Goal: Entertainment & Leisure: Browse casually

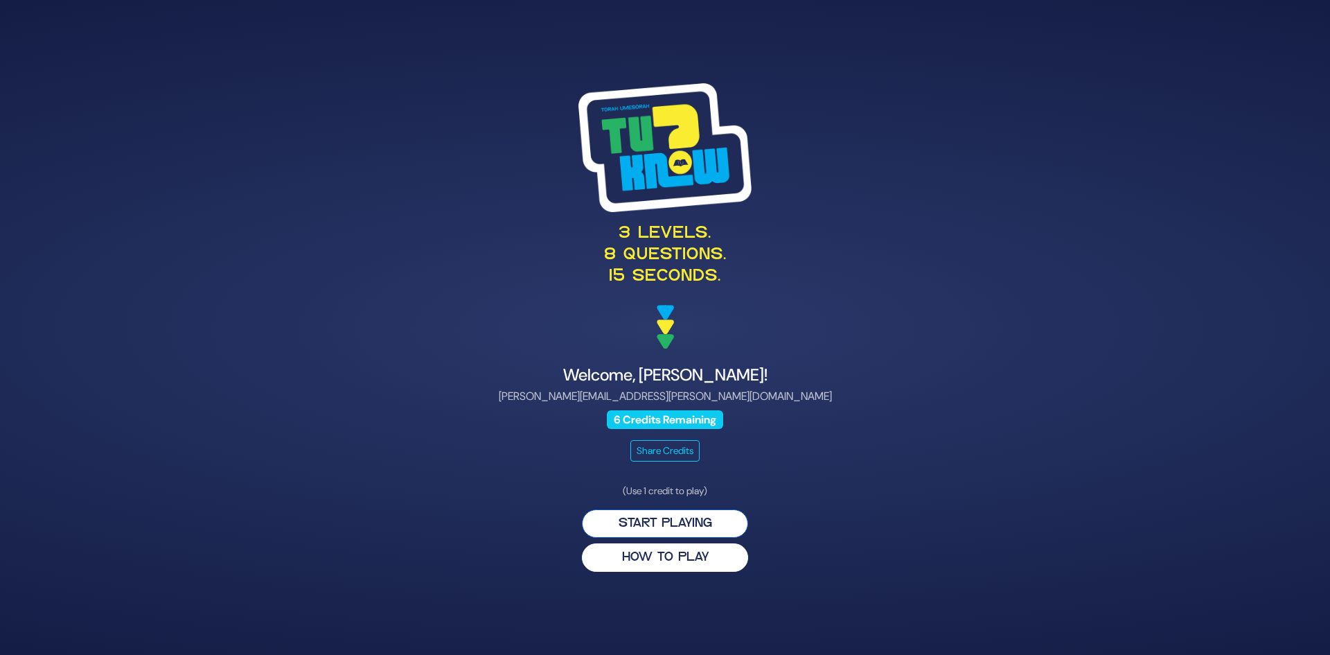
click at [720, 531] on button "Start Playing" at bounding box center [665, 523] width 166 height 28
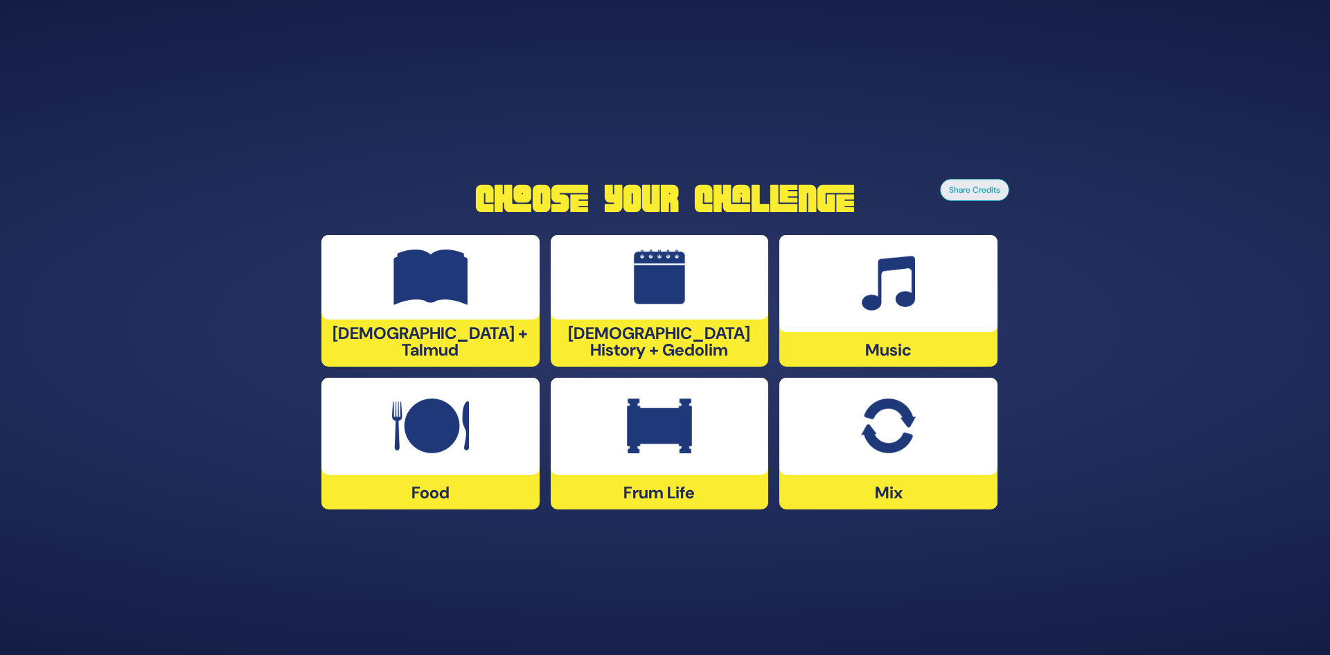
click at [454, 425] on img at bounding box center [430, 425] width 77 height 55
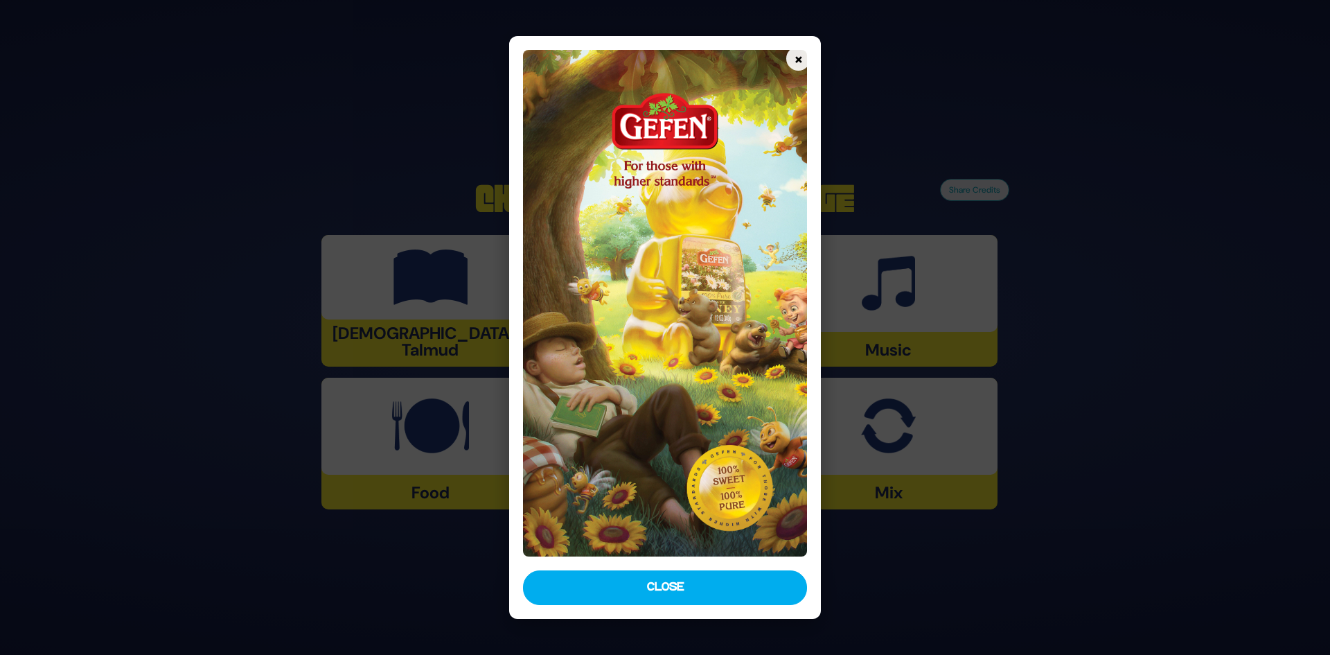
click at [633, 578] on button "Close" at bounding box center [665, 587] width 285 height 35
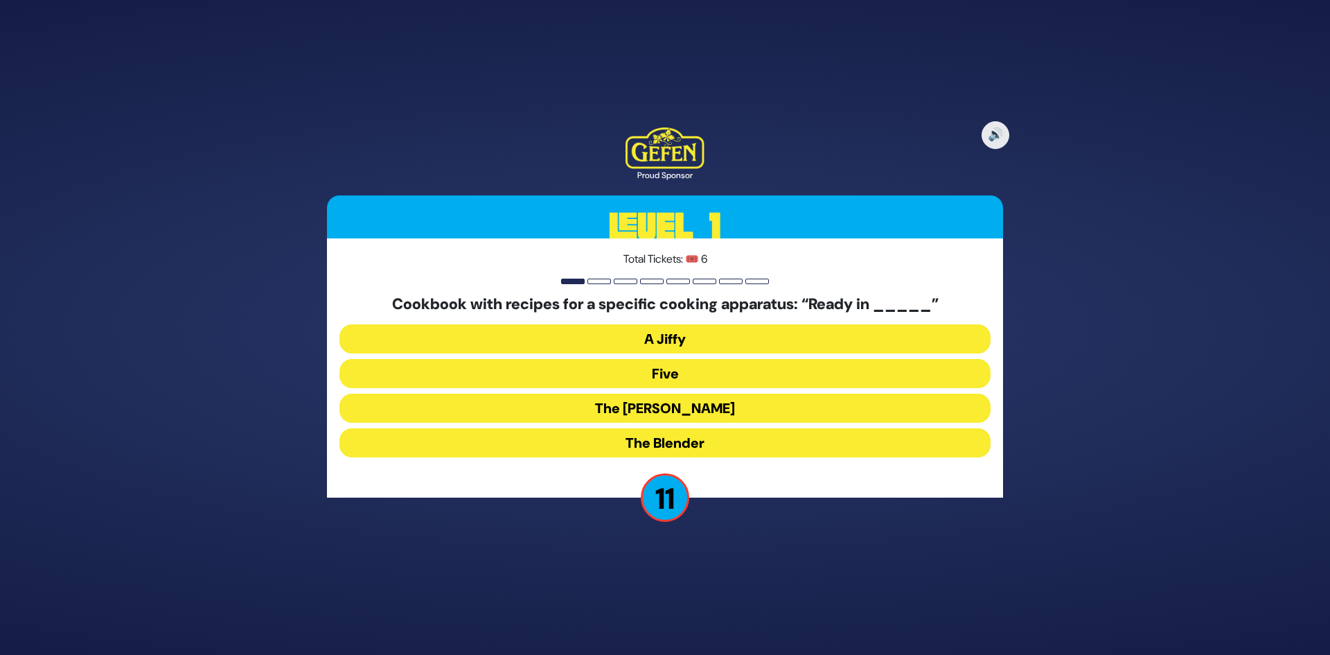
click at [722, 409] on button "The Betty" at bounding box center [664, 407] width 651 height 29
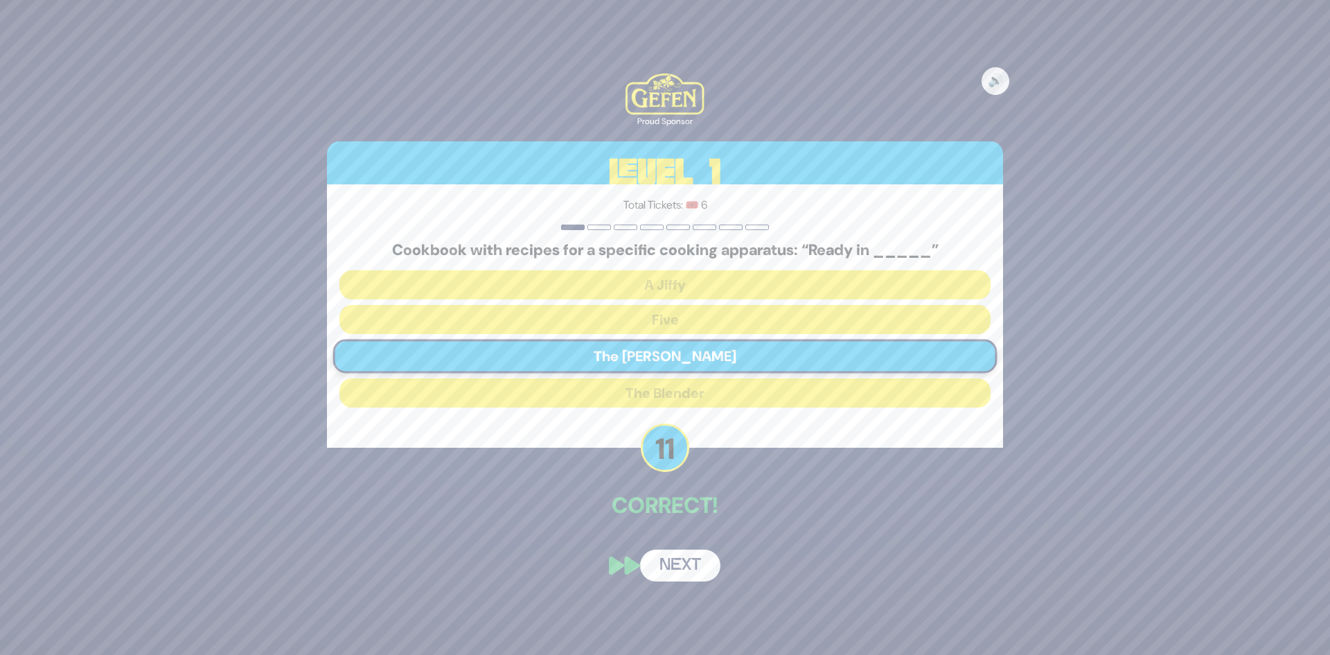
click at [693, 565] on button "Next" at bounding box center [680, 565] width 80 height 32
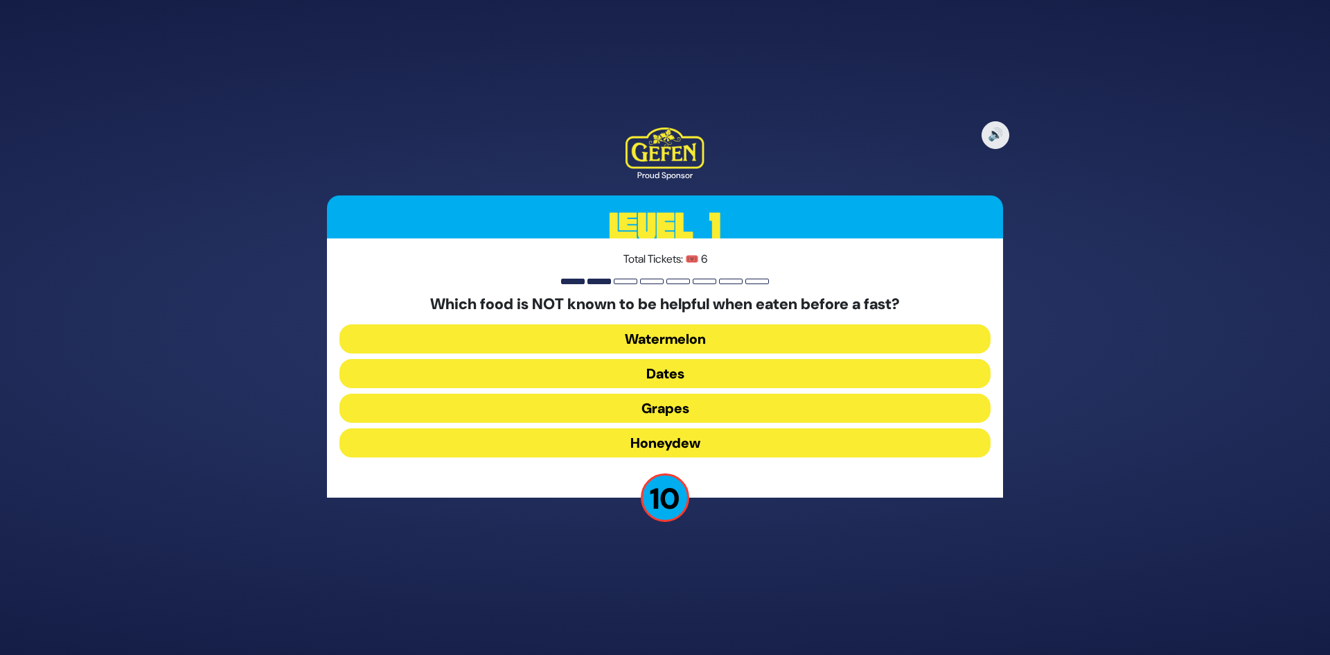
click at [720, 371] on button "Dates" at bounding box center [664, 373] width 651 height 29
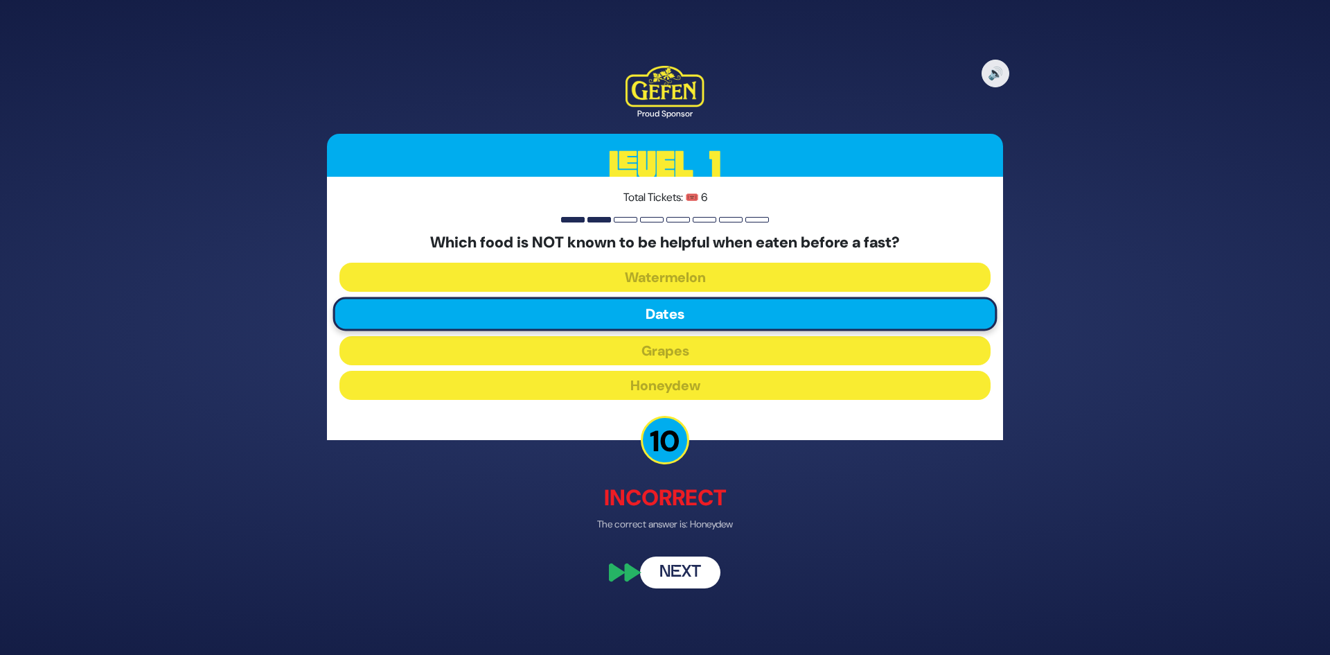
drag, startPoint x: 669, startPoint y: 572, endPoint x: 673, endPoint y: 560, distance: 12.5
click at [669, 571] on button "Next" at bounding box center [680, 573] width 80 height 32
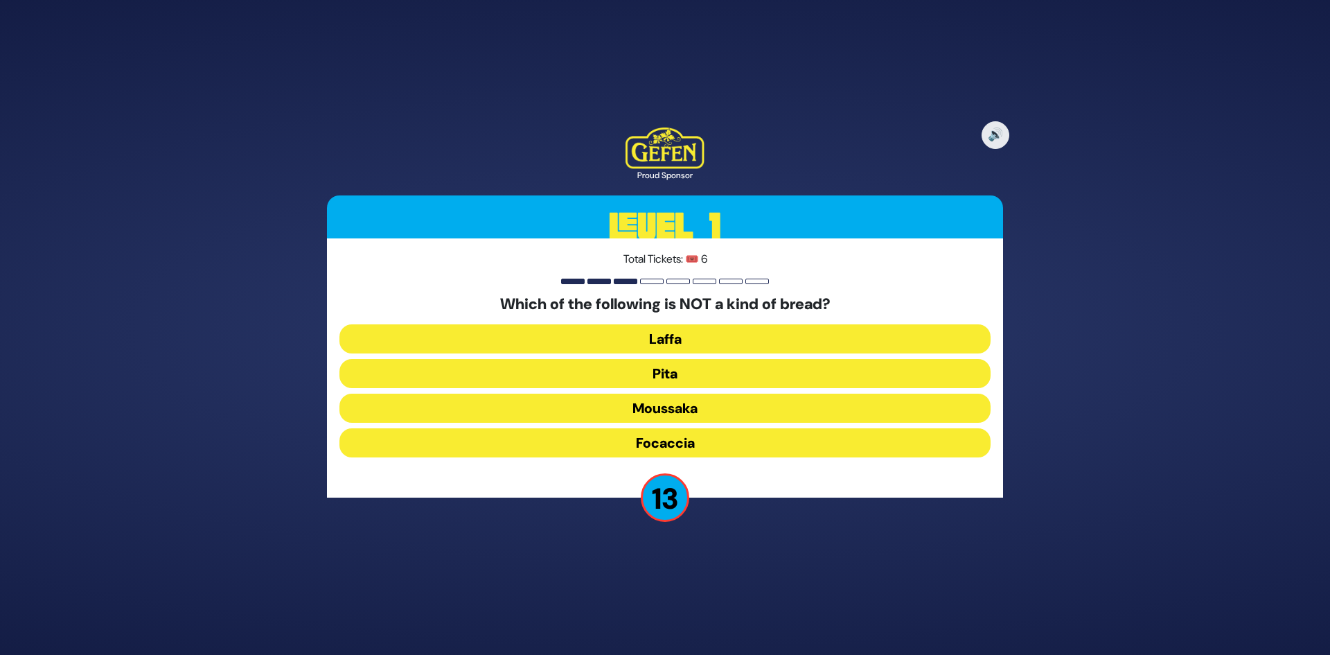
drag, startPoint x: 718, startPoint y: 411, endPoint x: 725, endPoint y: 413, distance: 7.1
click at [718, 412] on button "Moussaka" at bounding box center [664, 407] width 651 height 29
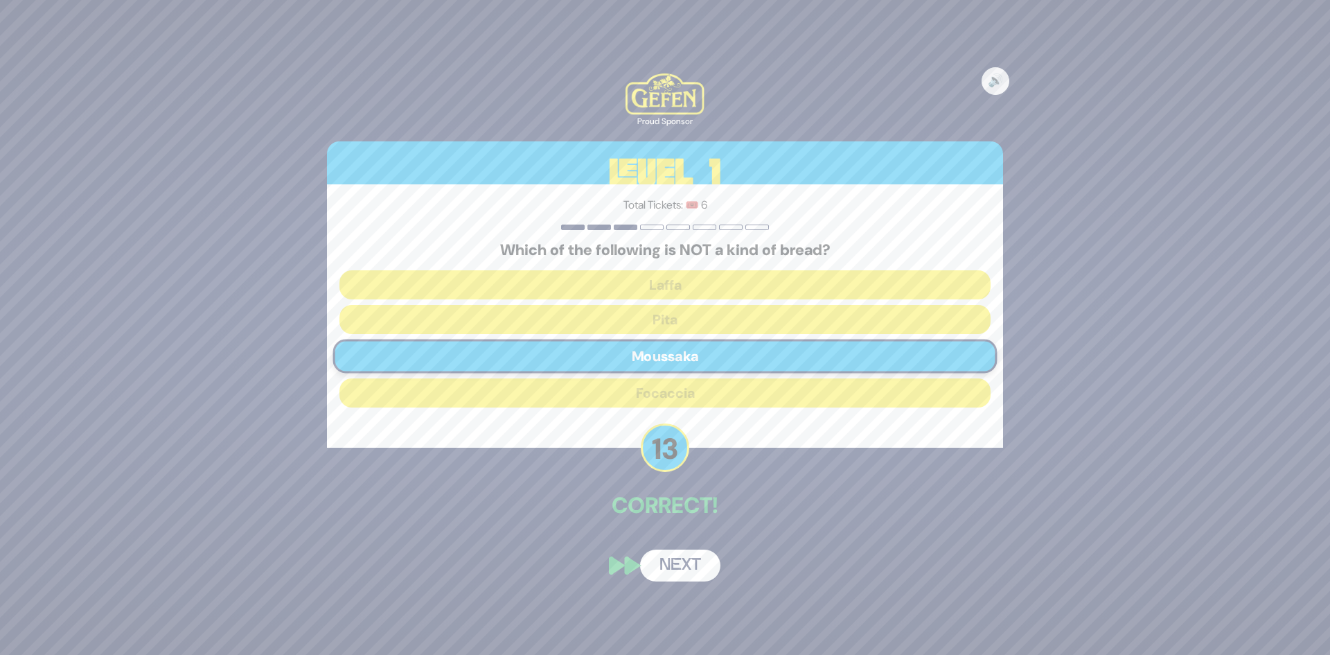
click at [667, 559] on button "Next" at bounding box center [680, 565] width 80 height 32
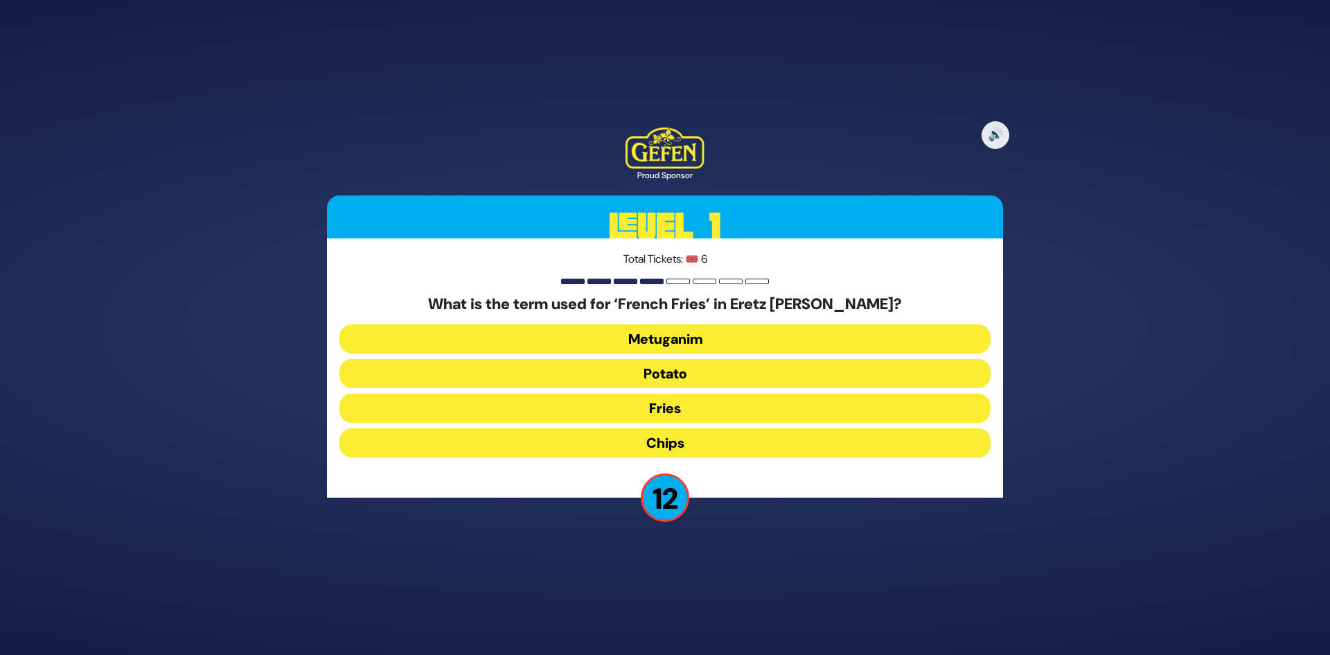
click at [689, 441] on button "Chips" at bounding box center [664, 442] width 651 height 29
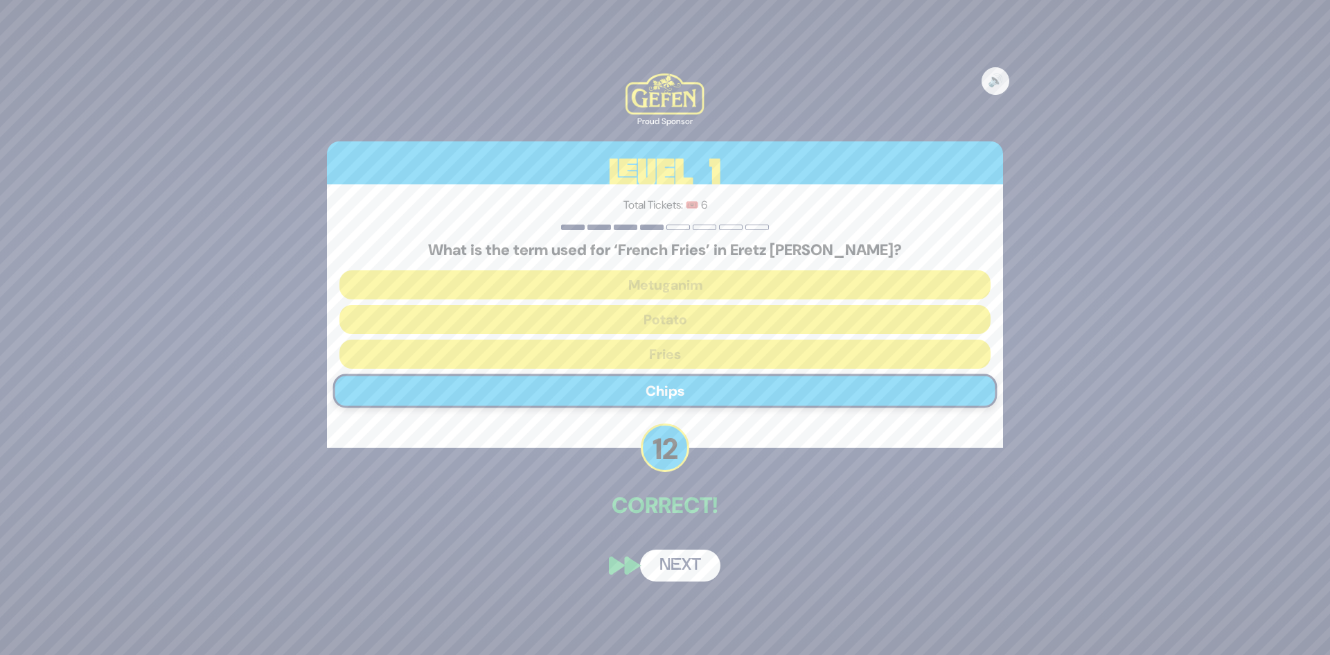
click at [677, 558] on button "Next" at bounding box center [680, 565] width 80 height 32
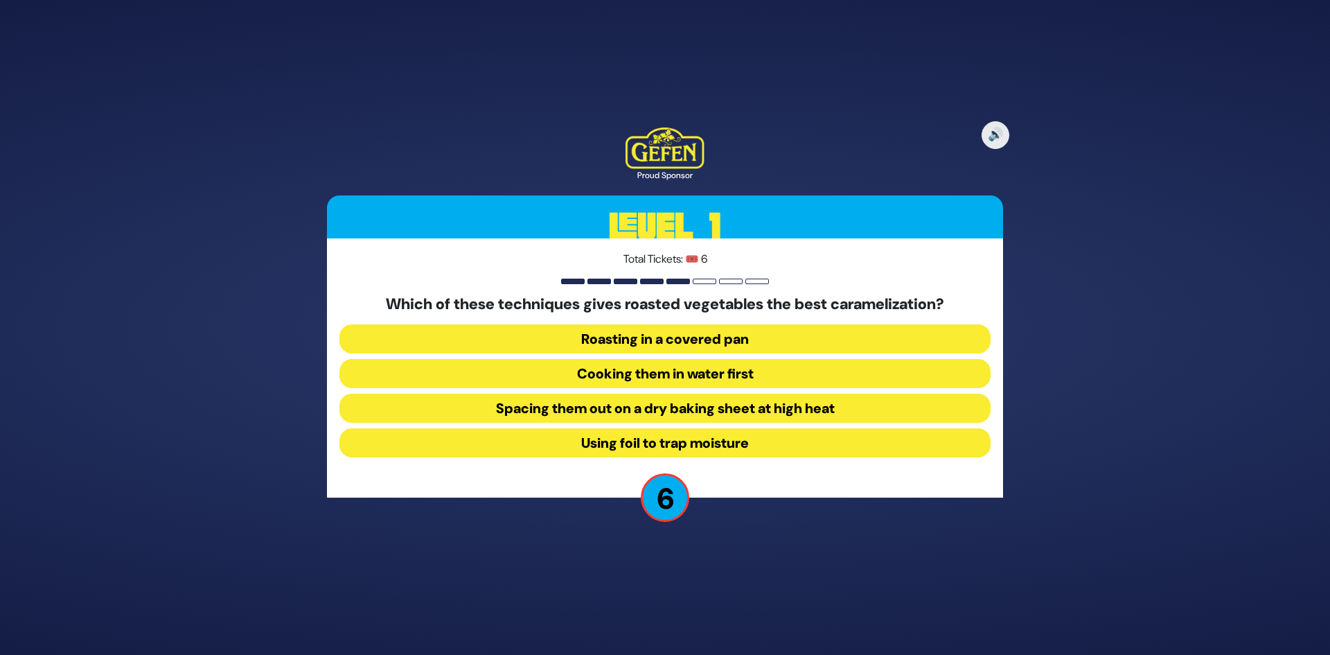
click at [797, 341] on button "Roasting in a covered pan" at bounding box center [664, 338] width 651 height 29
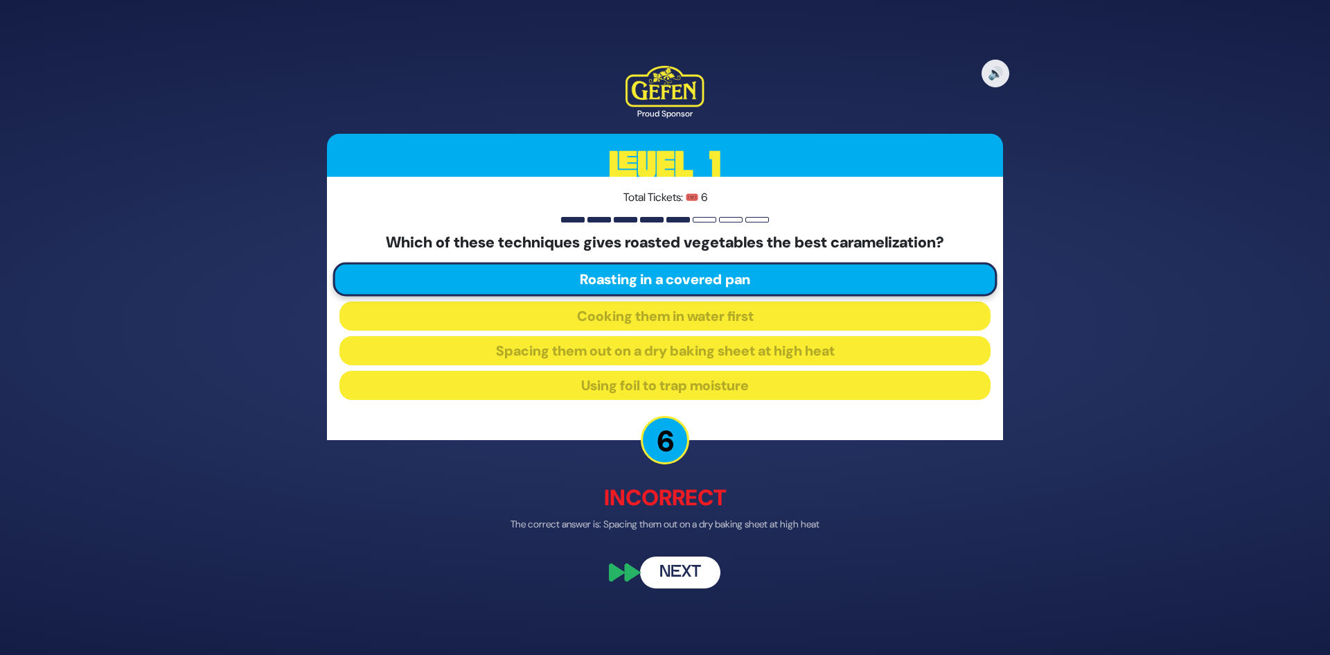
click at [684, 567] on button "Next" at bounding box center [680, 573] width 80 height 32
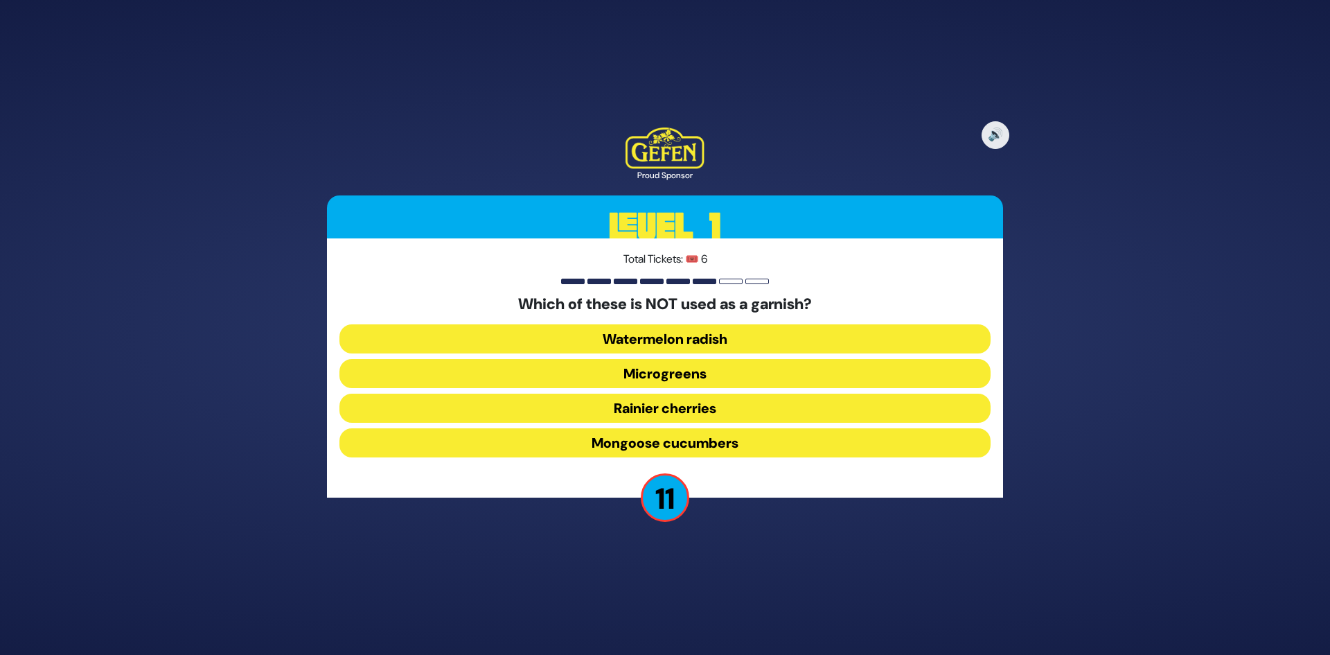
click at [717, 450] on button "Mongoose cucumbers" at bounding box center [664, 442] width 651 height 29
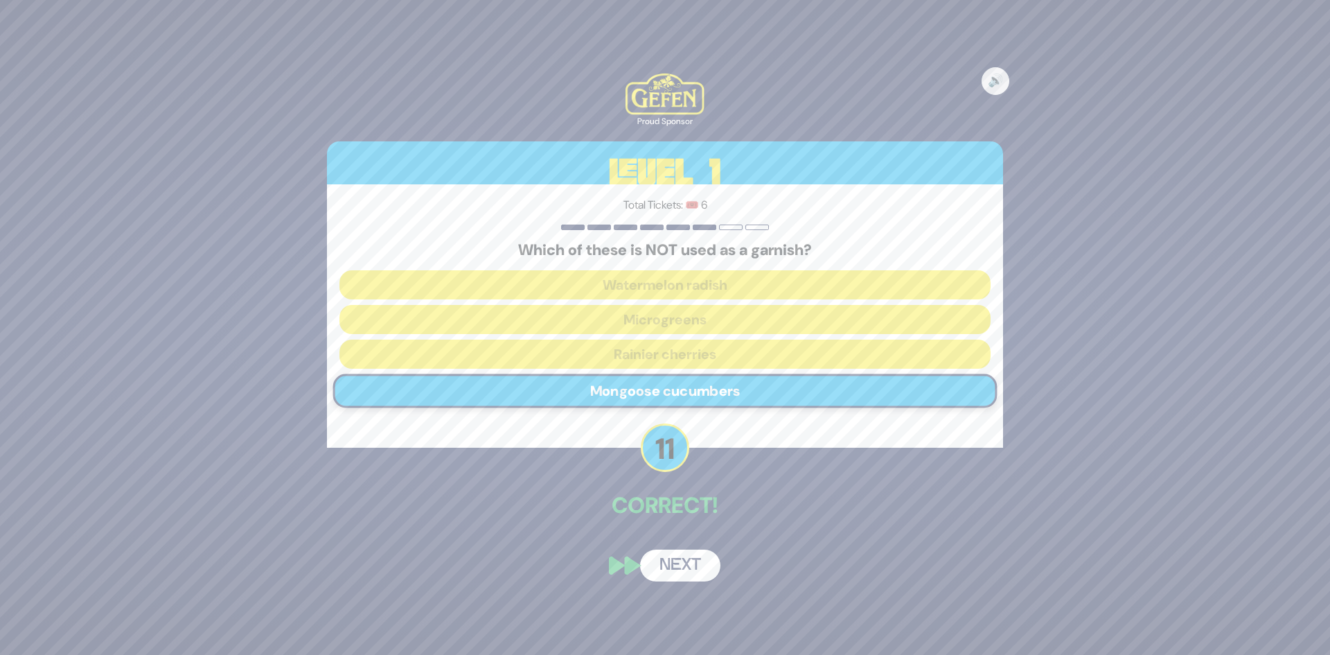
click at [673, 565] on button "Next" at bounding box center [680, 565] width 80 height 32
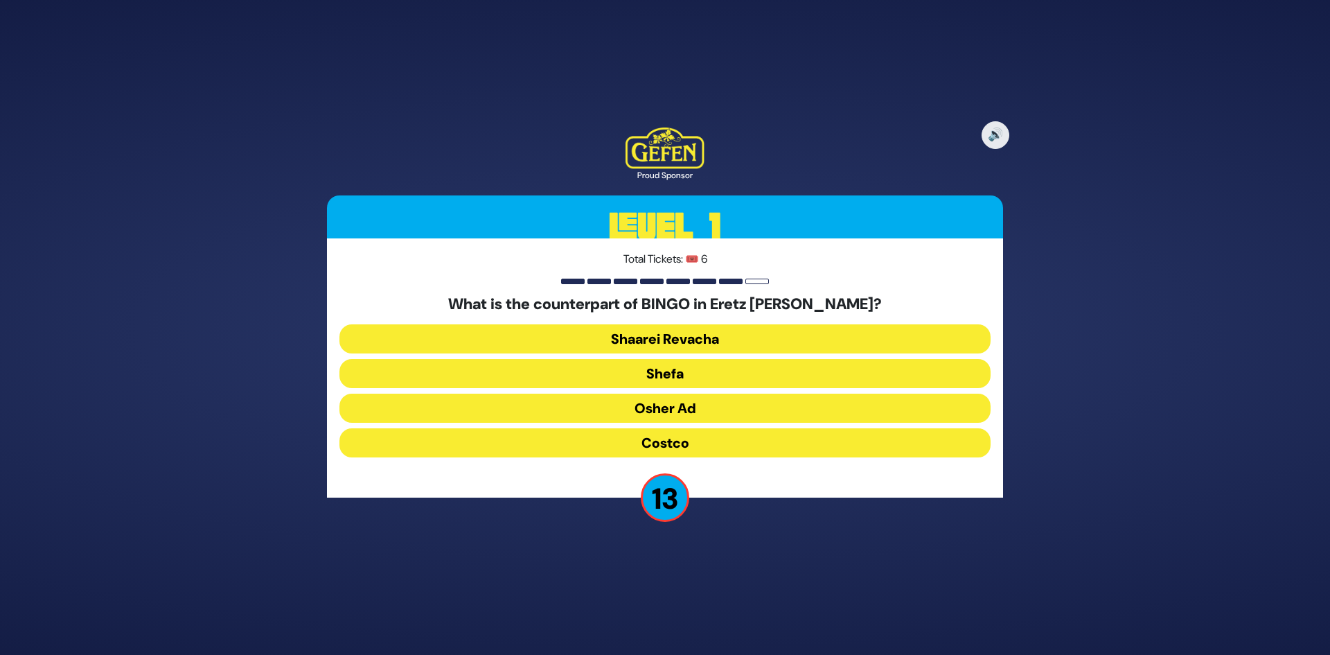
click at [713, 407] on button "Osher Ad" at bounding box center [664, 407] width 651 height 29
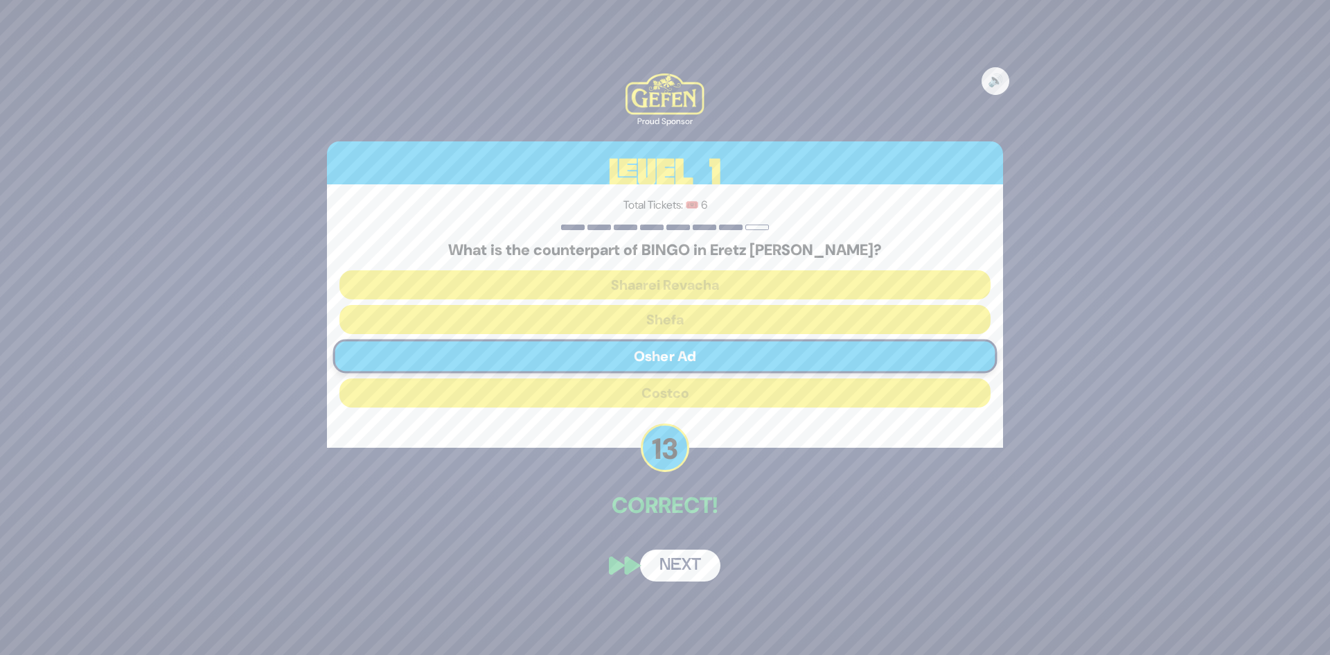
click at [678, 571] on button "Next" at bounding box center [680, 565] width 80 height 32
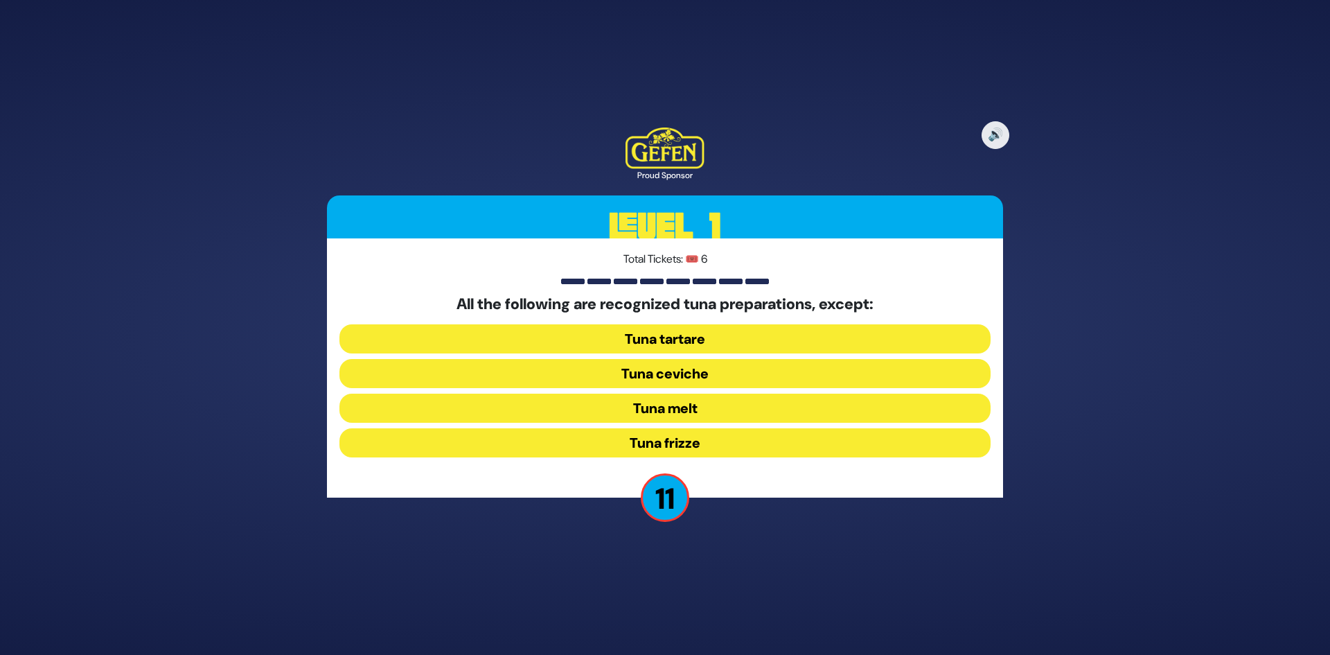
click at [716, 452] on button "Tuna frizze" at bounding box center [664, 442] width 651 height 29
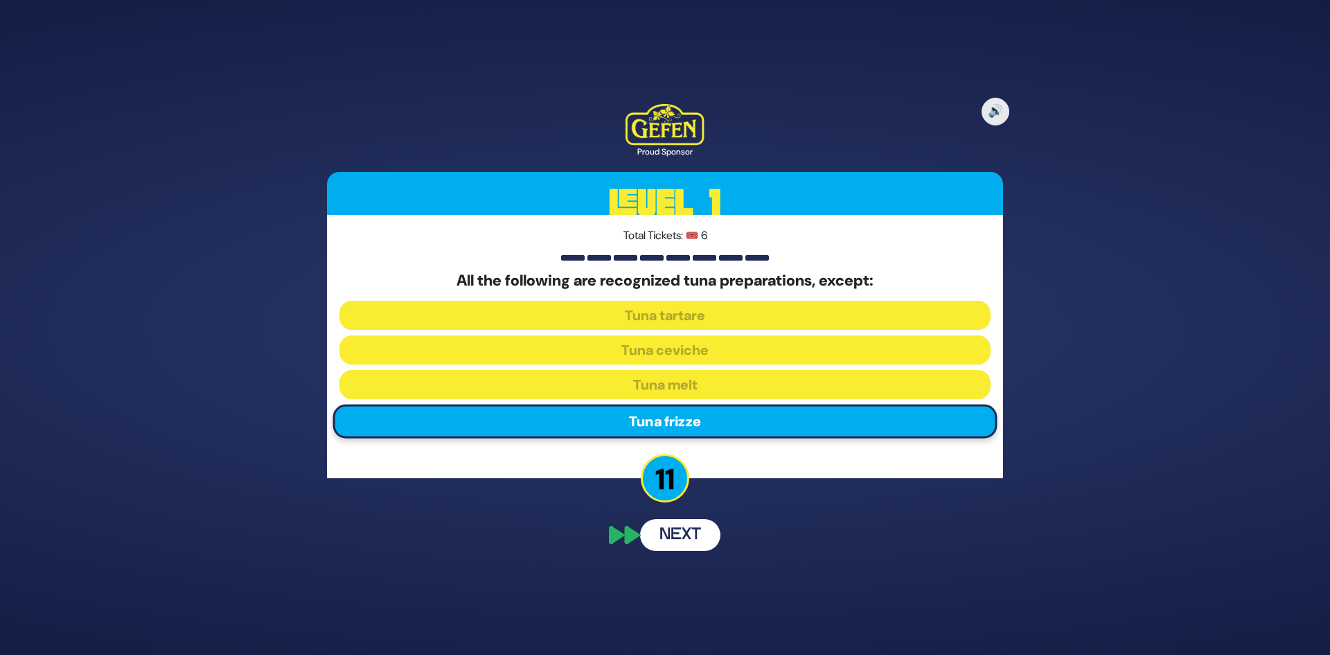
click at [676, 532] on div "🔊 Proud Sponsor Level 1 Total Tickets: 🎟️ 6 All the following are recognized tu…" at bounding box center [664, 327] width 709 height 480
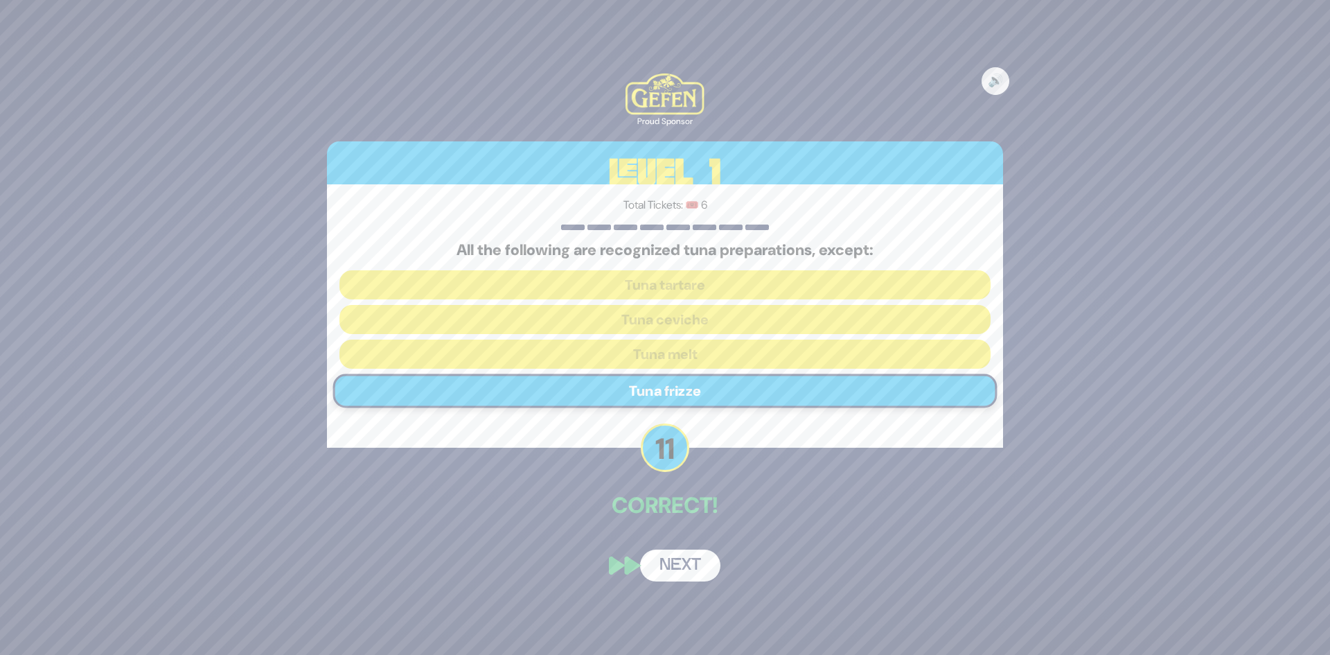
click at [671, 559] on button "Next" at bounding box center [680, 565] width 80 height 32
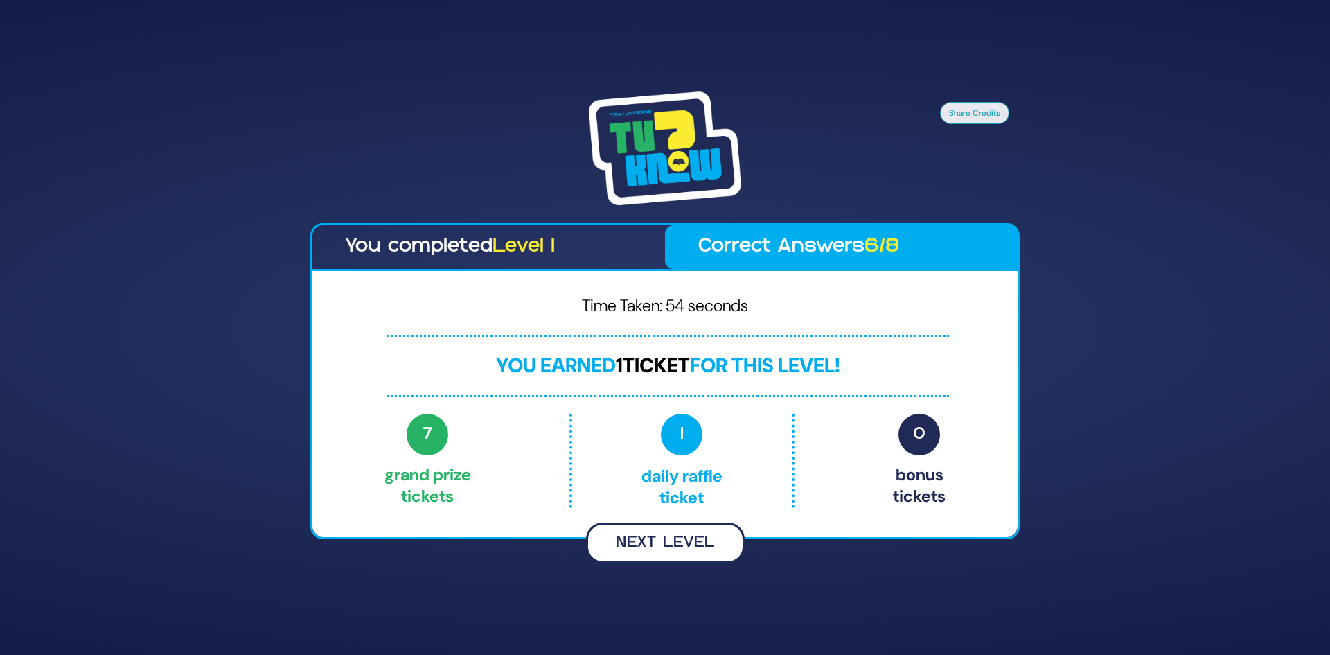
click at [694, 532] on button "Next Level" at bounding box center [665, 542] width 159 height 41
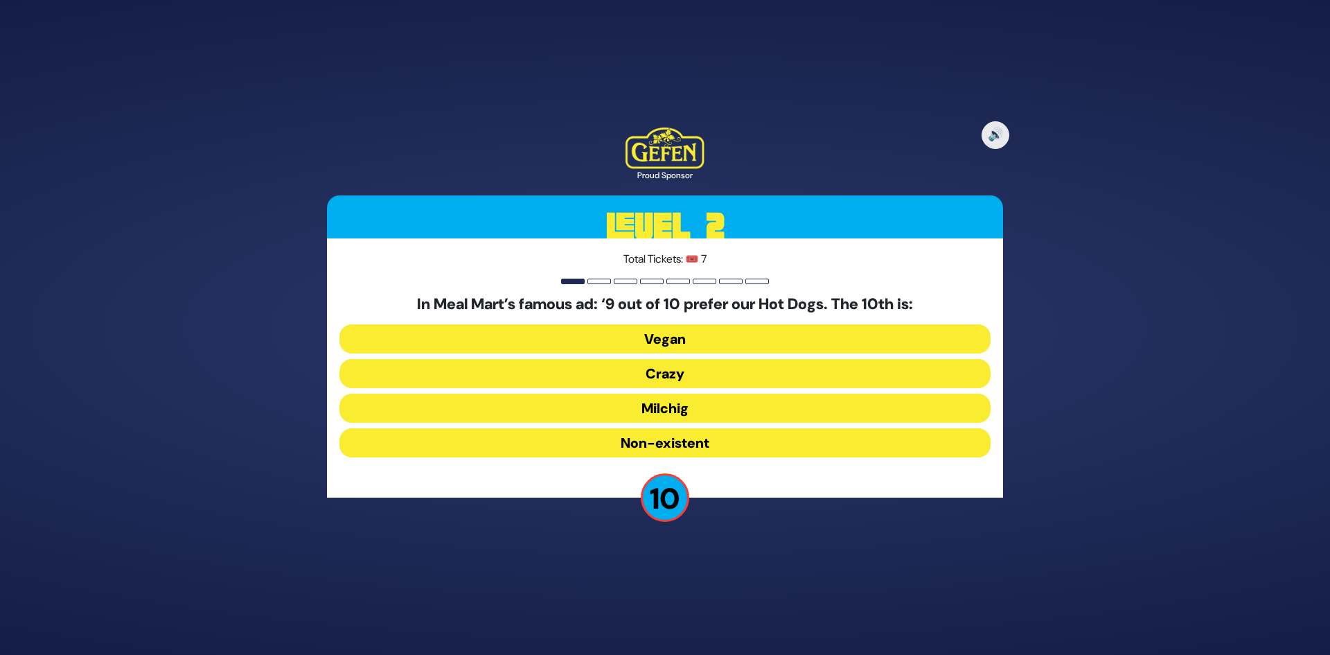
click at [709, 444] on button "Non-existent" at bounding box center [664, 442] width 651 height 29
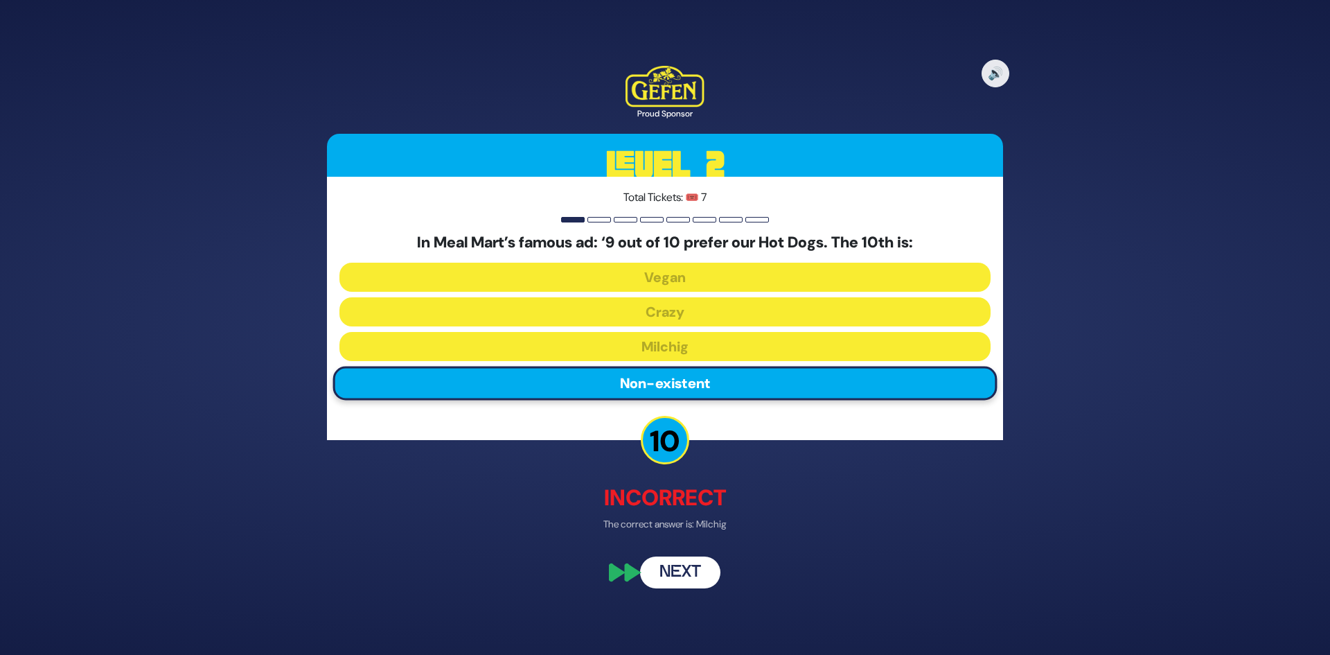
click at [689, 566] on button "Next" at bounding box center [680, 573] width 80 height 32
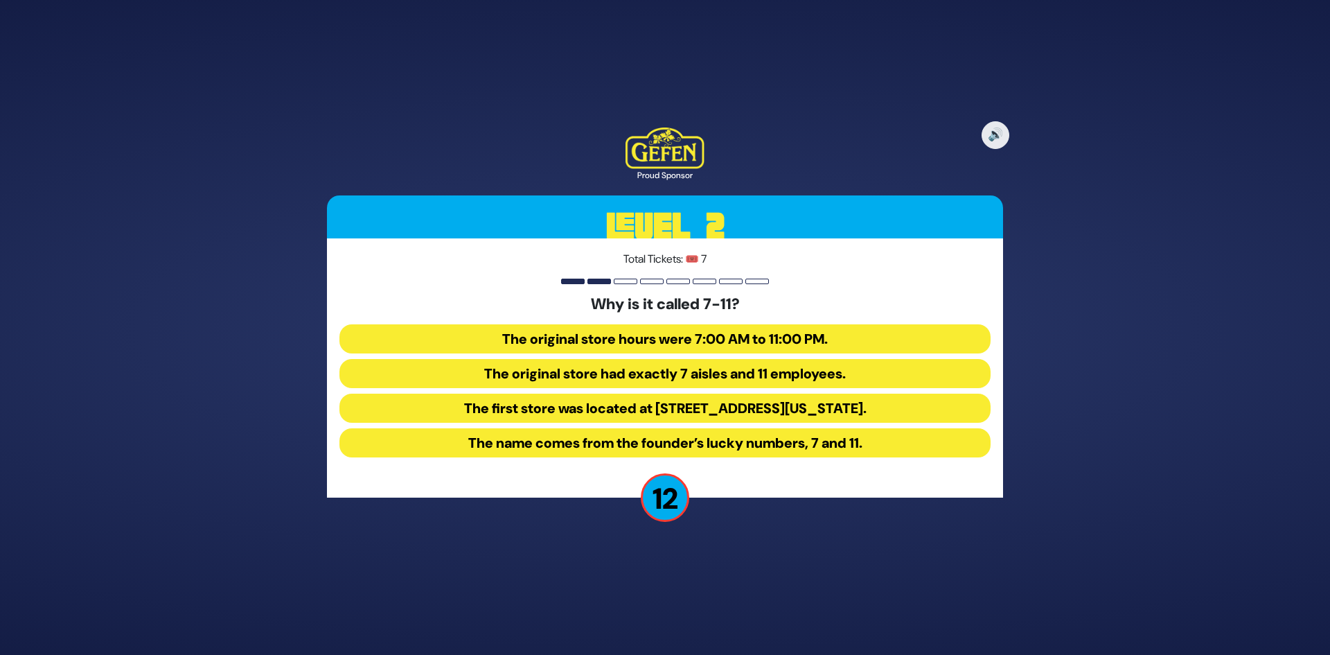
click at [808, 337] on button "The original store hours were 7:00 AM to 11:00 PM." at bounding box center [664, 338] width 651 height 29
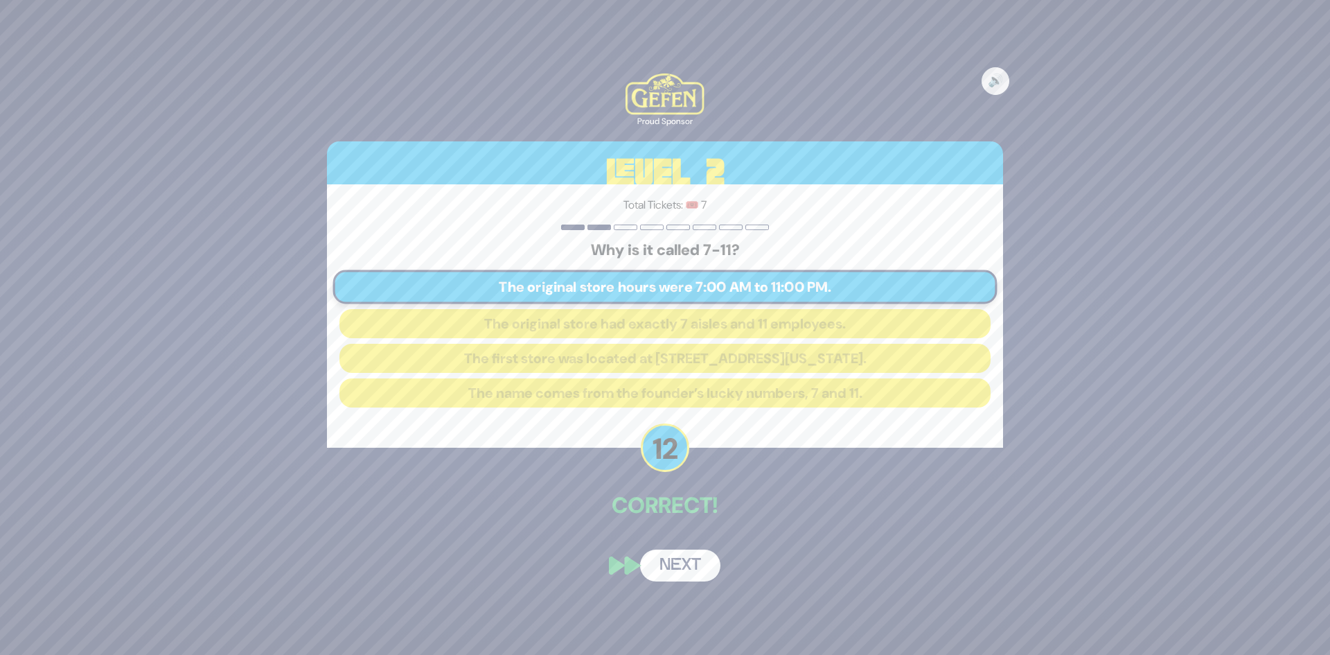
click at [682, 558] on button "Next" at bounding box center [680, 565] width 80 height 32
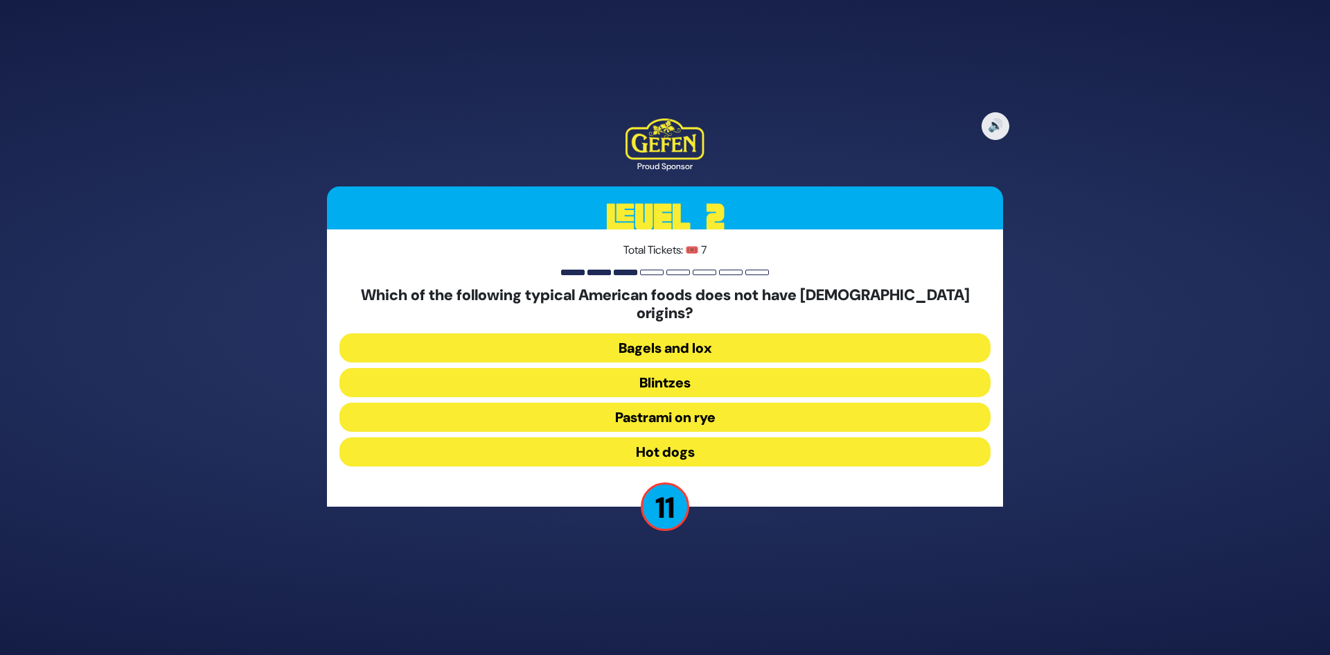
click at [716, 439] on button "Hot dogs" at bounding box center [664, 451] width 651 height 29
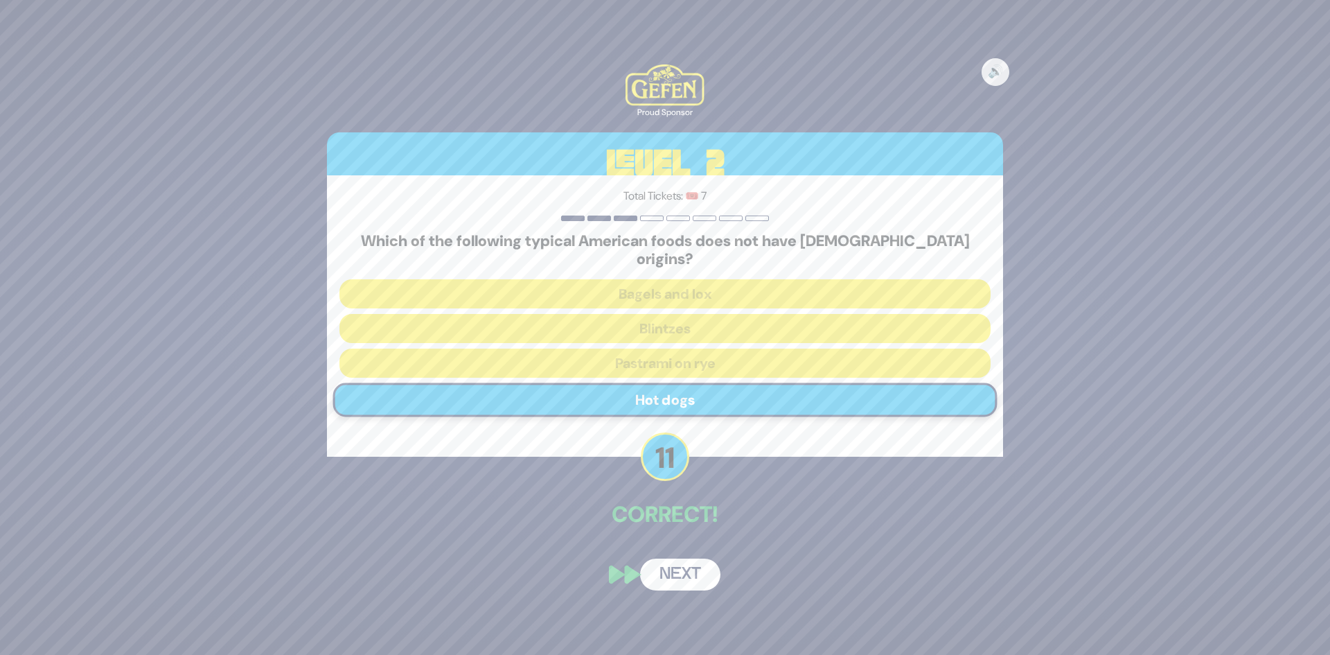
click at [681, 558] on button "Next" at bounding box center [680, 574] width 80 height 32
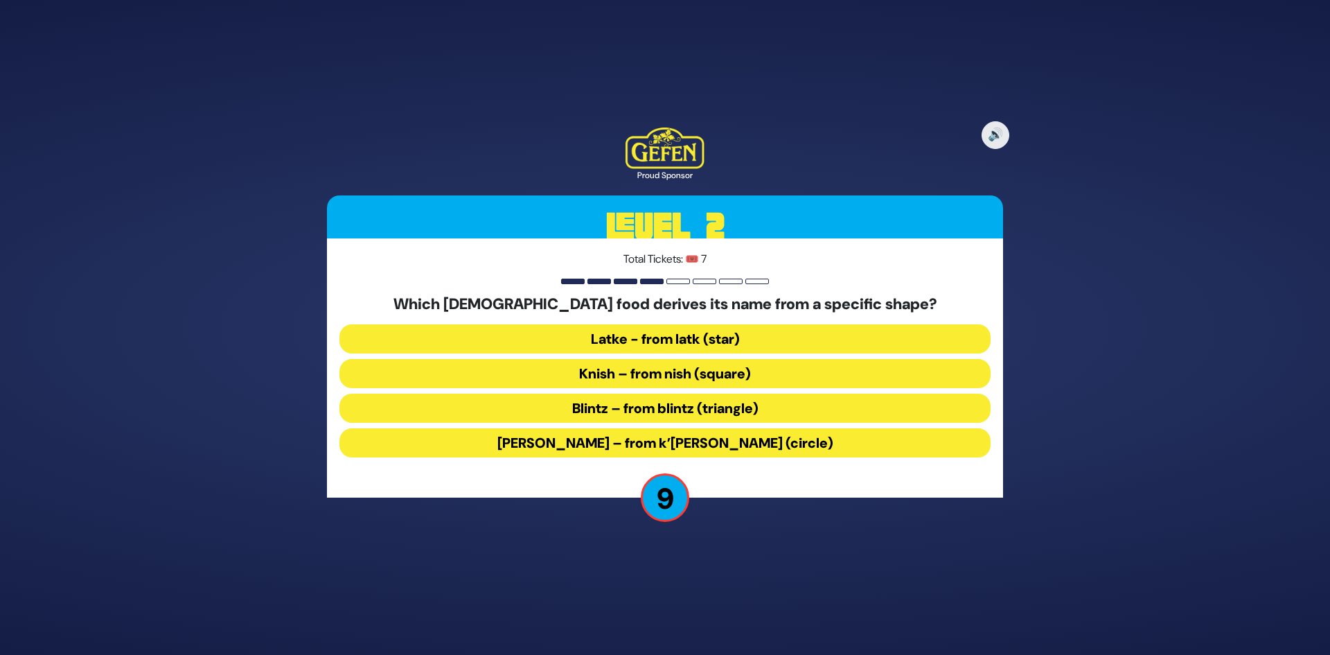
click at [729, 447] on button "Kugel – from k’igel (circle)" at bounding box center [664, 442] width 651 height 29
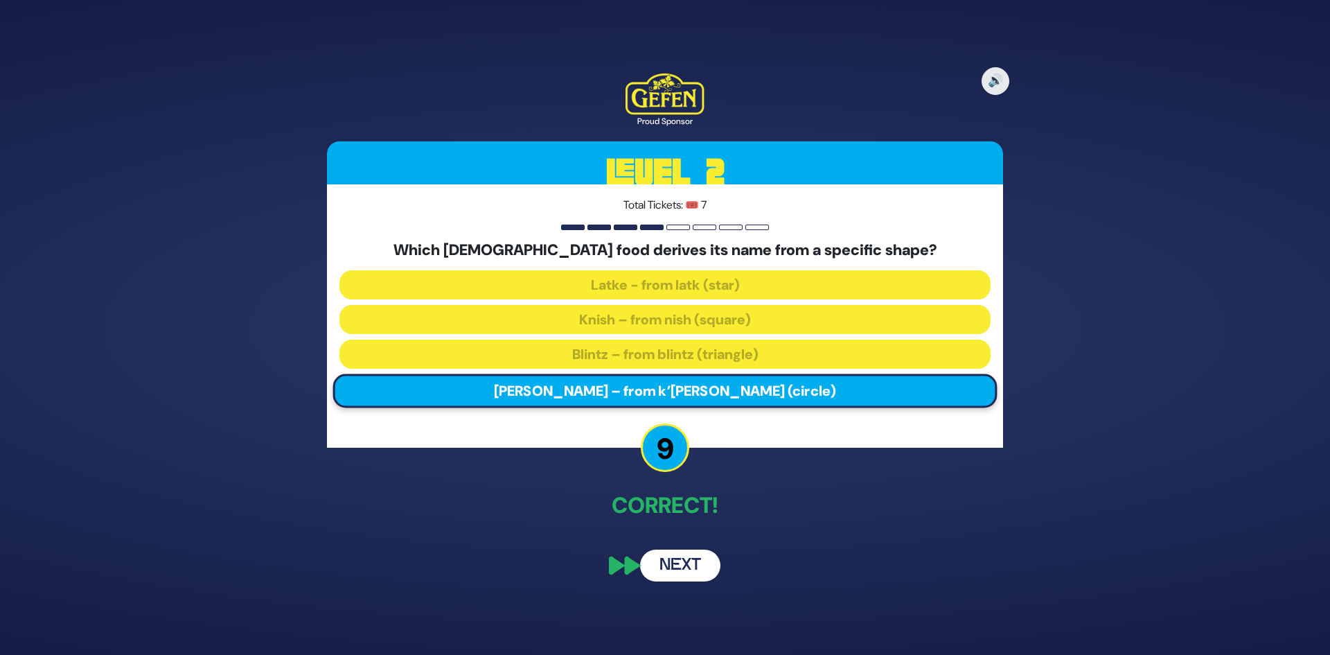
click at [684, 559] on button "Next" at bounding box center [680, 565] width 80 height 32
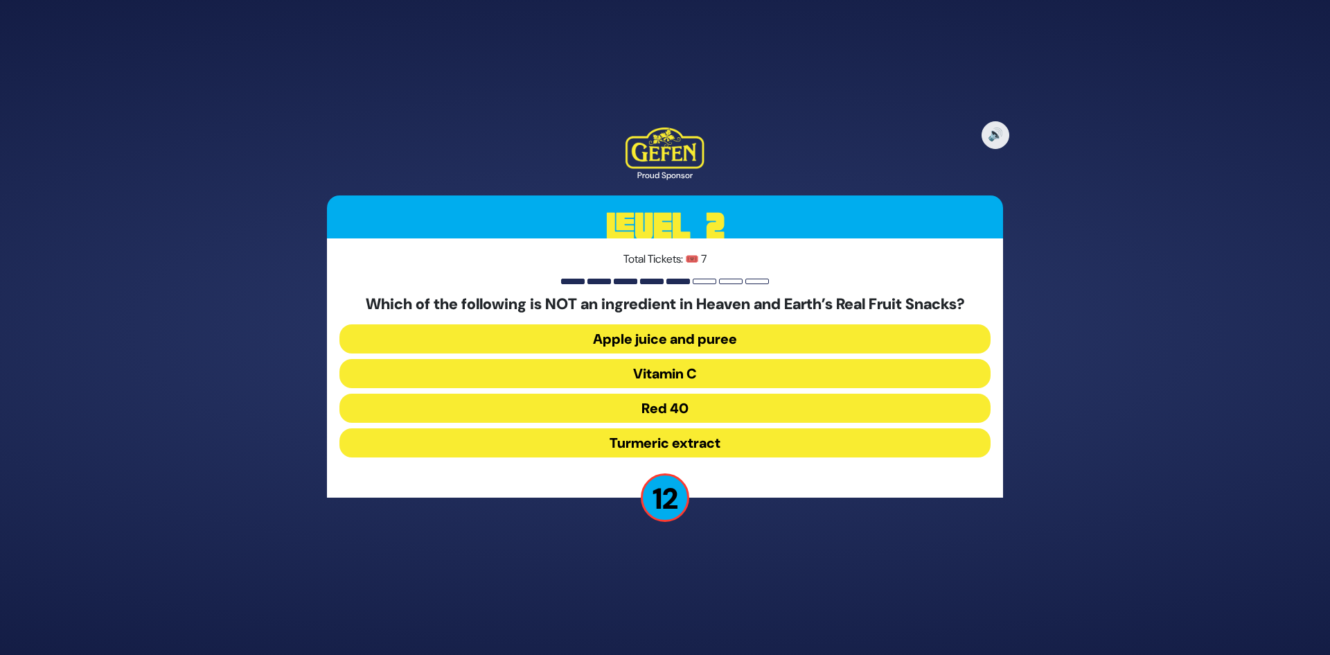
drag, startPoint x: 702, startPoint y: 406, endPoint x: 709, endPoint y: 405, distance: 7.1
click at [702, 407] on button "Red 40" at bounding box center [664, 407] width 651 height 29
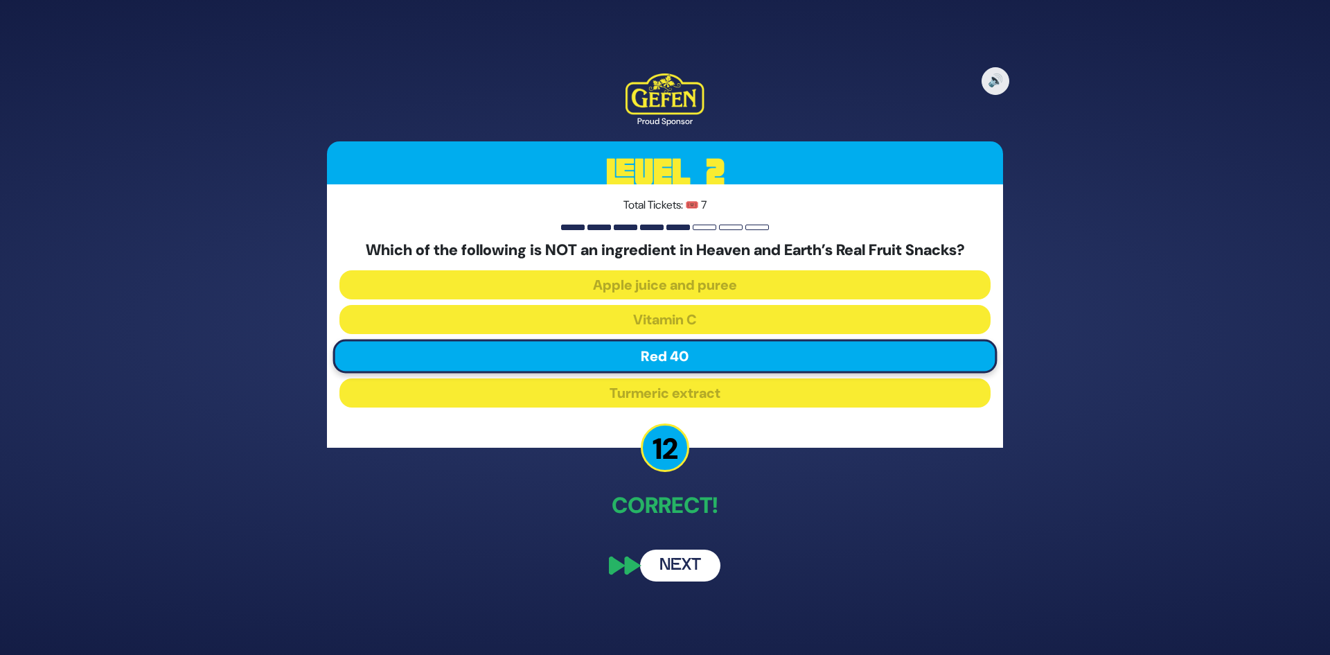
click at [666, 558] on button "Next" at bounding box center [680, 565] width 80 height 32
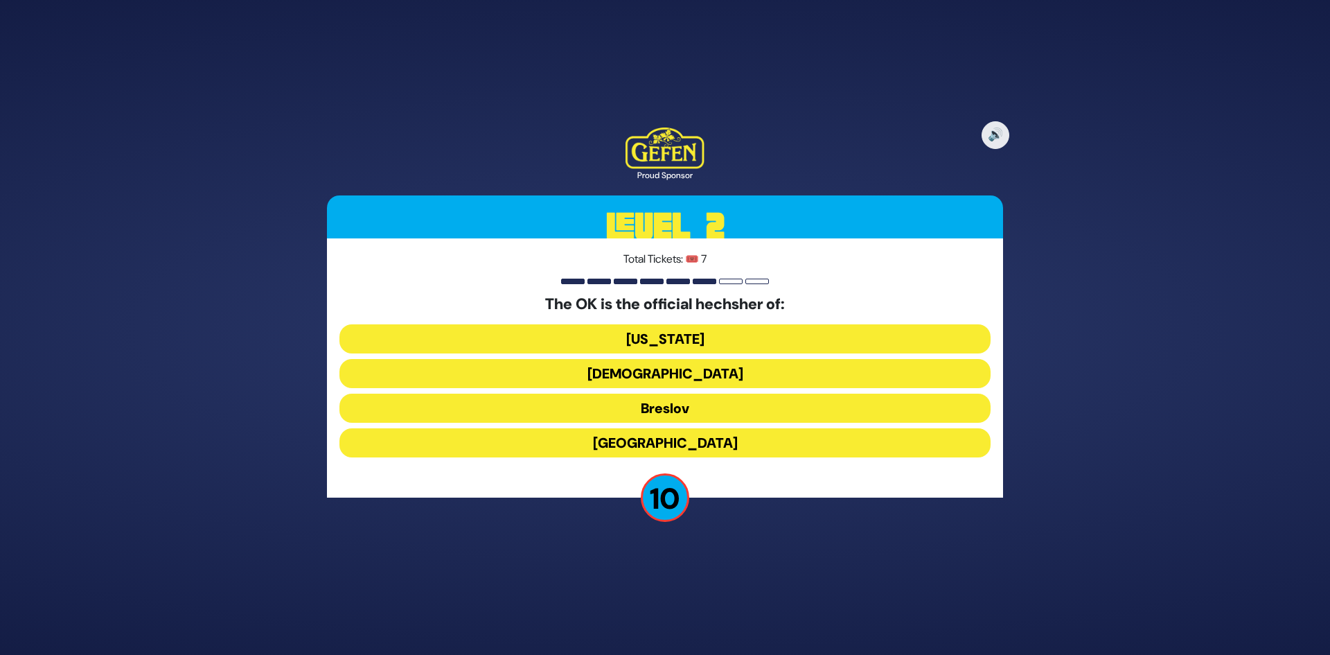
click at [639, 342] on button "New York" at bounding box center [664, 338] width 651 height 29
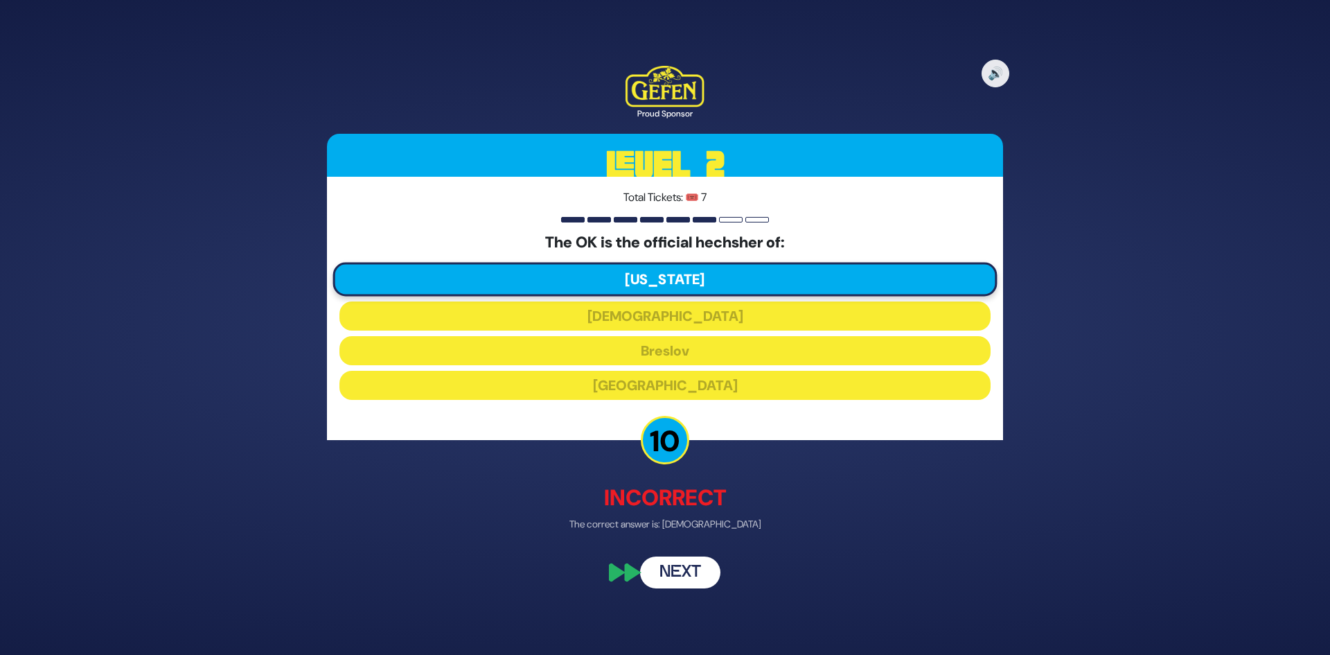
click at [700, 573] on button "Next" at bounding box center [680, 573] width 80 height 32
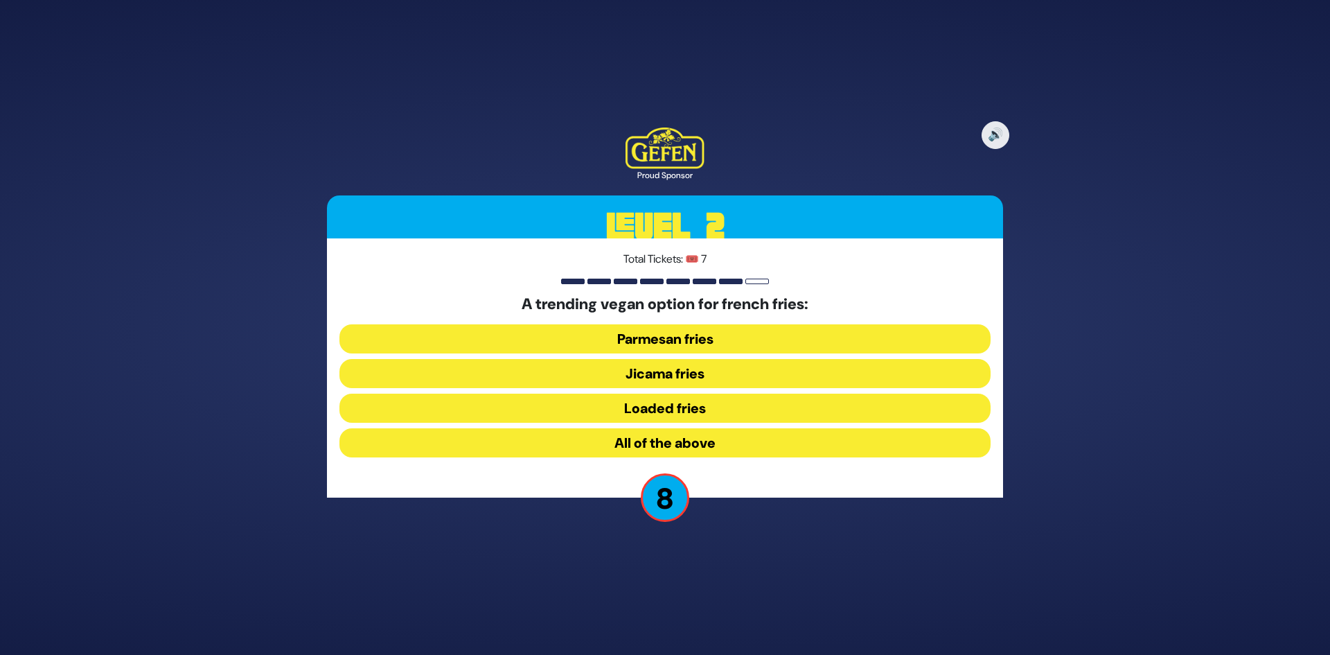
click at [734, 372] on button "Jicama fries" at bounding box center [664, 373] width 651 height 29
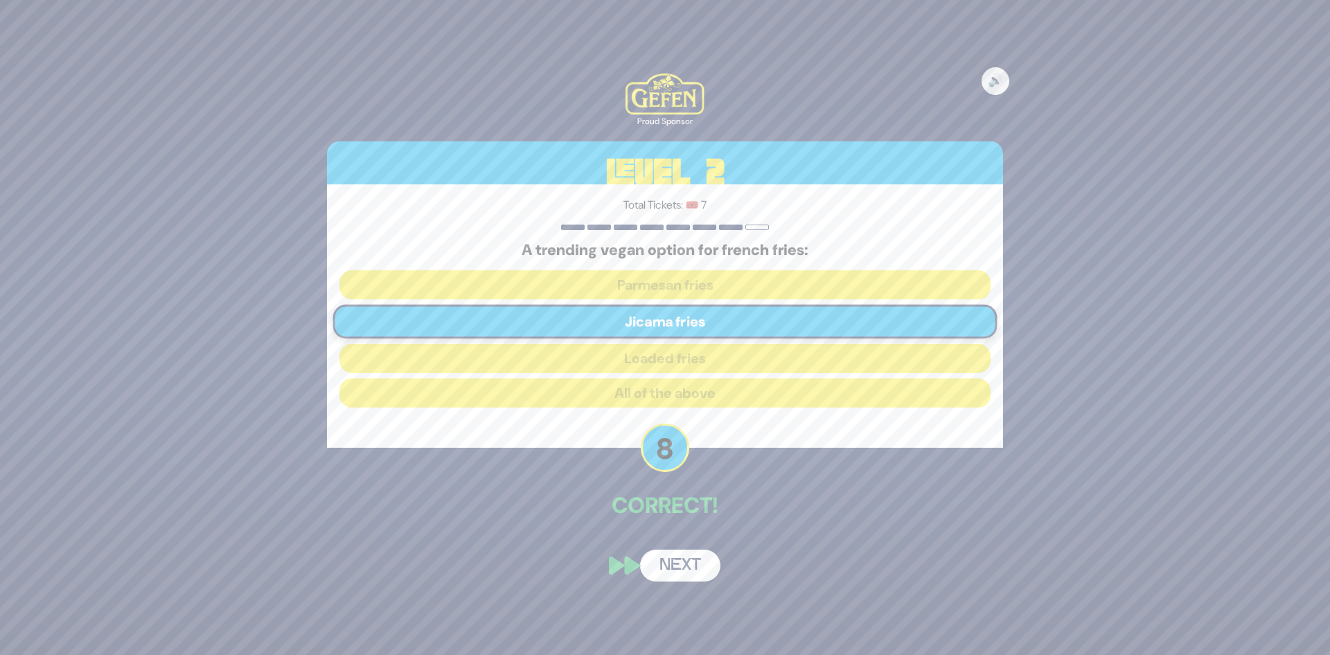
click at [694, 553] on button "Next" at bounding box center [680, 565] width 80 height 32
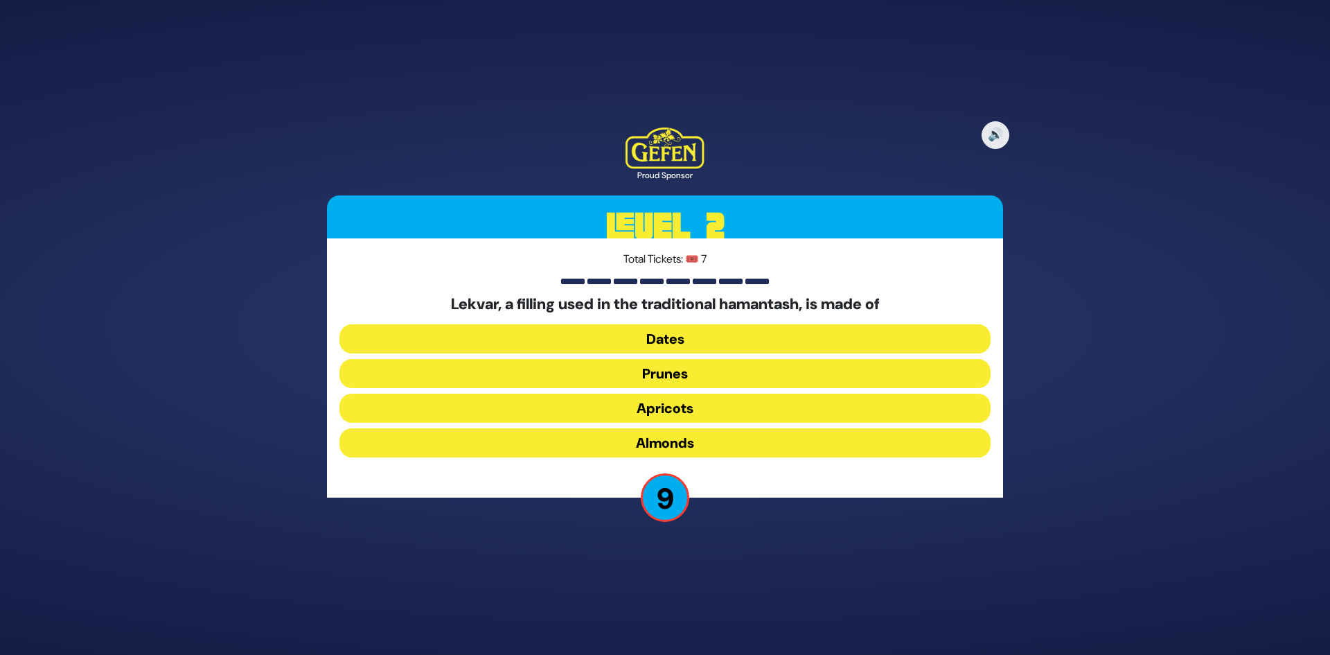
click at [701, 373] on button "Prunes" at bounding box center [664, 373] width 651 height 29
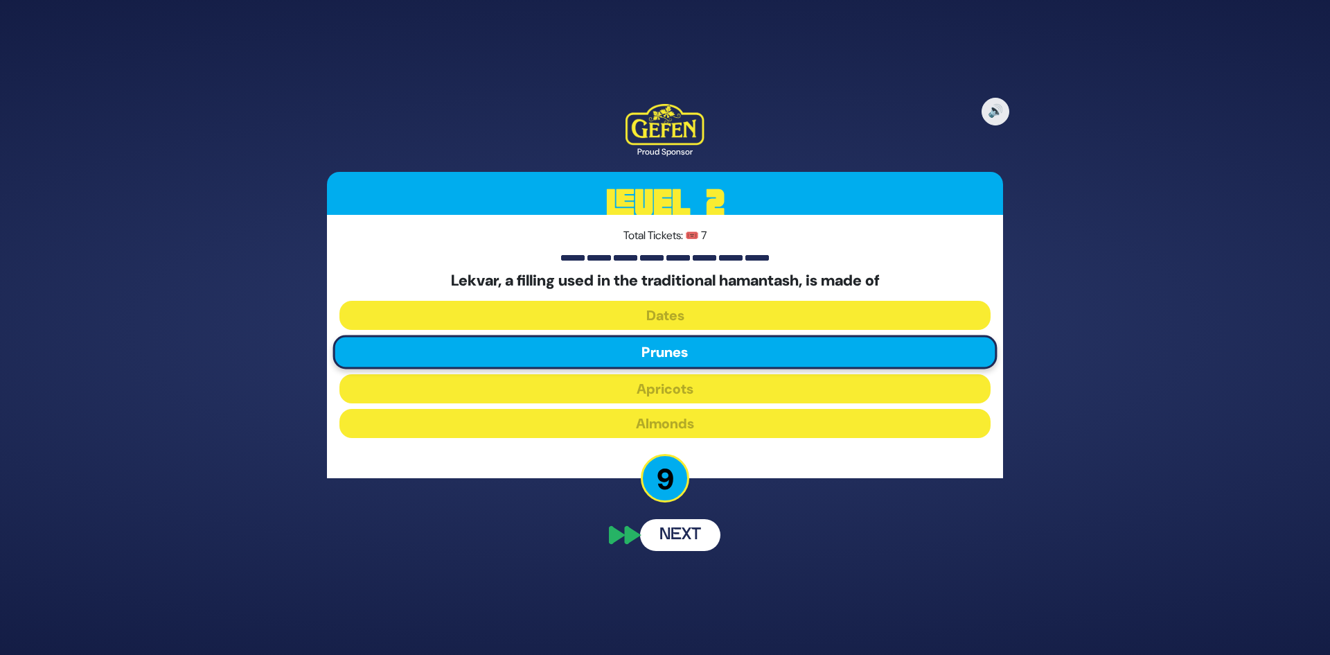
click at [677, 527] on button "Next" at bounding box center [680, 535] width 80 height 32
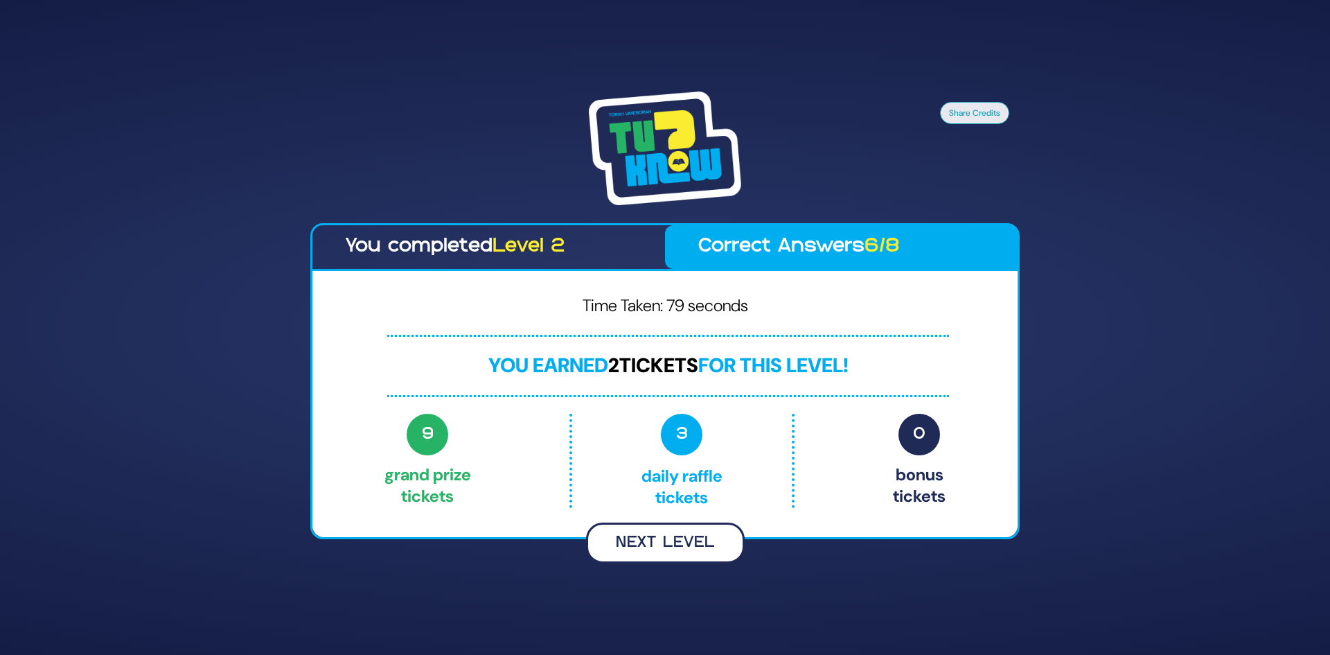
click at [699, 551] on button "Next Level" at bounding box center [665, 542] width 159 height 41
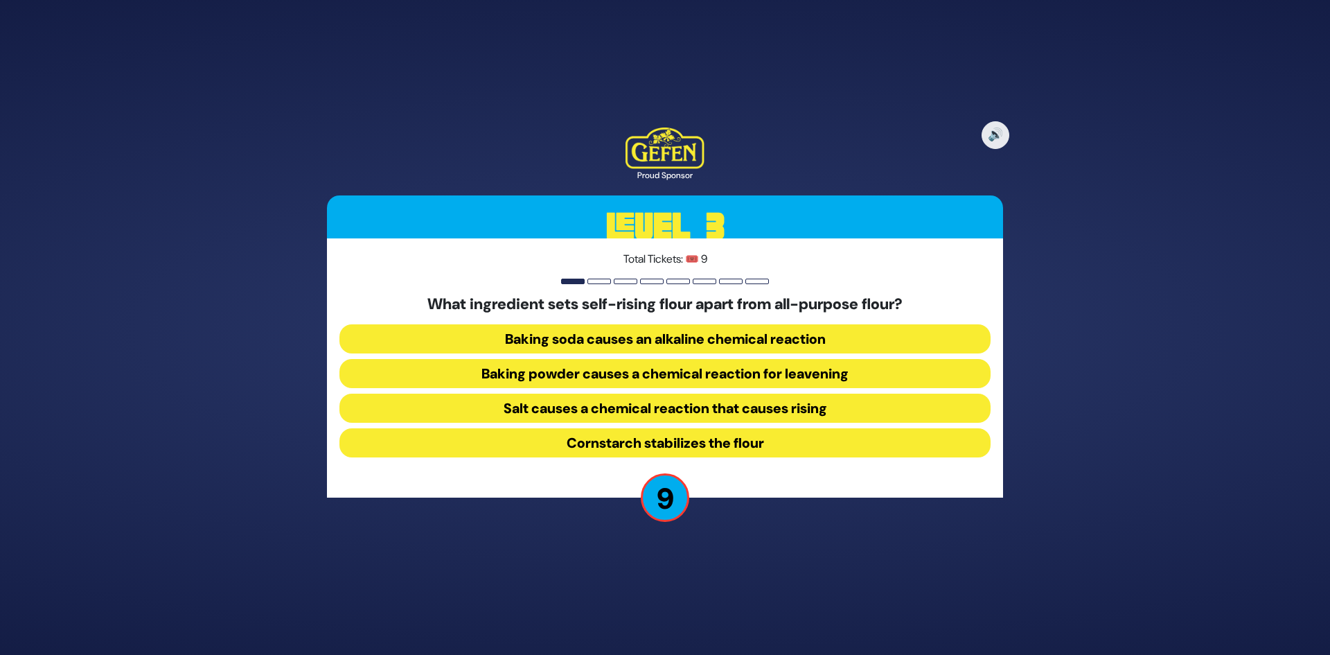
click at [739, 369] on button "Baking powder causes a chemical reaction for leavening" at bounding box center [664, 373] width 651 height 29
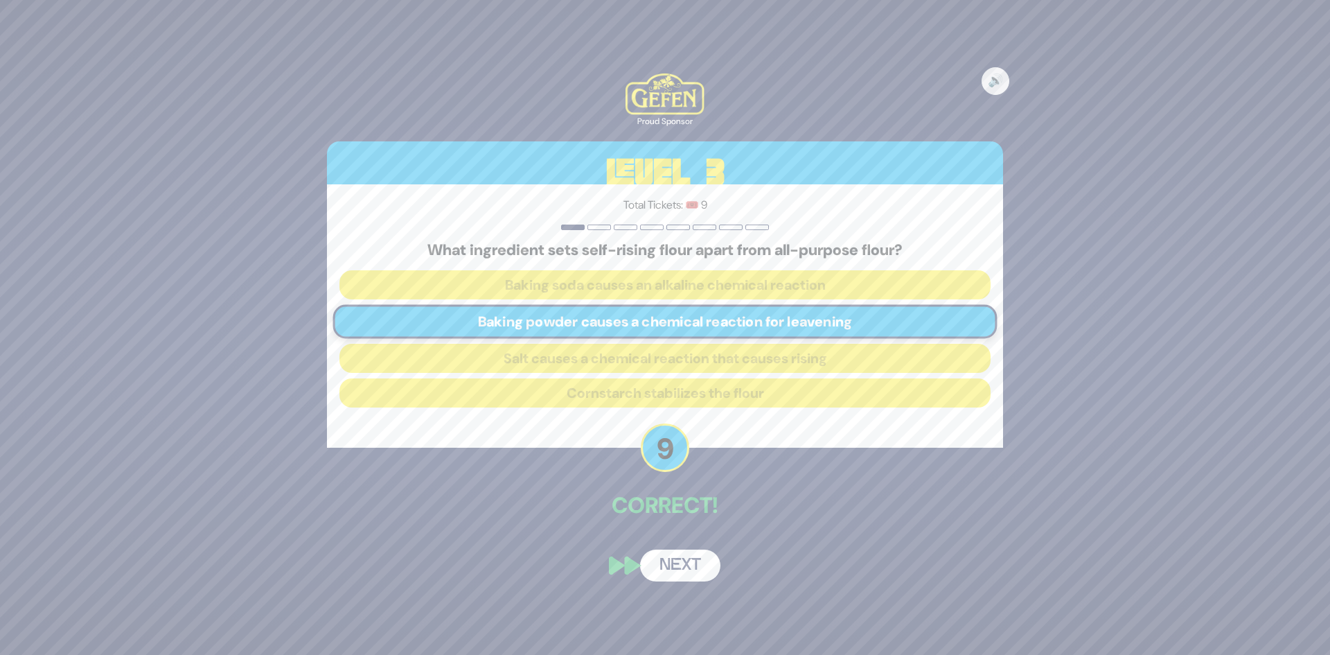
click at [690, 561] on button "Next" at bounding box center [680, 565] width 80 height 32
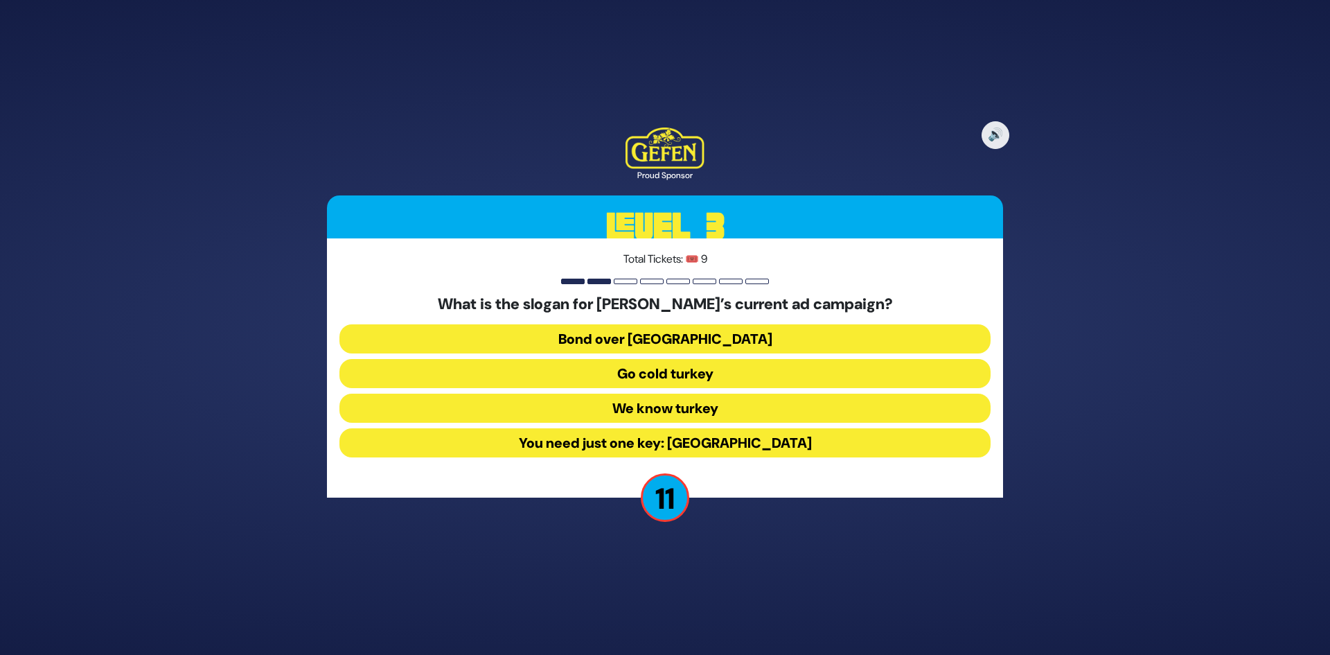
click at [712, 451] on button "You need just one key: Turkey" at bounding box center [664, 442] width 651 height 29
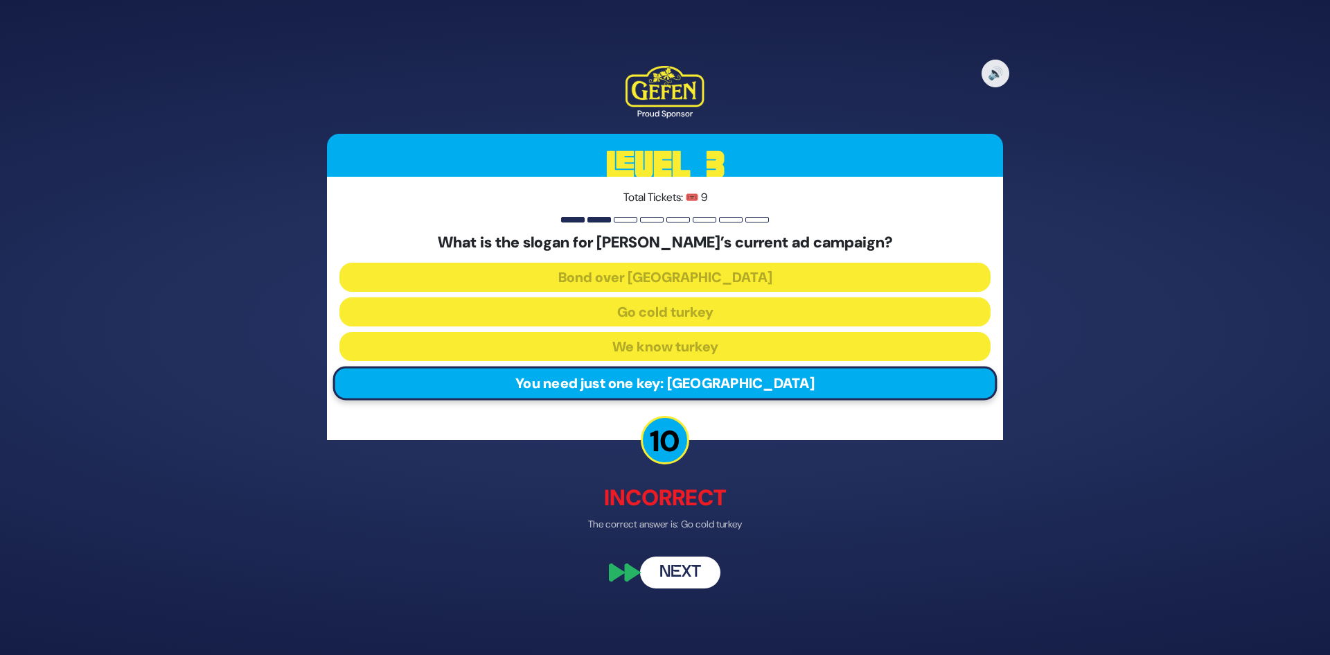
click at [691, 560] on button "Next" at bounding box center [680, 573] width 80 height 32
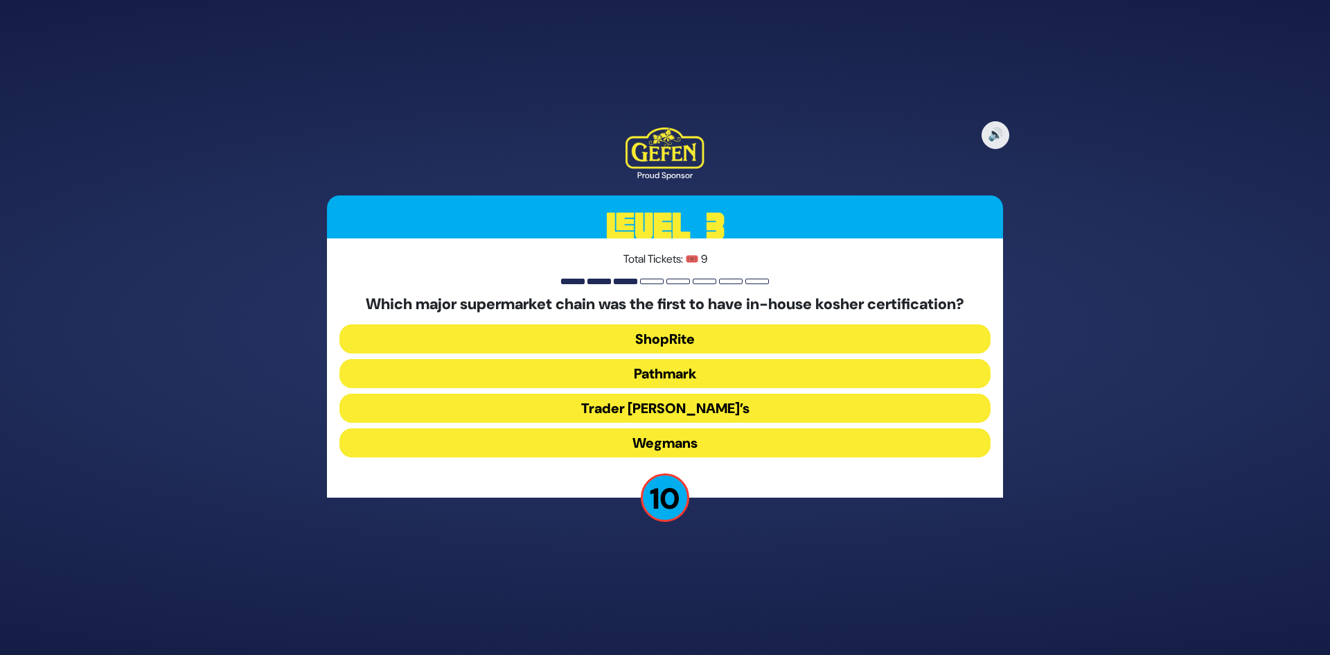
click at [699, 349] on button "ShopRite" at bounding box center [664, 338] width 651 height 29
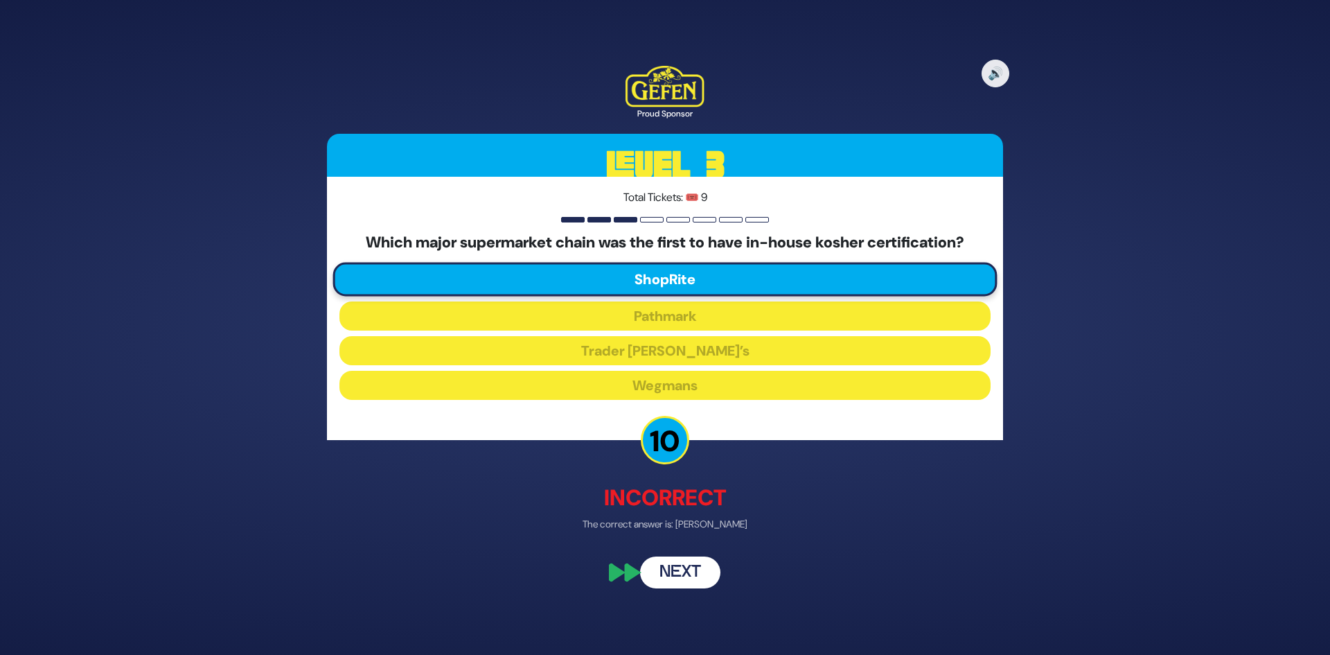
click at [674, 564] on button "Next" at bounding box center [680, 573] width 80 height 32
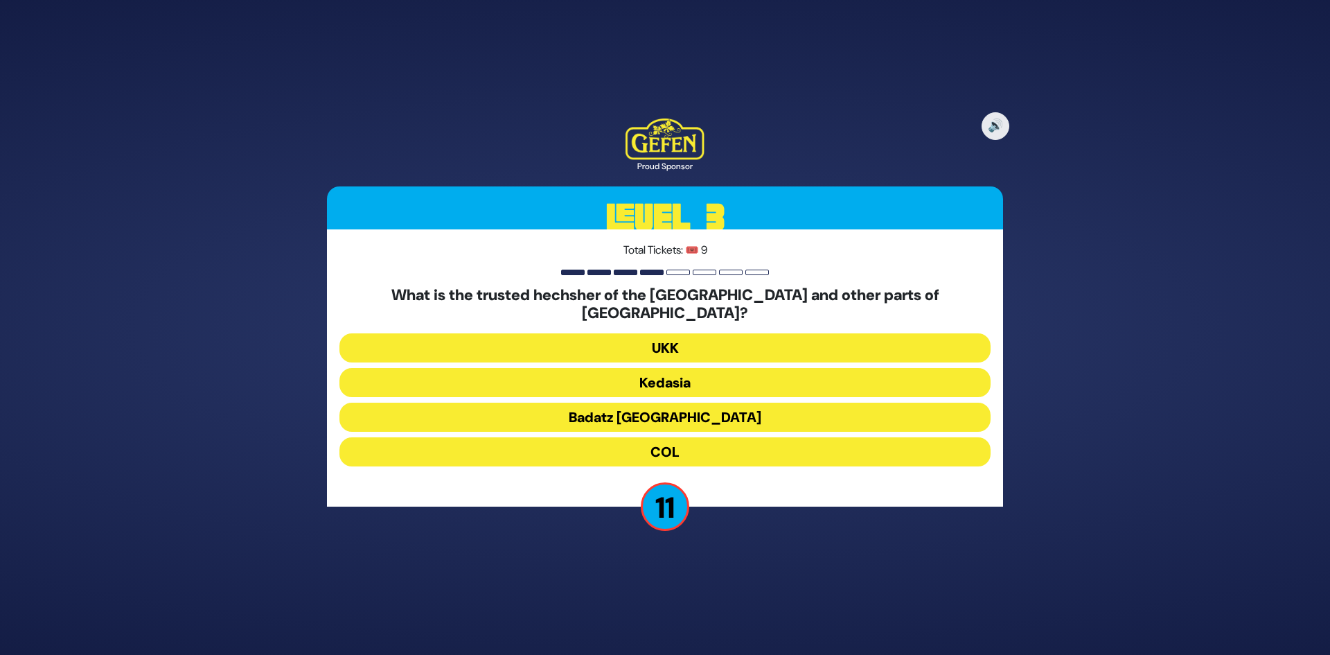
click at [709, 409] on button "Badatz London" at bounding box center [664, 416] width 651 height 29
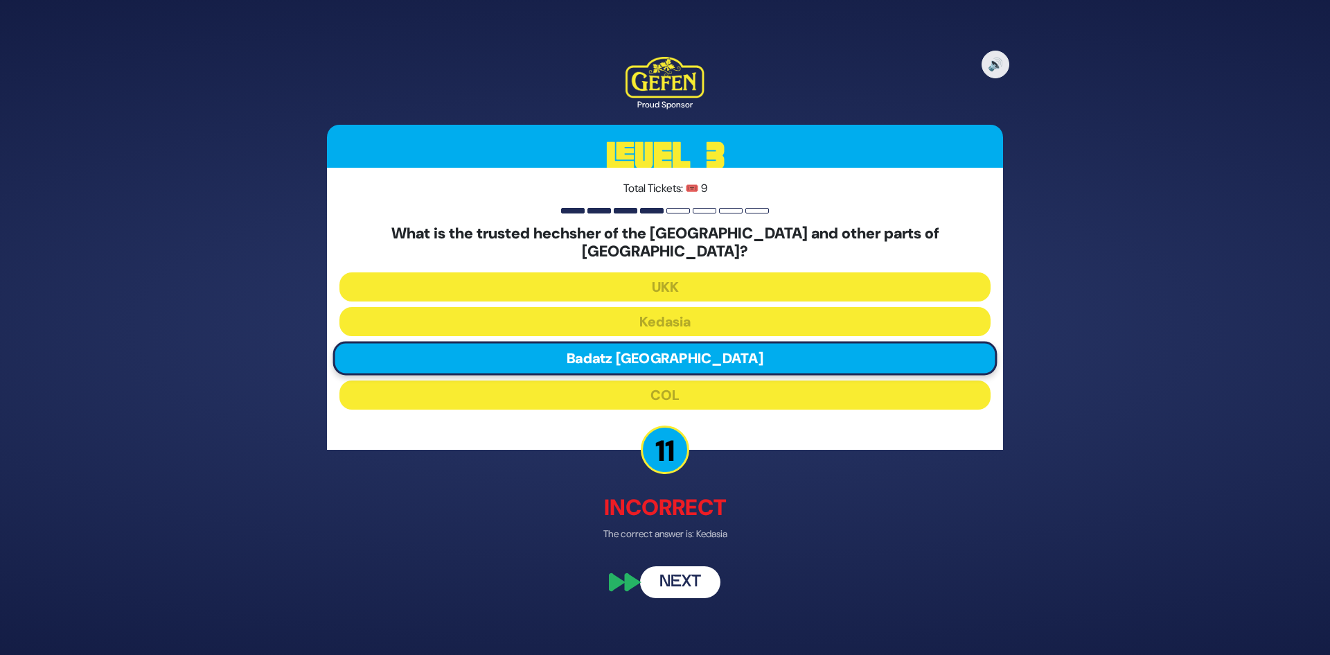
click at [692, 566] on button "Next" at bounding box center [680, 582] width 80 height 32
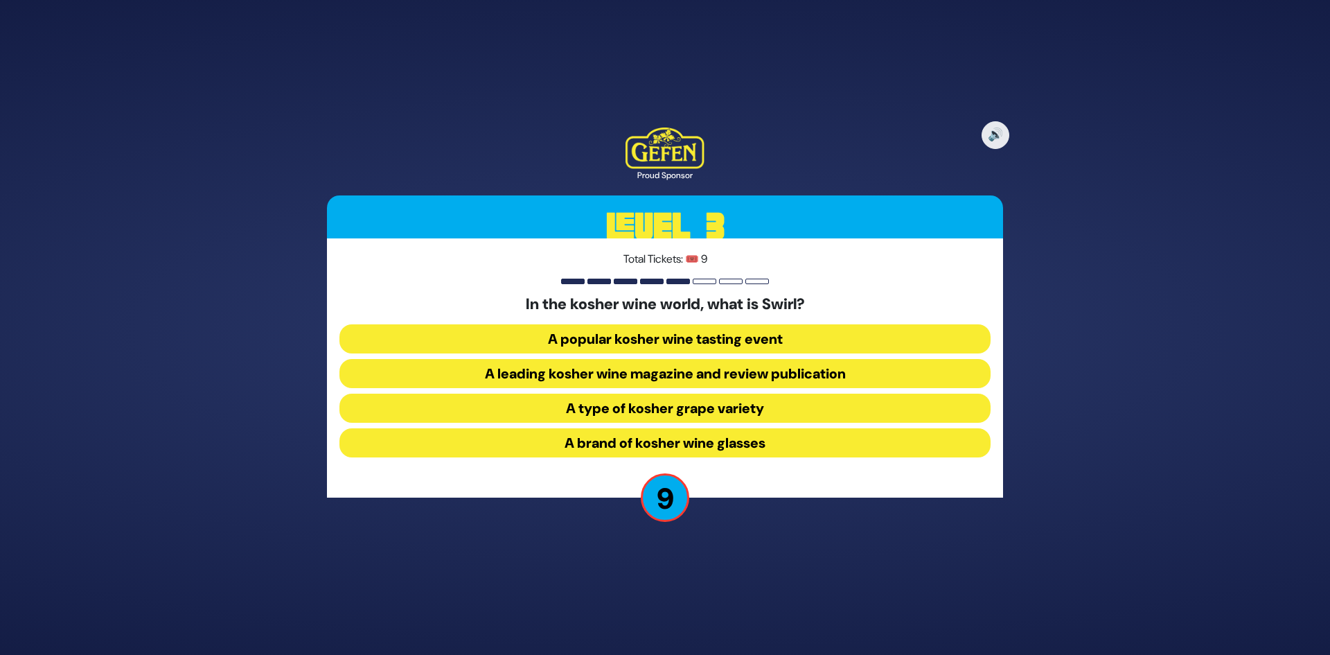
click at [720, 344] on button "A popular kosher wine tasting event" at bounding box center [664, 338] width 651 height 29
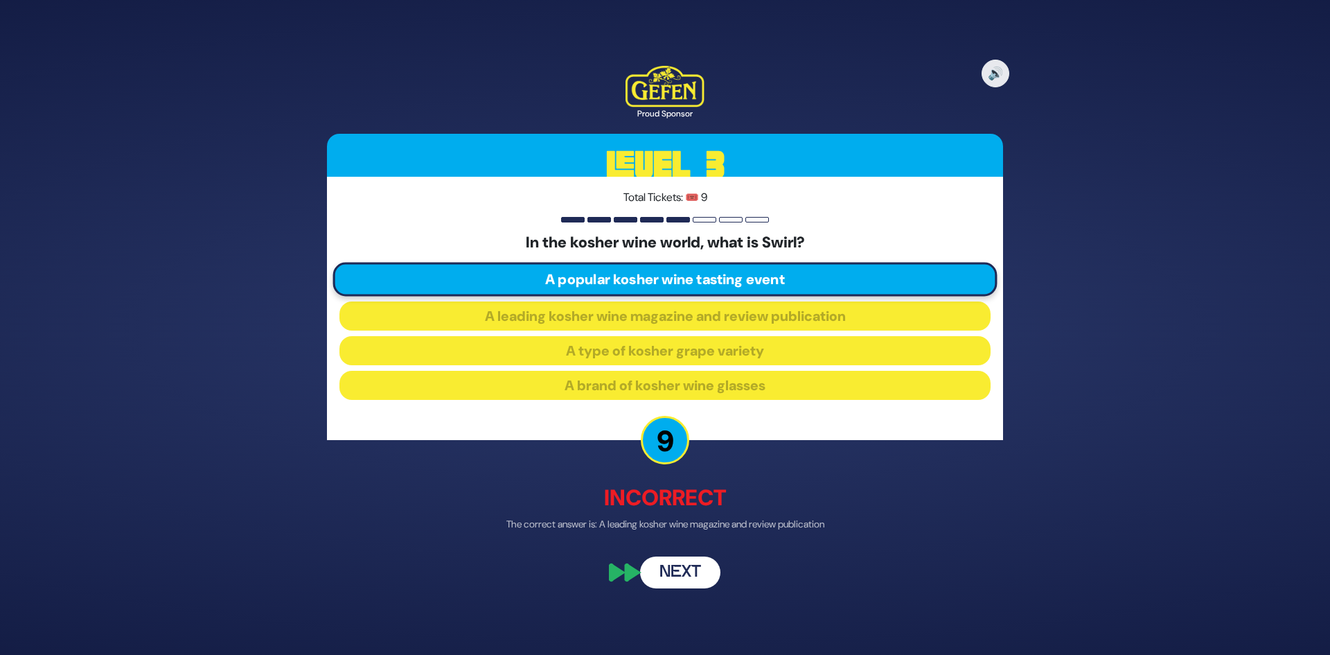
click at [670, 566] on button "Next" at bounding box center [680, 573] width 80 height 32
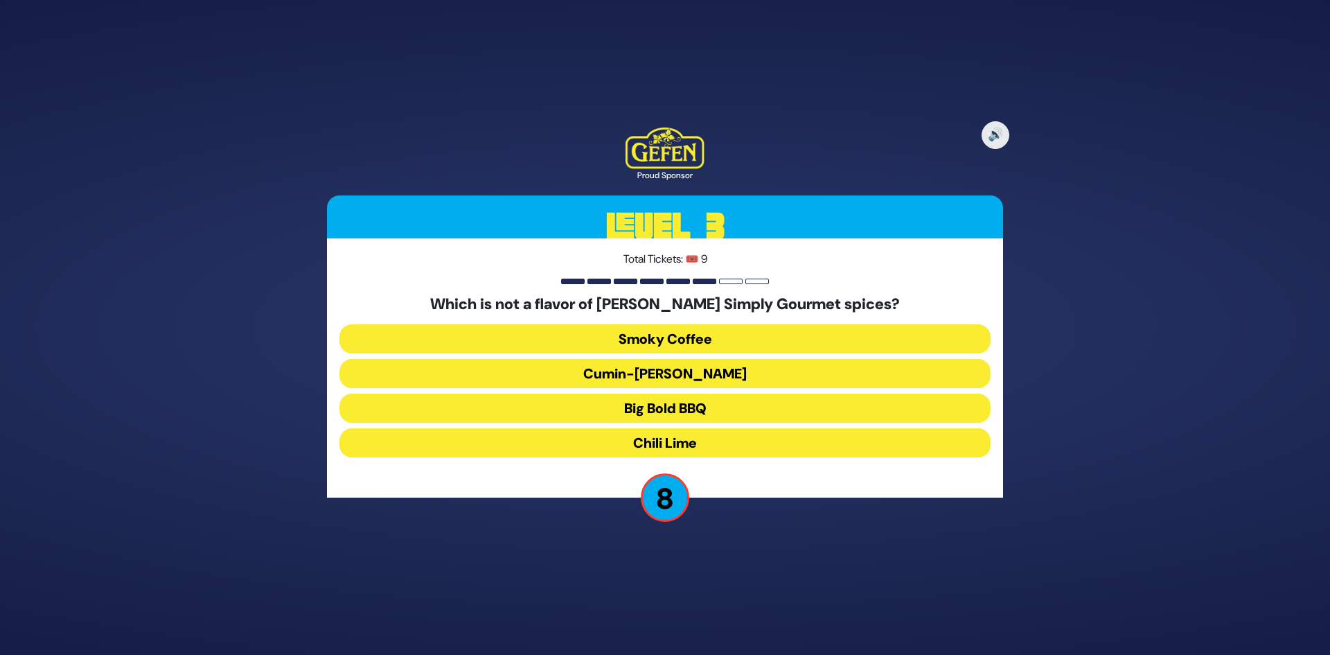
click at [723, 378] on button "Cumin-Curry" at bounding box center [664, 373] width 651 height 29
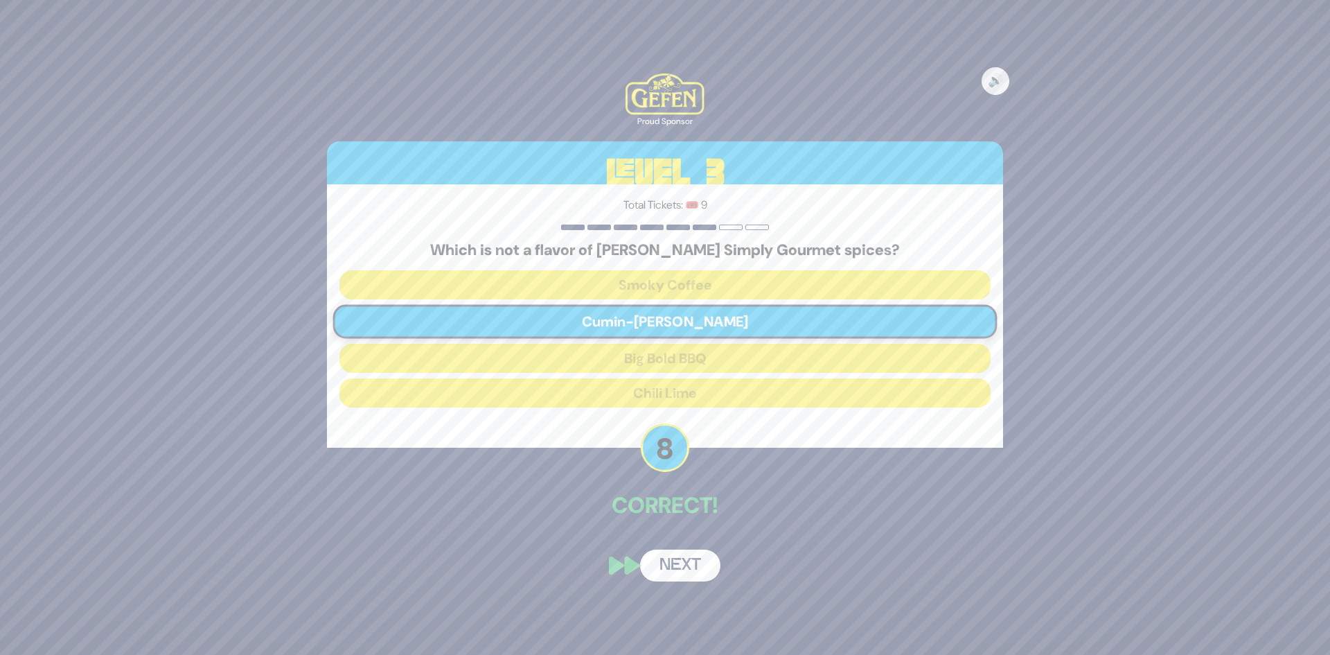
click at [680, 564] on button "Next" at bounding box center [680, 565] width 80 height 32
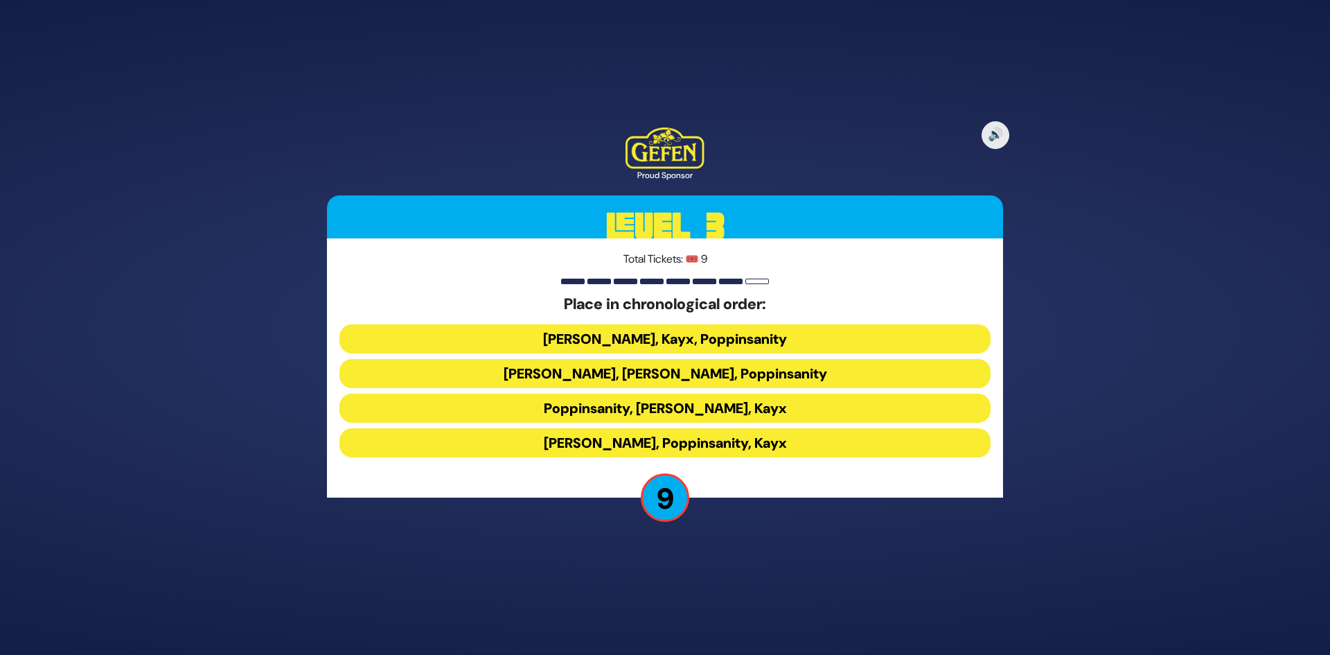
click at [684, 348] on button "Siegelmans, Kayx, Poppinsanity" at bounding box center [664, 338] width 651 height 29
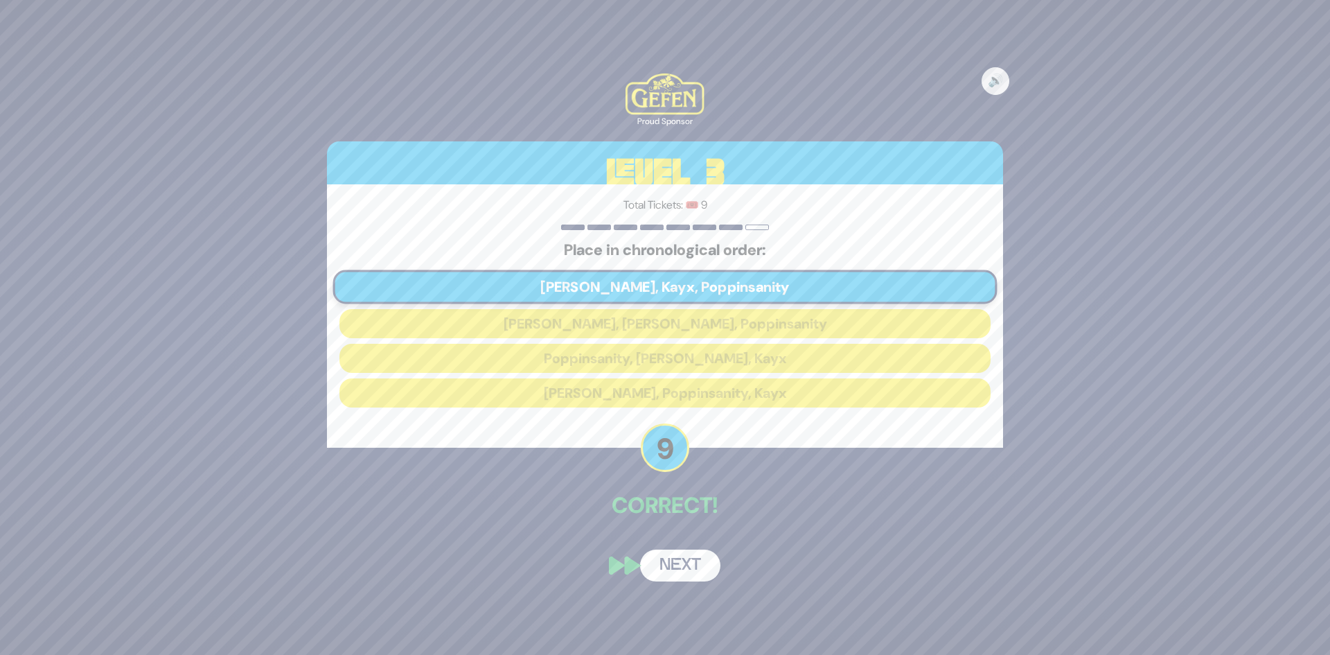
click at [684, 563] on button "Next" at bounding box center [680, 565] width 80 height 32
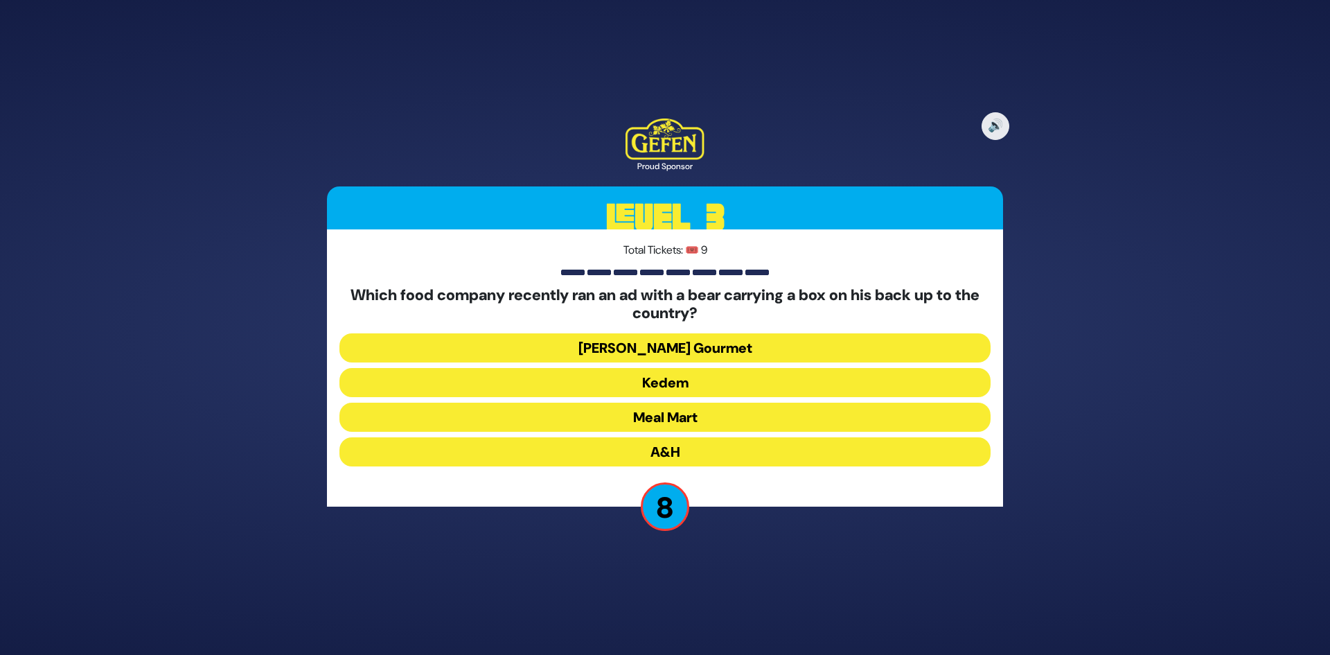
click at [698, 420] on button "Meal Mart" at bounding box center [664, 416] width 651 height 29
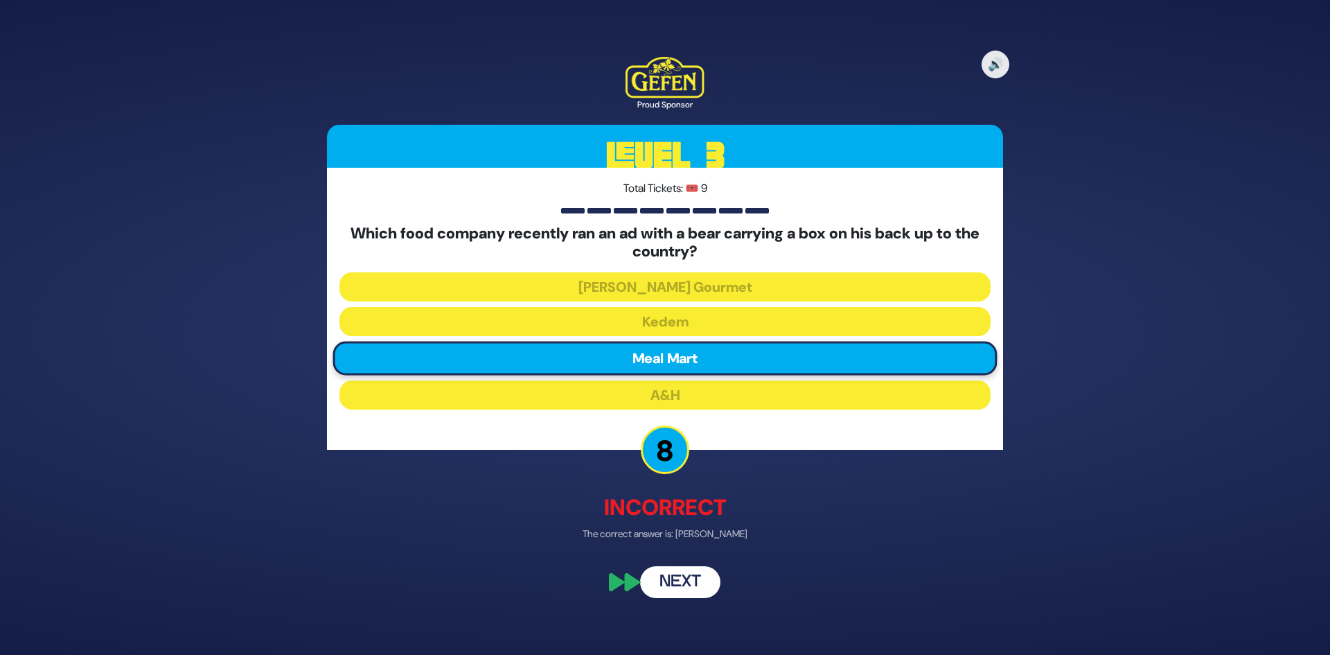
click at [684, 576] on button "Next" at bounding box center [680, 582] width 80 height 32
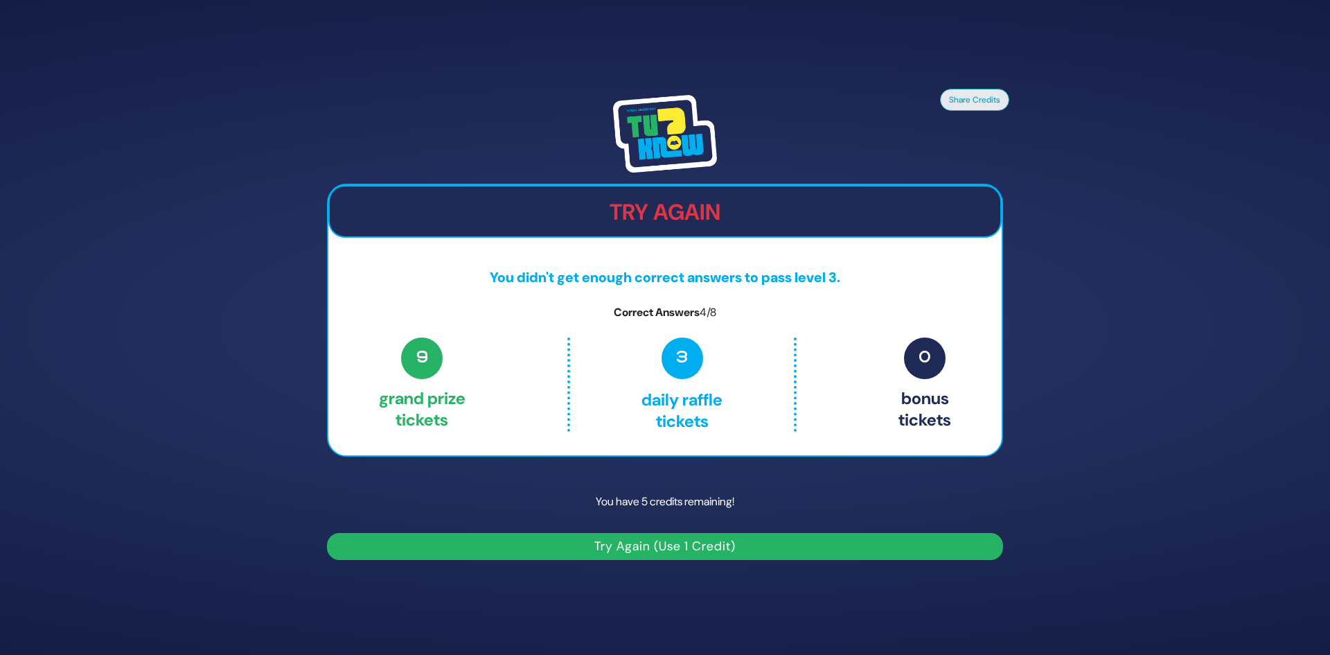
click at [701, 536] on button "Try Again (Use 1 Credit)" at bounding box center [665, 546] width 676 height 27
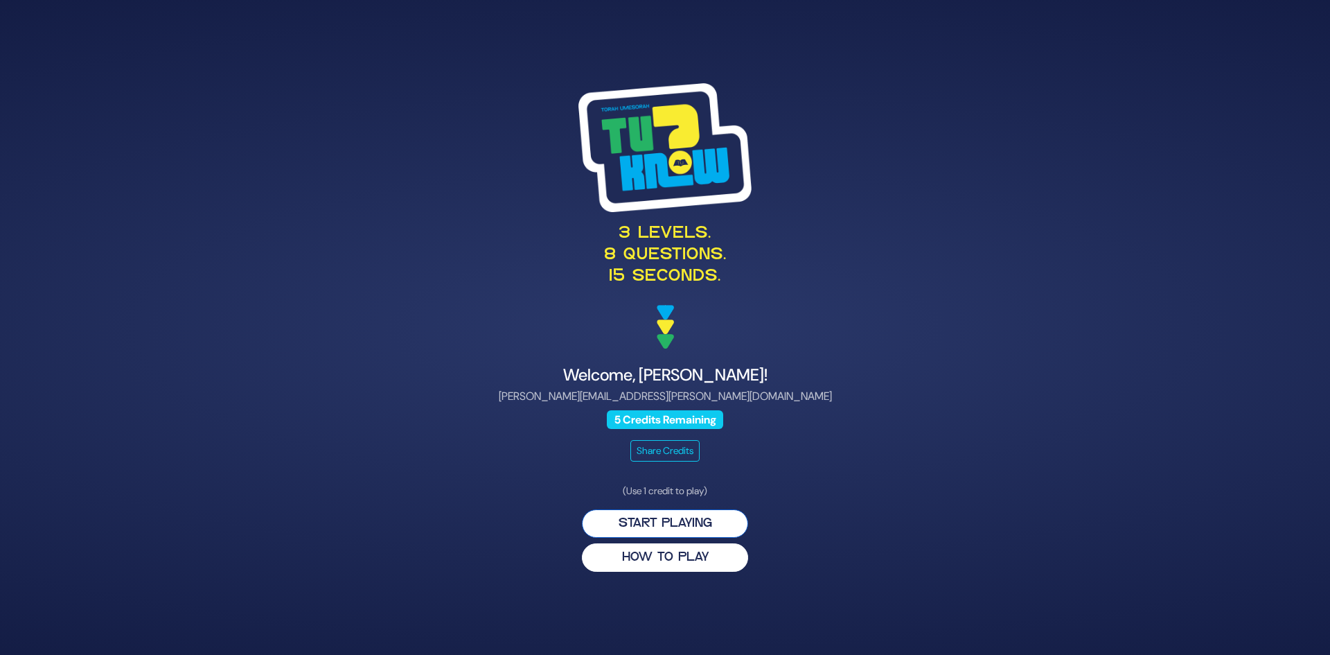
click at [682, 530] on button "Start Playing" at bounding box center [665, 523] width 166 height 28
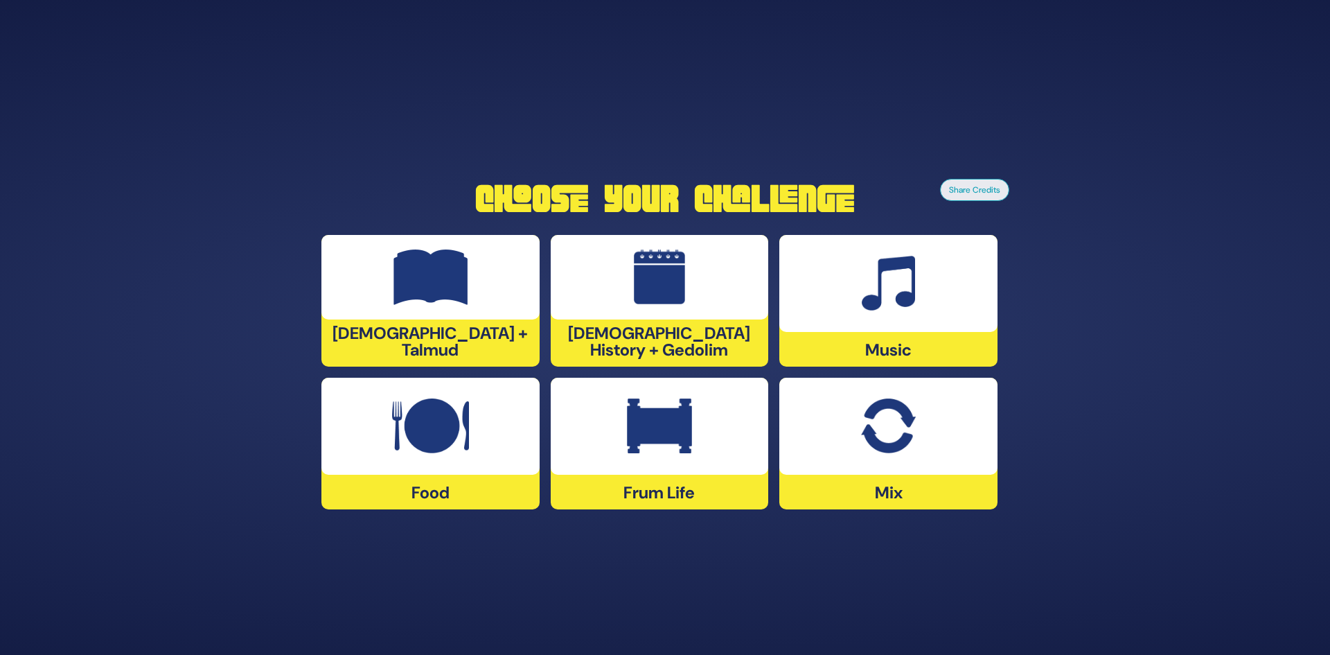
click at [661, 446] on img at bounding box center [659, 425] width 65 height 55
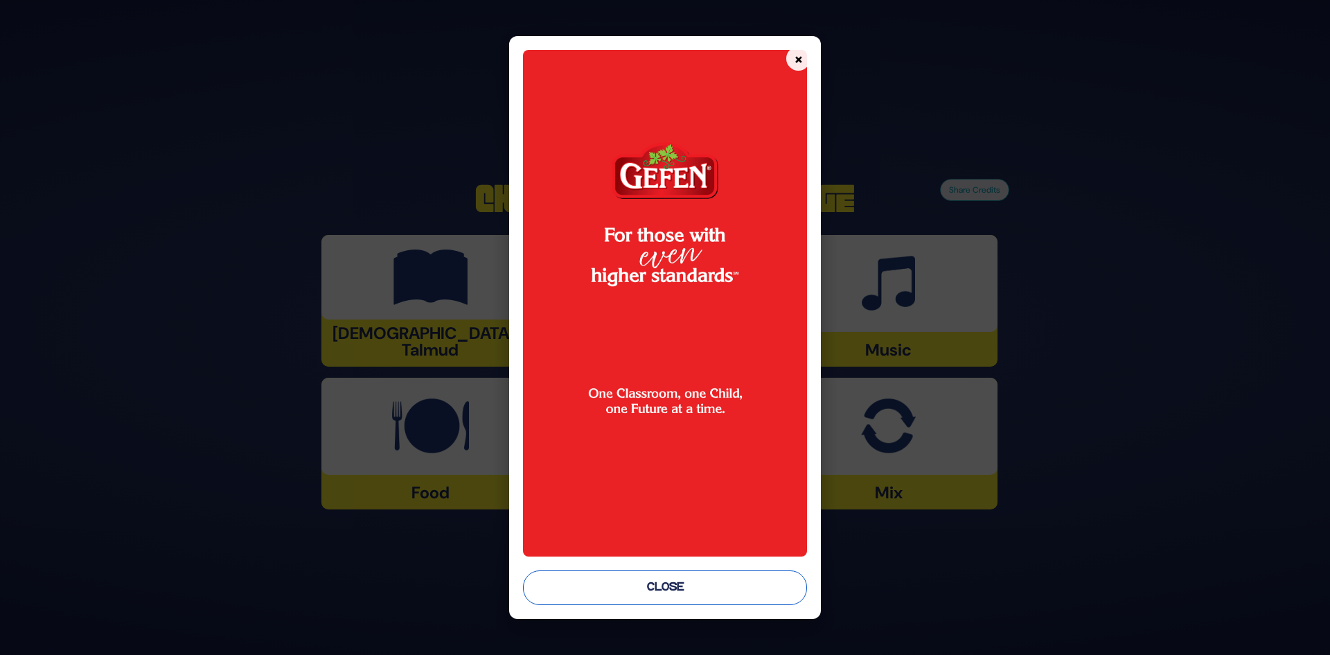
click at [679, 581] on button "Close" at bounding box center [665, 587] width 285 height 35
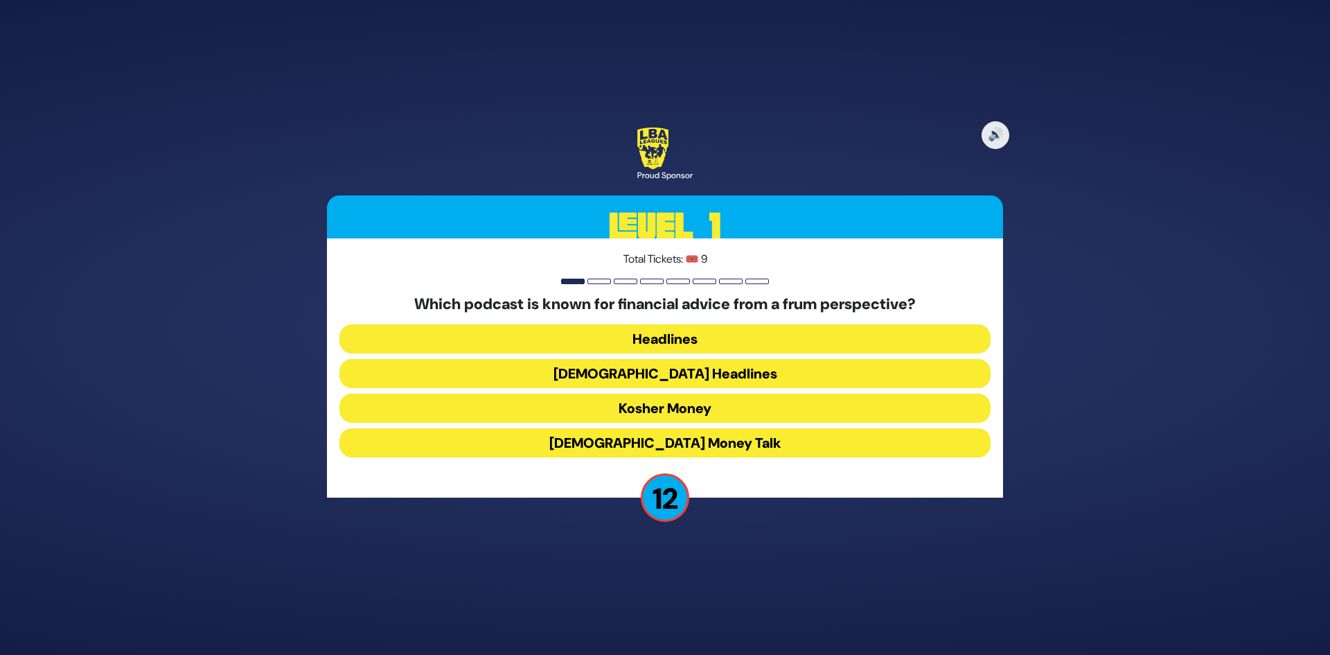
click at [710, 414] on button "Kosher Money" at bounding box center [664, 407] width 651 height 29
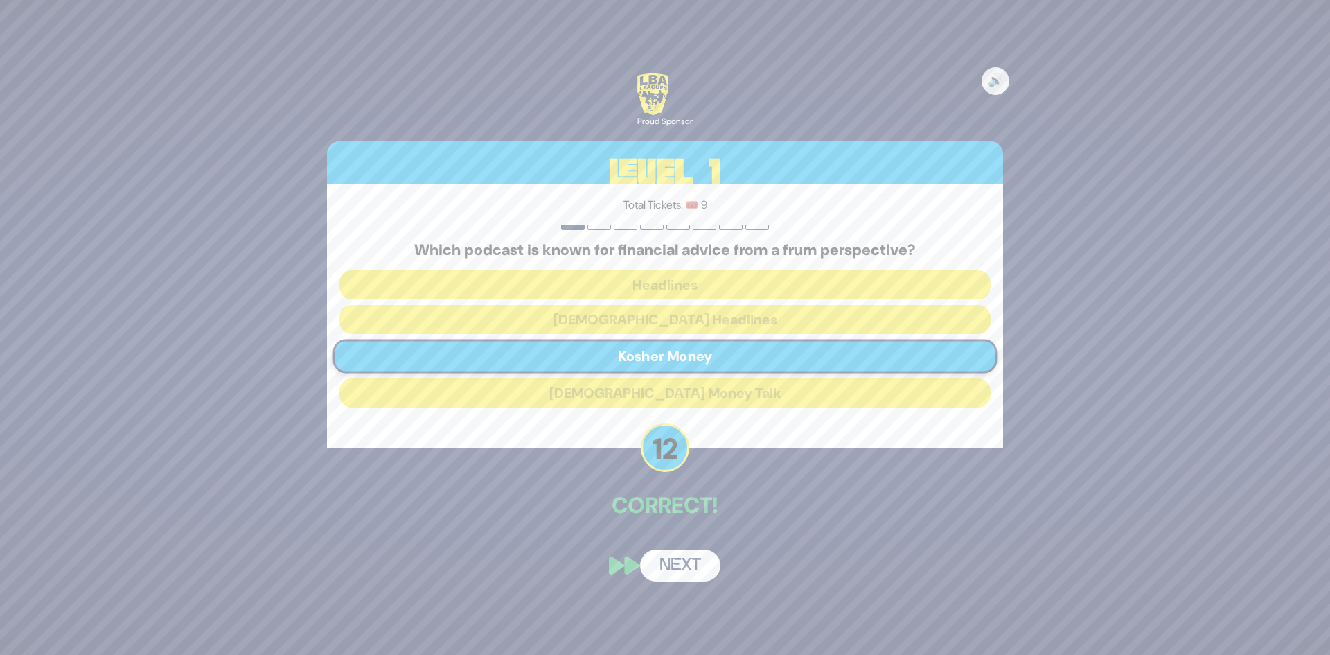
click at [669, 556] on button "Next" at bounding box center [680, 565] width 80 height 32
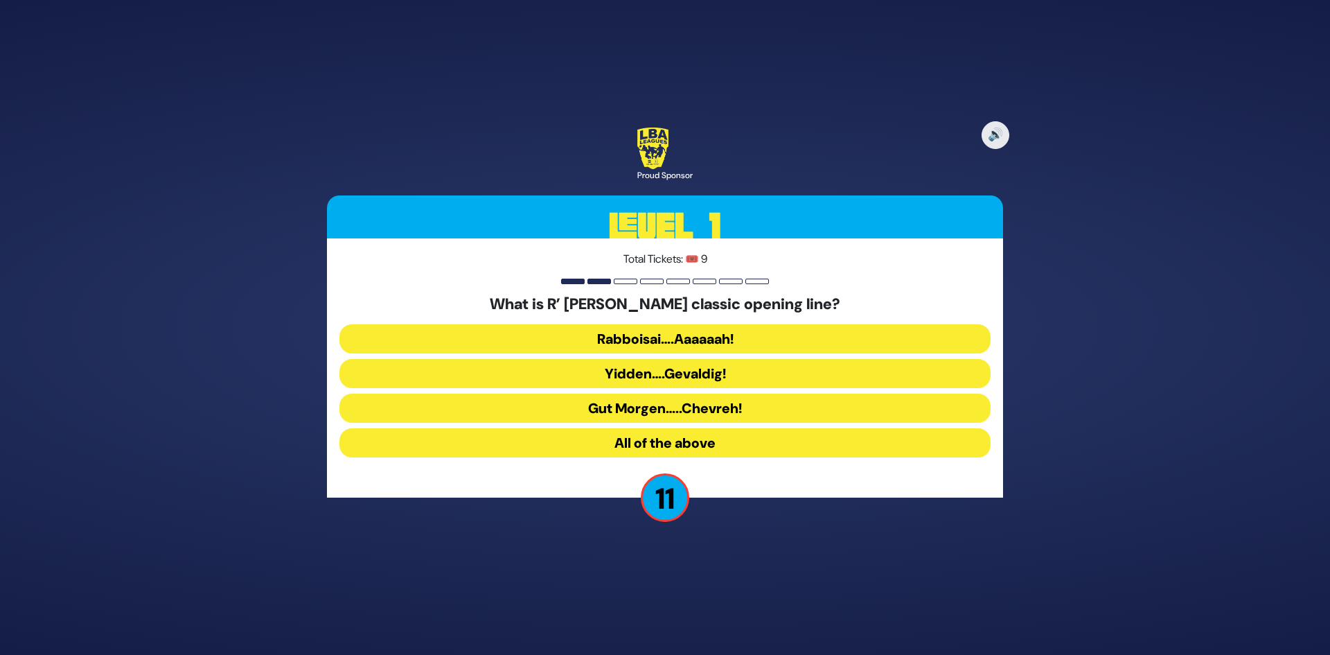
click at [673, 447] on button "All of the above" at bounding box center [664, 442] width 651 height 29
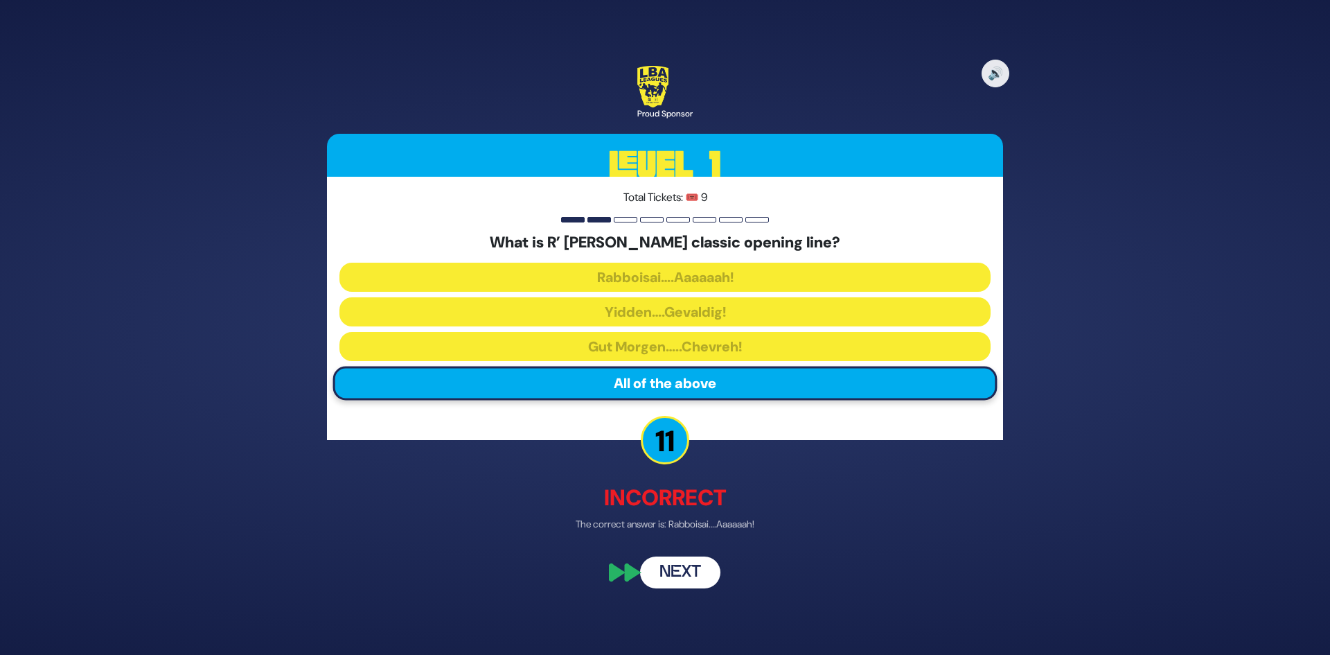
click at [695, 586] on button "Next" at bounding box center [680, 573] width 80 height 32
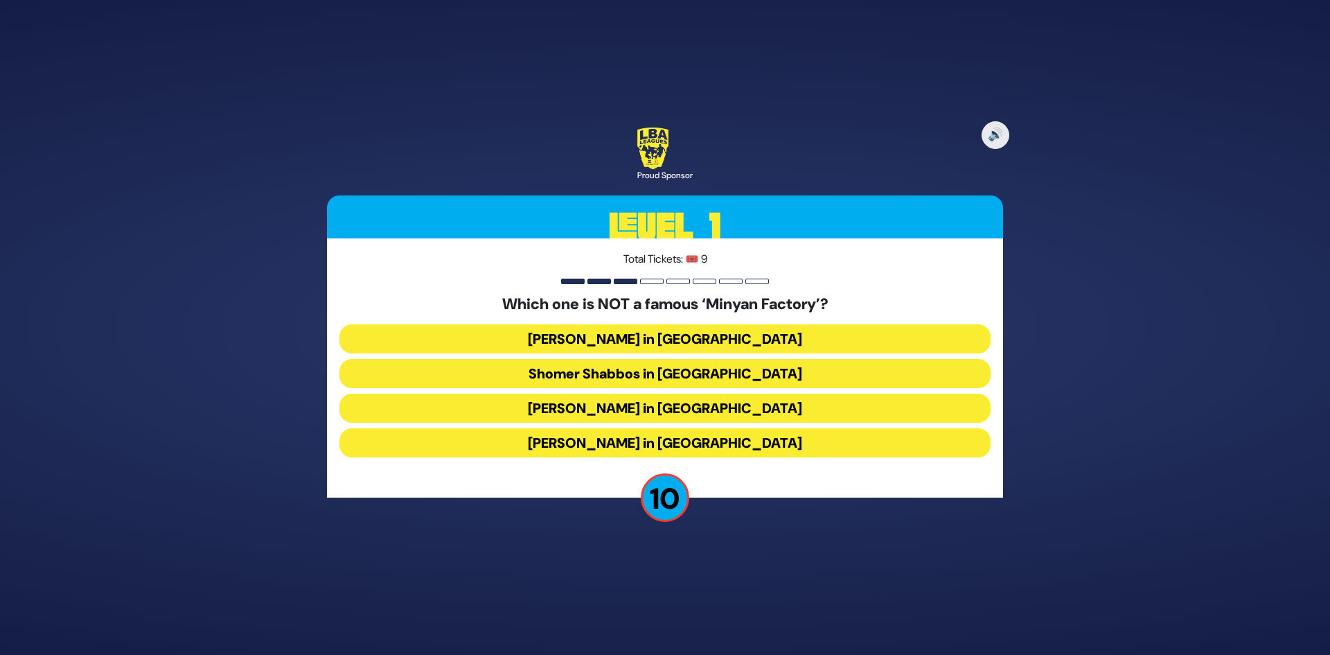
click at [742, 378] on button "Shomer Shabbos in Boro Park" at bounding box center [664, 373] width 651 height 29
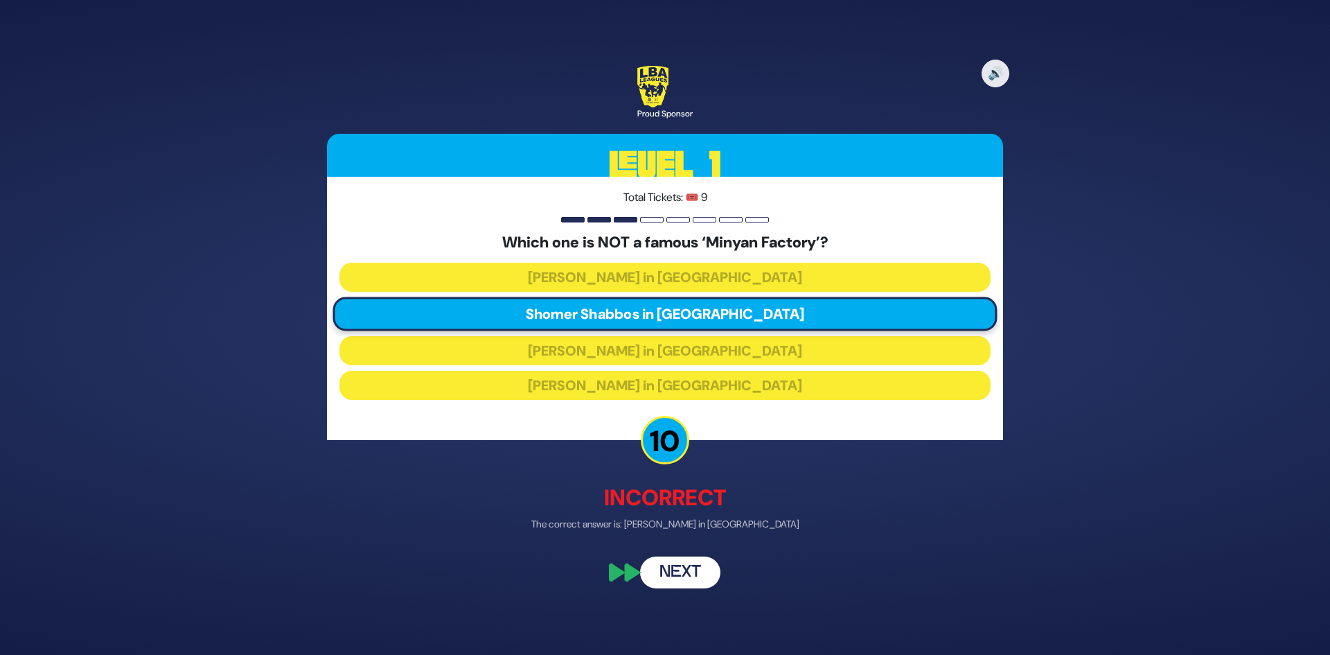
click at [698, 562] on button "Next" at bounding box center [680, 573] width 80 height 32
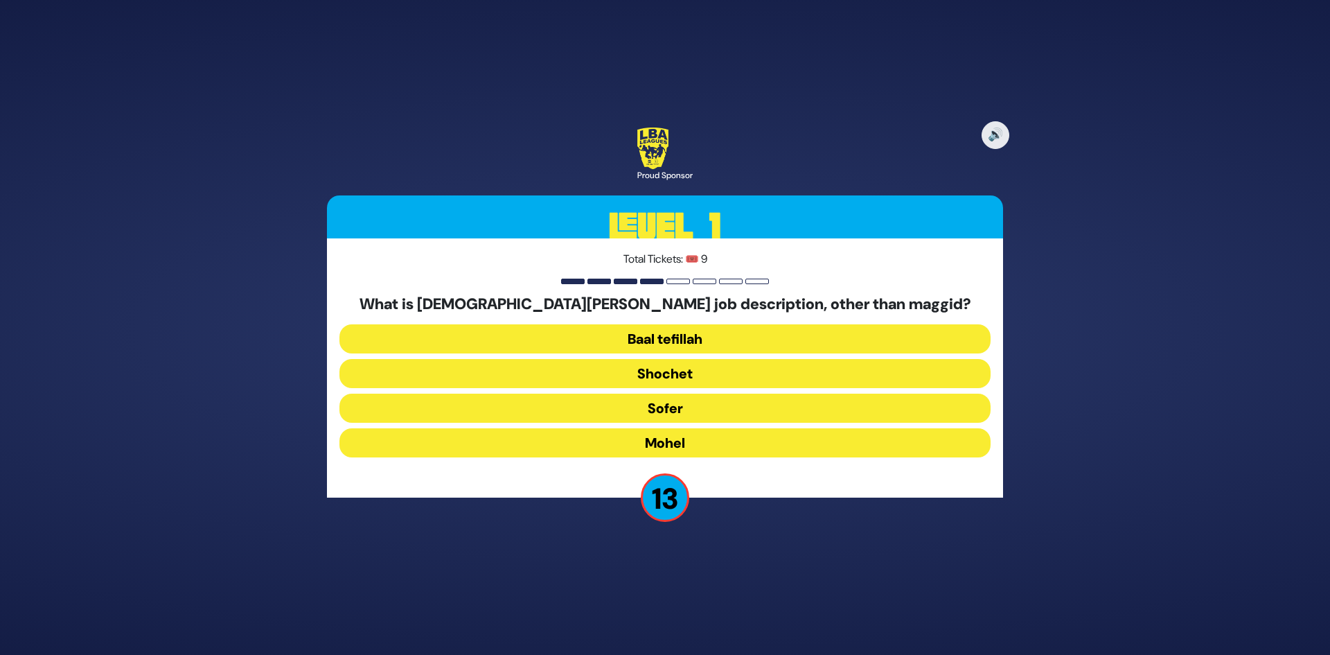
click at [663, 443] on button "Mohel" at bounding box center [664, 442] width 651 height 29
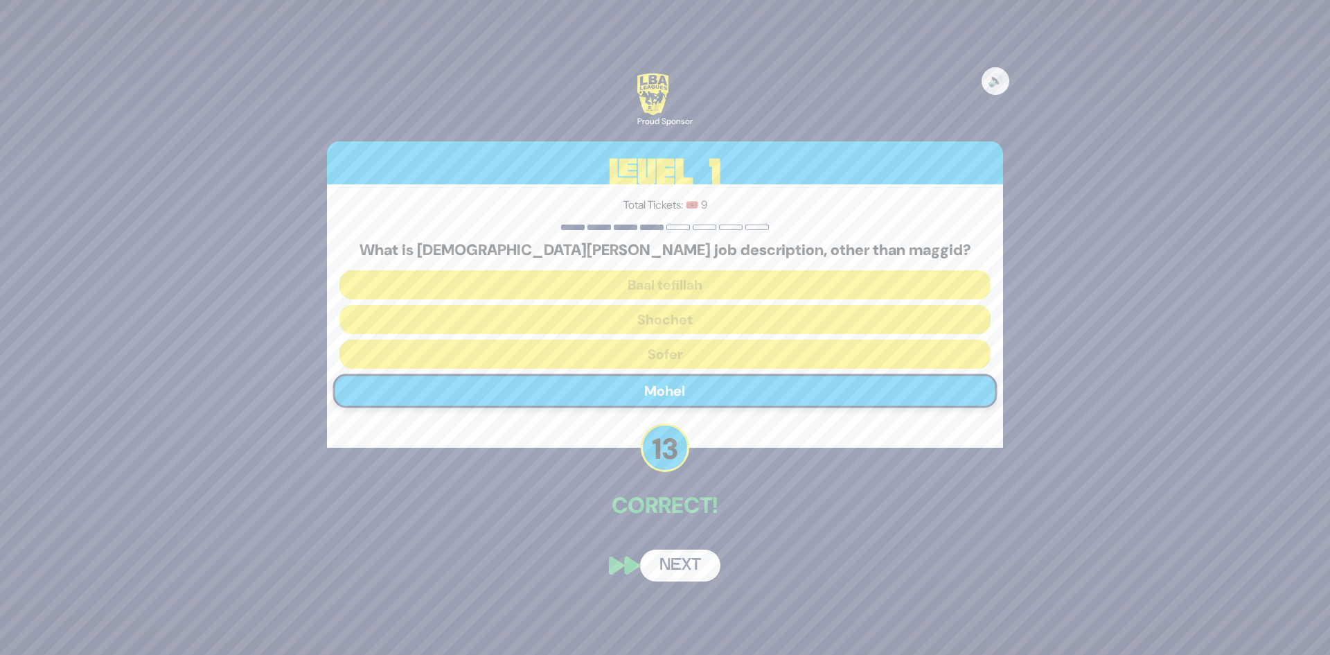
click at [690, 565] on button "Next" at bounding box center [680, 565] width 80 height 32
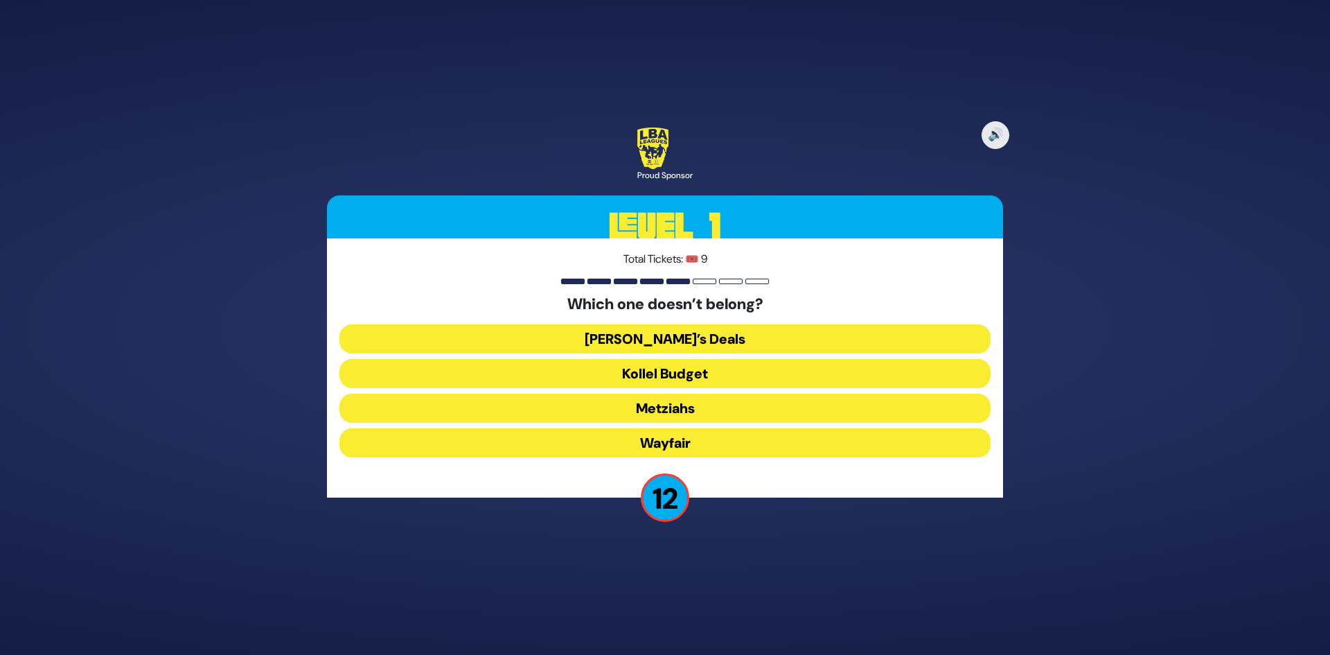
click at [691, 440] on button "Wayfair" at bounding box center [664, 442] width 651 height 29
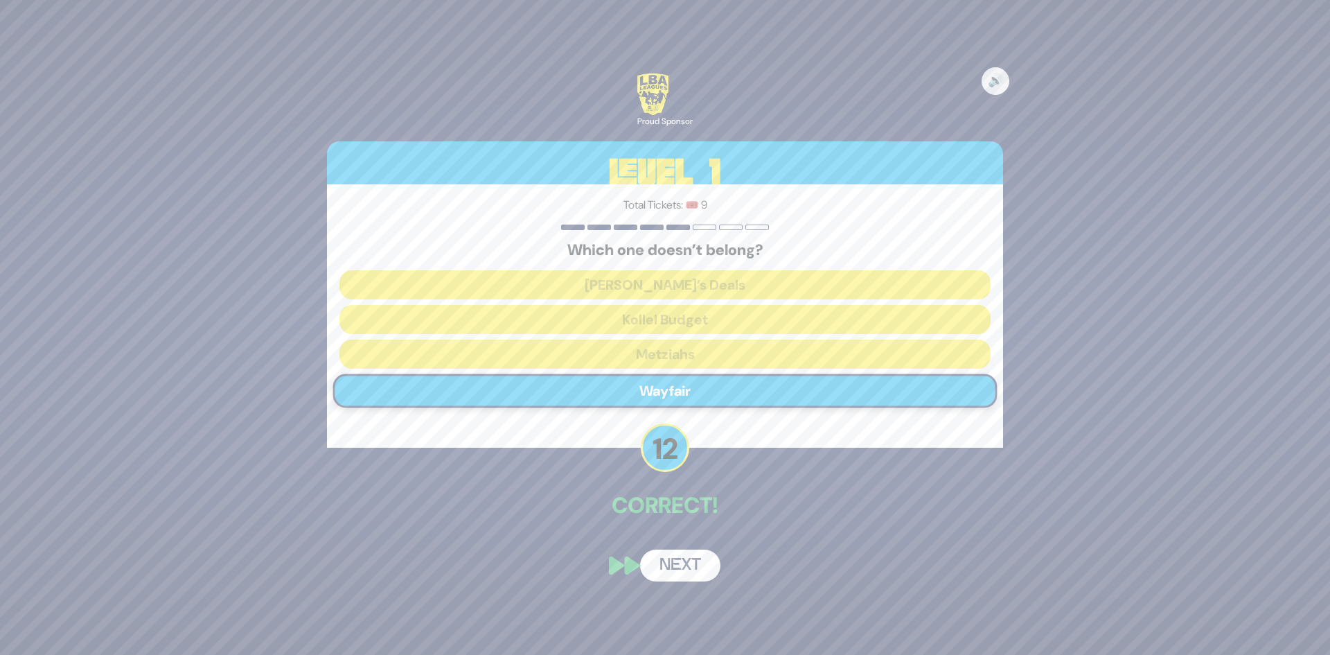
click at [697, 560] on button "Next" at bounding box center [680, 565] width 80 height 32
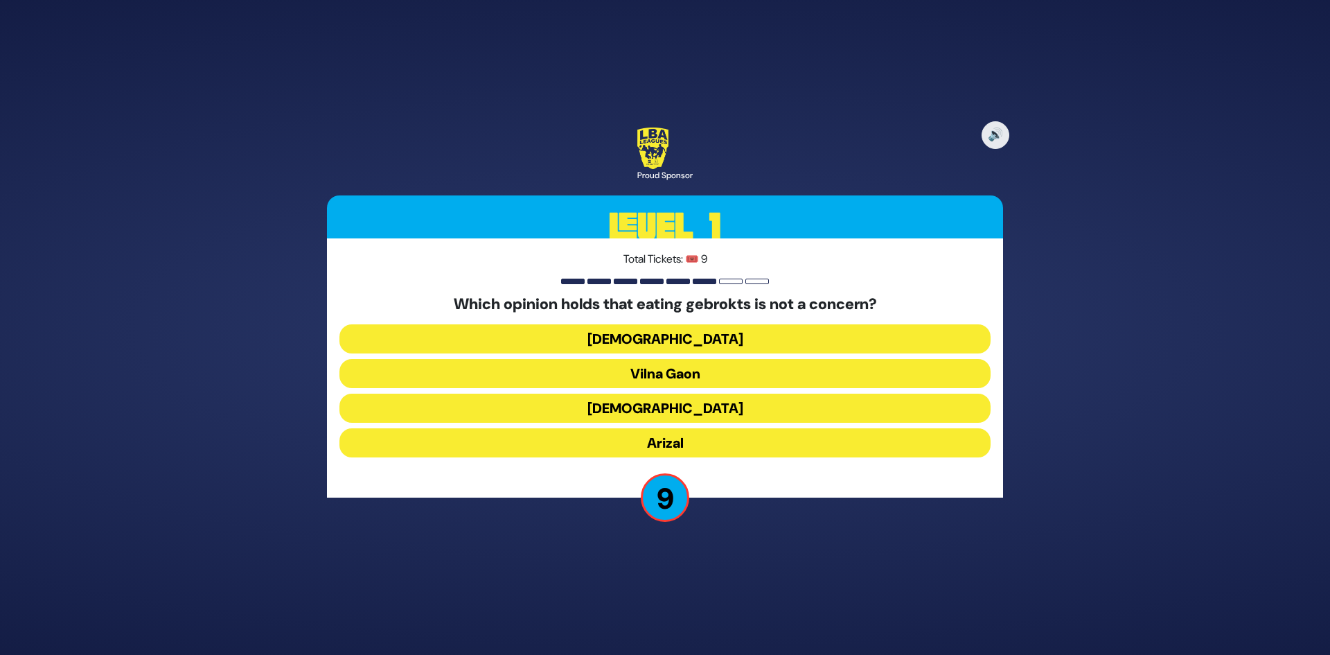
click at [707, 379] on button "Vilna Gaon" at bounding box center [664, 373] width 651 height 29
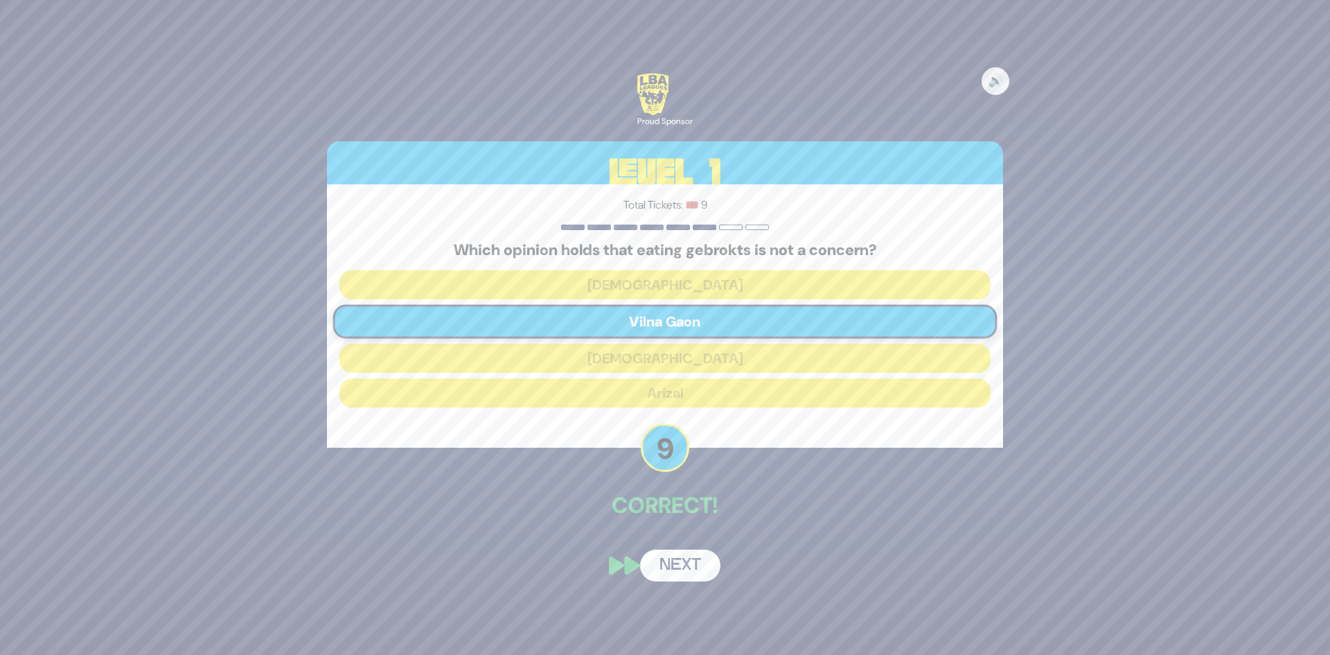
click at [672, 566] on button "Next" at bounding box center [680, 565] width 80 height 32
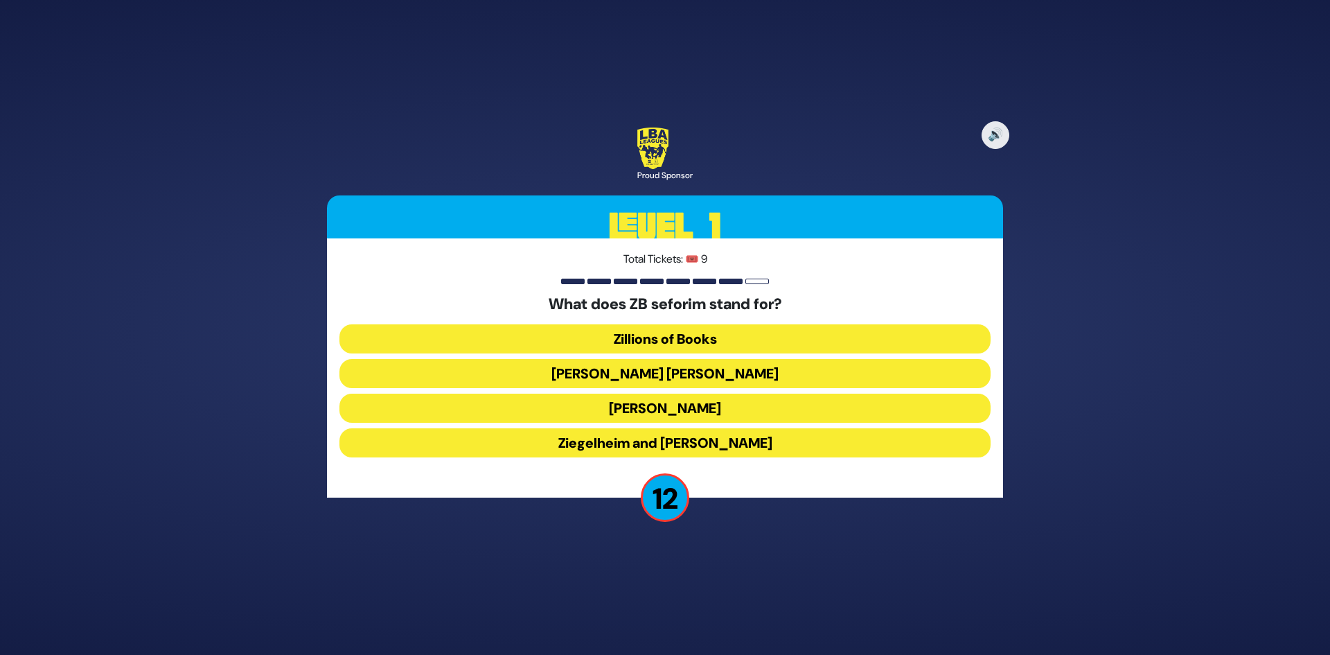
click at [701, 371] on button "Zundel Berman" at bounding box center [664, 373] width 651 height 29
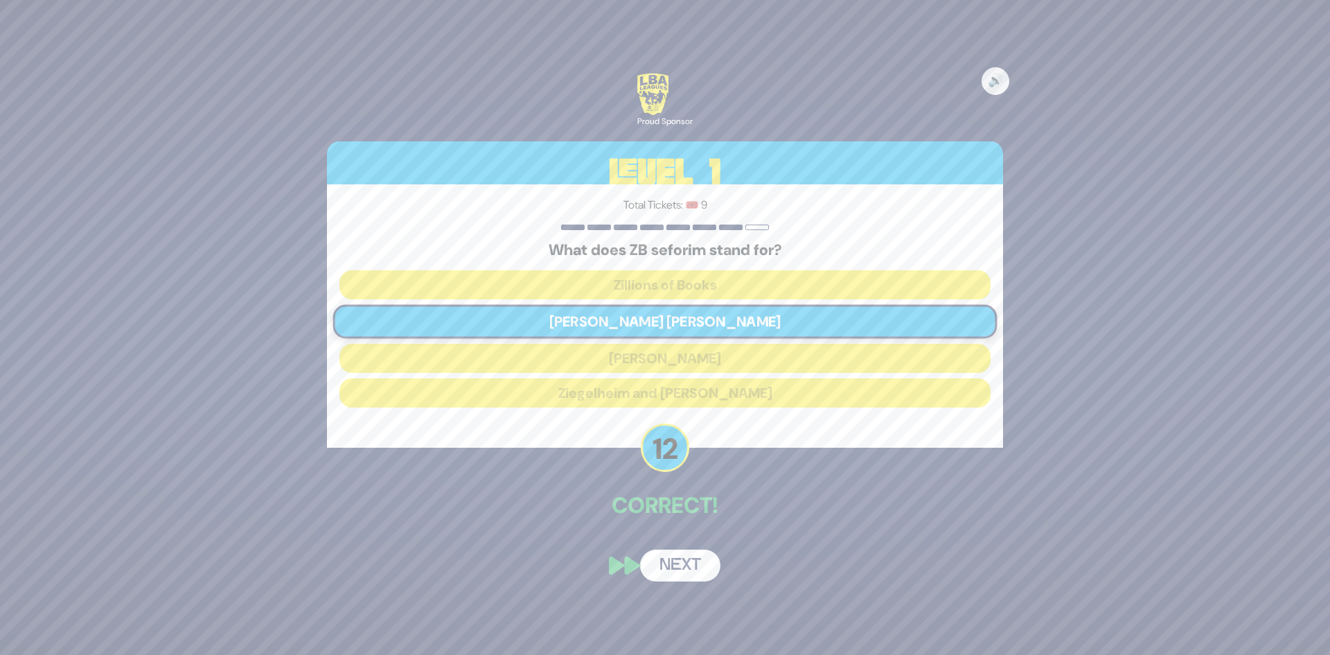
click at [686, 575] on button "Next" at bounding box center [680, 565] width 80 height 32
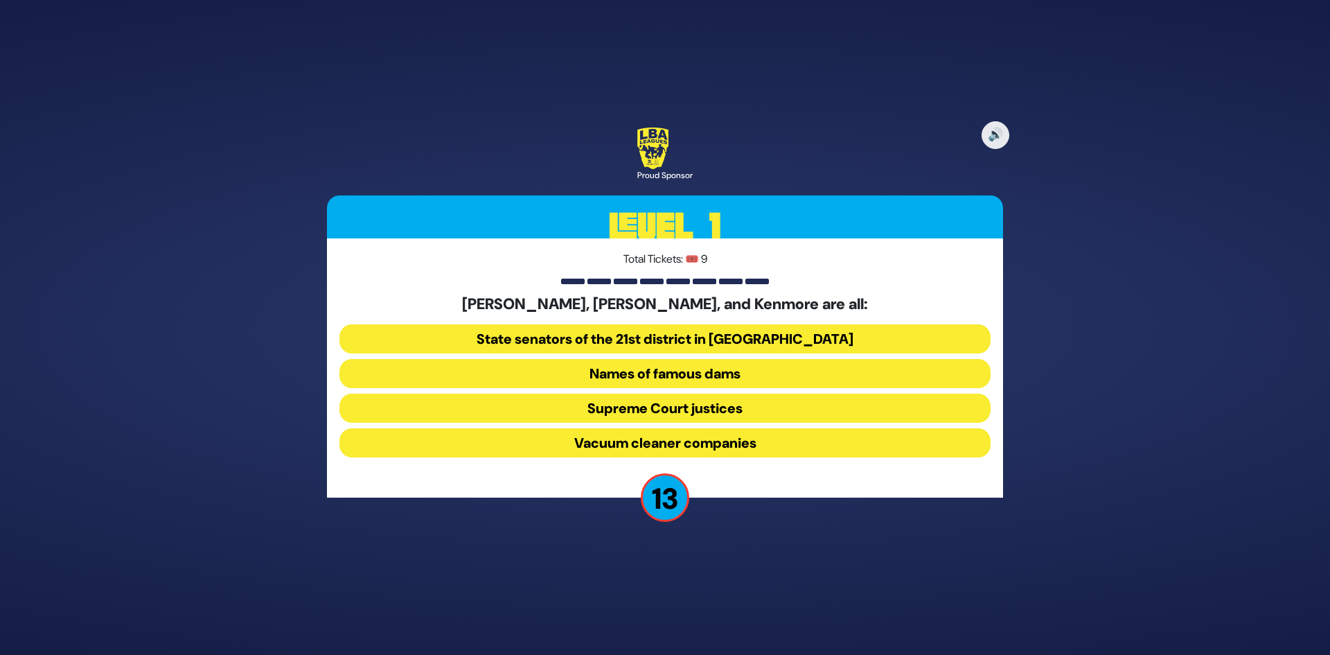
click at [710, 447] on button "Vacuum cleaner companies" at bounding box center [664, 442] width 651 height 29
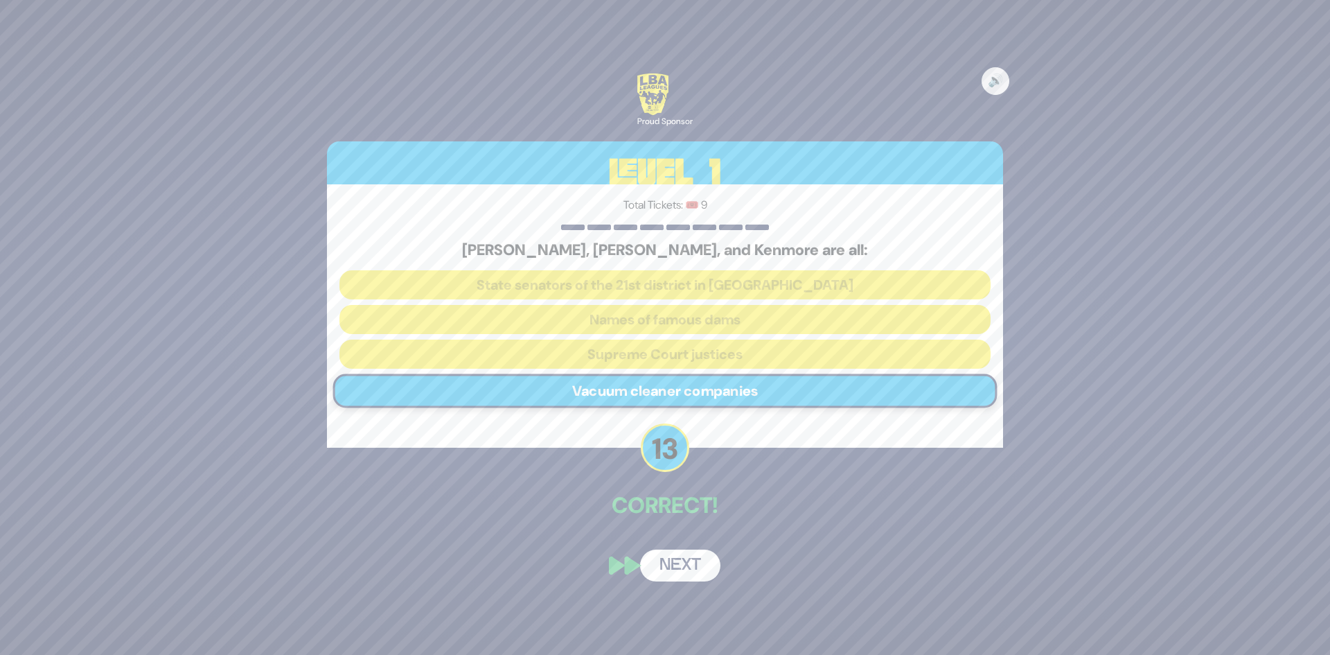
click at [679, 564] on button "Next" at bounding box center [680, 565] width 80 height 32
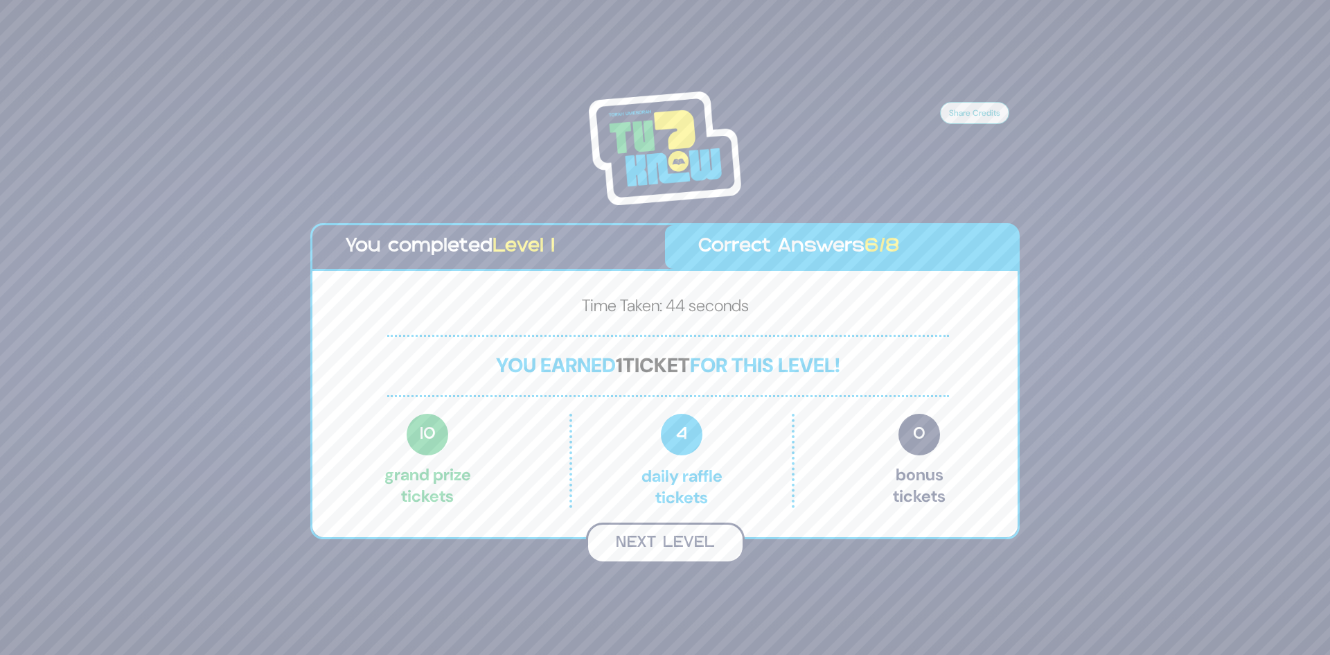
click at [688, 544] on button "Next Level" at bounding box center [665, 542] width 159 height 41
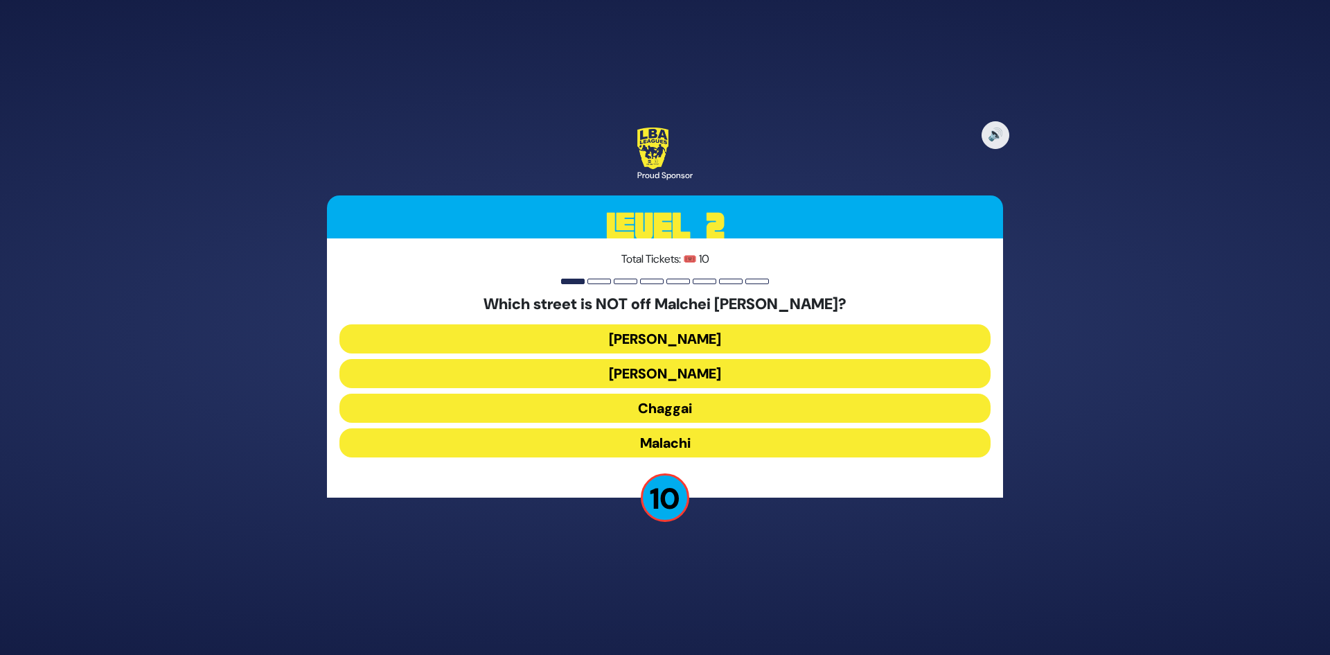
click at [727, 375] on button "Amos" at bounding box center [664, 373] width 651 height 29
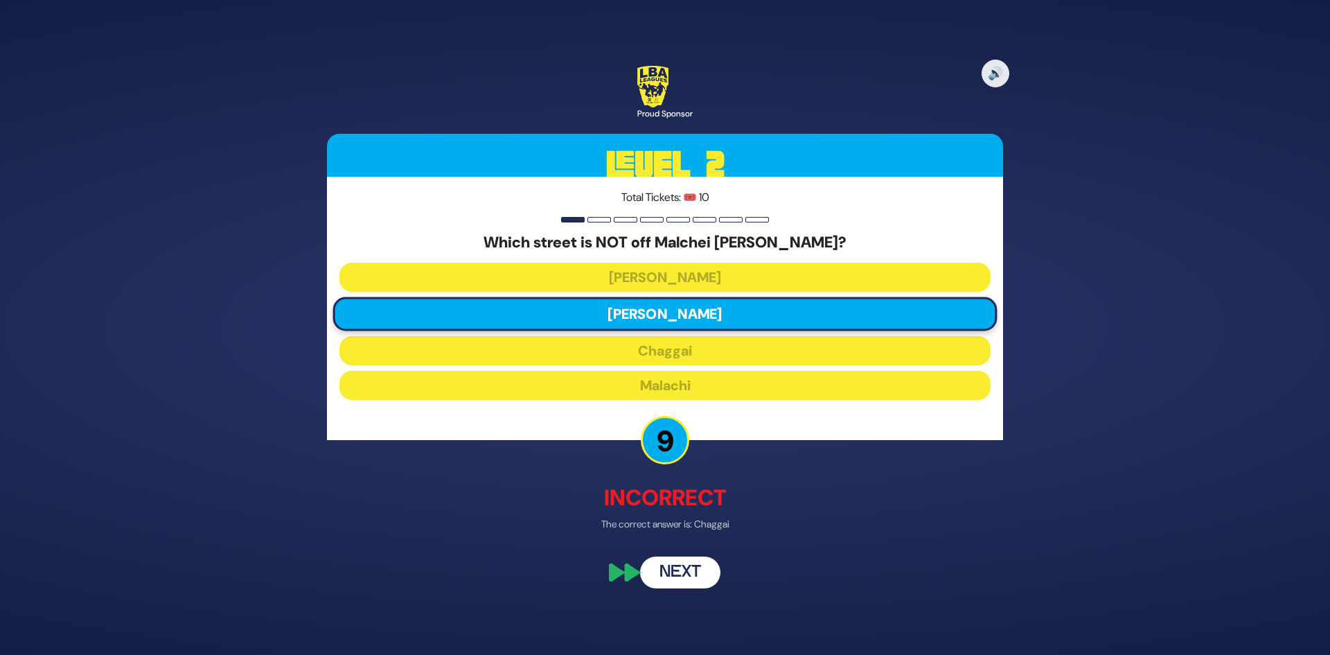
click at [682, 578] on button "Next" at bounding box center [680, 573] width 80 height 32
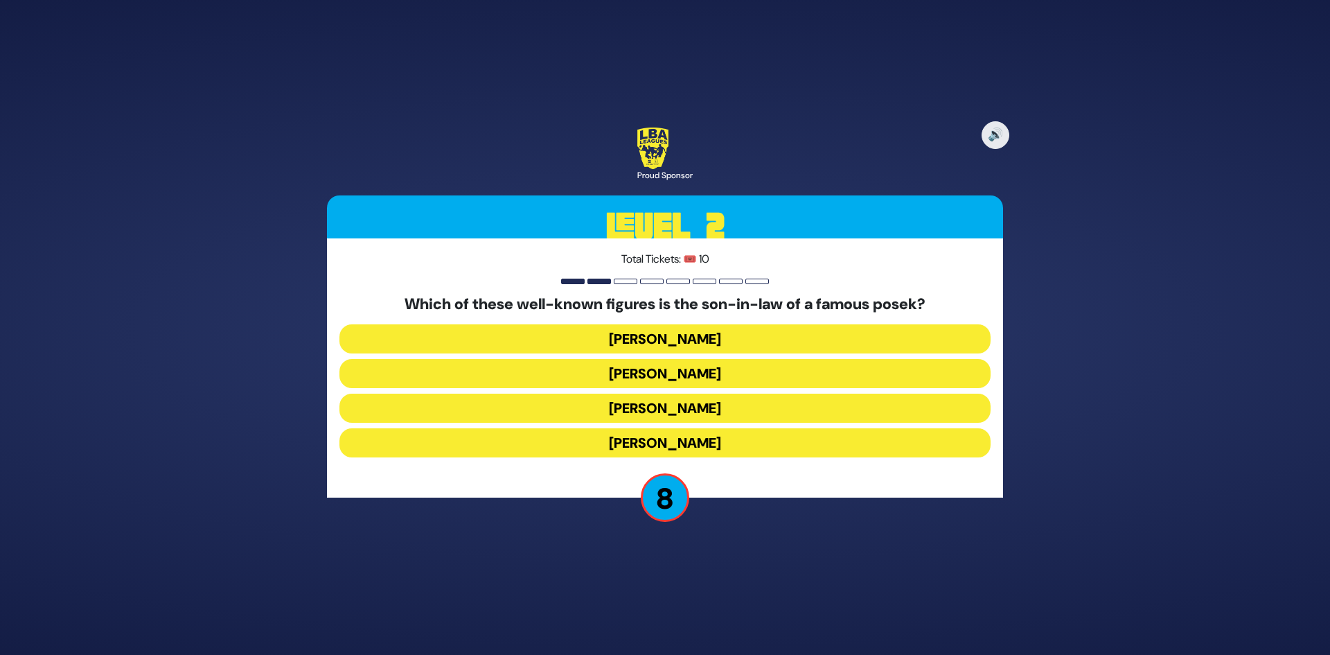
click at [698, 442] on button "Shlomo Yehuda Rechnitz" at bounding box center [664, 442] width 651 height 29
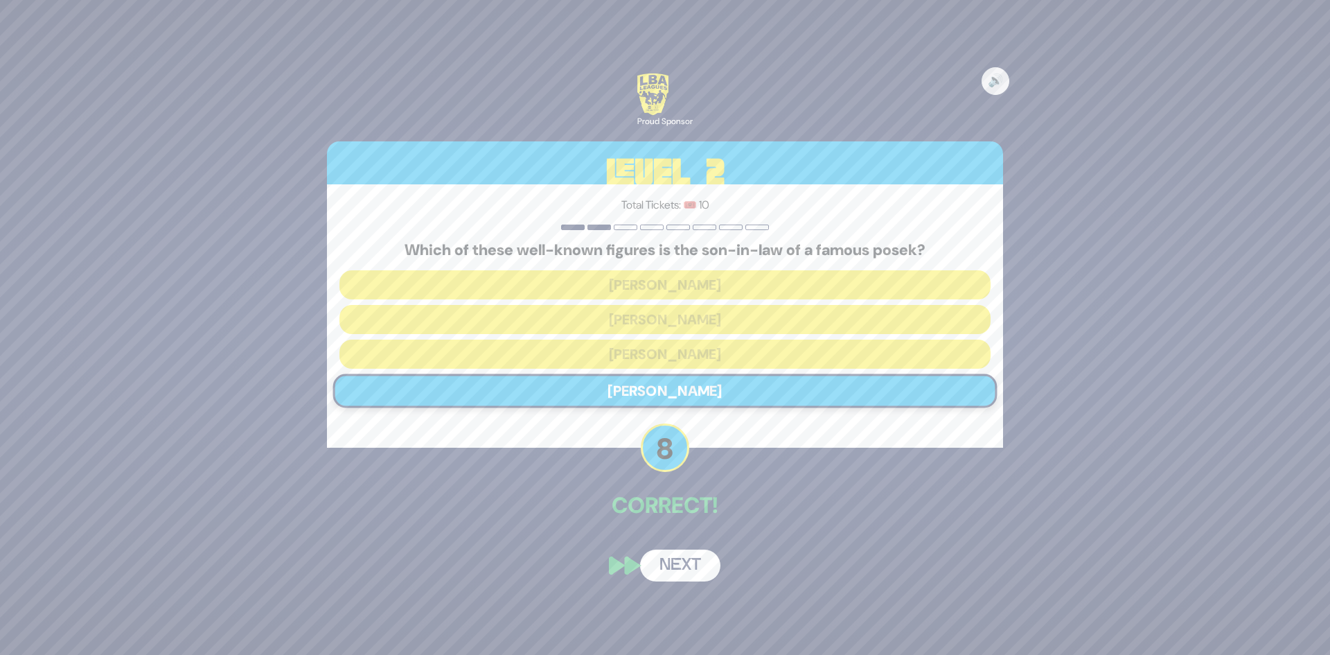
click at [672, 558] on button "Next" at bounding box center [680, 565] width 80 height 32
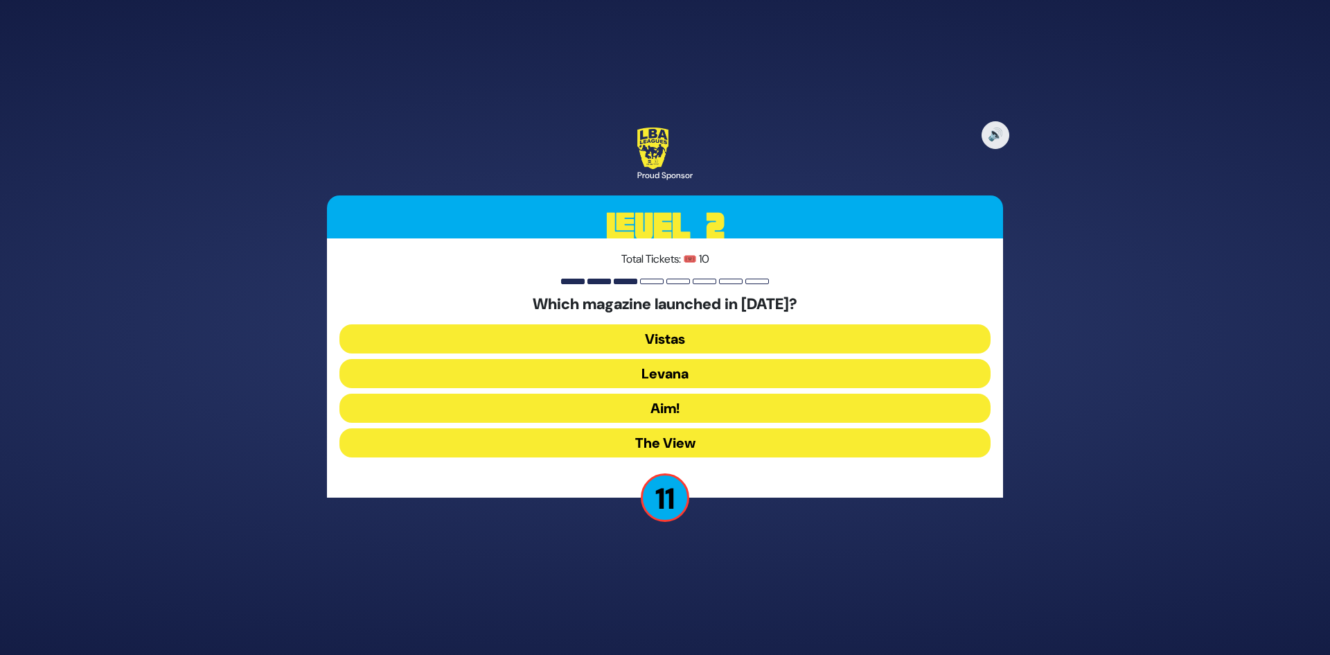
click at [729, 369] on button "Levana" at bounding box center [664, 373] width 651 height 29
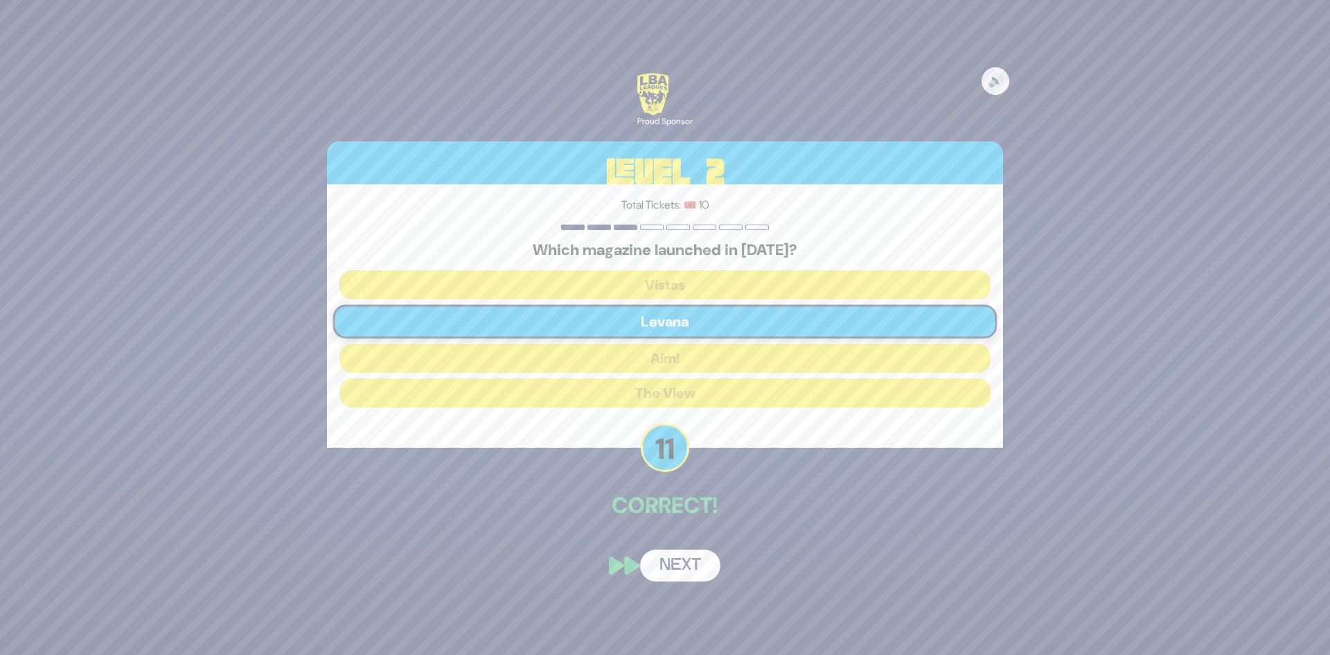
click at [697, 569] on button "Next" at bounding box center [680, 565] width 80 height 32
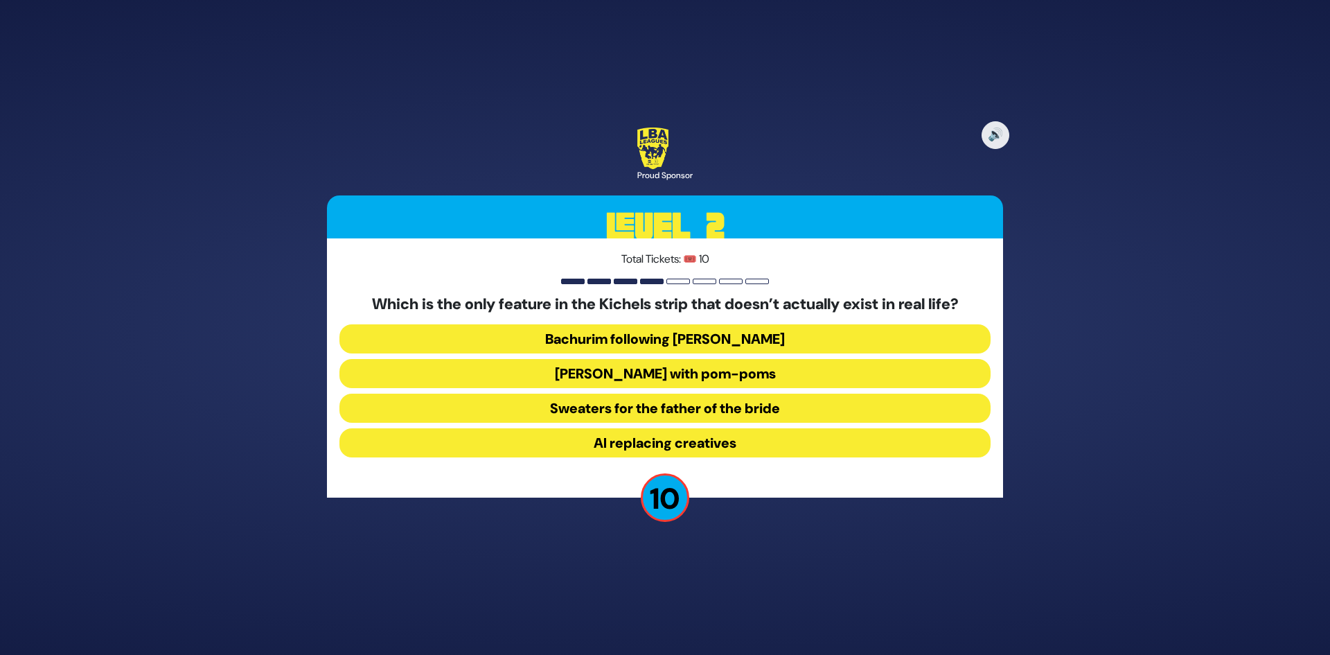
click at [696, 340] on button "Bachurim following Ben Shapiro" at bounding box center [664, 338] width 651 height 29
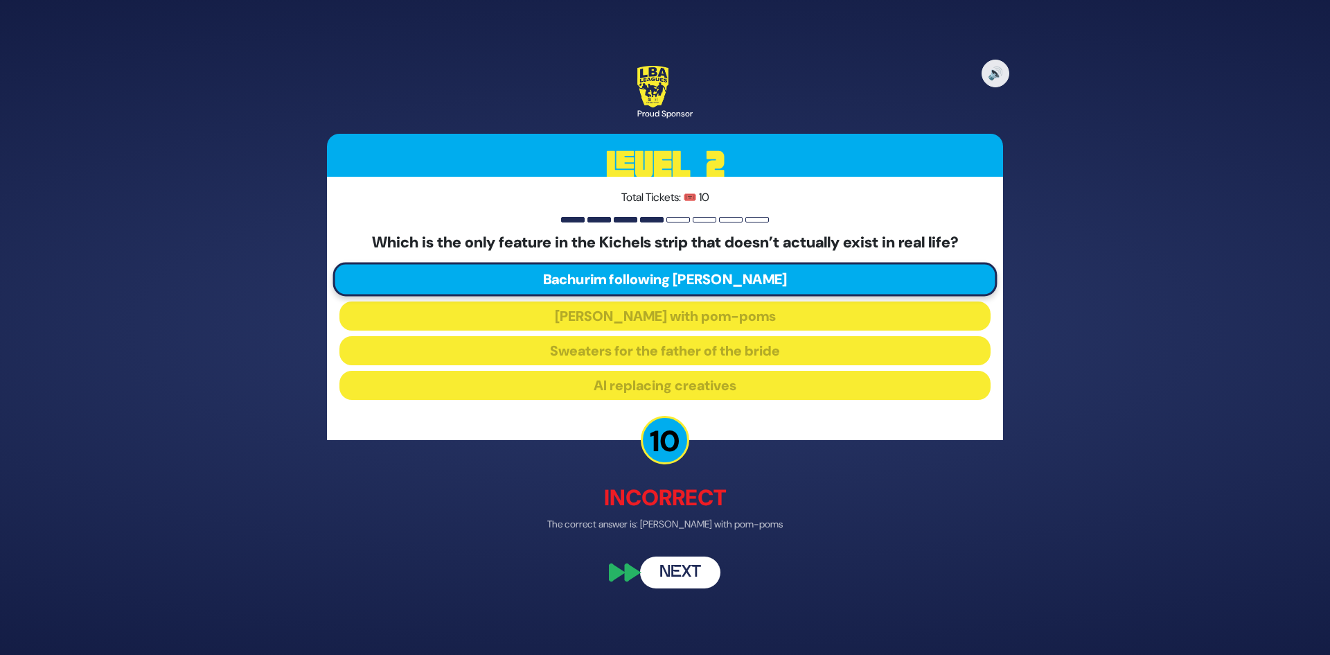
click at [690, 571] on button "Next" at bounding box center [680, 573] width 80 height 32
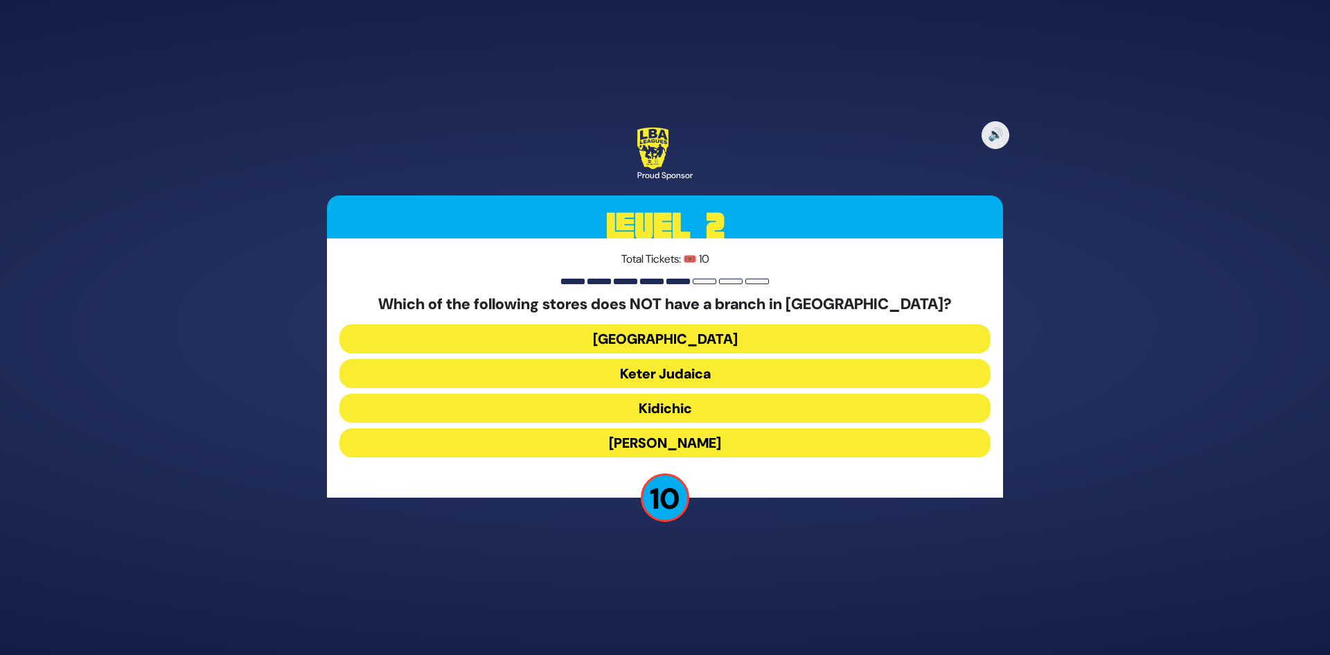
click at [750, 338] on button "Shell Station" at bounding box center [664, 338] width 651 height 29
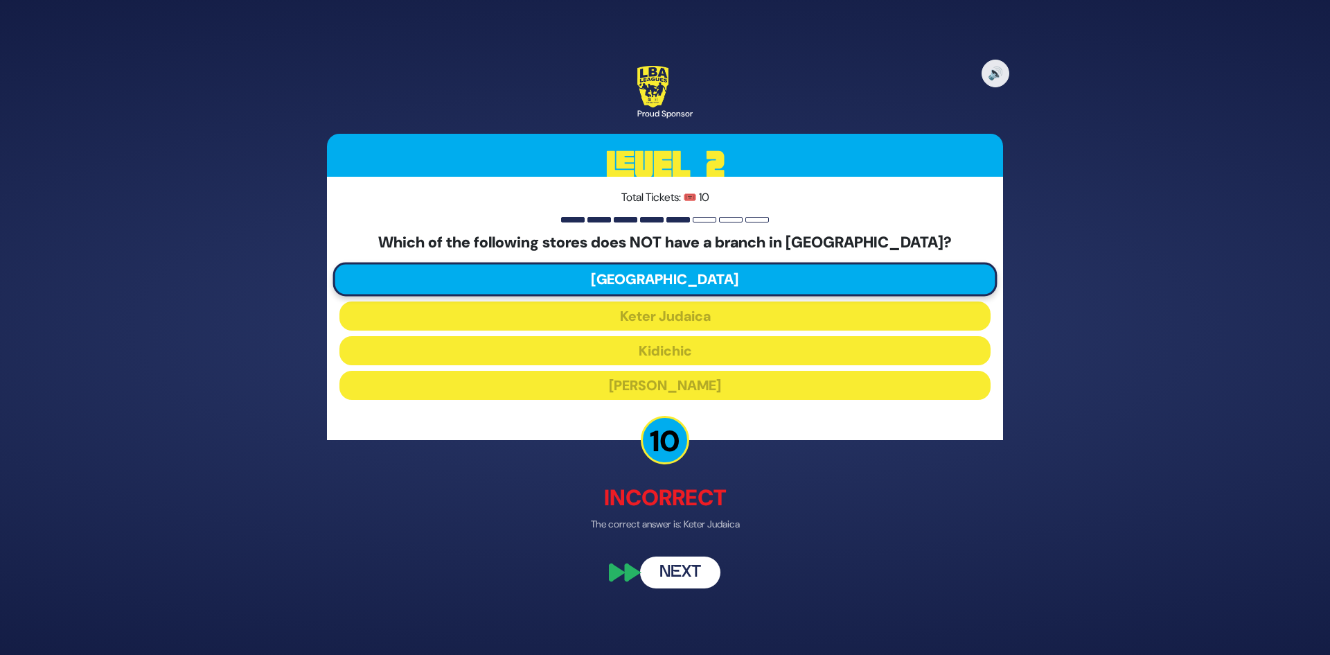
click at [700, 572] on button "Next" at bounding box center [680, 573] width 80 height 32
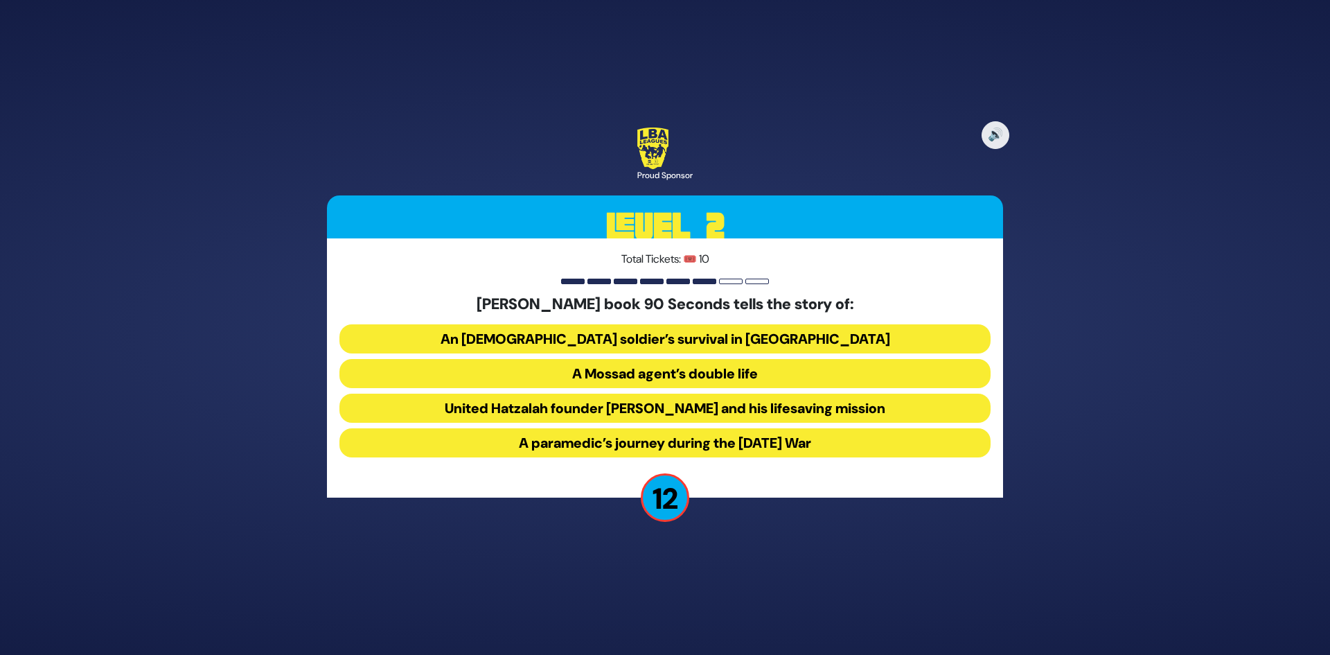
click at [779, 411] on button "United Hatzalah founder Eli Beer and his lifesaving mission" at bounding box center [664, 407] width 651 height 29
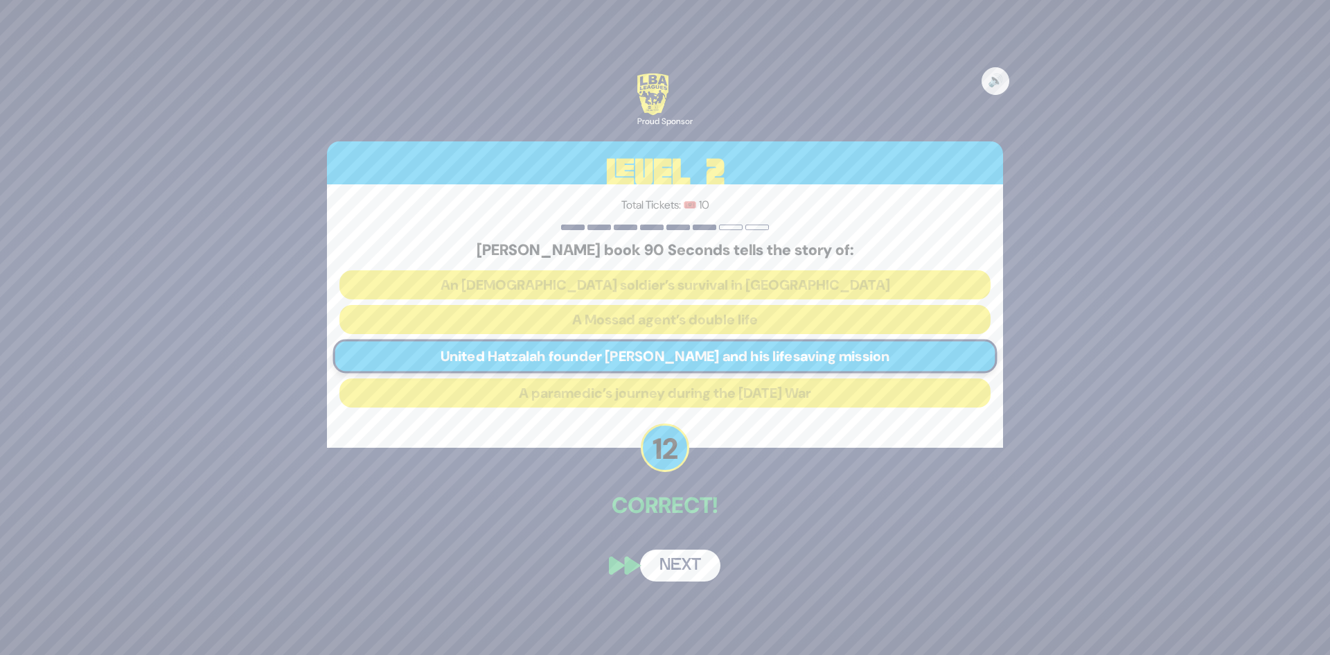
click at [694, 566] on button "Next" at bounding box center [680, 565] width 80 height 32
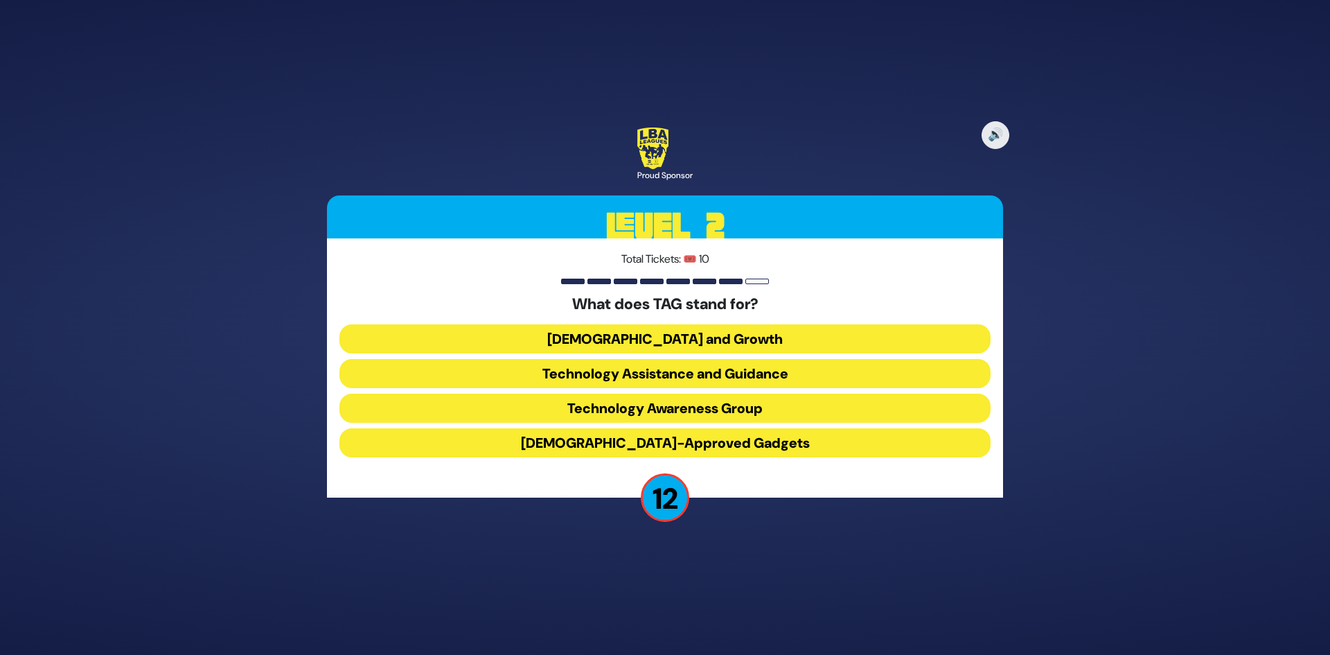
click at [744, 411] on button "Technology Awareness Group" at bounding box center [664, 407] width 651 height 29
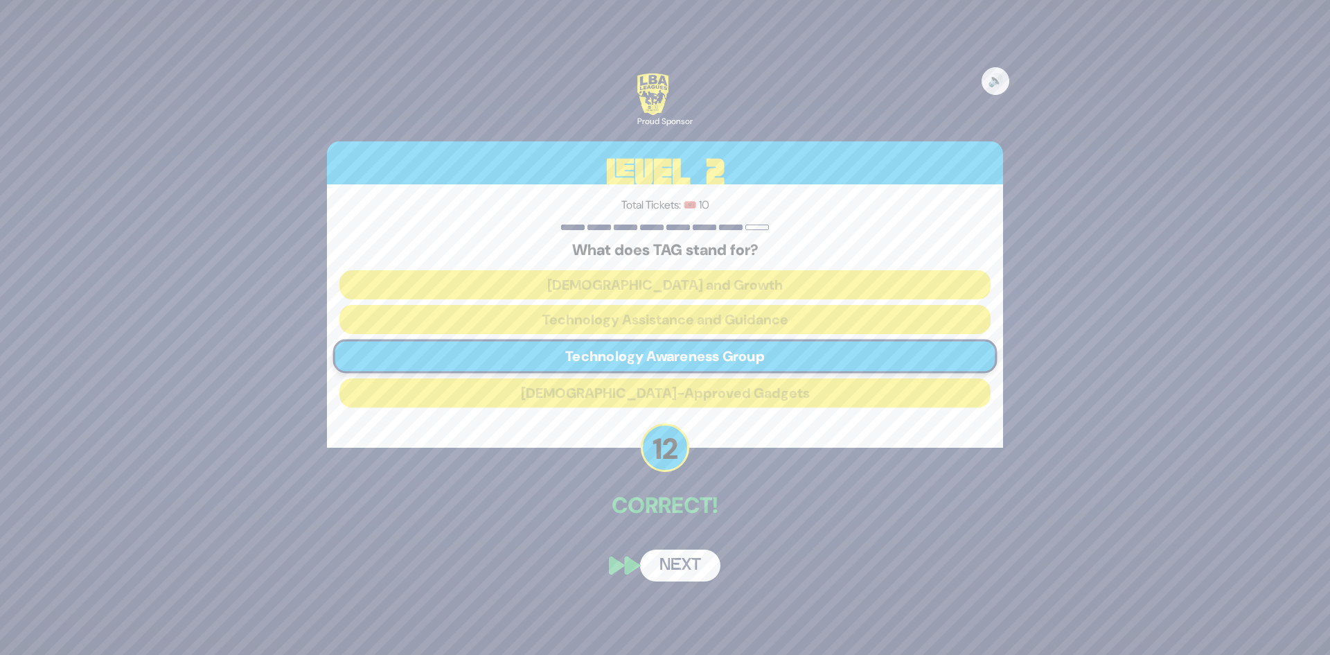
click at [672, 578] on button "Next" at bounding box center [680, 565] width 80 height 32
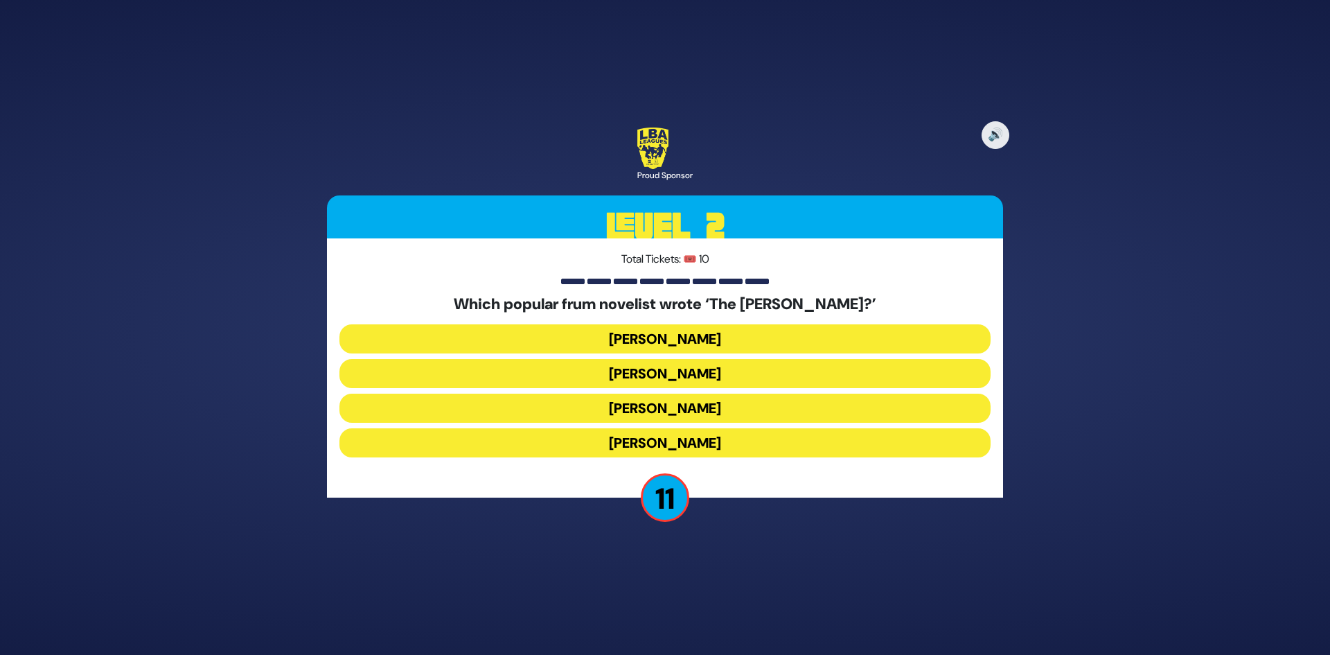
click at [680, 375] on button "Chaim Eliav" at bounding box center [664, 373] width 651 height 29
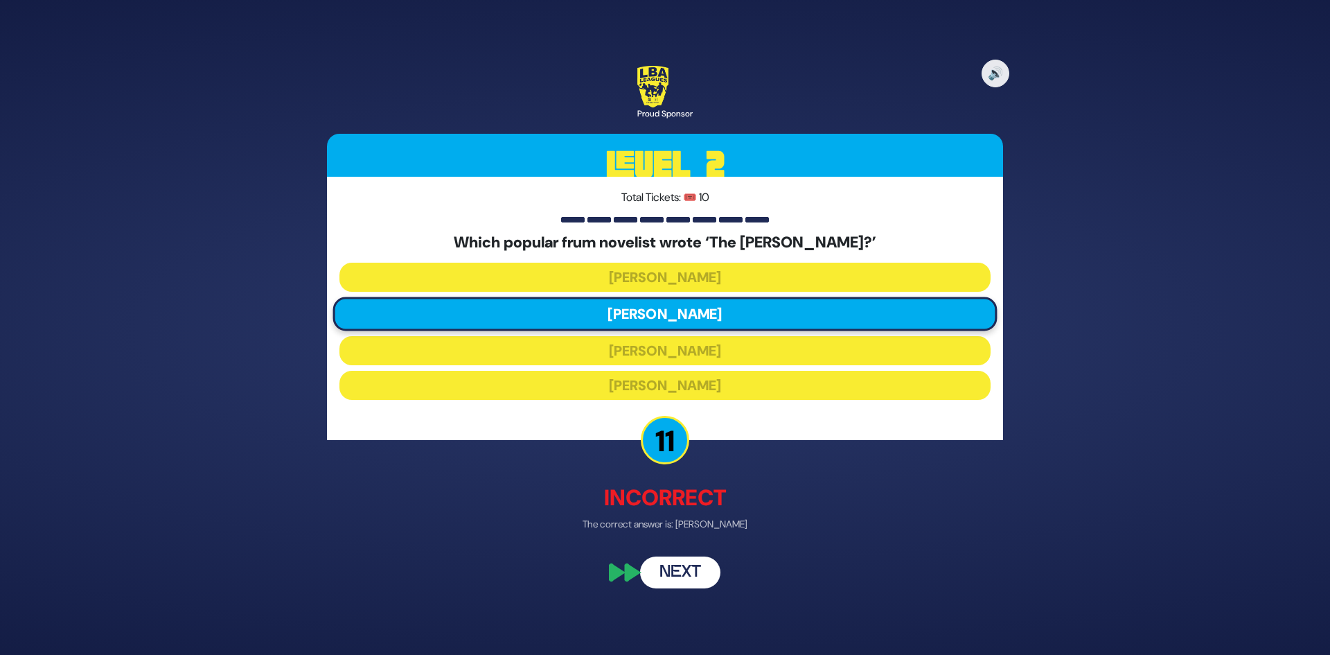
click at [679, 562] on button "Next" at bounding box center [680, 573] width 80 height 32
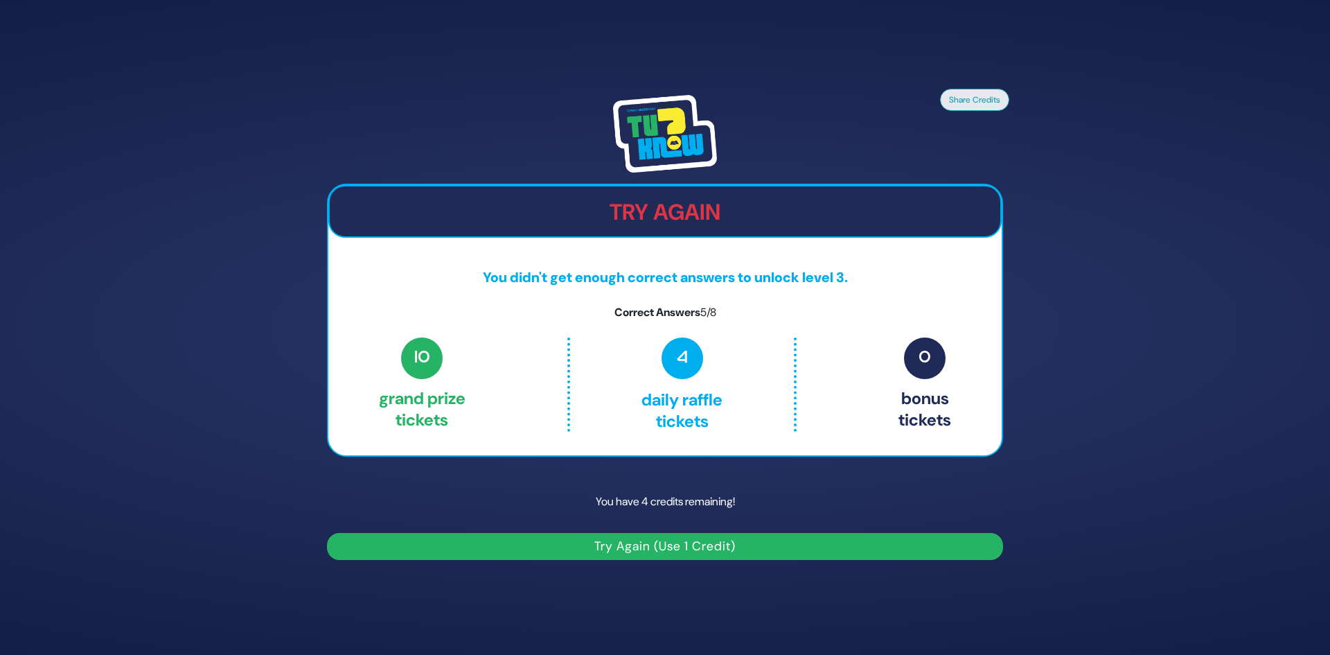
click at [704, 543] on button "Try Again (Use 1 Credit)" at bounding box center [665, 546] width 676 height 27
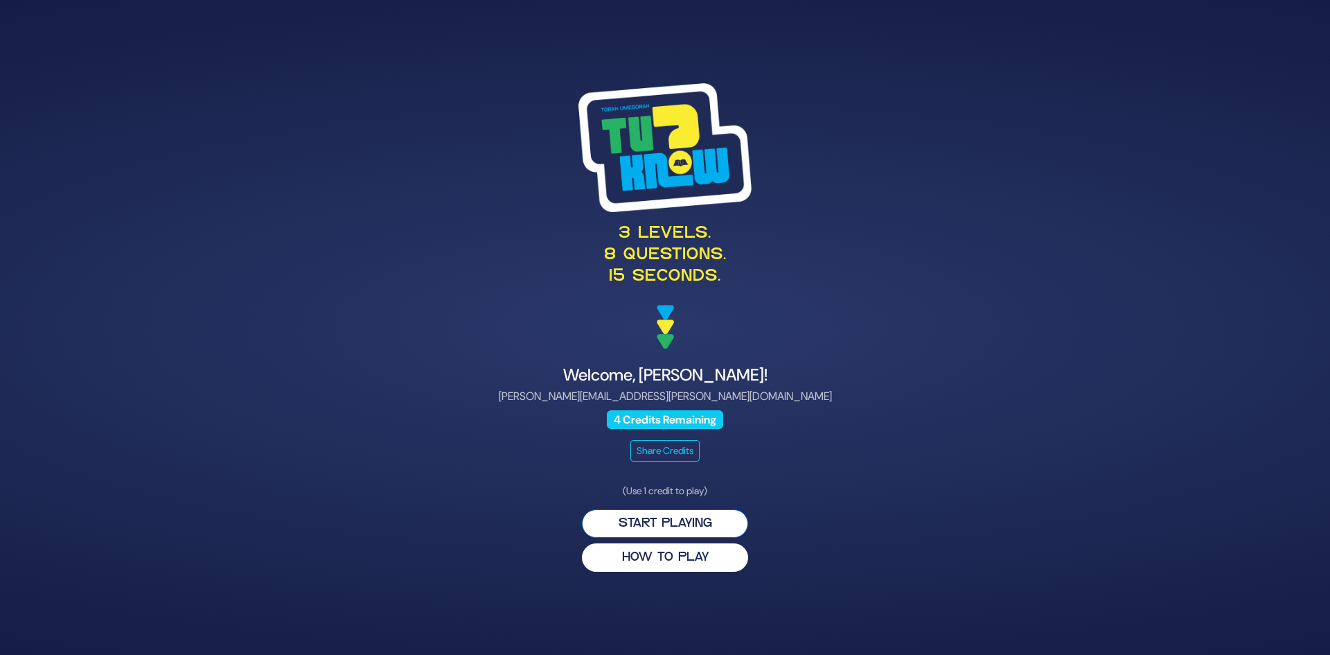
click at [718, 518] on button "Start Playing" at bounding box center [665, 523] width 166 height 28
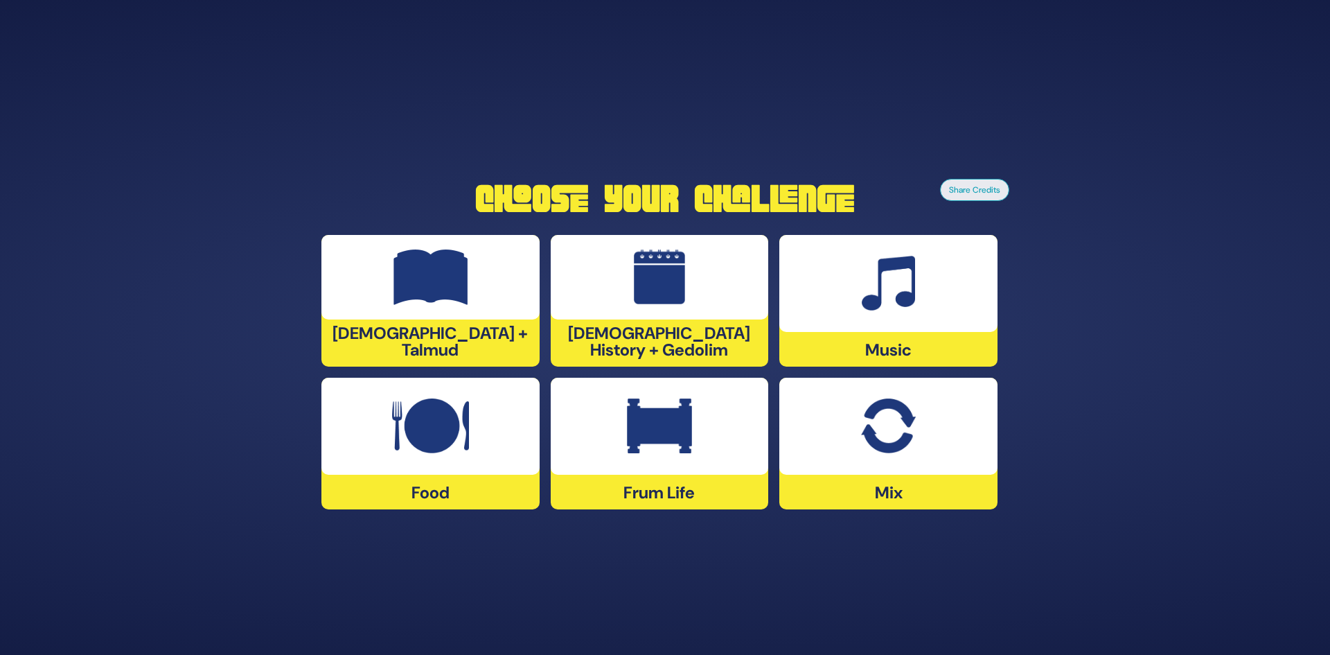
click at [966, 292] on div at bounding box center [888, 283] width 218 height 97
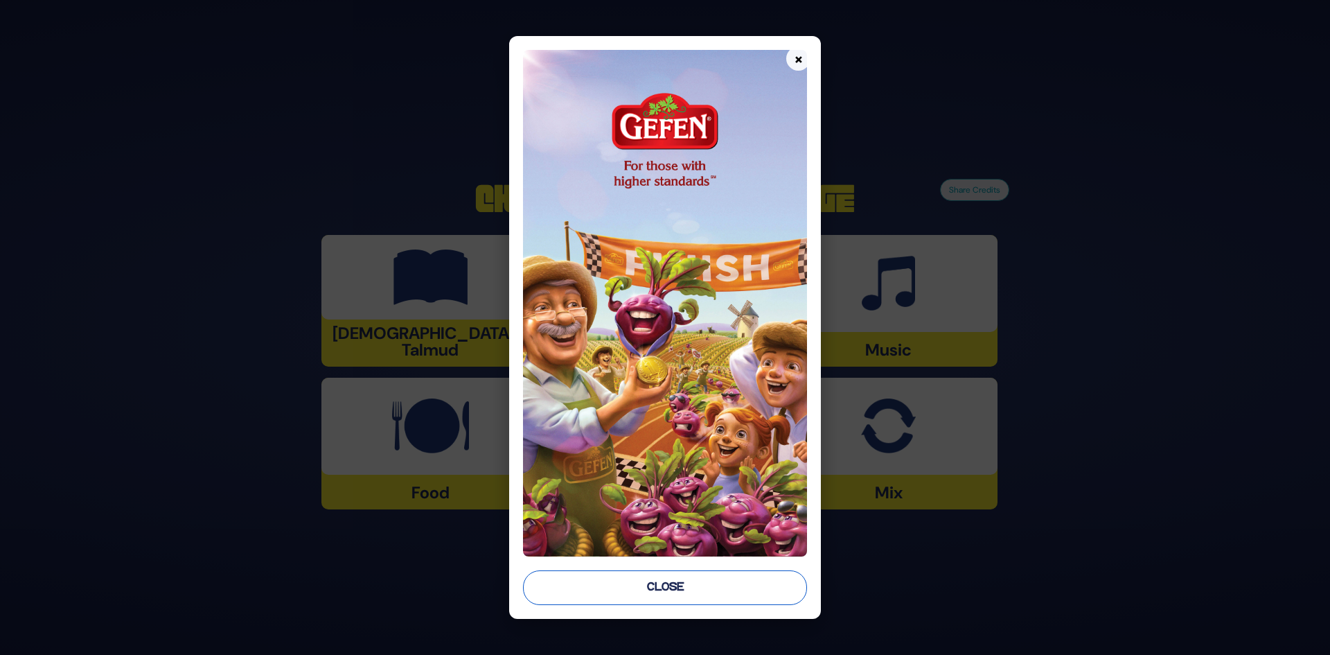
click at [709, 603] on button "Close" at bounding box center [665, 587] width 285 height 35
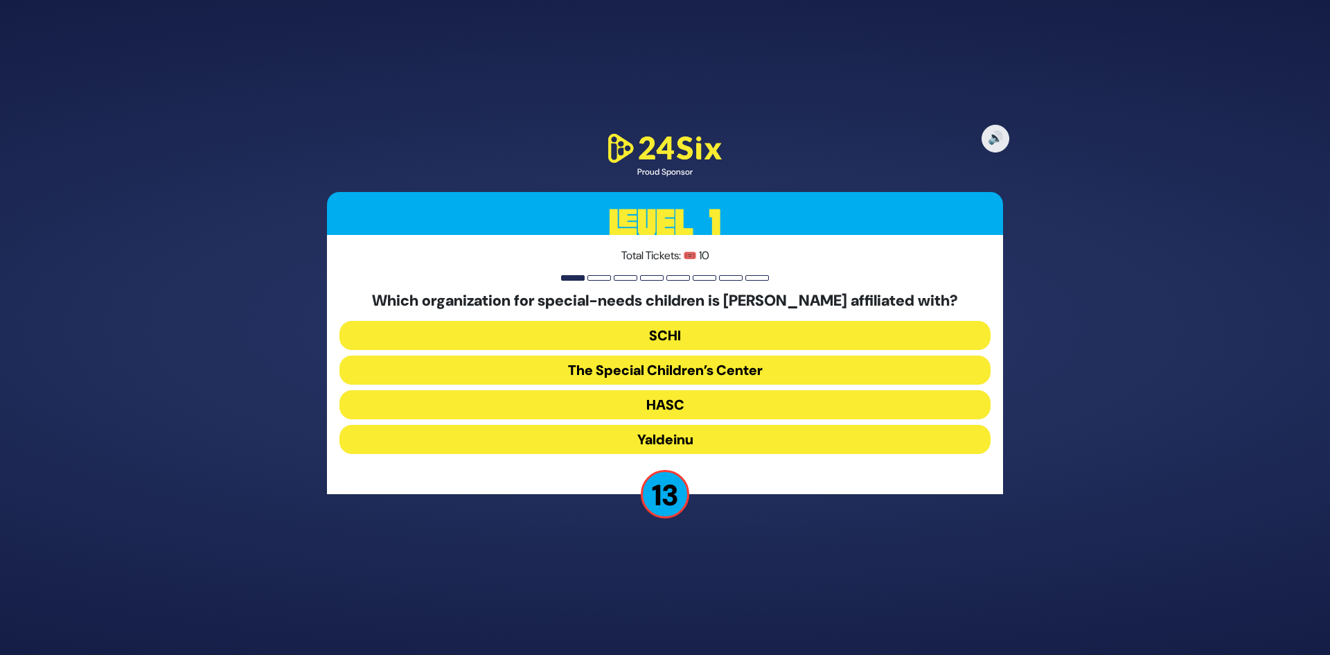
click at [703, 372] on button "The Special Children’s Center" at bounding box center [664, 369] width 651 height 29
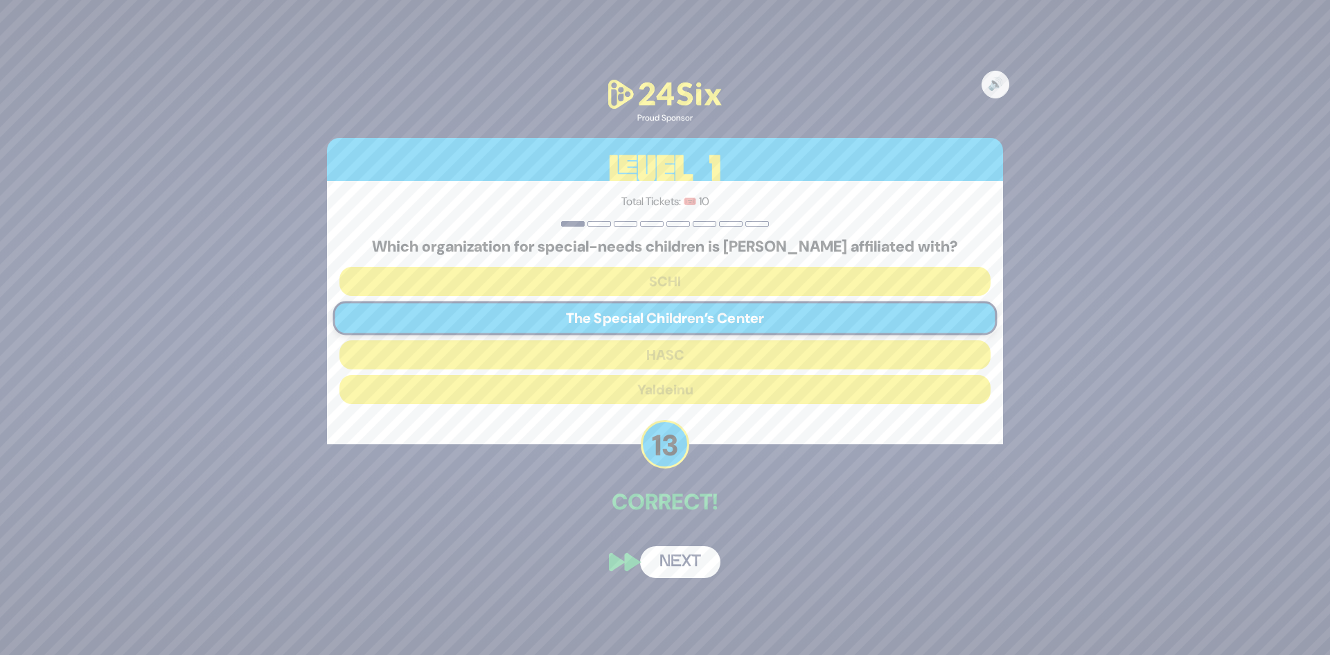
click at [698, 557] on button "Next" at bounding box center [680, 562] width 80 height 32
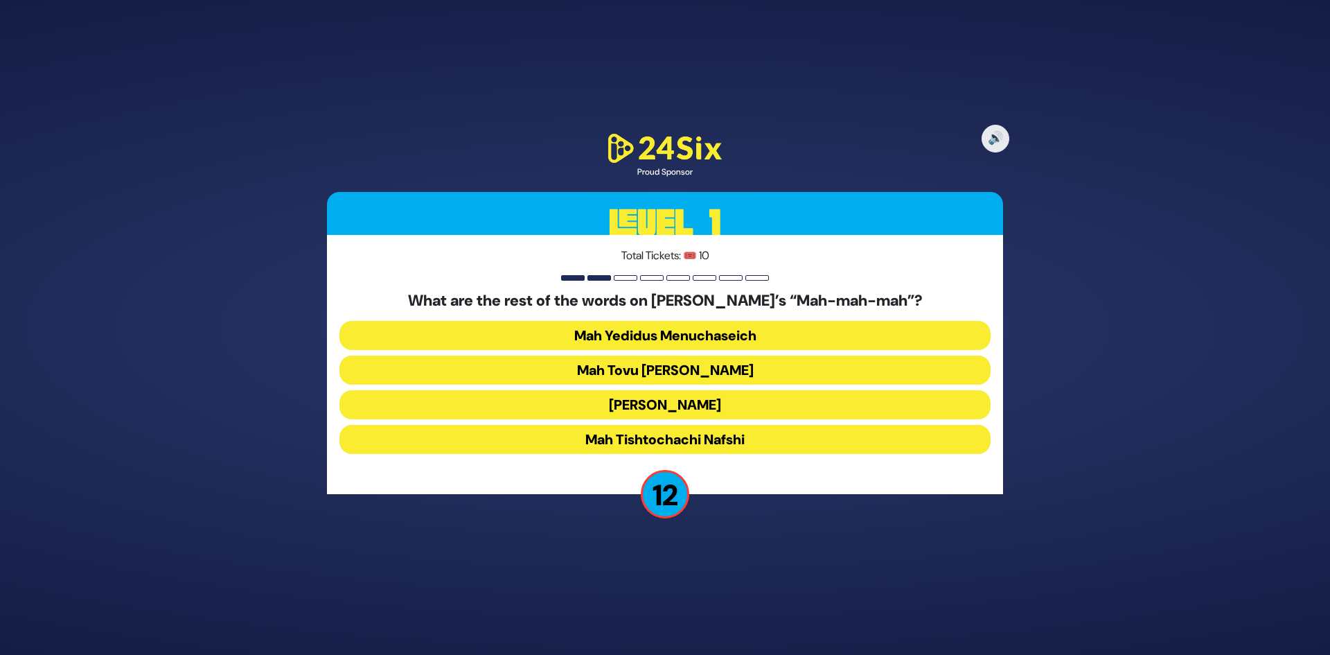
click at [751, 368] on button "Mah Tovu Ohalecha Yaakov" at bounding box center [664, 369] width 651 height 29
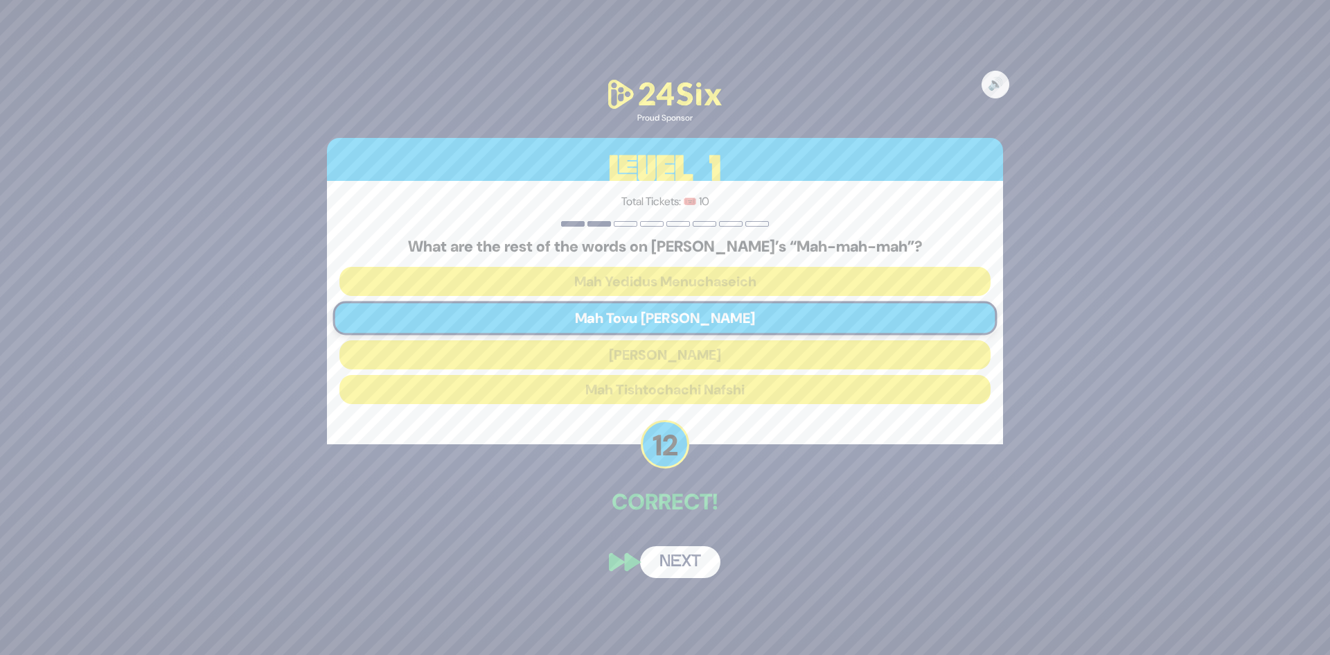
click at [704, 549] on button "Next" at bounding box center [680, 562] width 80 height 32
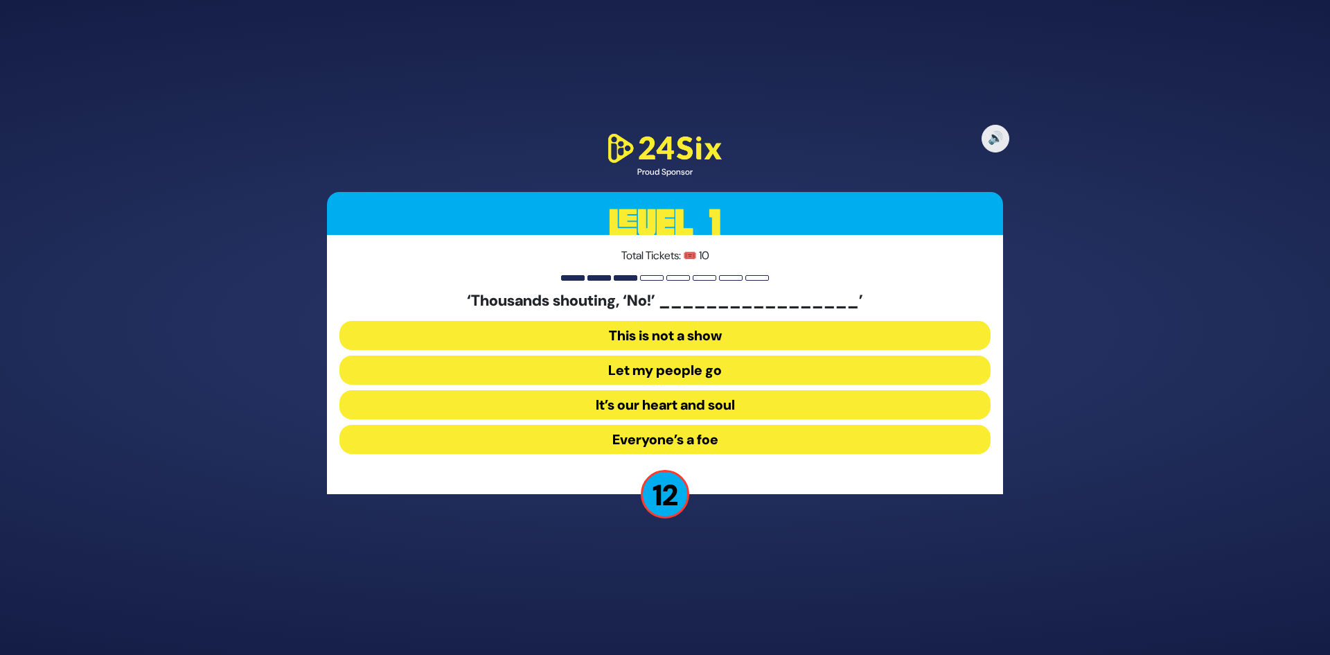
click at [709, 376] on button "Let my people go" at bounding box center [664, 369] width 651 height 29
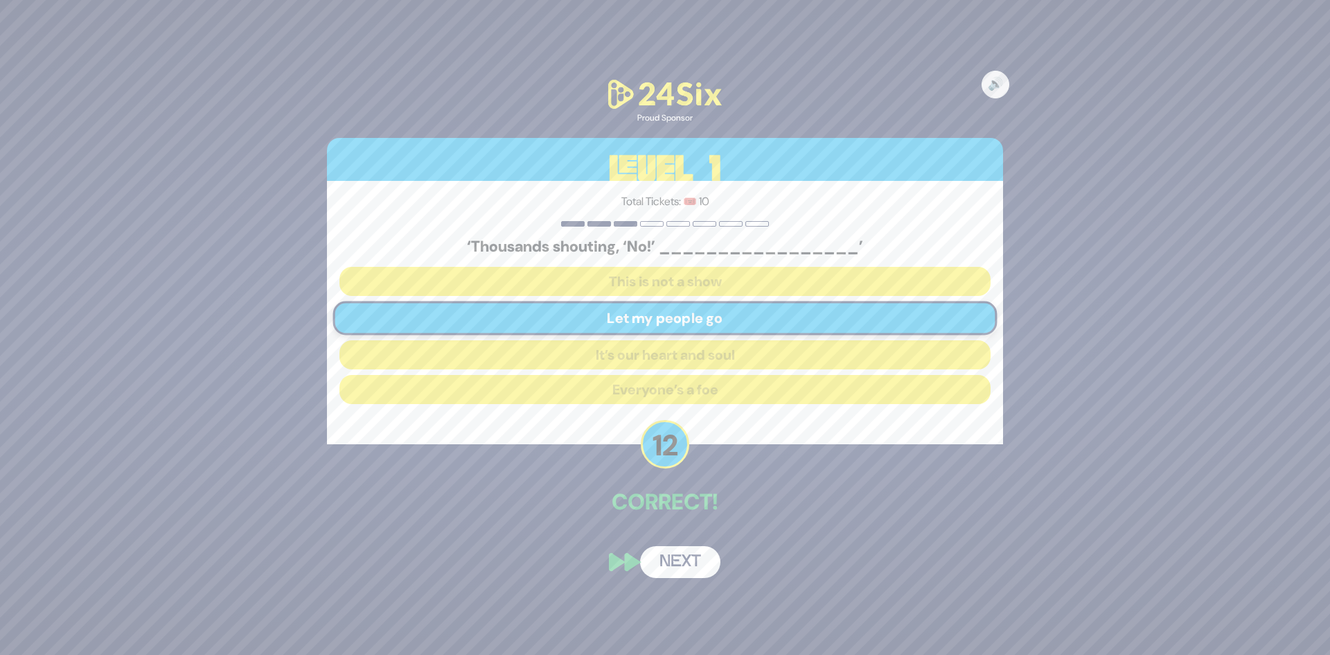
click at [694, 558] on button "Next" at bounding box center [680, 562] width 80 height 32
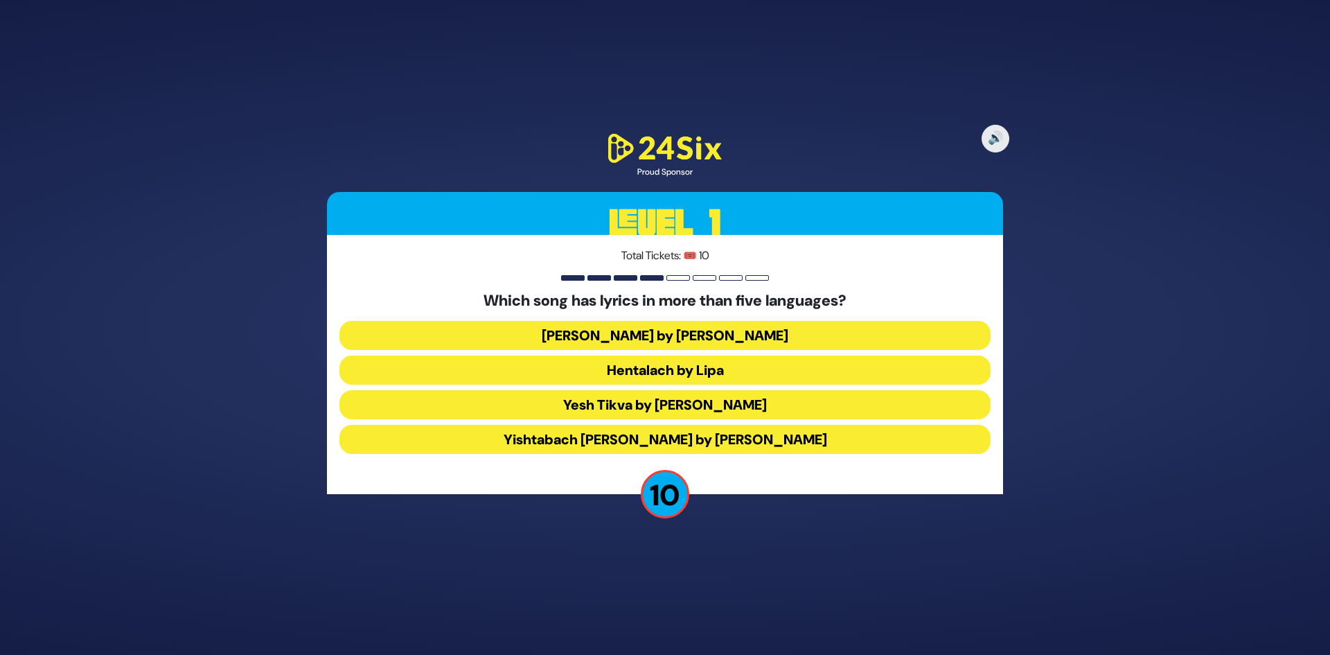
click at [681, 375] on button "Hentalach by Lipa" at bounding box center [664, 369] width 651 height 29
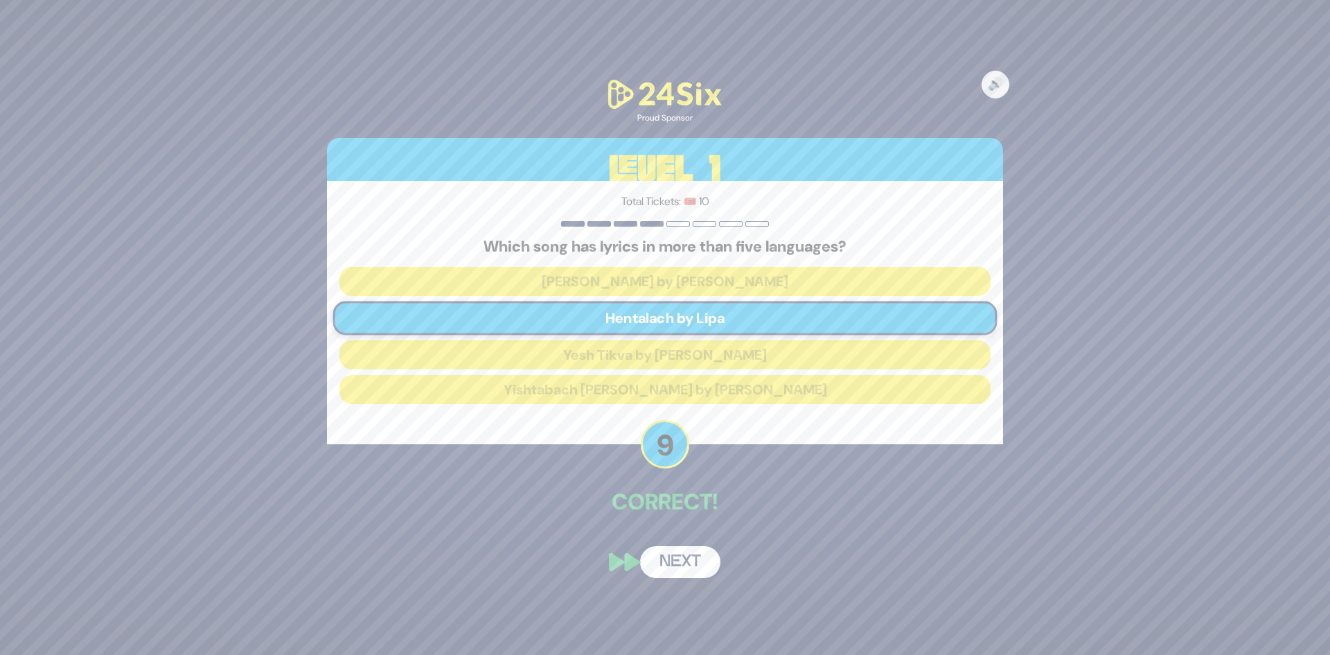
click at [684, 556] on button "Next" at bounding box center [680, 562] width 80 height 32
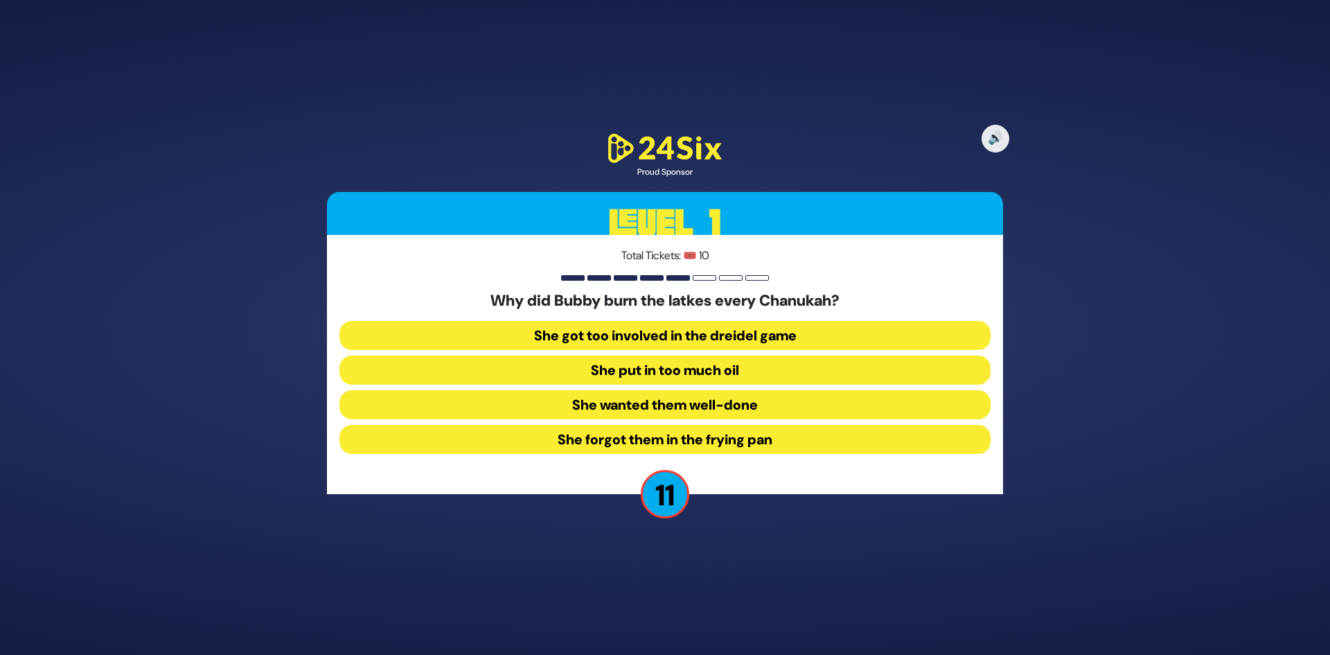
drag, startPoint x: 702, startPoint y: 442, endPoint x: 694, endPoint y: 452, distance: 12.3
click at [702, 442] on button "She forgot them in the frying pan" at bounding box center [664, 439] width 651 height 29
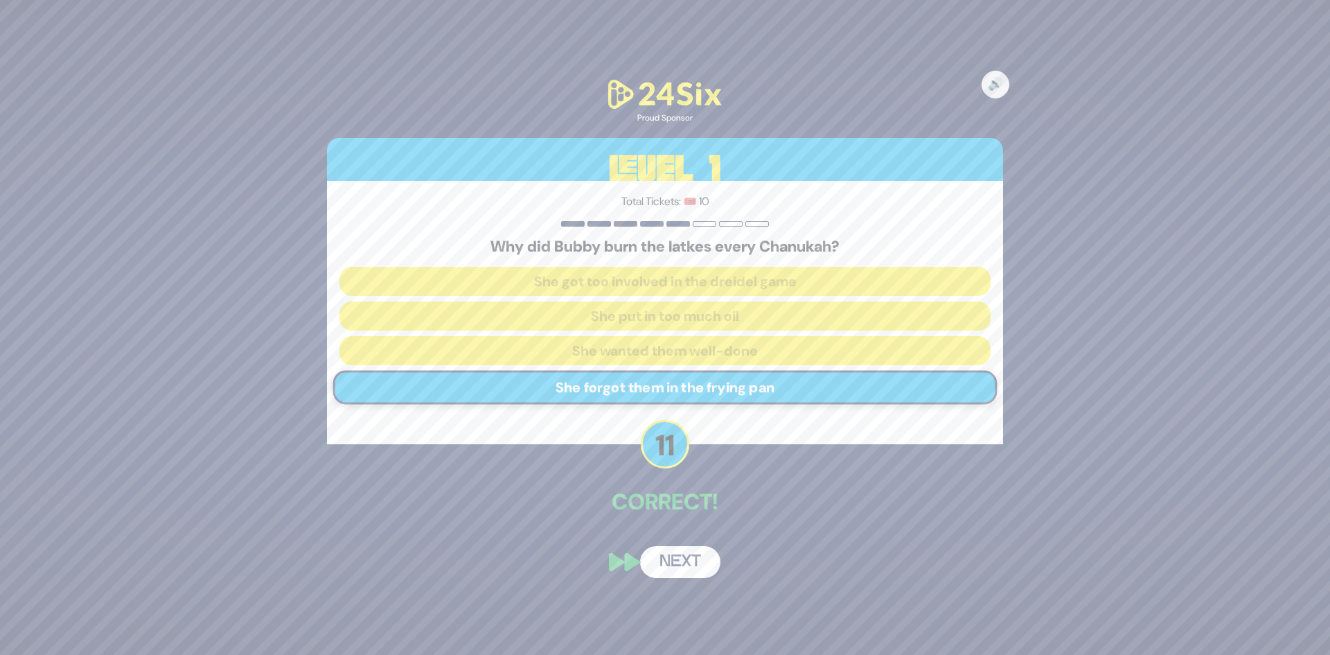
click at [689, 551] on button "Next" at bounding box center [680, 562] width 80 height 32
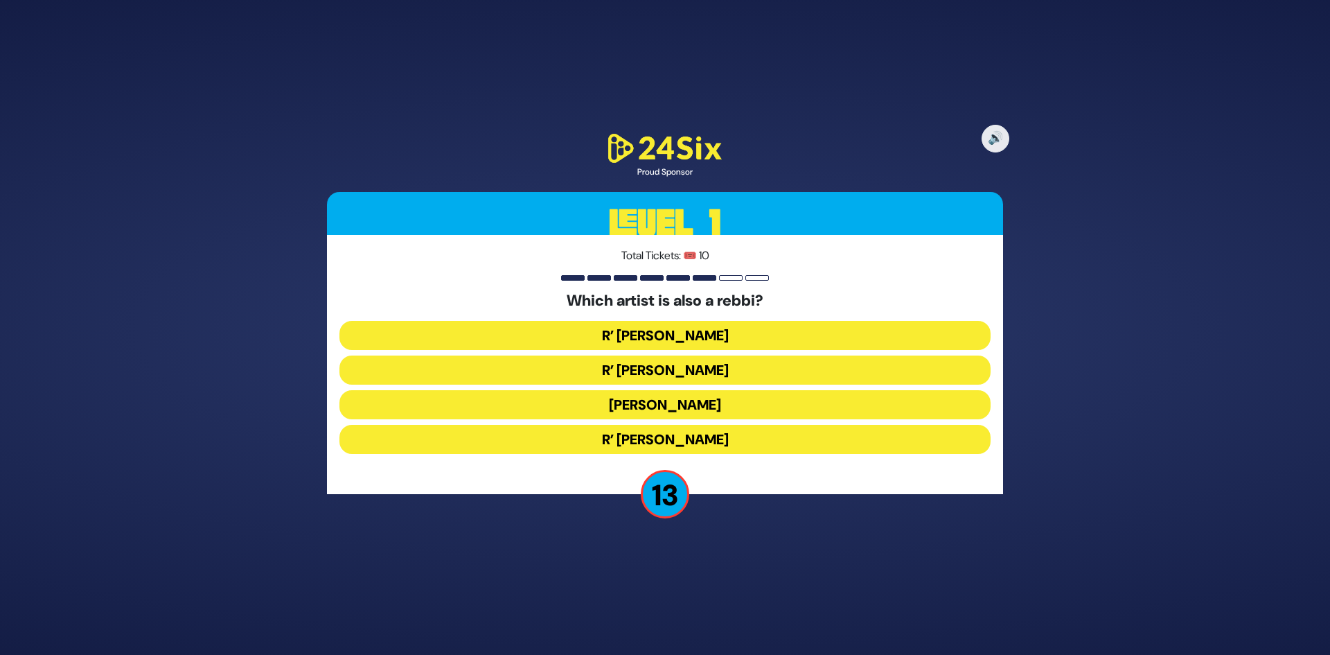
click at [749, 436] on button "R’ Baruch Levine" at bounding box center [664, 439] width 651 height 29
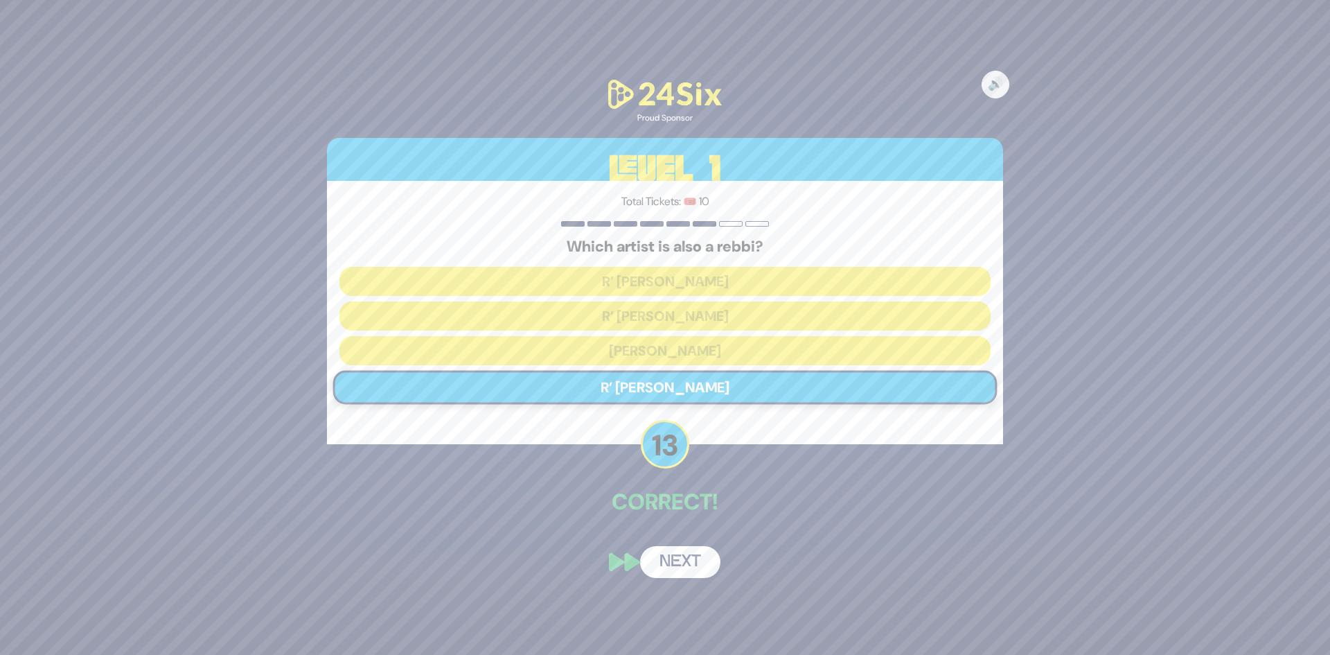
click at [682, 569] on button "Next" at bounding box center [680, 562] width 80 height 32
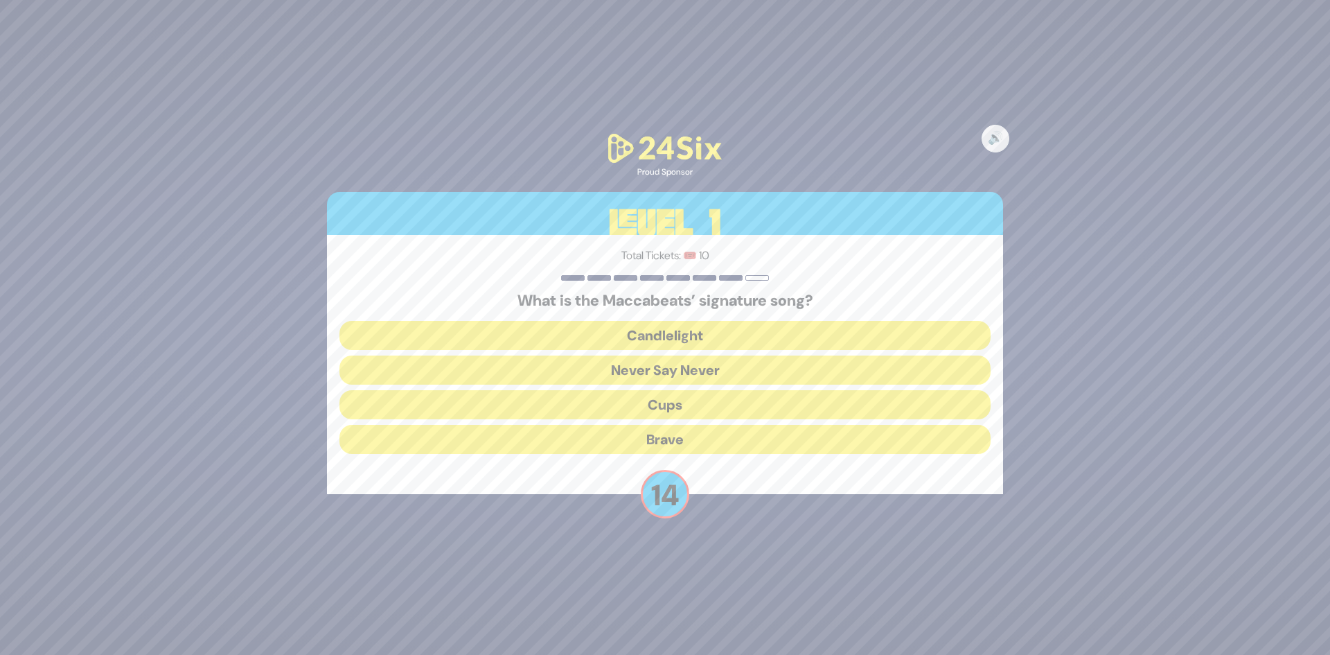
click at [684, 334] on button "Candlelight" at bounding box center [664, 335] width 651 height 29
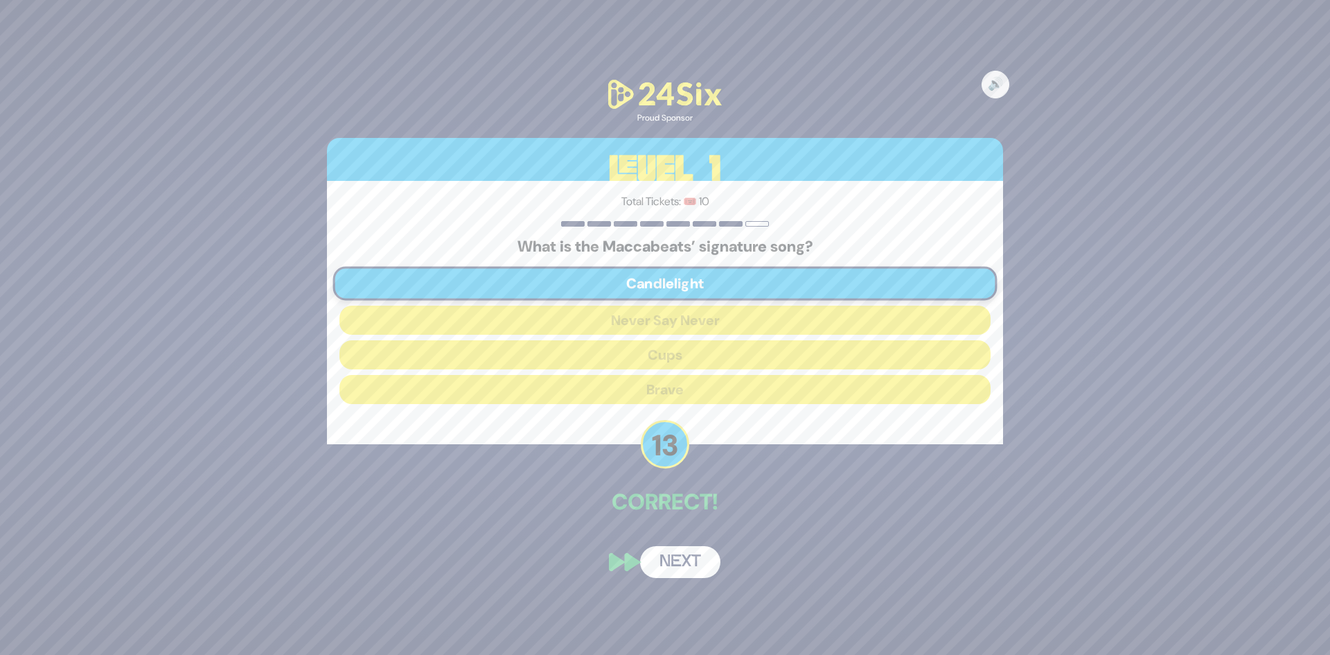
click at [684, 565] on button "Next" at bounding box center [680, 562] width 80 height 32
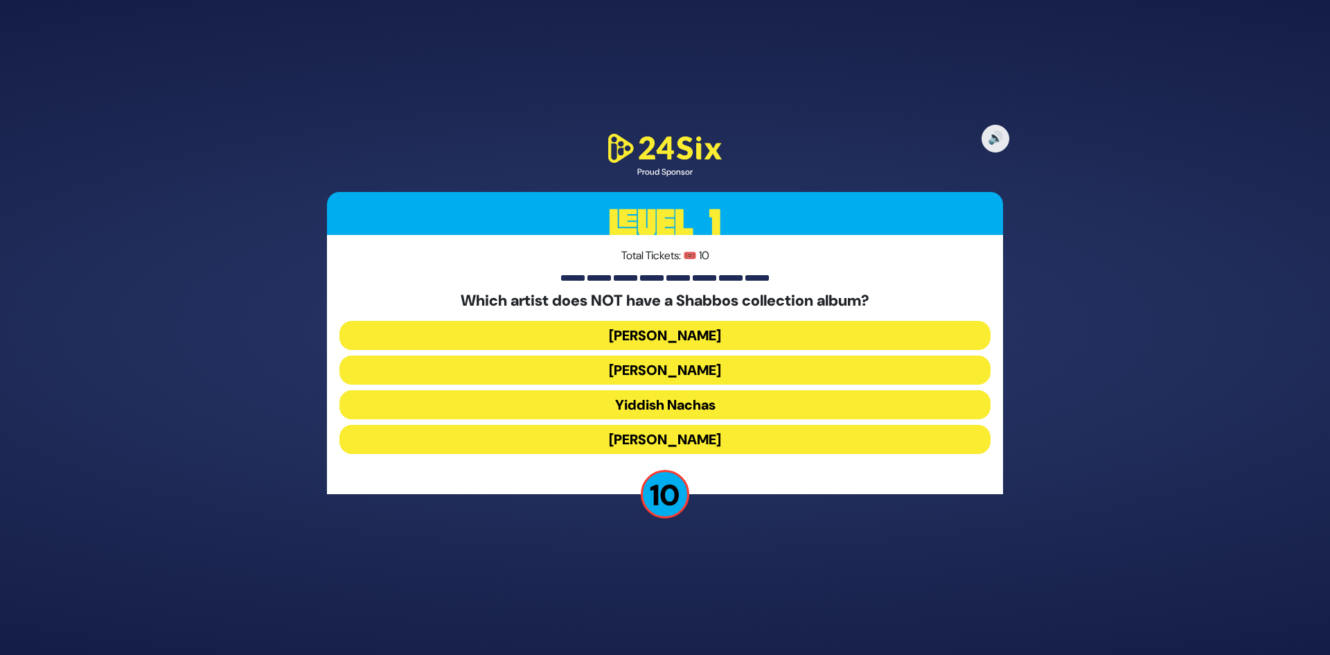
click at [691, 437] on button "Yaakov Shwekey" at bounding box center [664, 439] width 651 height 29
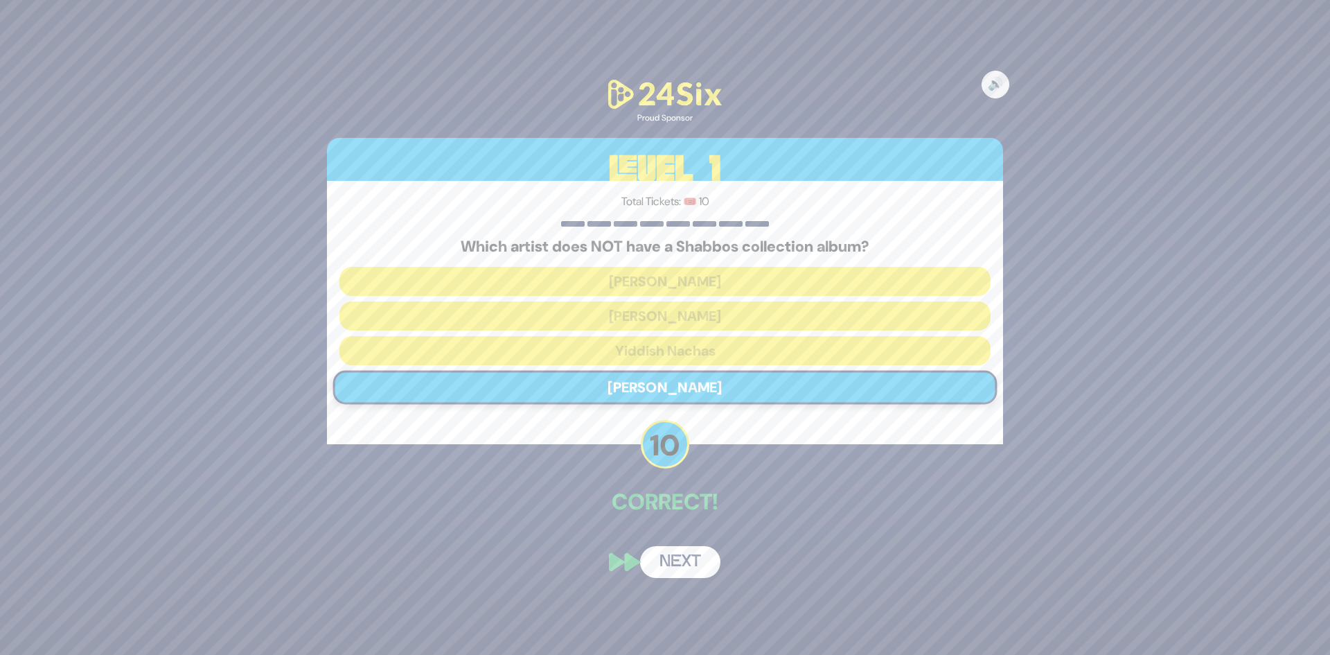
click at [678, 569] on button "Next" at bounding box center [680, 562] width 80 height 32
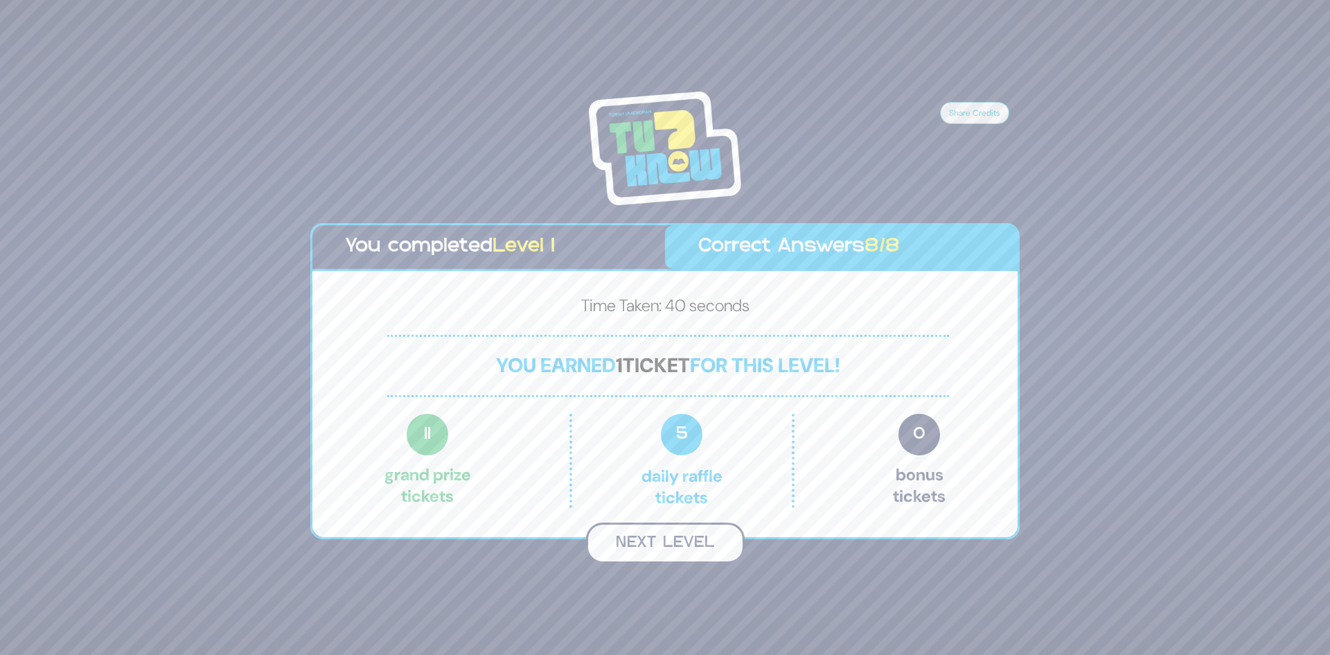
click at [689, 550] on button "Next Level" at bounding box center [665, 542] width 159 height 41
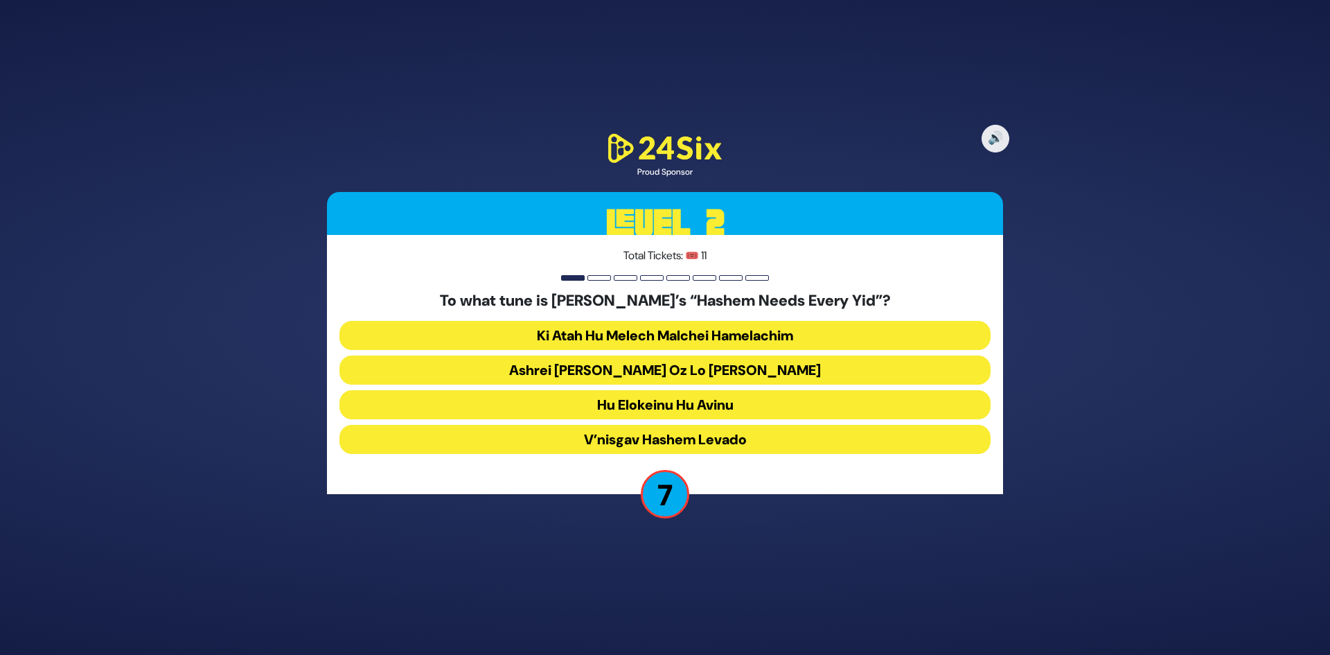
click at [754, 373] on button "Ashrei Adam Oz Lo Bach" at bounding box center [664, 369] width 651 height 29
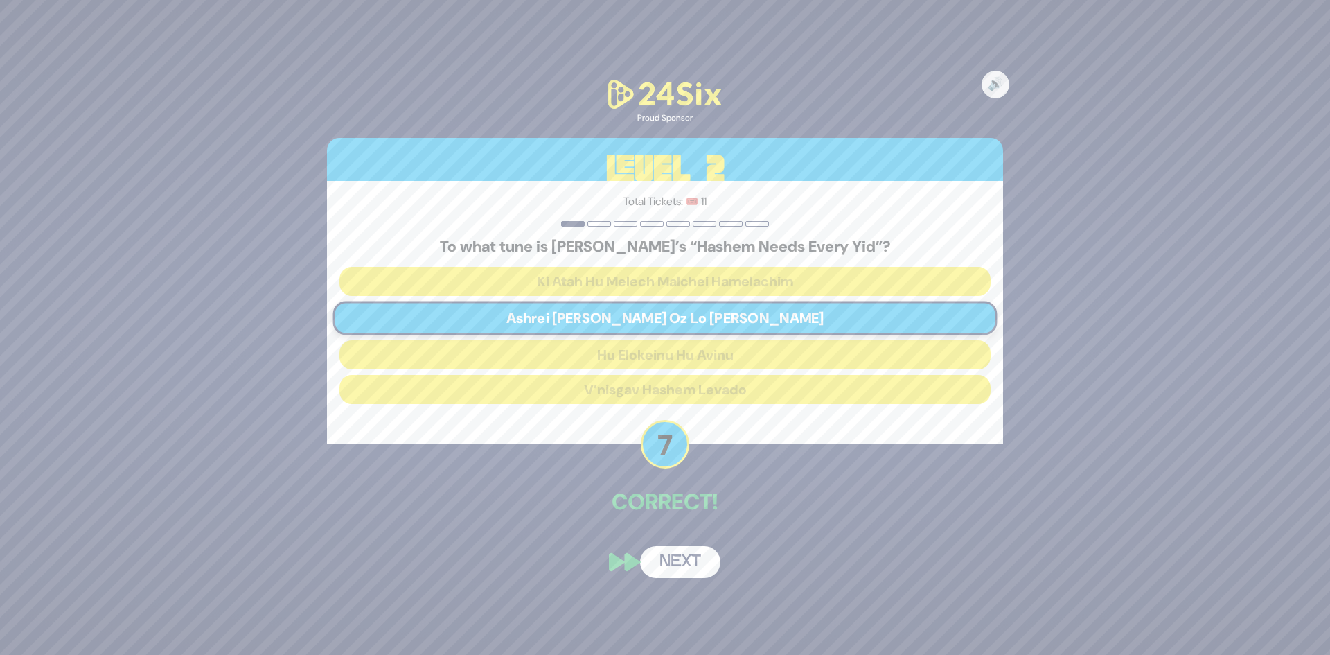
click at [693, 563] on button "Next" at bounding box center [680, 562] width 80 height 32
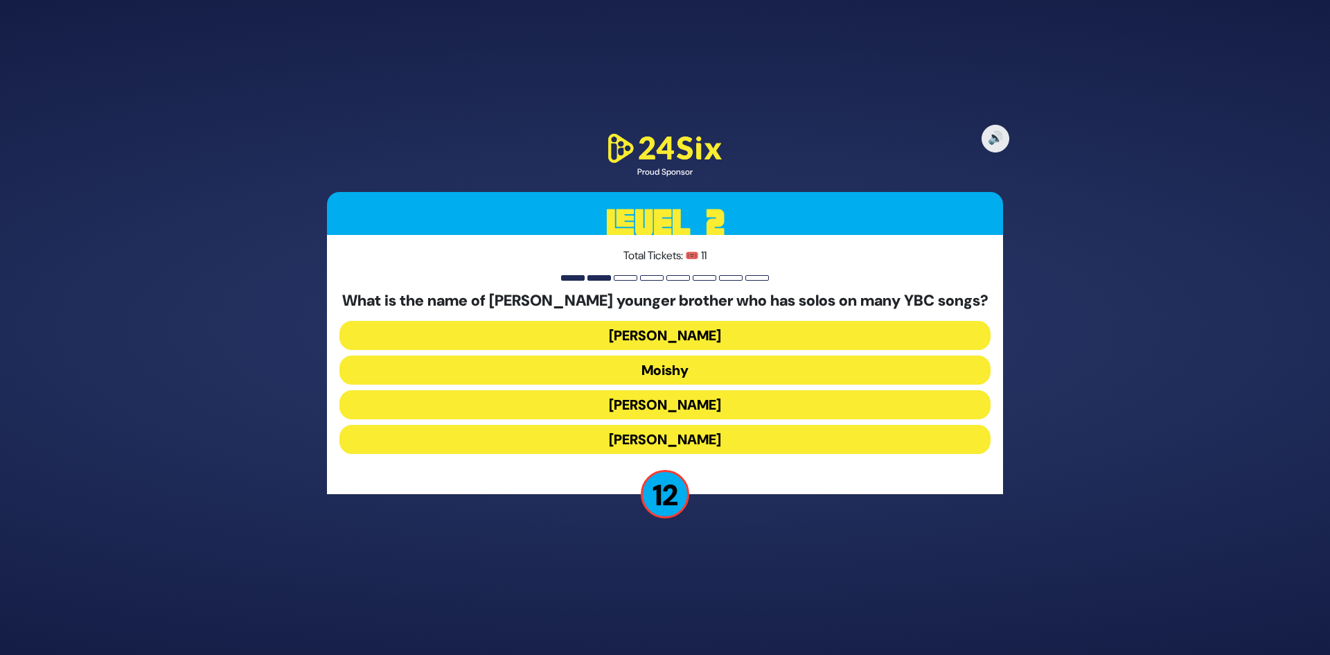
click at [716, 441] on button "Yaakov Mordechai" at bounding box center [664, 439] width 651 height 29
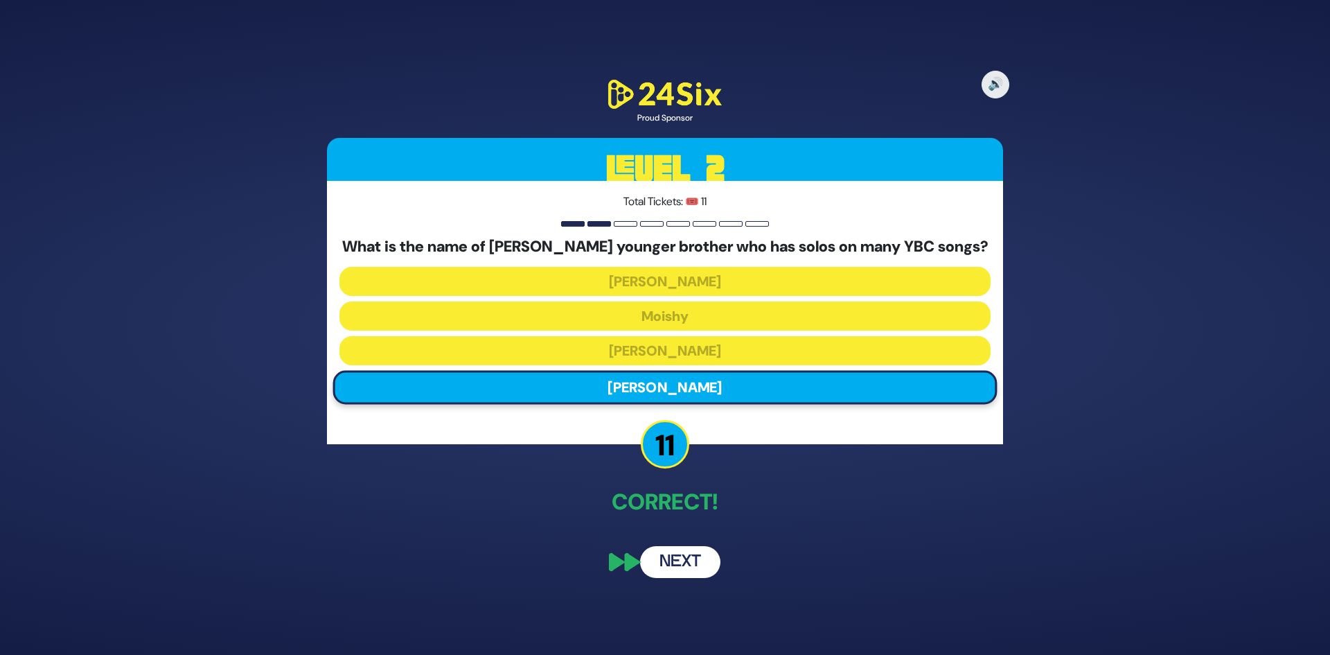
click at [679, 553] on button "Next" at bounding box center [680, 562] width 80 height 32
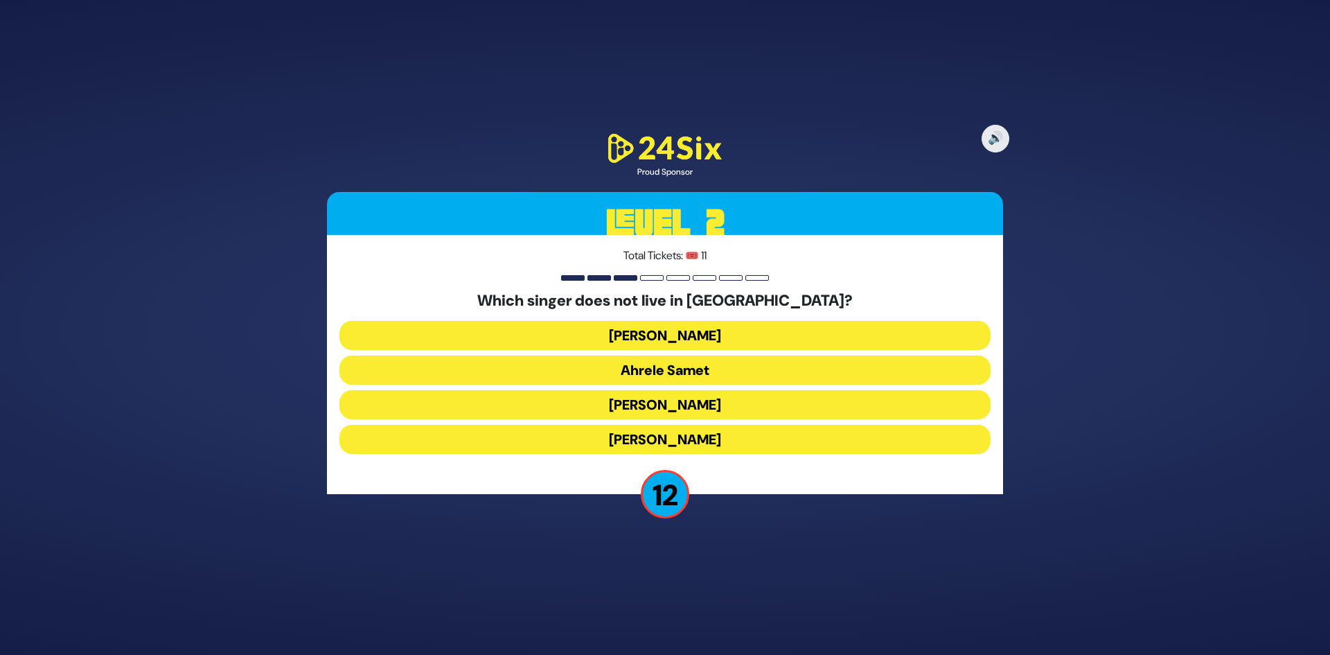
click at [707, 362] on button "Ahrele Samet" at bounding box center [664, 369] width 651 height 29
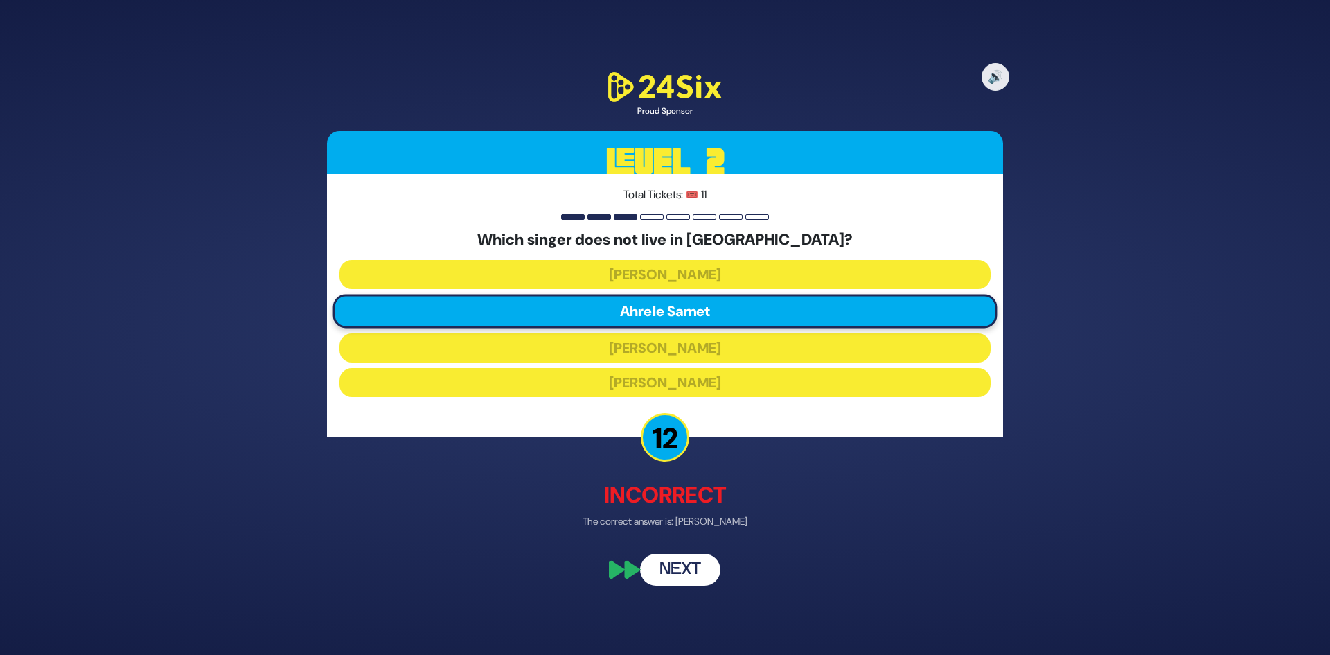
click at [695, 569] on button "Next" at bounding box center [680, 569] width 80 height 32
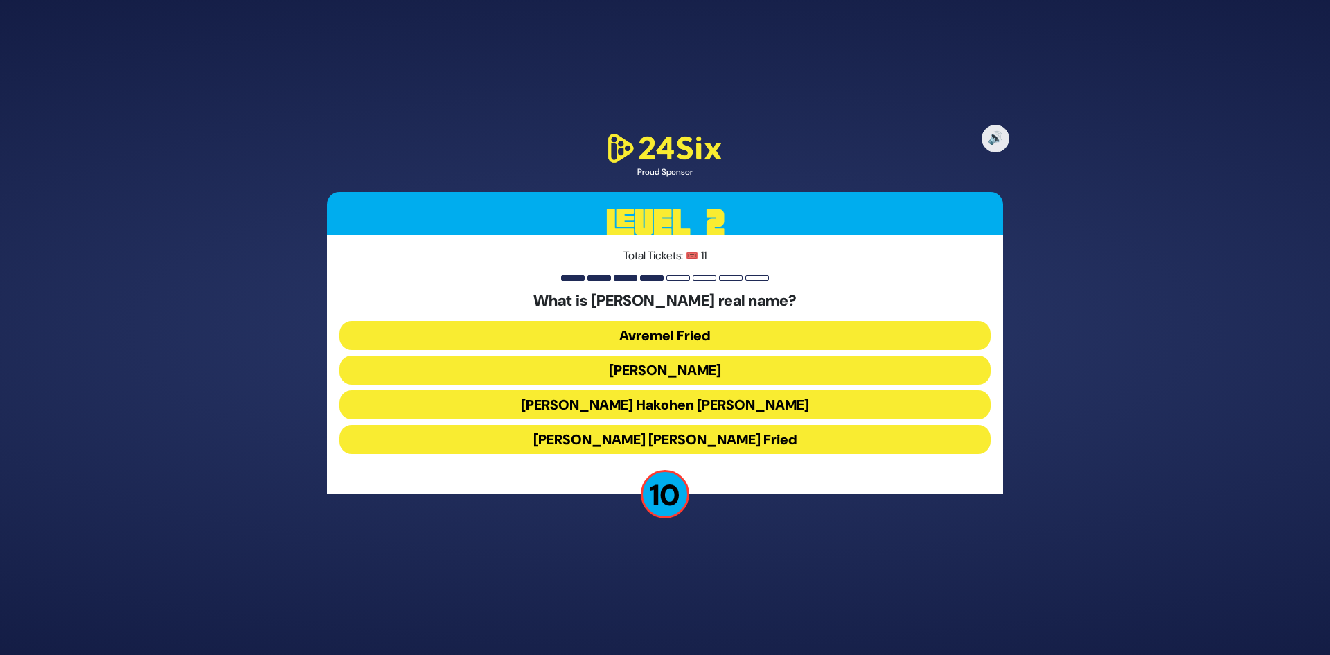
click at [707, 411] on button "Avraham Shabsi Hakohen Friedman" at bounding box center [664, 404] width 651 height 29
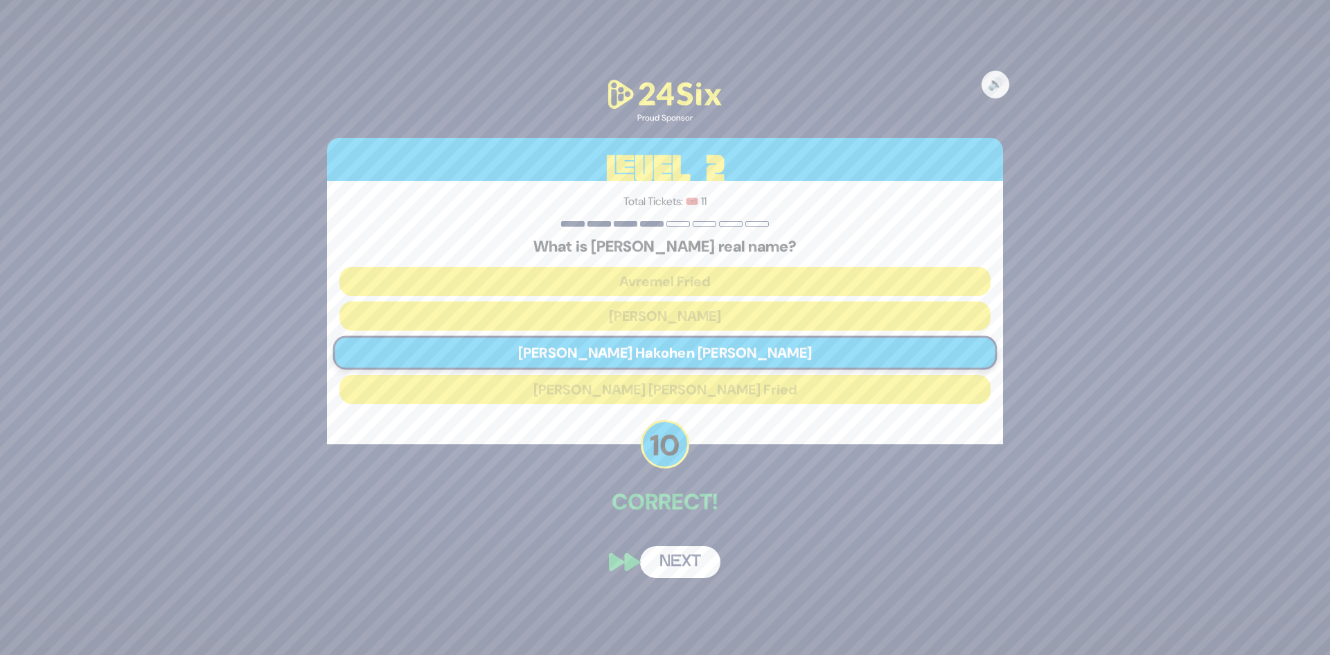
click at [671, 556] on button "Next" at bounding box center [680, 562] width 80 height 32
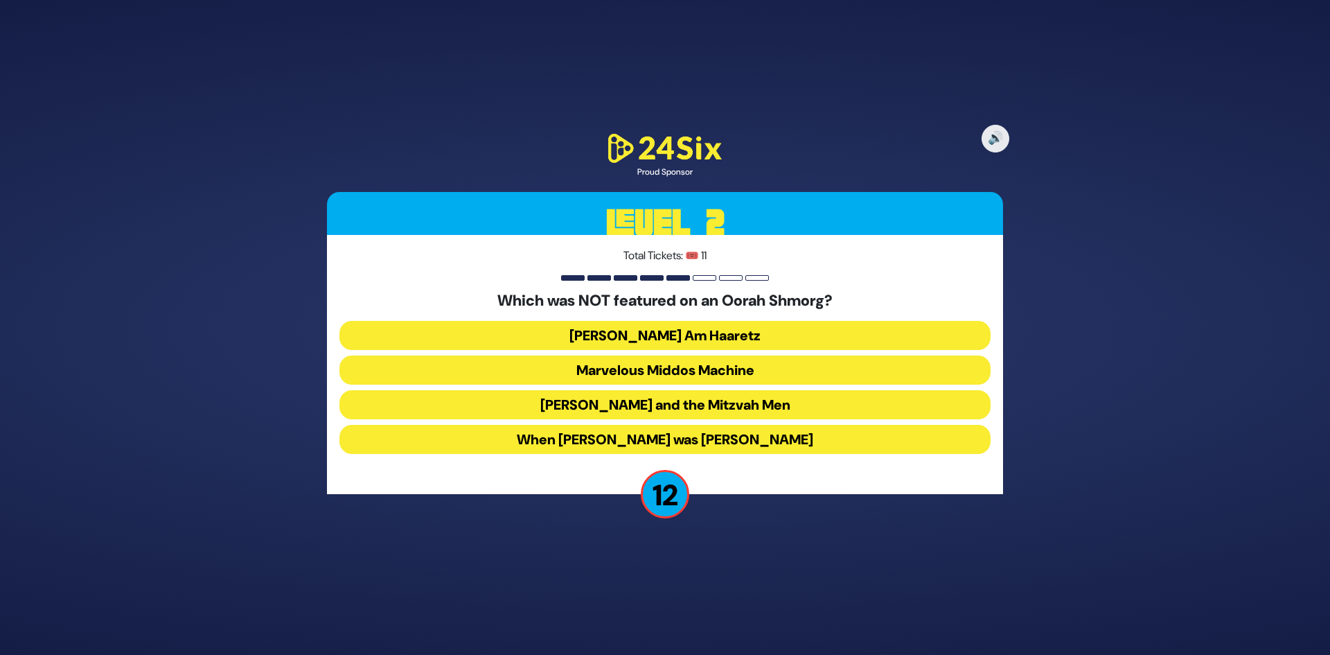
click at [750, 405] on button "Uncle Moishy and the Mitzvah Men" at bounding box center [664, 404] width 651 height 29
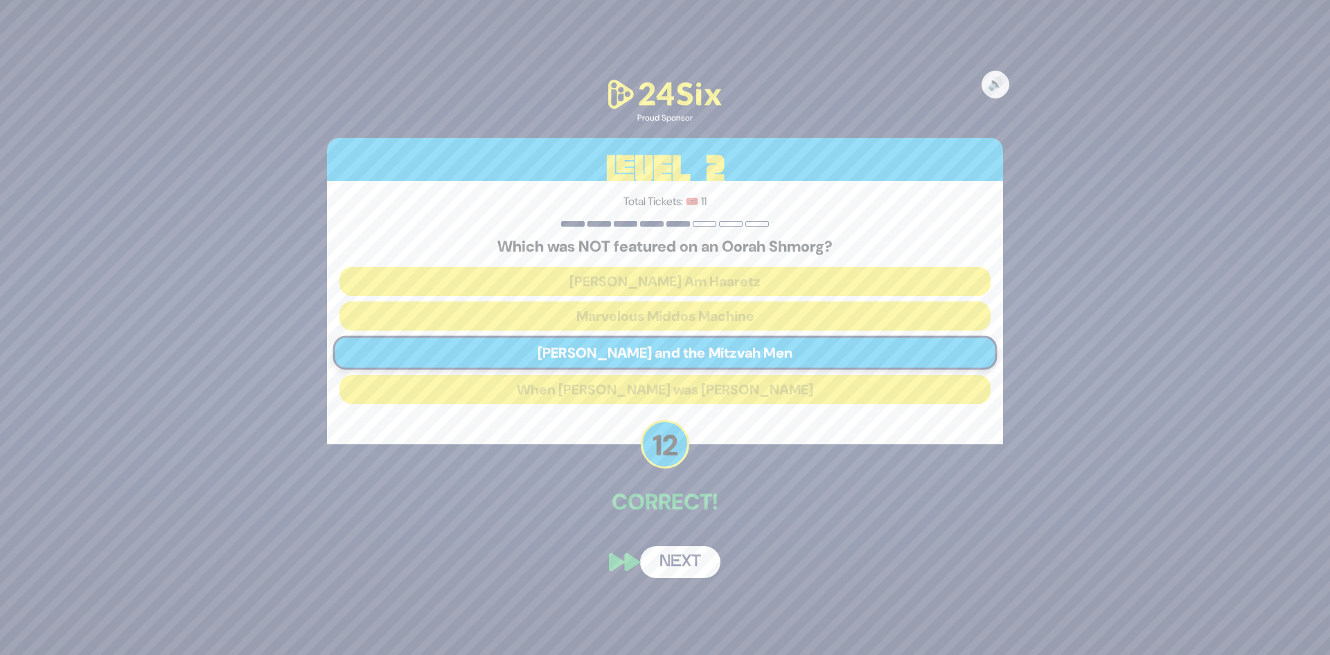
click at [693, 555] on button "Next" at bounding box center [680, 562] width 80 height 32
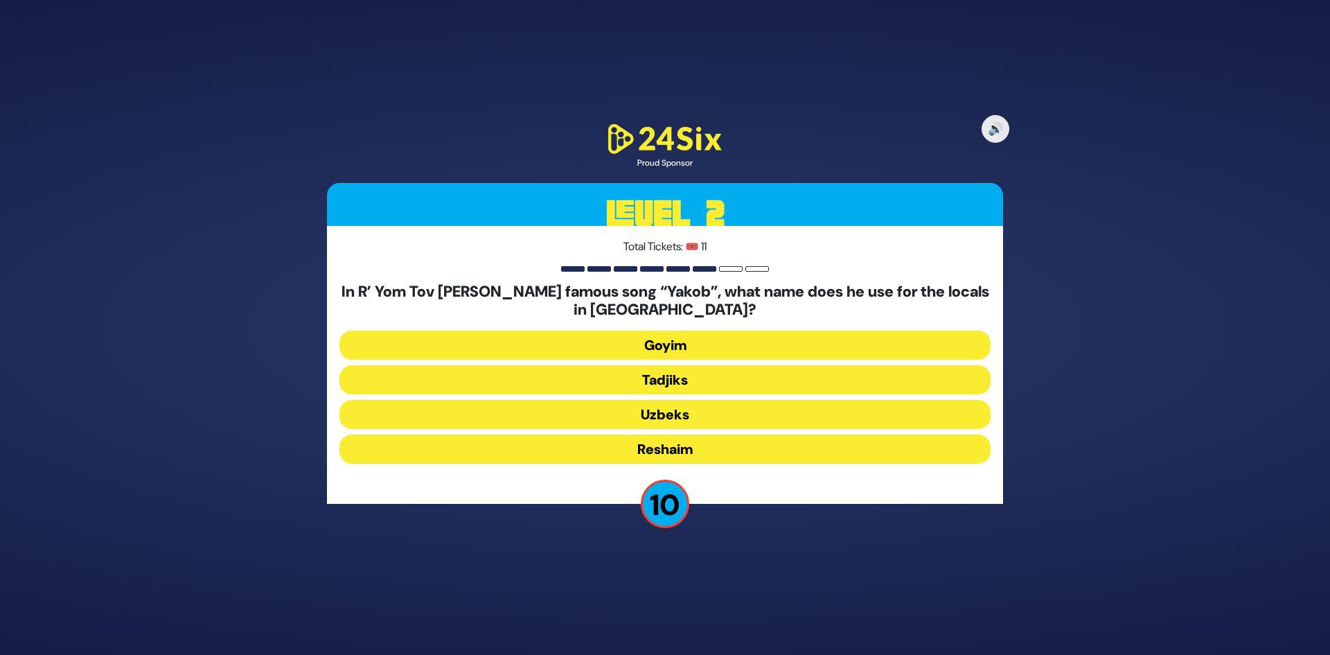
click at [666, 413] on button "Uzbeks" at bounding box center [664, 414] width 651 height 29
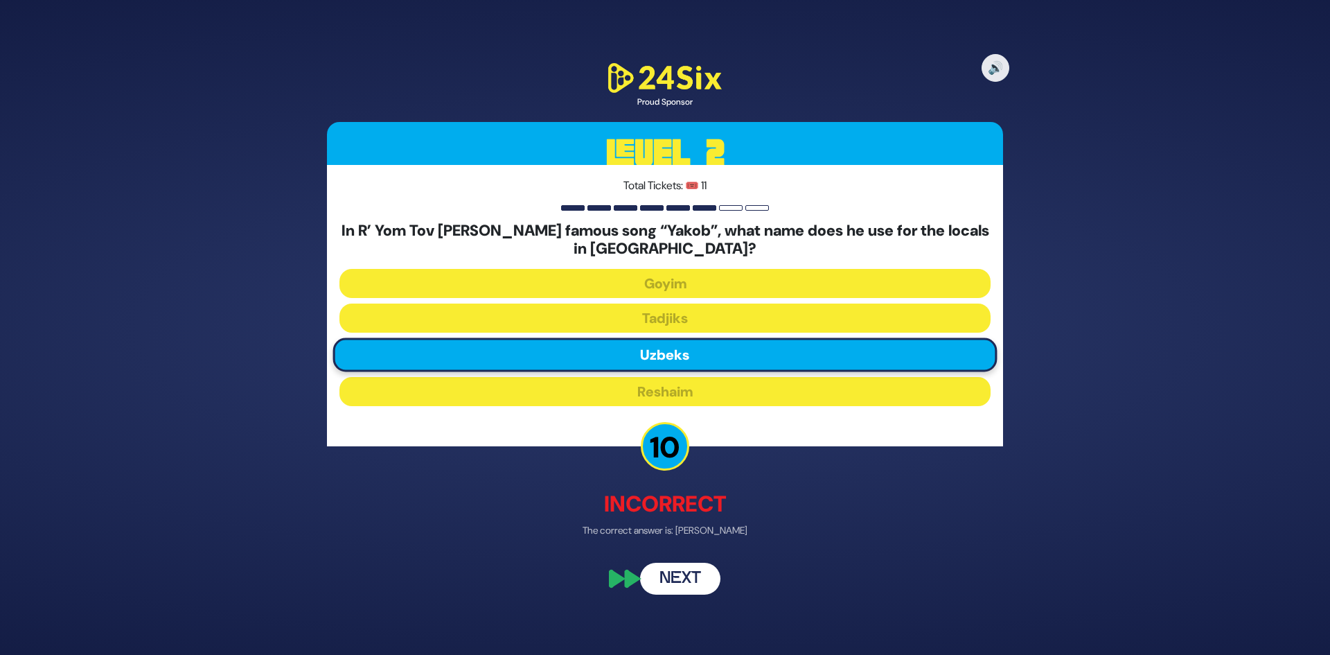
click at [680, 580] on button "Next" at bounding box center [680, 578] width 80 height 32
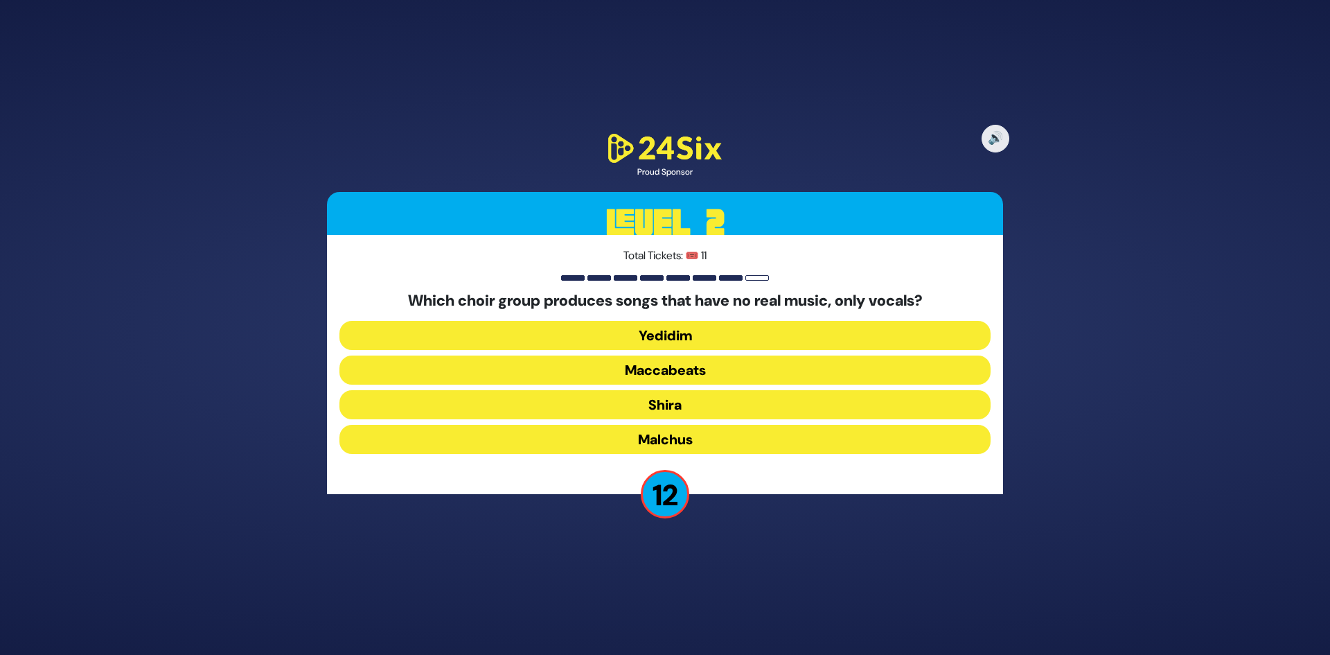
click at [716, 371] on button "Maccabeats" at bounding box center [664, 369] width 651 height 29
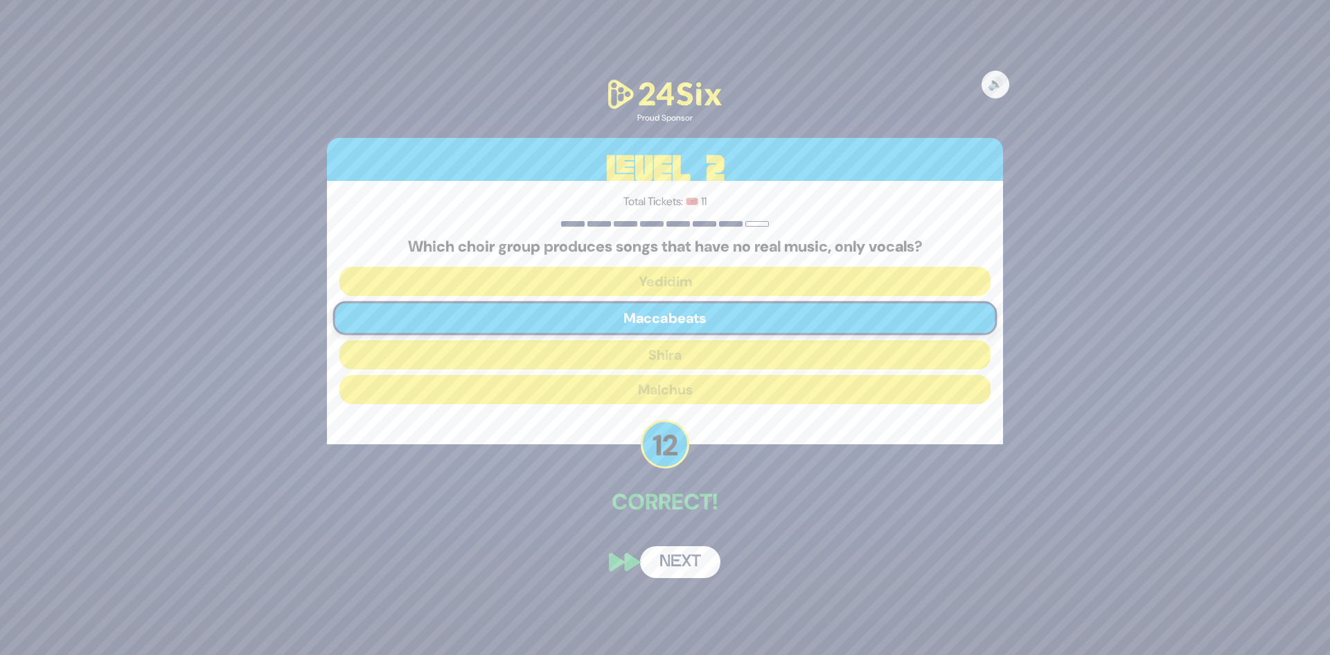
click at [690, 563] on button "Next" at bounding box center [680, 562] width 80 height 32
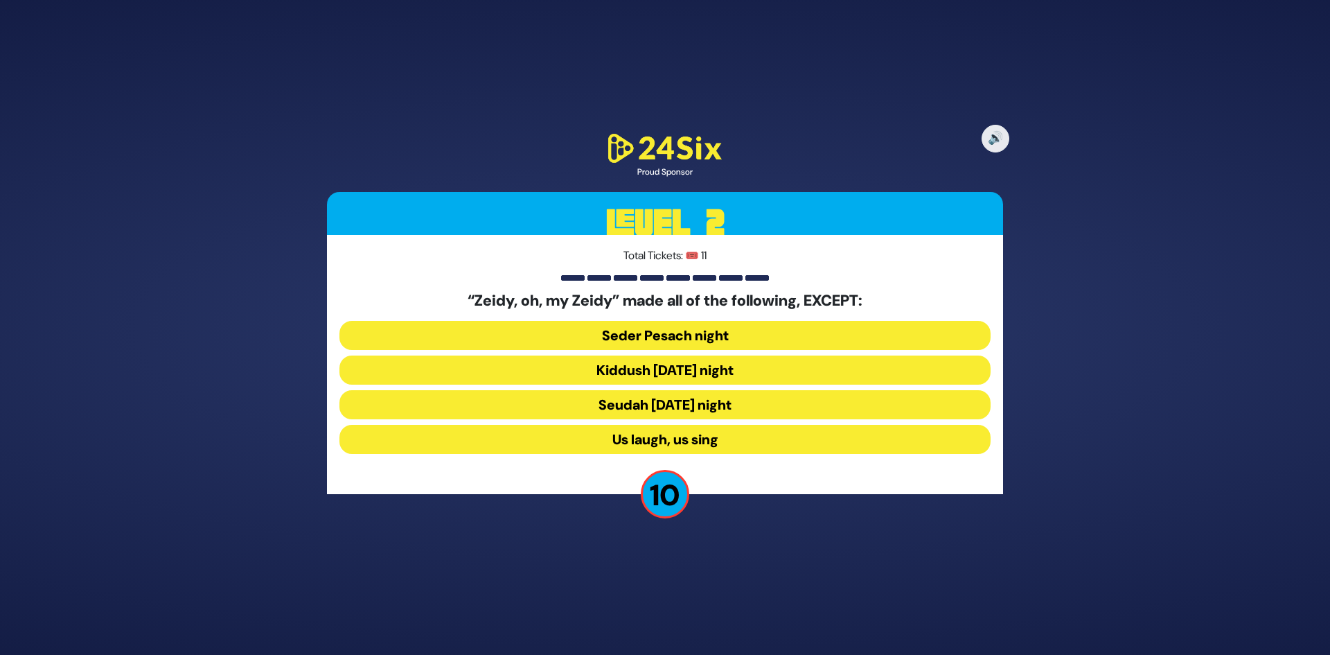
click at [733, 405] on button "Seudah Friday night" at bounding box center [664, 404] width 651 height 29
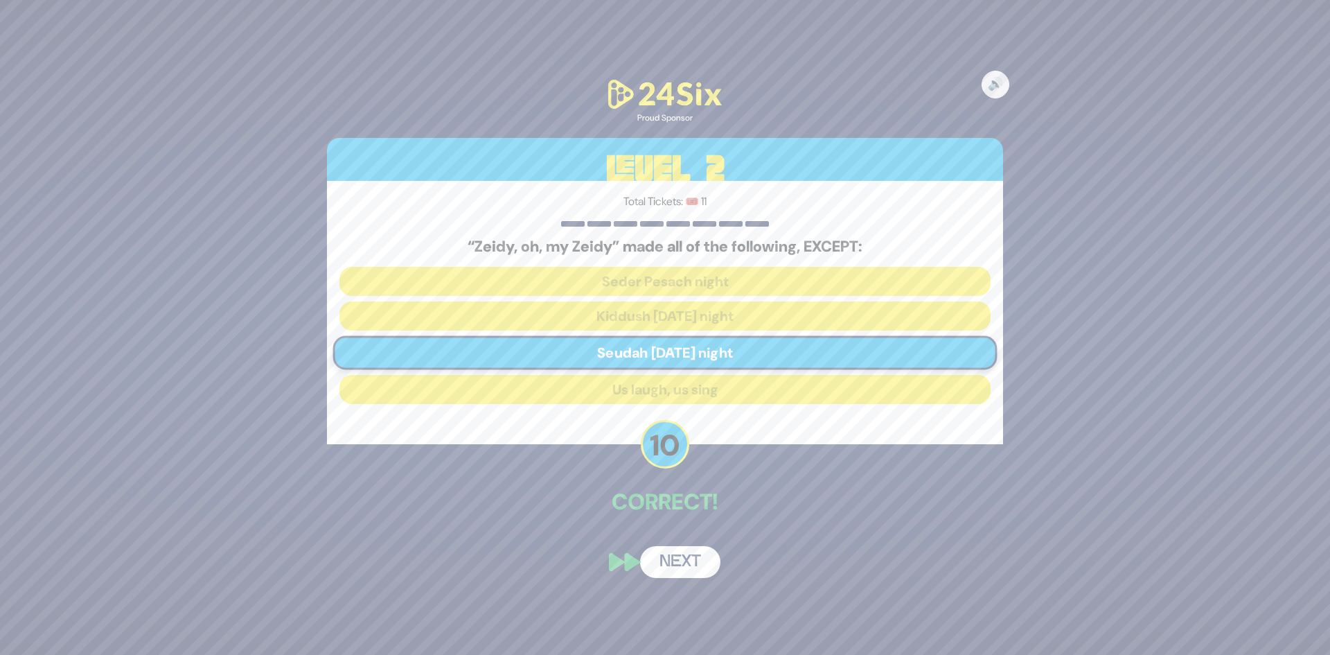
click at [686, 540] on div "🔊 Proud Sponsor Level 2 Total Tickets: 🎟️ 11 “Zeidy, oh, my Zeidy” made all of …" at bounding box center [664, 327] width 709 height 535
click at [675, 567] on button "Next" at bounding box center [680, 562] width 80 height 32
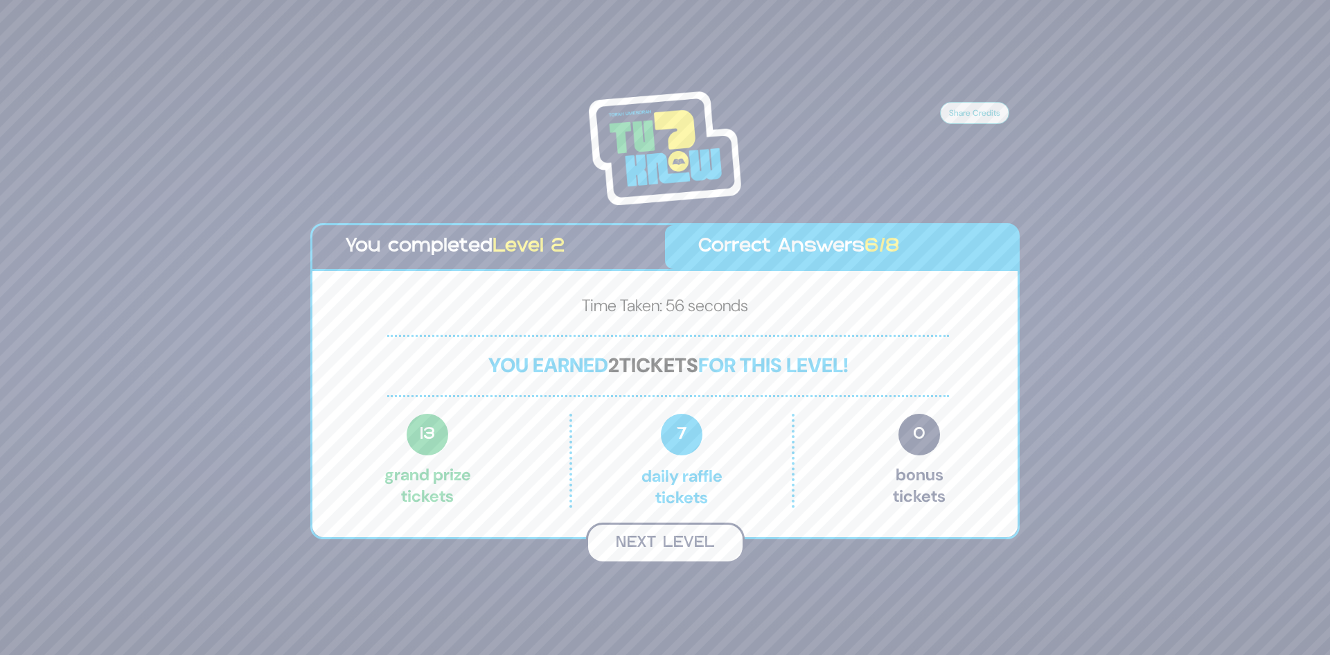
click at [703, 538] on button "Next Level" at bounding box center [665, 542] width 159 height 41
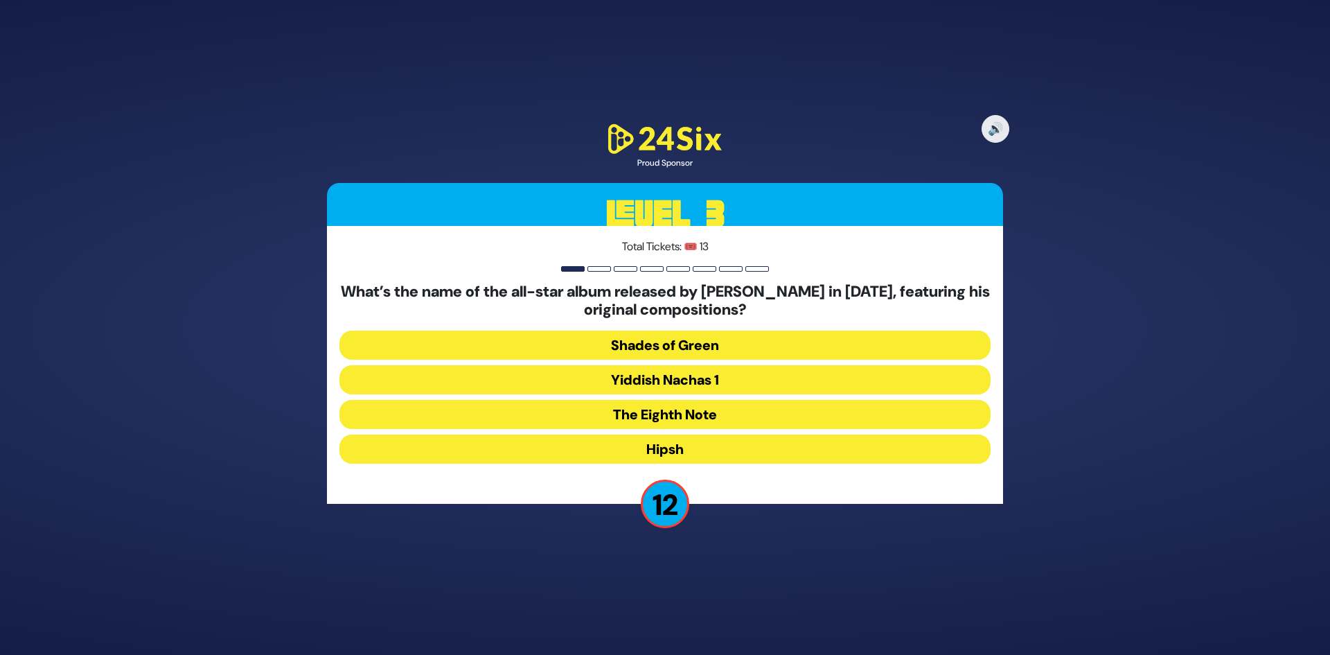
click at [755, 349] on button "Shades of Green" at bounding box center [664, 344] width 651 height 29
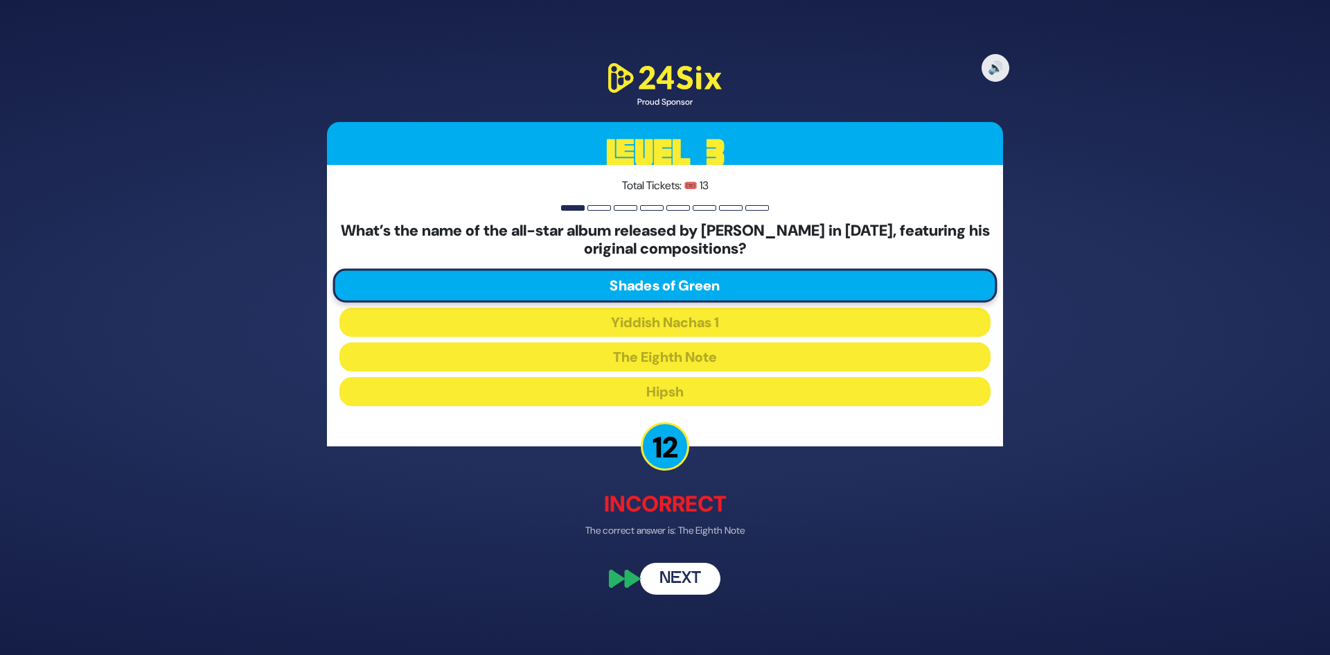
click at [695, 581] on button "Next" at bounding box center [680, 578] width 80 height 32
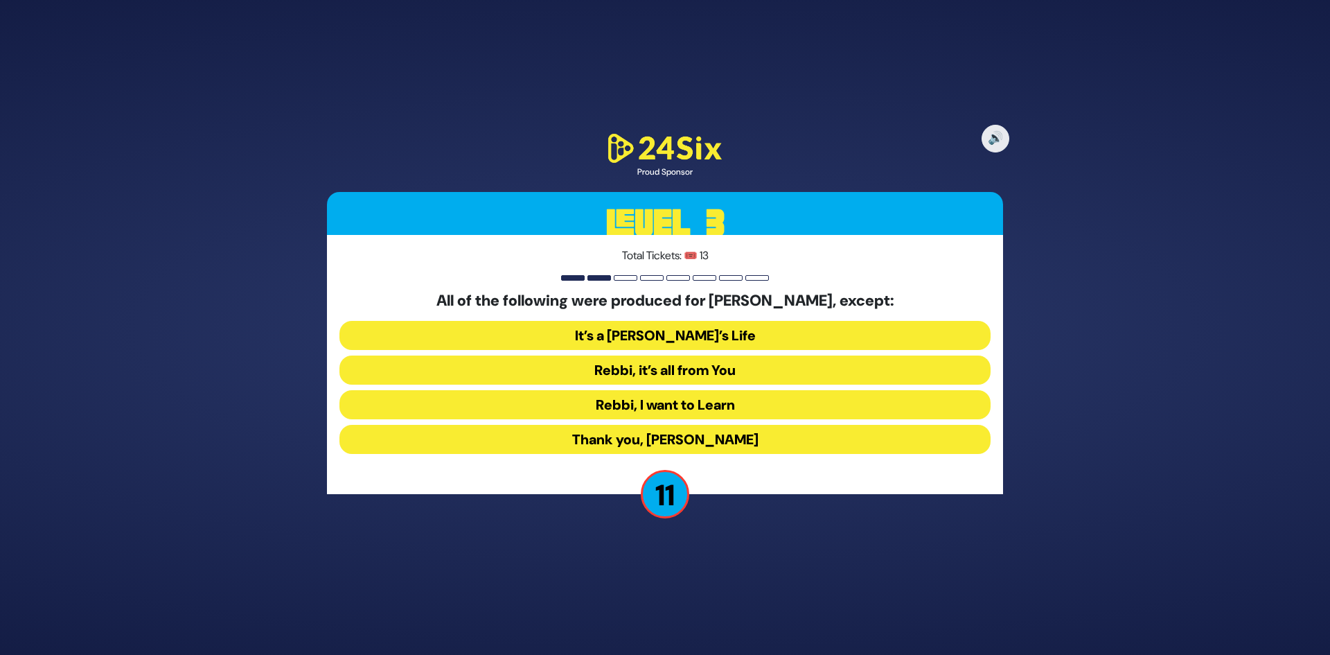
click at [712, 409] on button "Rebbi, I want to Learn" at bounding box center [664, 404] width 651 height 29
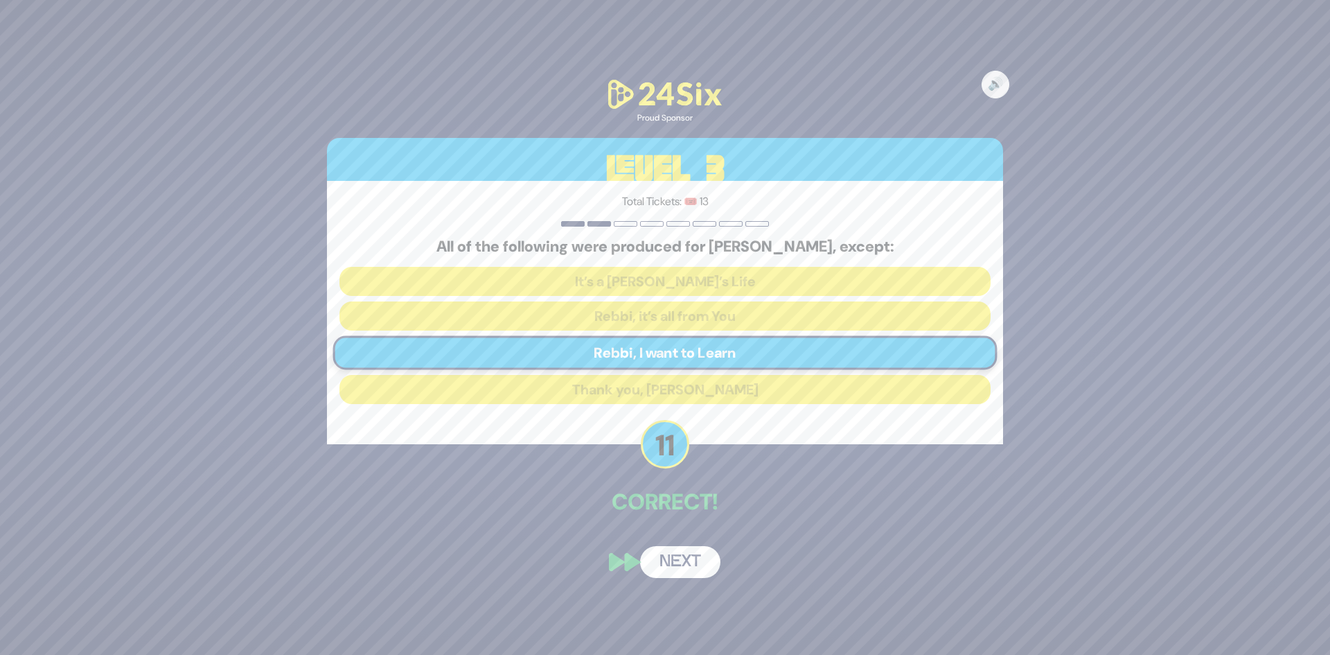
click at [685, 559] on button "Next" at bounding box center [680, 562] width 80 height 32
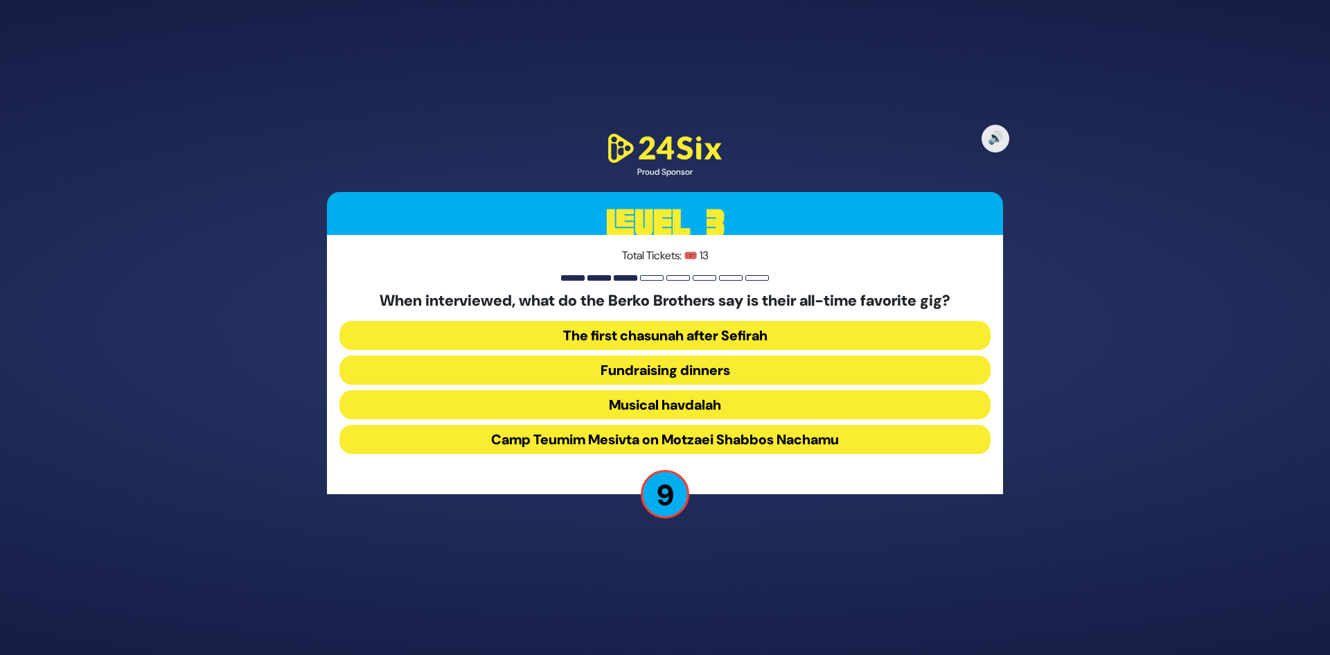
click at [737, 447] on button "Camp Teumim Mesivta on Motzaei Shabbos Nachamu" at bounding box center [664, 439] width 651 height 29
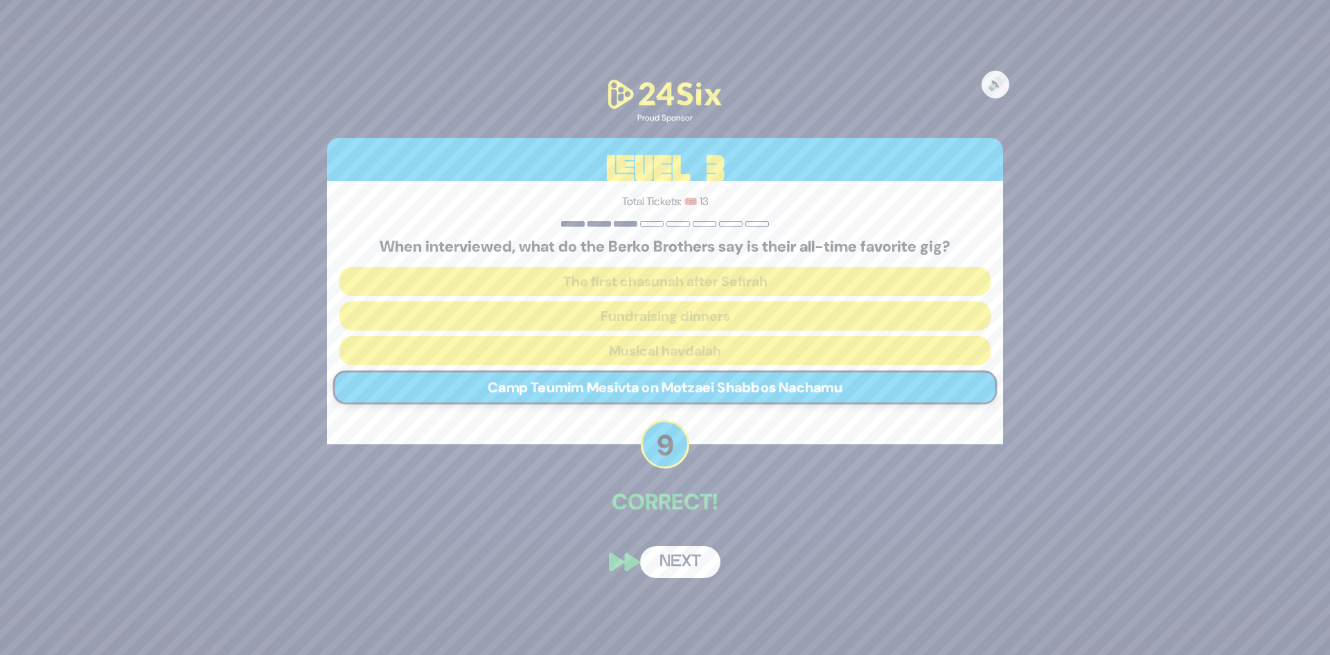
click at [705, 552] on button "Next" at bounding box center [680, 562] width 80 height 32
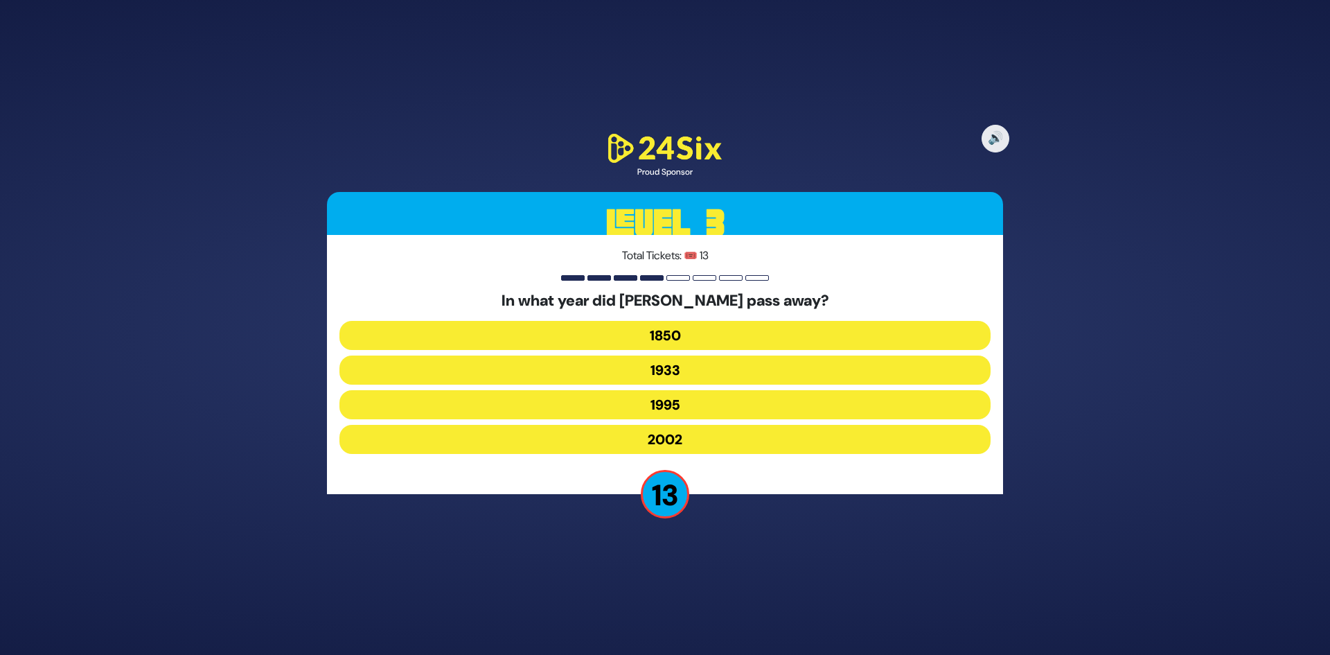
click at [736, 436] on button "2002" at bounding box center [664, 439] width 651 height 29
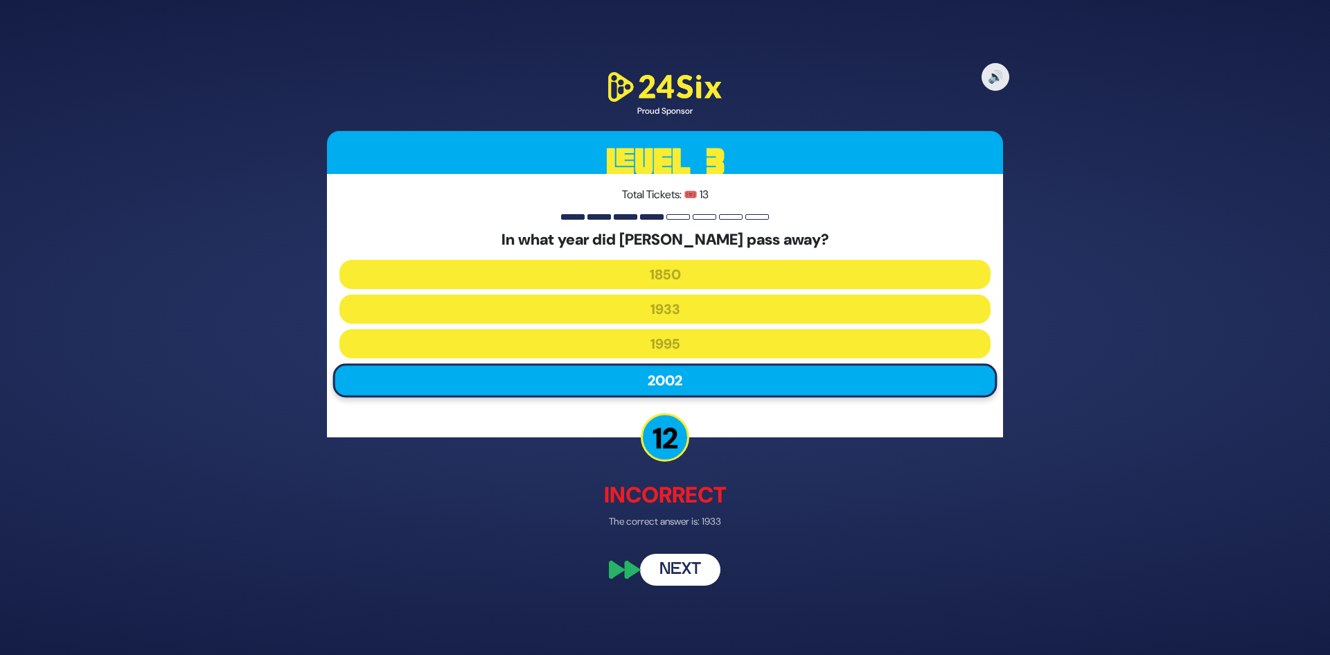
click at [687, 567] on button "Next" at bounding box center [680, 569] width 80 height 32
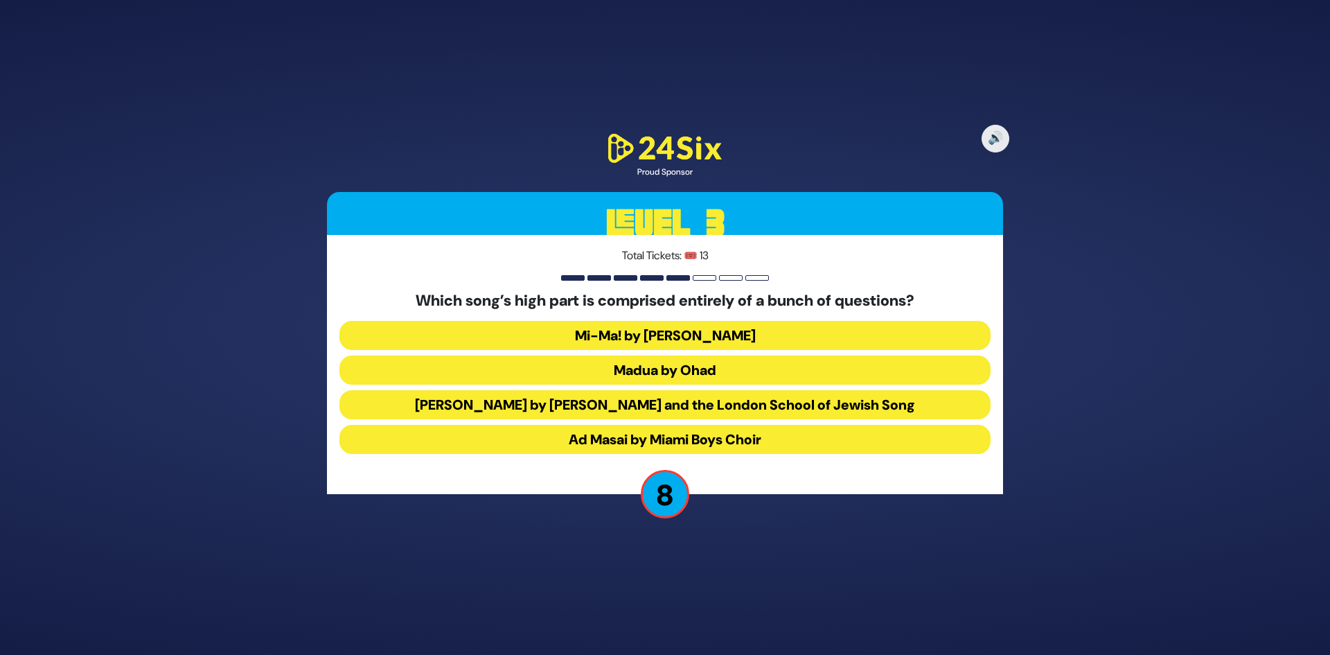
click at [714, 373] on button "Madua by Ohad" at bounding box center [664, 369] width 651 height 29
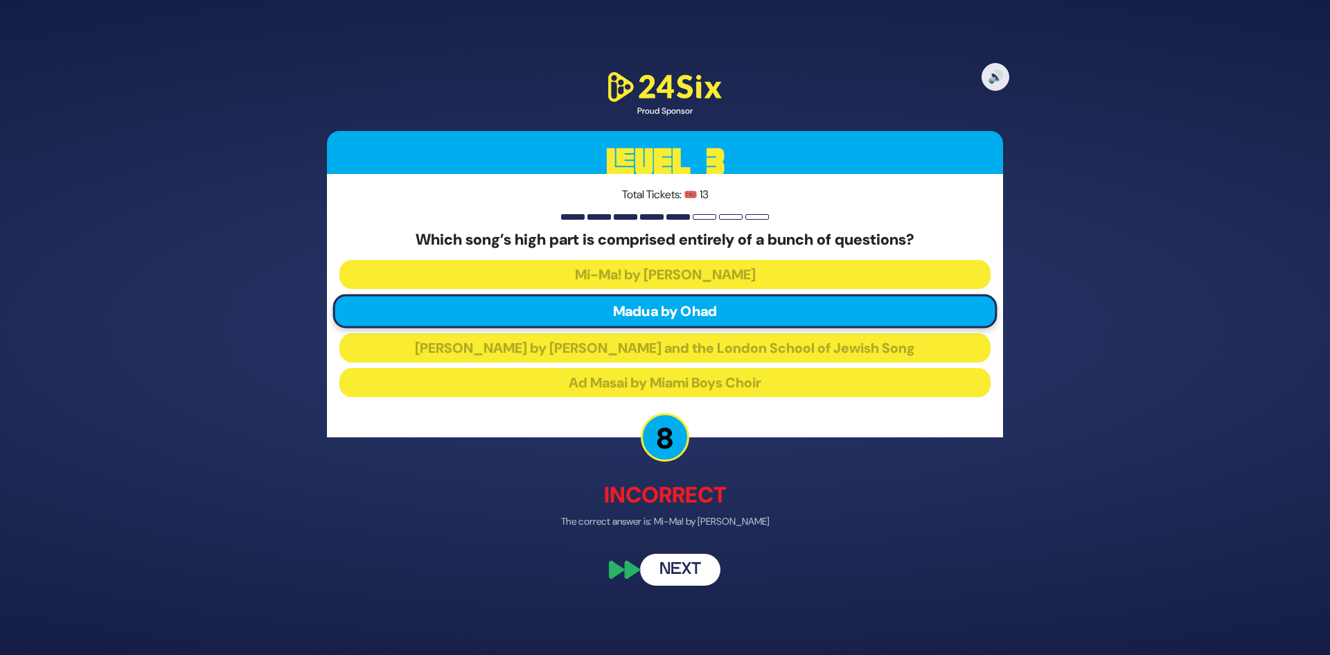
click at [693, 581] on button "Next" at bounding box center [680, 569] width 80 height 32
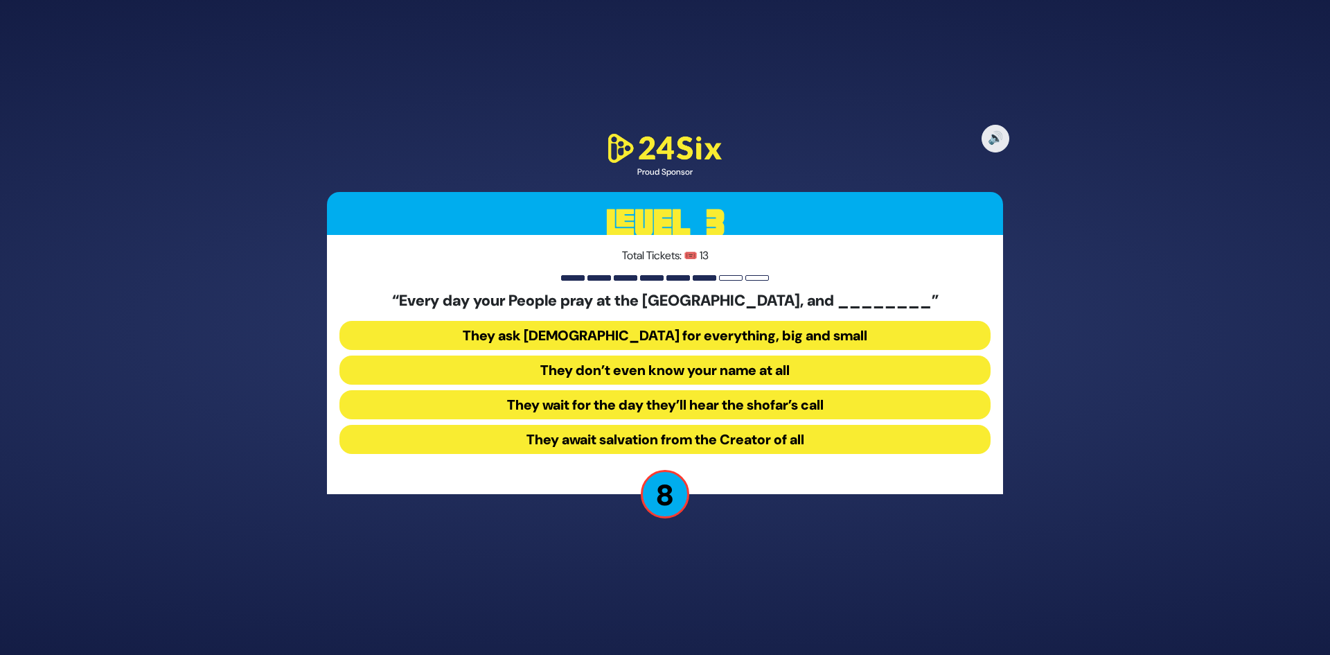
click at [755, 382] on button "They don’t even know your name at all" at bounding box center [664, 369] width 651 height 29
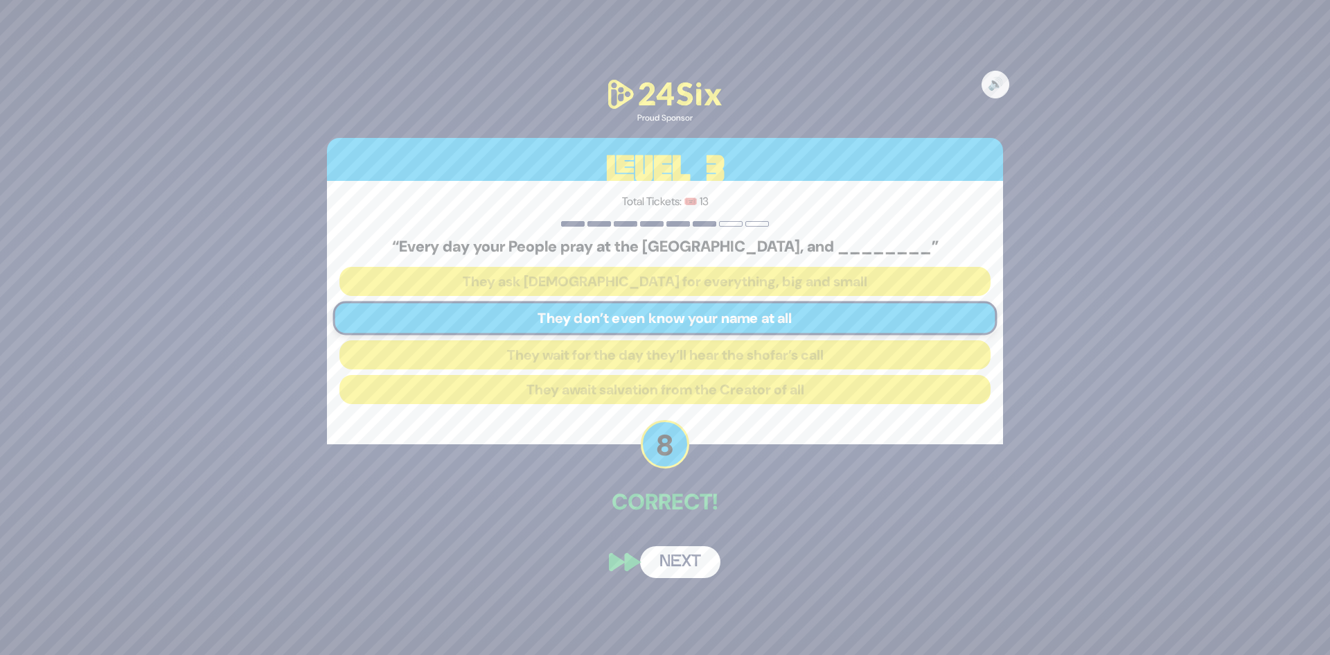
click at [684, 556] on button "Next" at bounding box center [680, 562] width 80 height 32
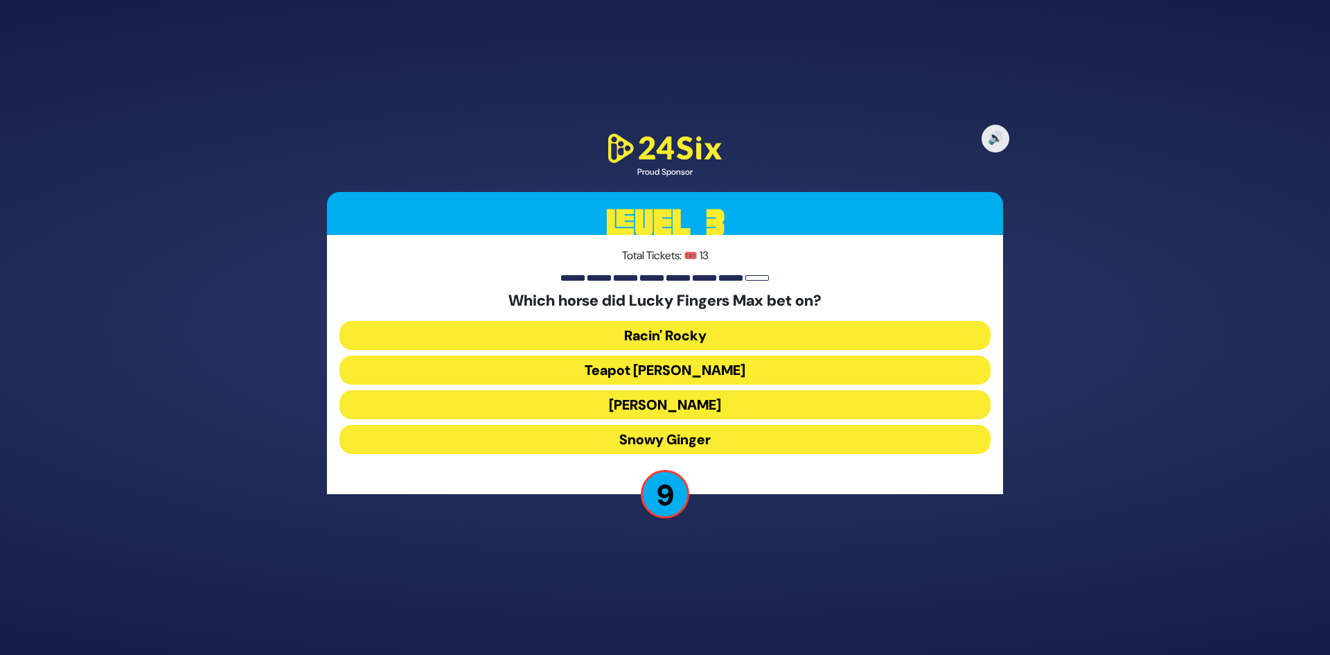
click at [702, 409] on button "Tiger Malone" at bounding box center [664, 404] width 651 height 29
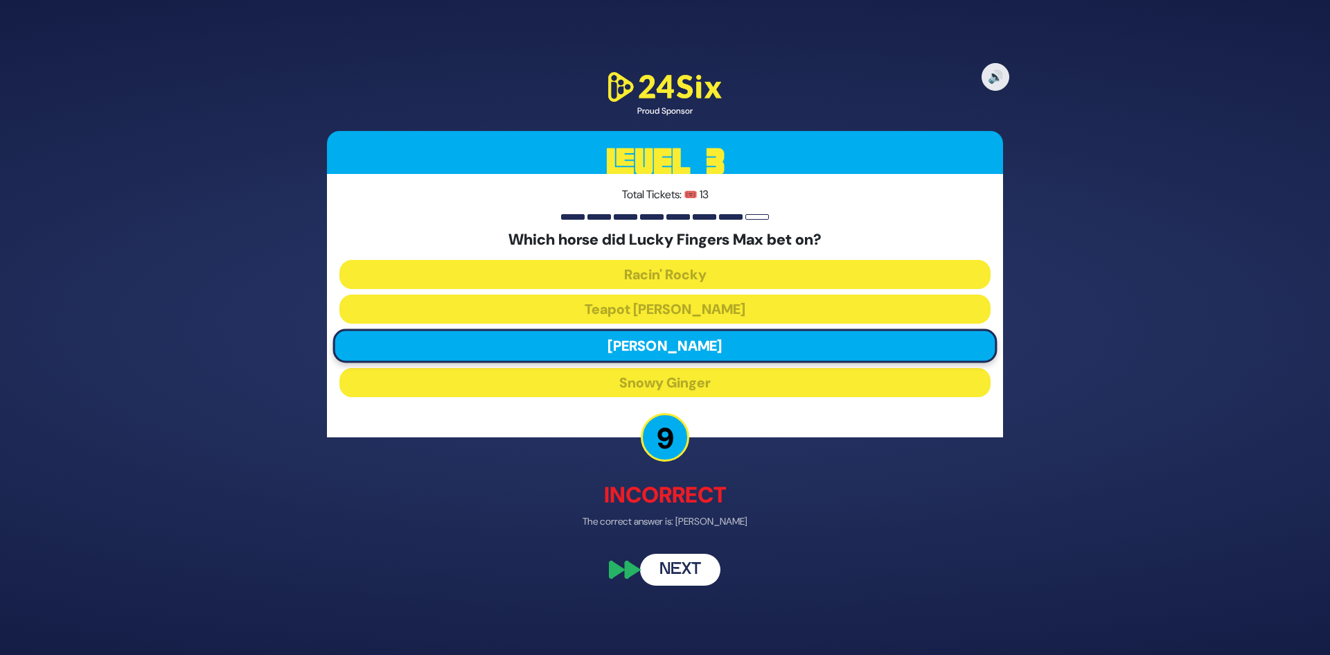
click at [693, 556] on button "Next" at bounding box center [680, 569] width 80 height 32
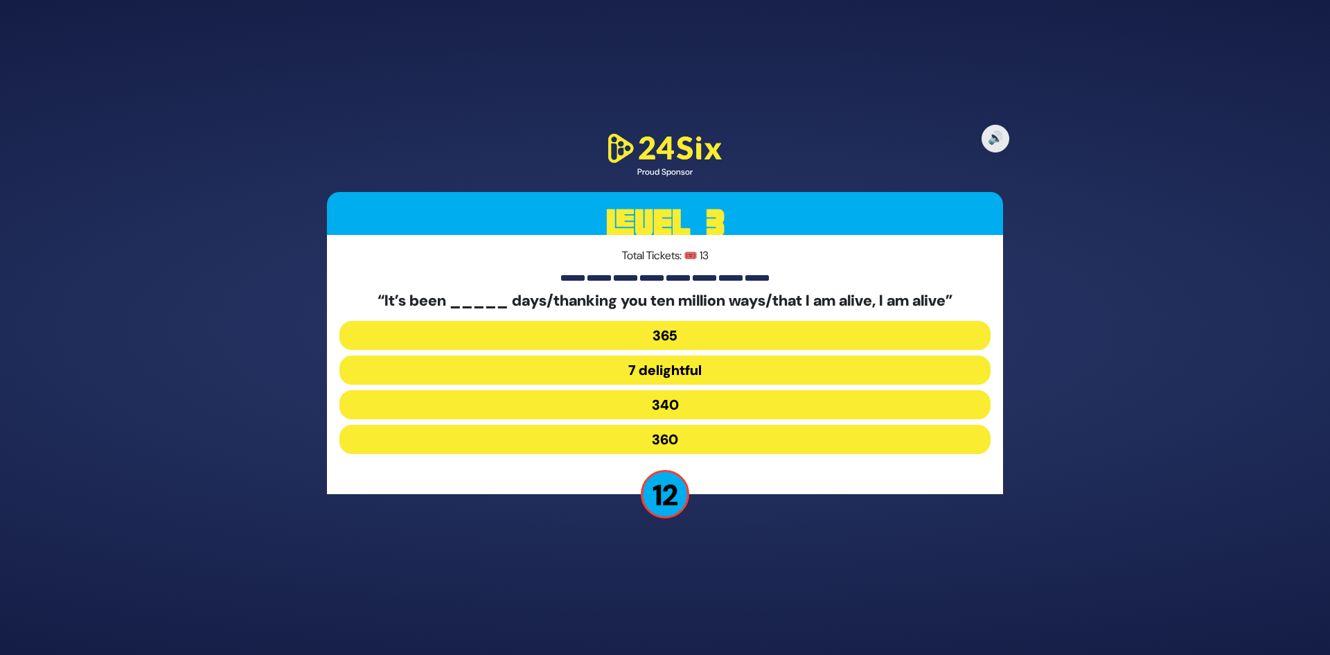
click at [731, 341] on button "365" at bounding box center [664, 335] width 651 height 29
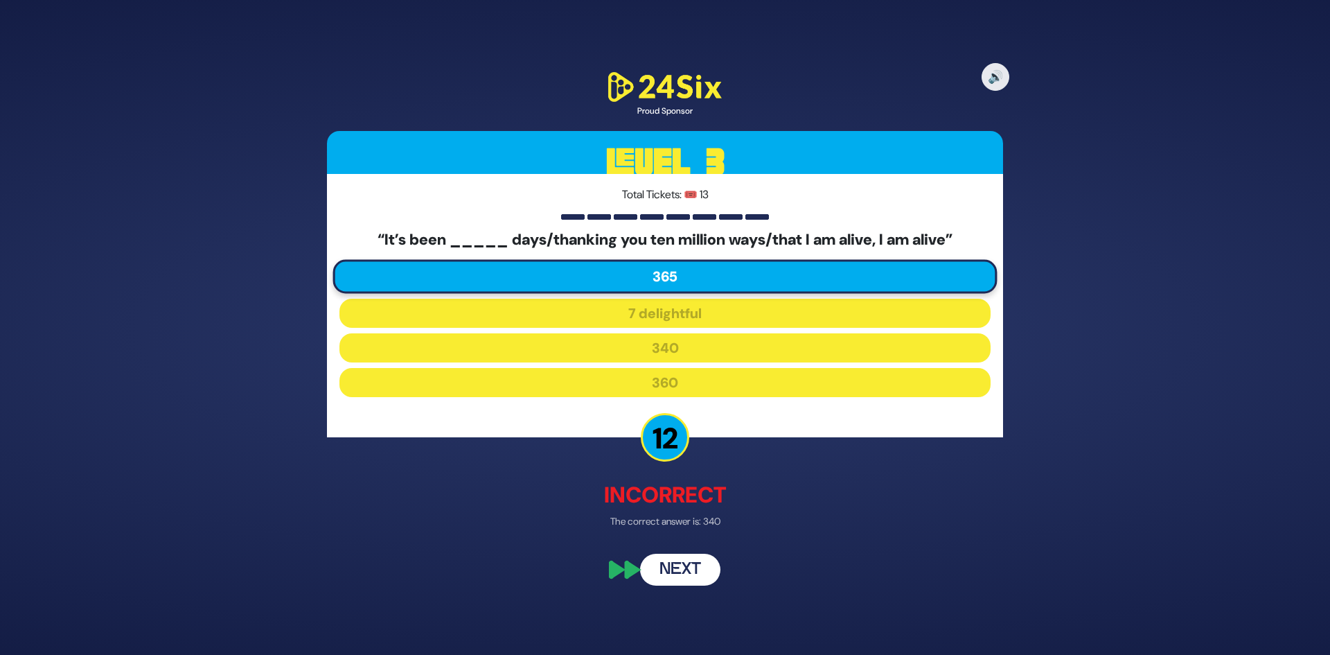
click at [689, 575] on button "Next" at bounding box center [680, 569] width 80 height 32
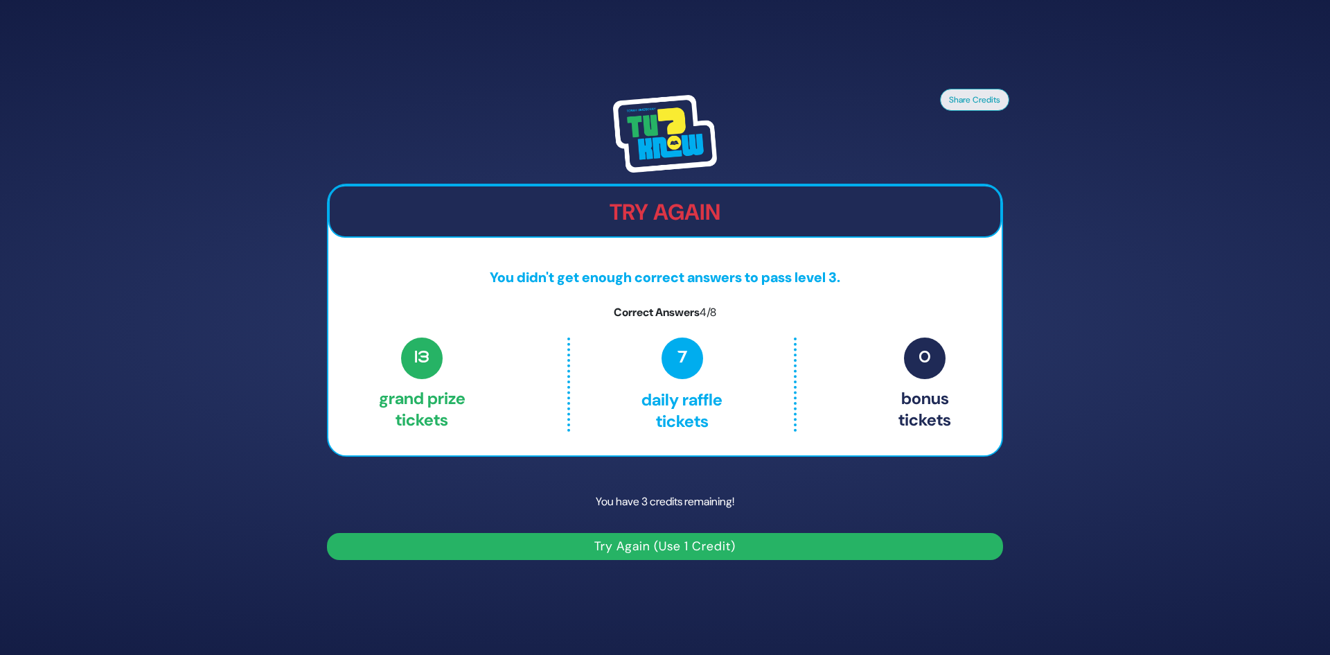
click at [712, 545] on button "Try Again (Use 1 Credit)" at bounding box center [665, 546] width 676 height 27
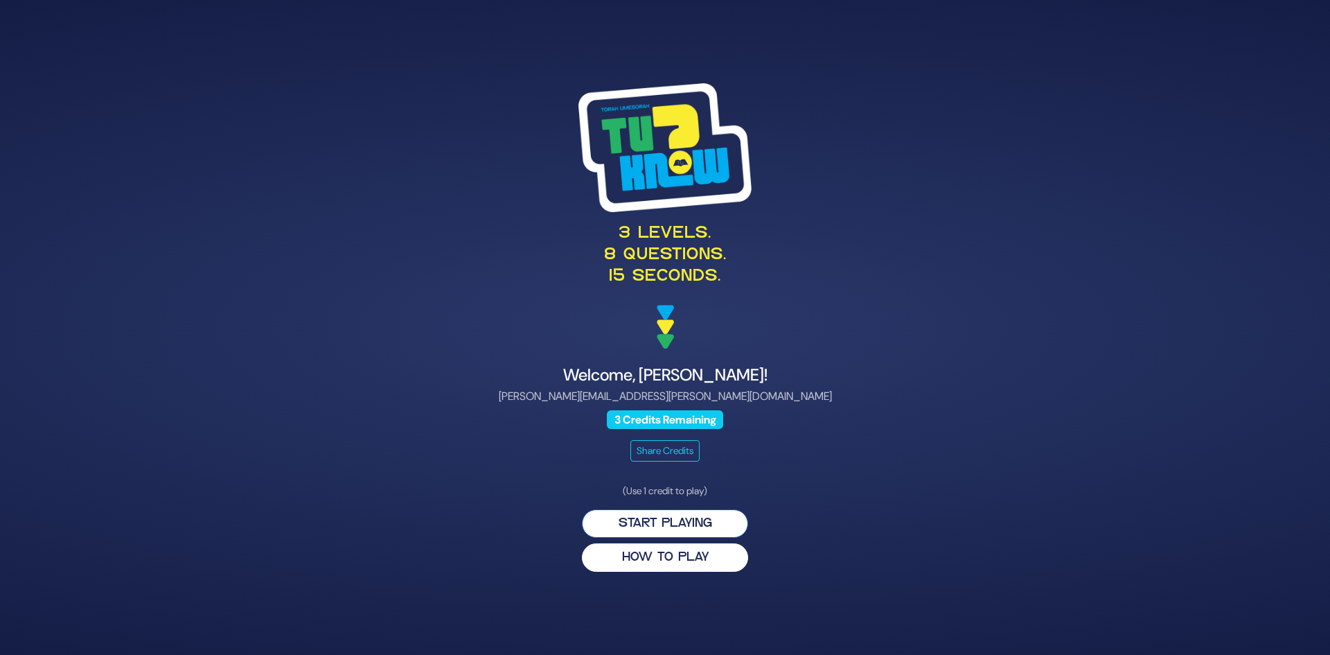
click at [735, 519] on button "Start Playing" at bounding box center [665, 523] width 166 height 28
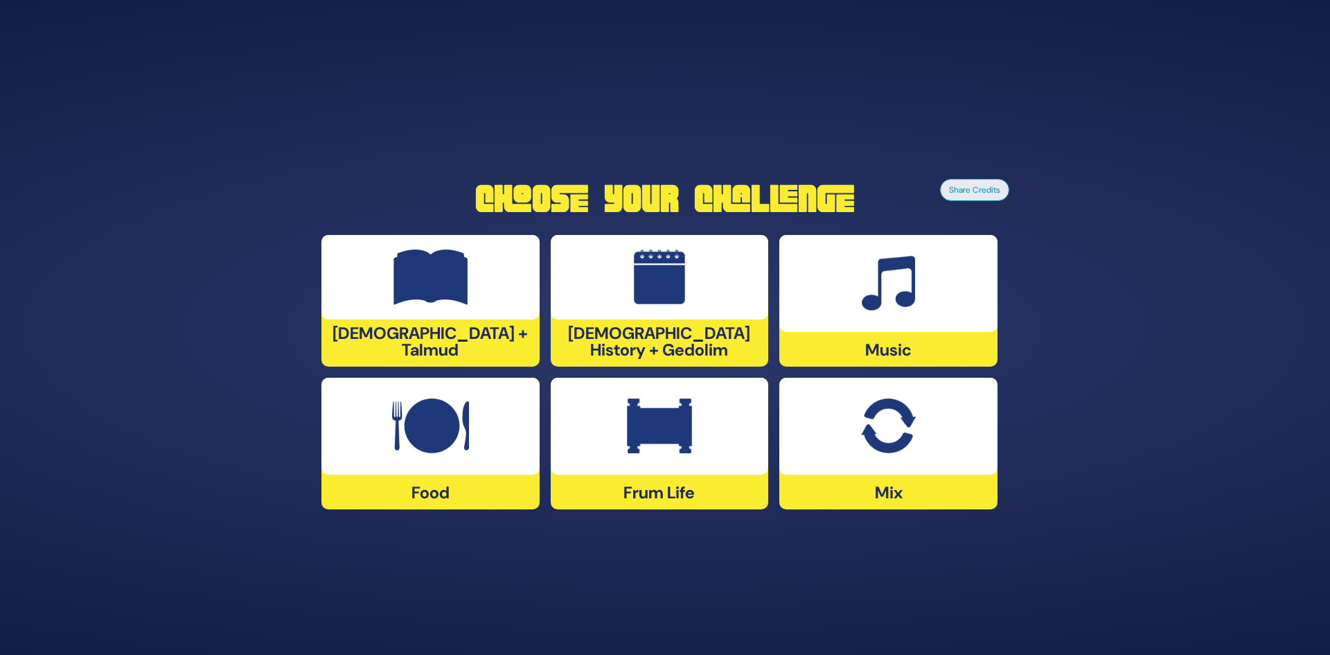
click at [953, 287] on div at bounding box center [888, 283] width 218 height 97
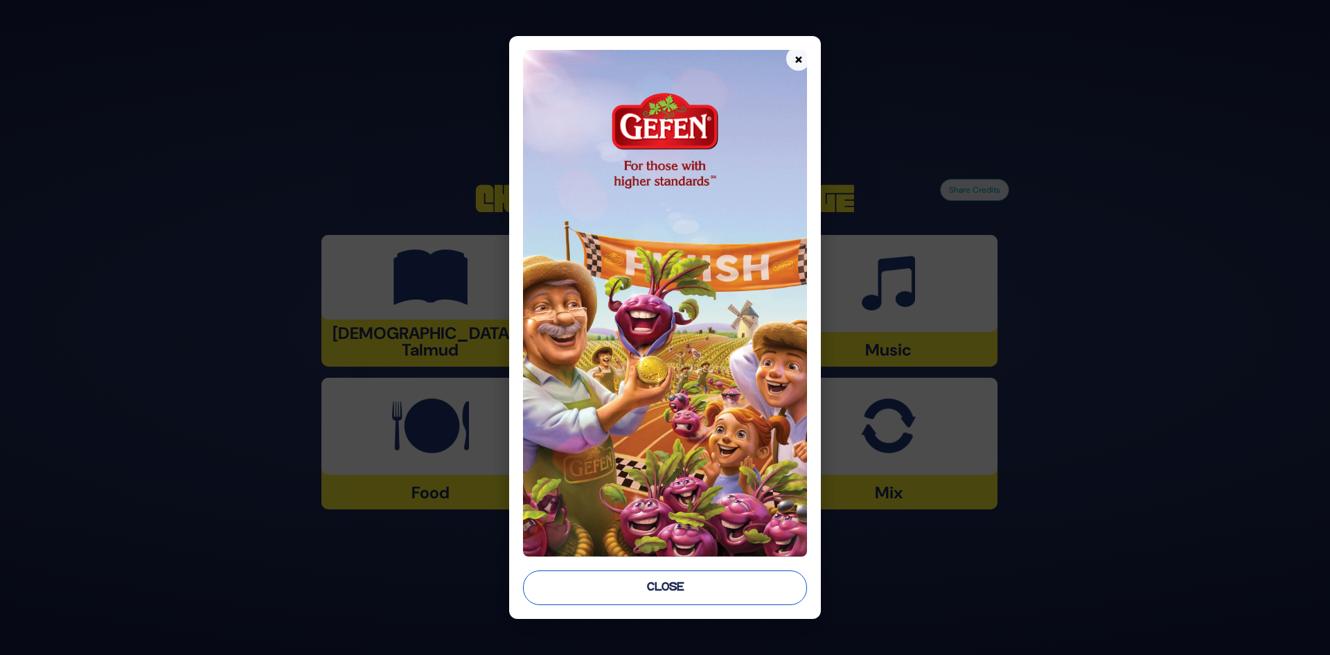
drag, startPoint x: 711, startPoint y: 586, endPoint x: 715, endPoint y: 565, distance: 21.2
click at [711, 585] on button "Close" at bounding box center [665, 587] width 285 height 35
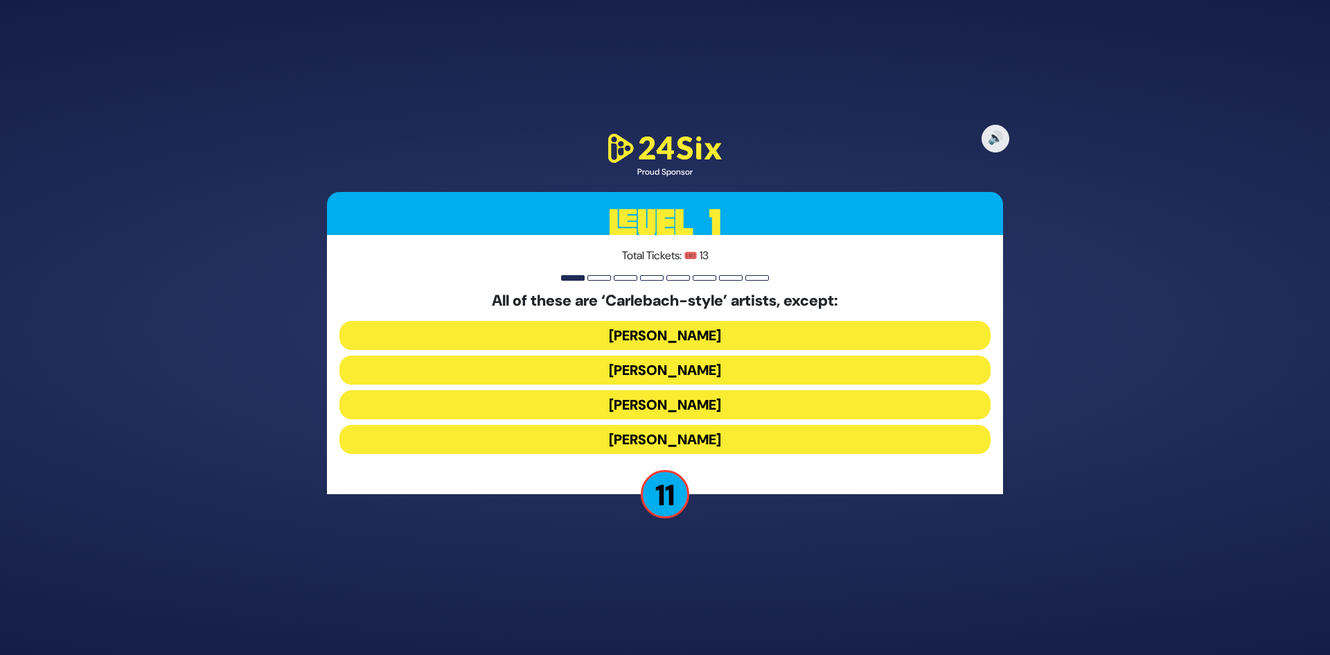
click at [742, 369] on button "Naftali Kempeh" at bounding box center [664, 369] width 651 height 29
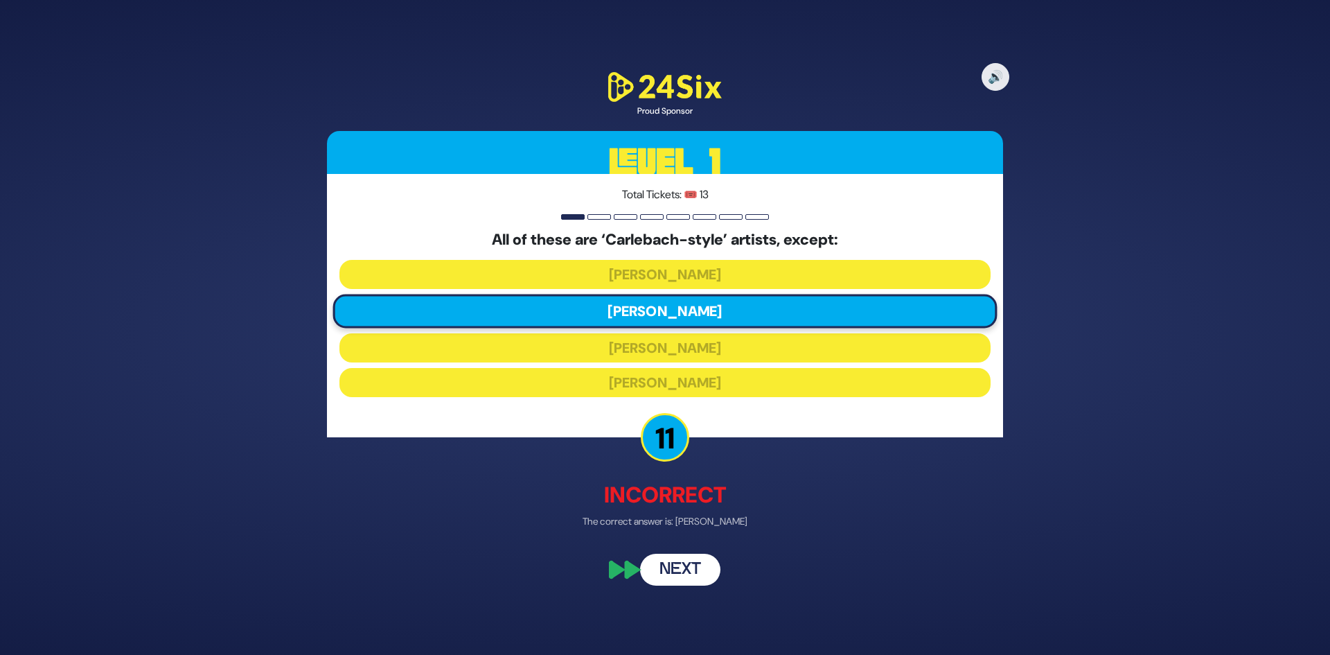
click at [715, 564] on button "Next" at bounding box center [680, 569] width 80 height 32
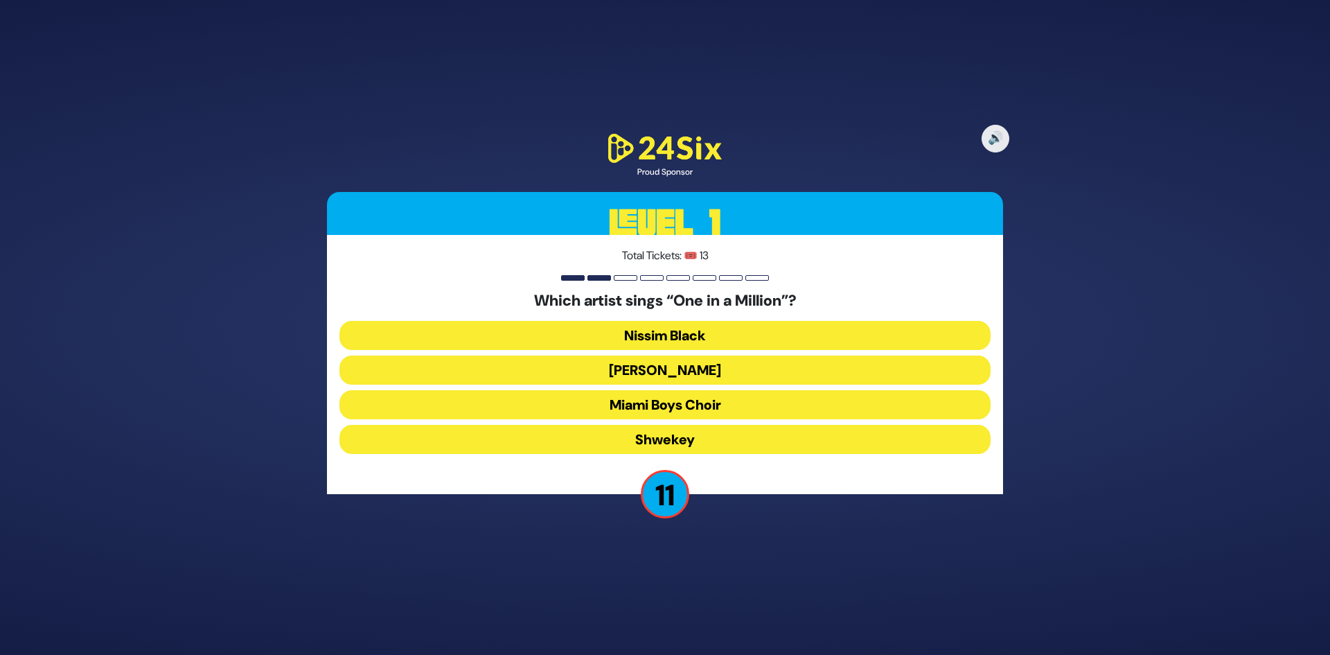
click at [711, 437] on button "Shwekey" at bounding box center [664, 439] width 651 height 29
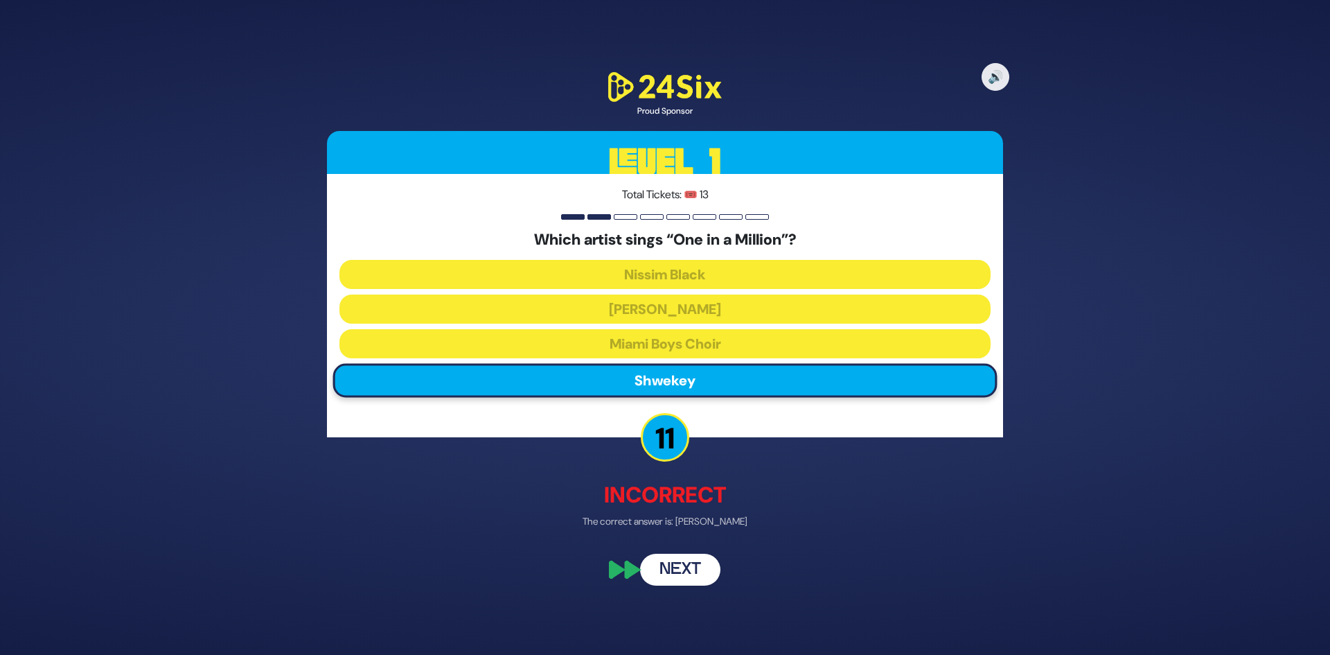
click at [704, 567] on button "Next" at bounding box center [680, 569] width 80 height 32
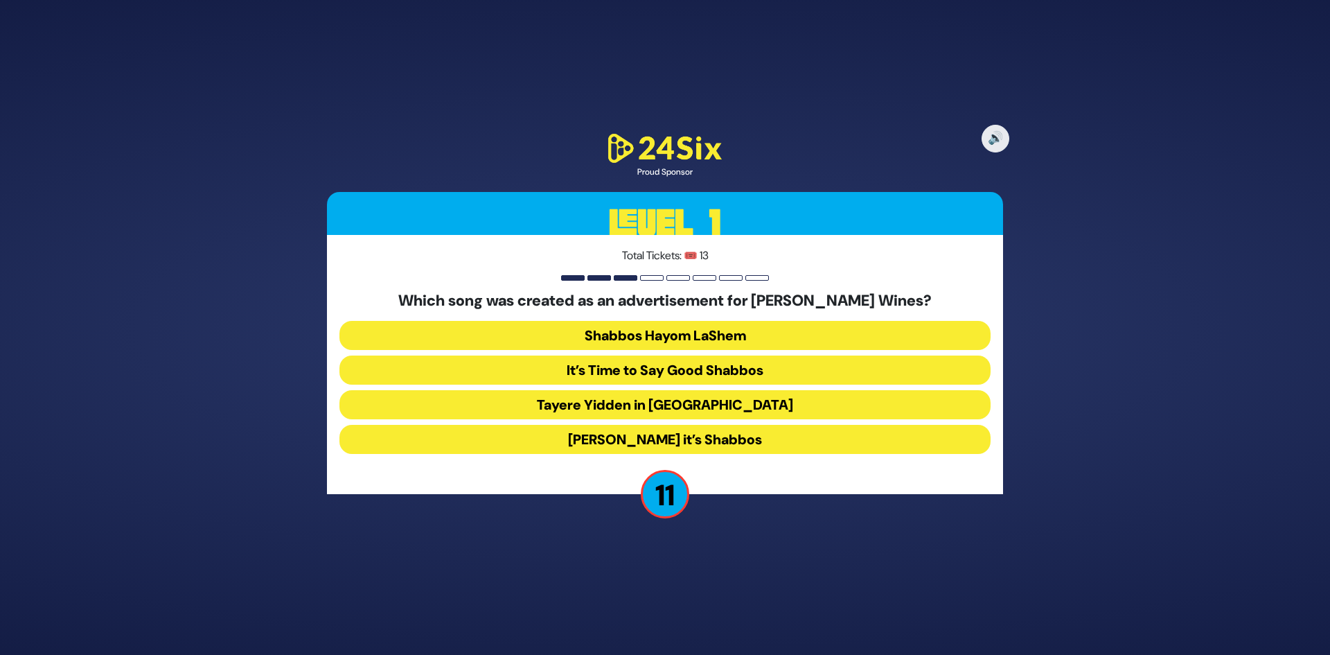
click at [730, 442] on button "Baruch Hashem it’s Shabbos" at bounding box center [664, 439] width 651 height 29
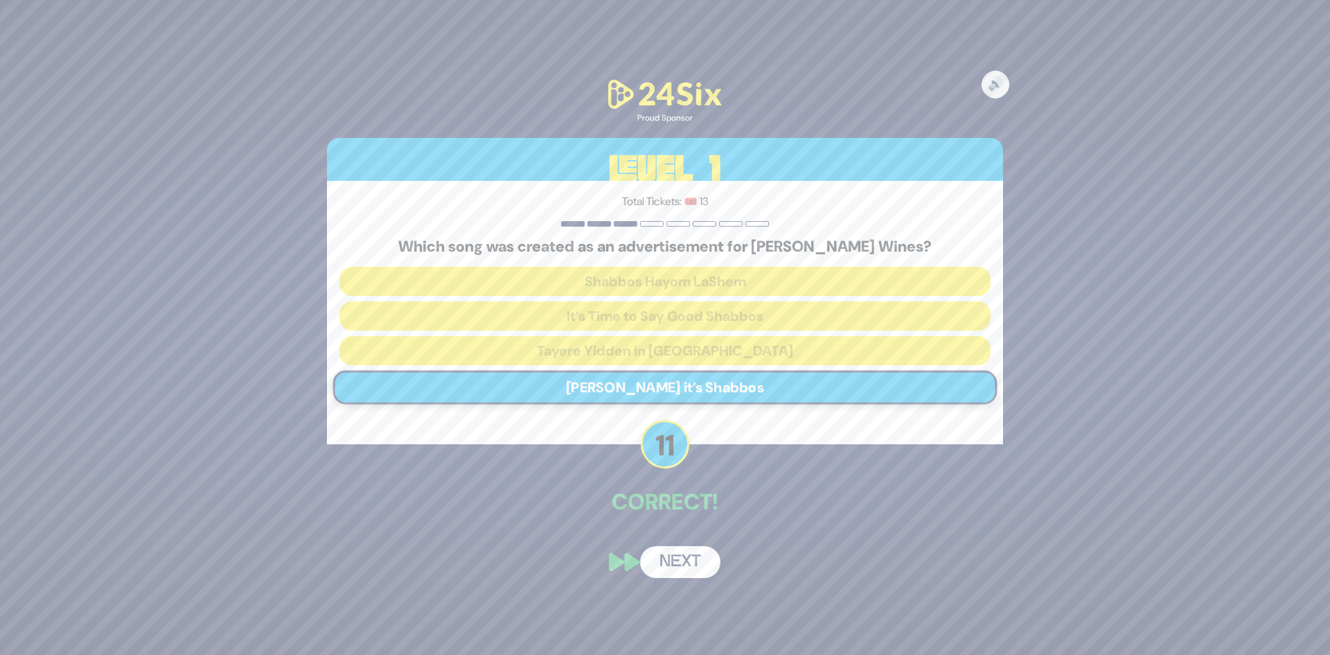
click at [695, 557] on button "Next" at bounding box center [680, 562] width 80 height 32
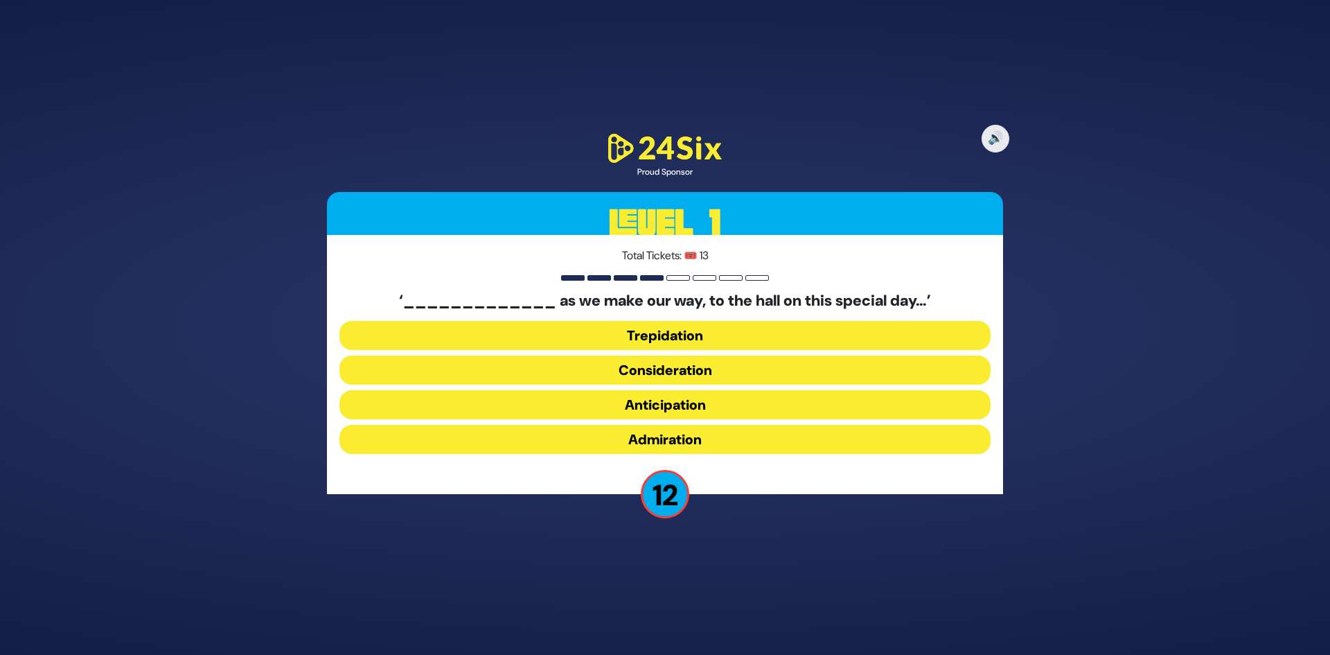
click at [709, 402] on button "Anticipation" at bounding box center [664, 404] width 651 height 29
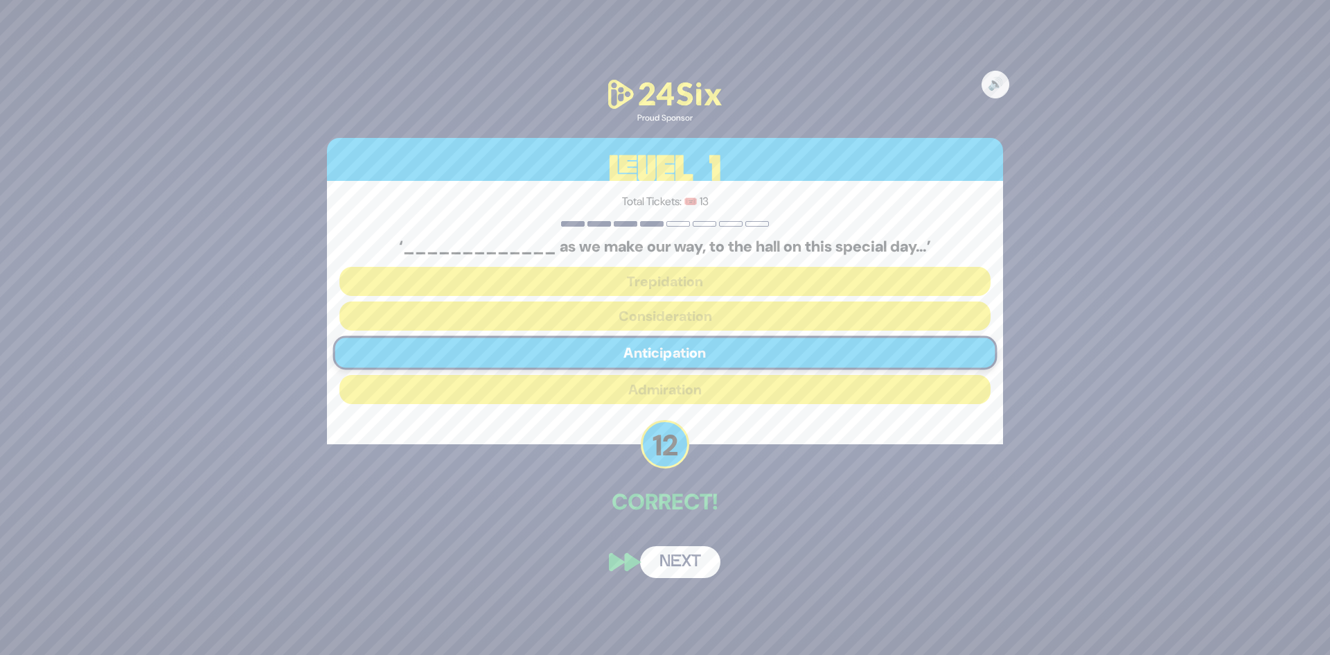
click at [689, 559] on button "Next" at bounding box center [680, 562] width 80 height 32
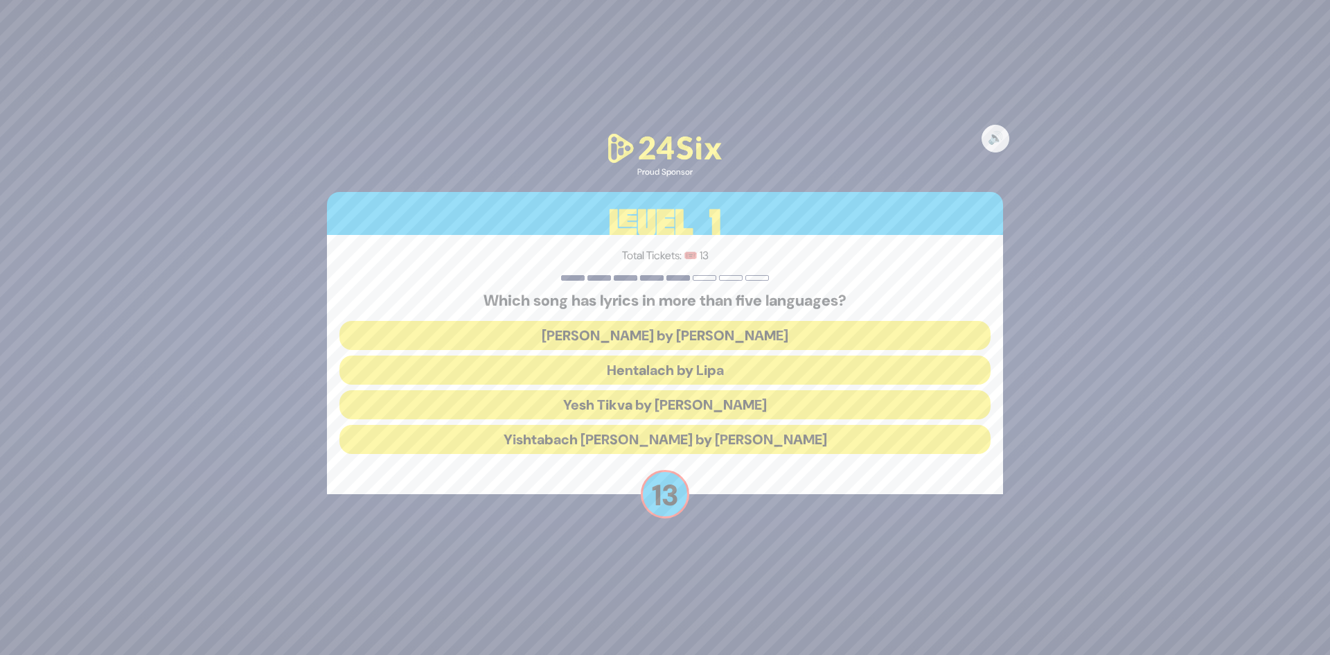
click at [752, 373] on button "Hentalach by Lipa" at bounding box center [664, 369] width 651 height 29
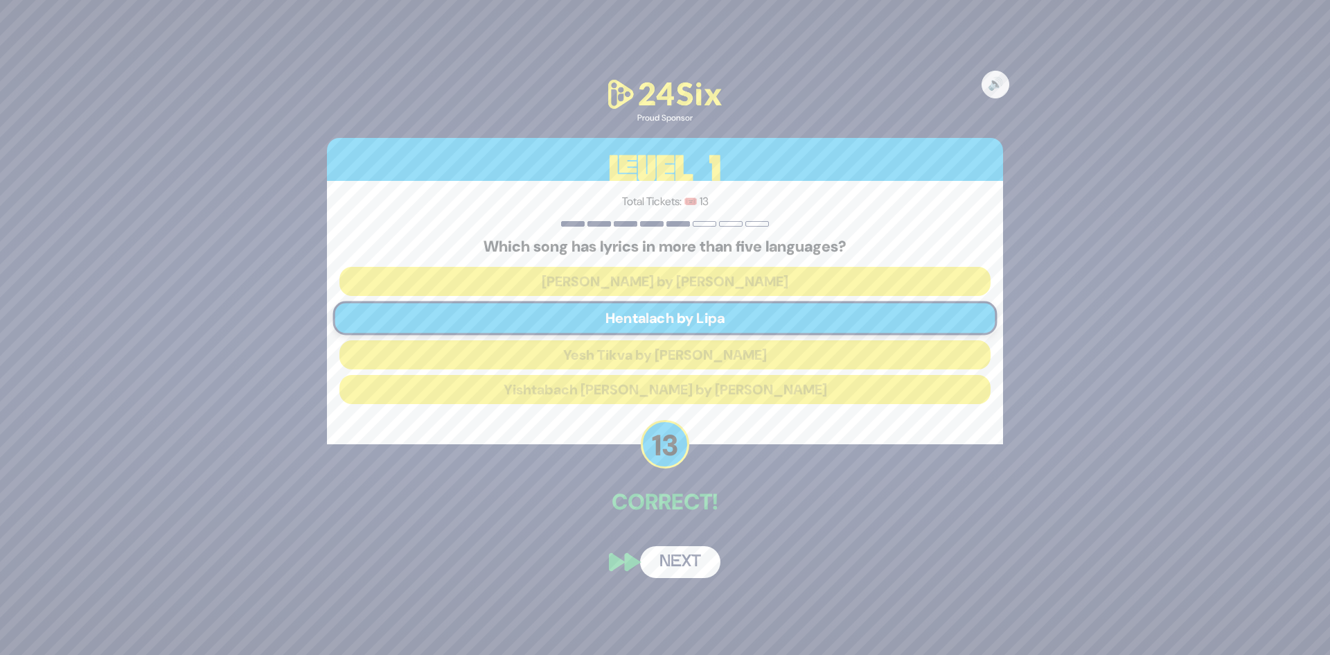
click at [694, 561] on button "Next" at bounding box center [680, 562] width 80 height 32
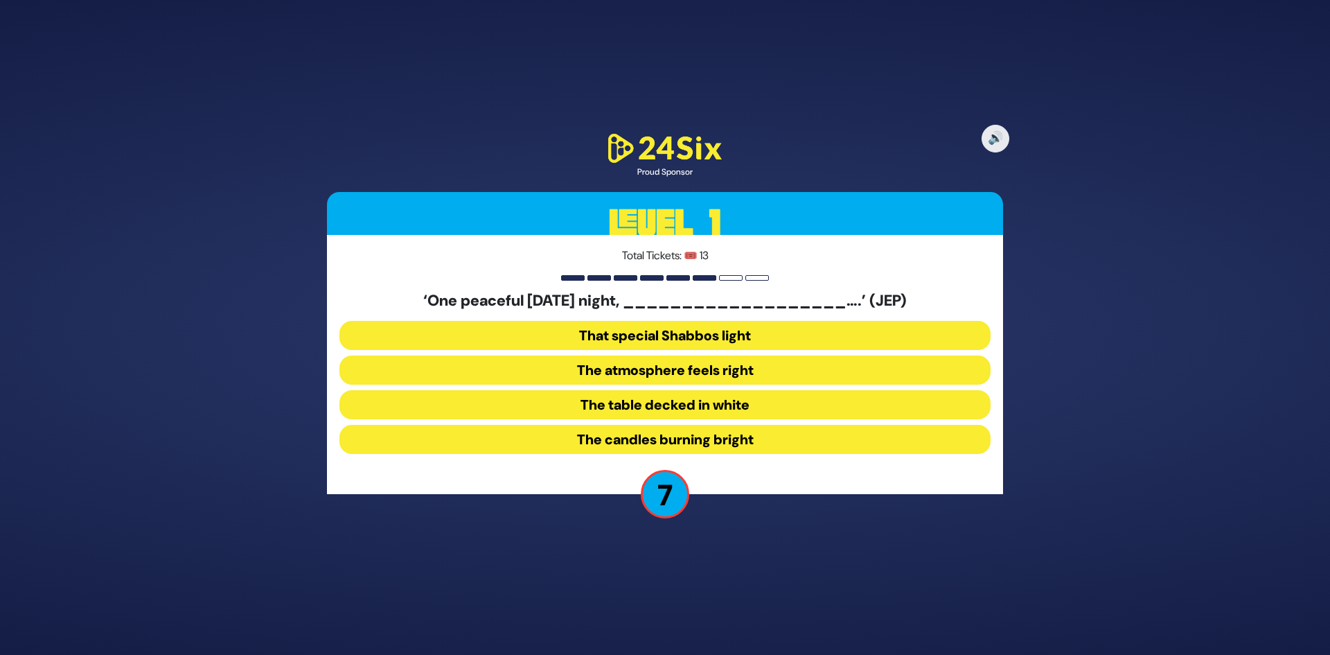
click at [714, 438] on button "The candles burning bright" at bounding box center [664, 439] width 651 height 29
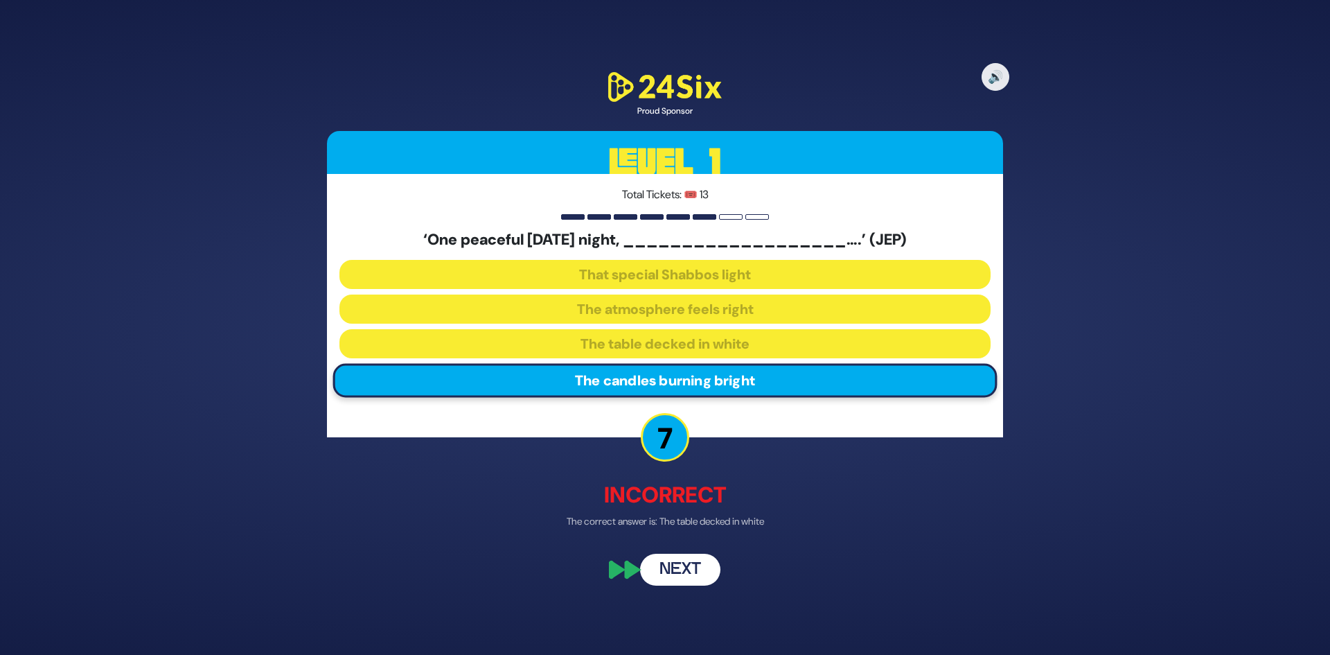
click at [689, 566] on button "Next" at bounding box center [680, 569] width 80 height 32
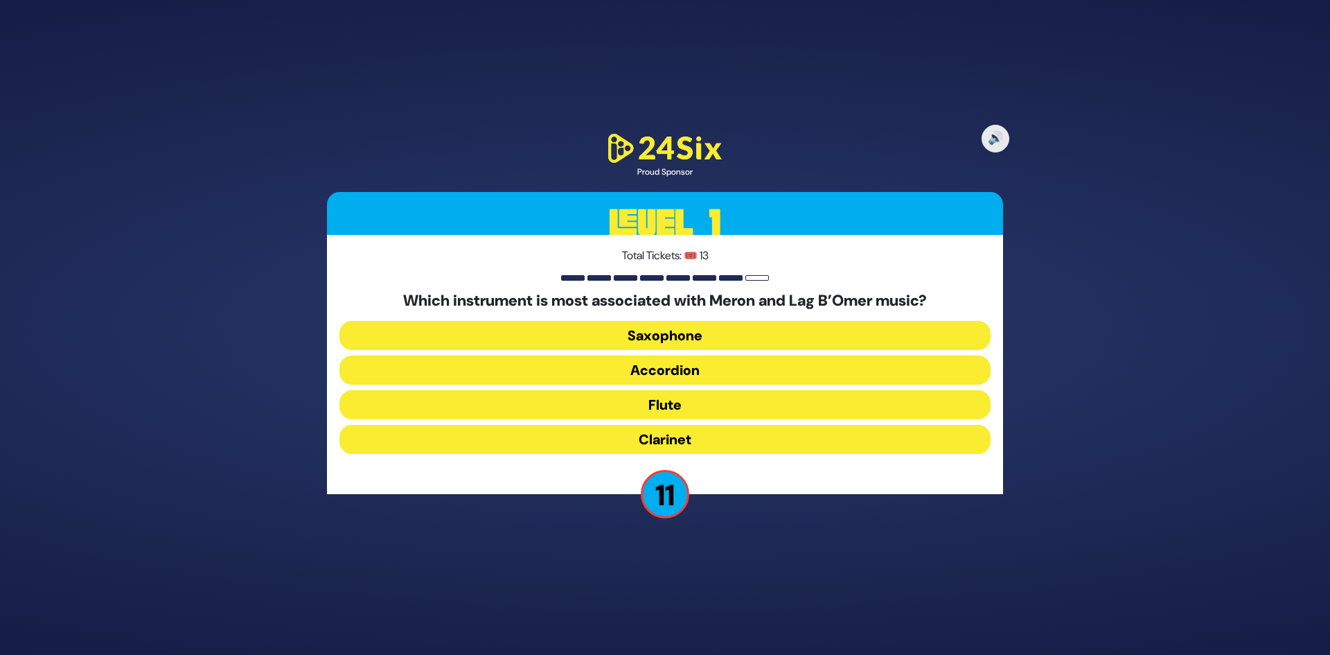
click at [696, 408] on button "Flute" at bounding box center [664, 404] width 651 height 29
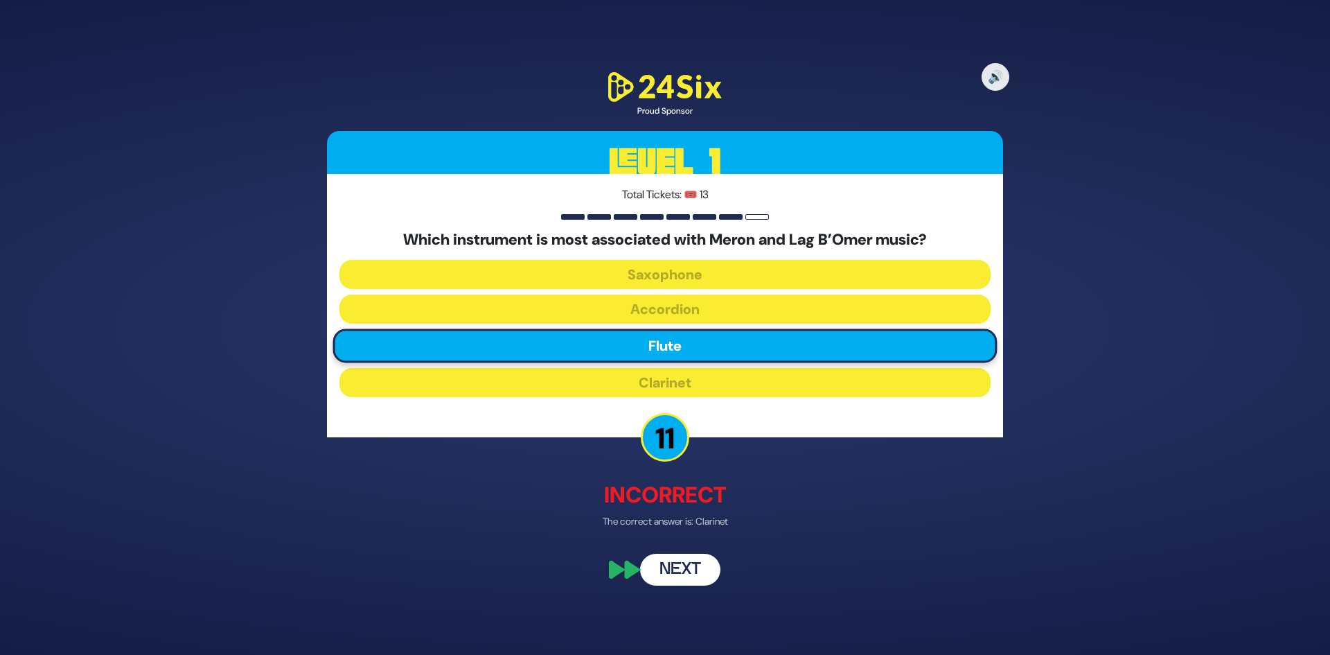
click at [692, 566] on button "Next" at bounding box center [680, 569] width 80 height 32
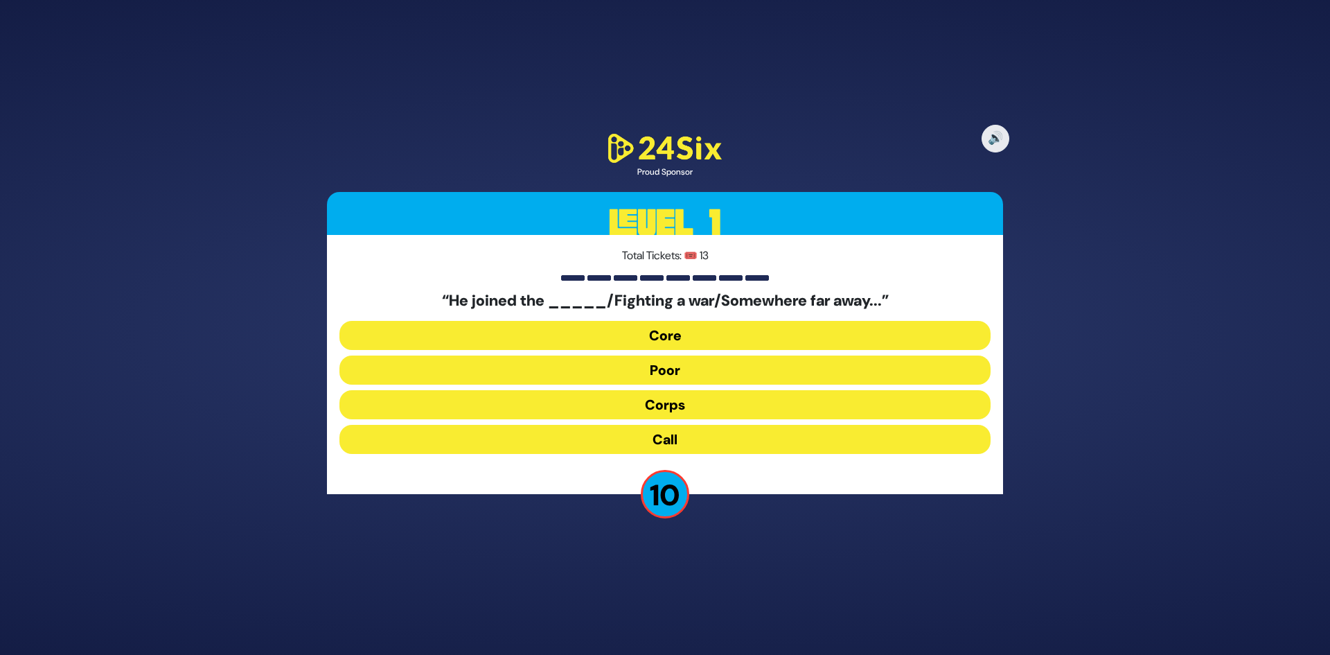
click at [690, 407] on button "Corps" at bounding box center [664, 404] width 651 height 29
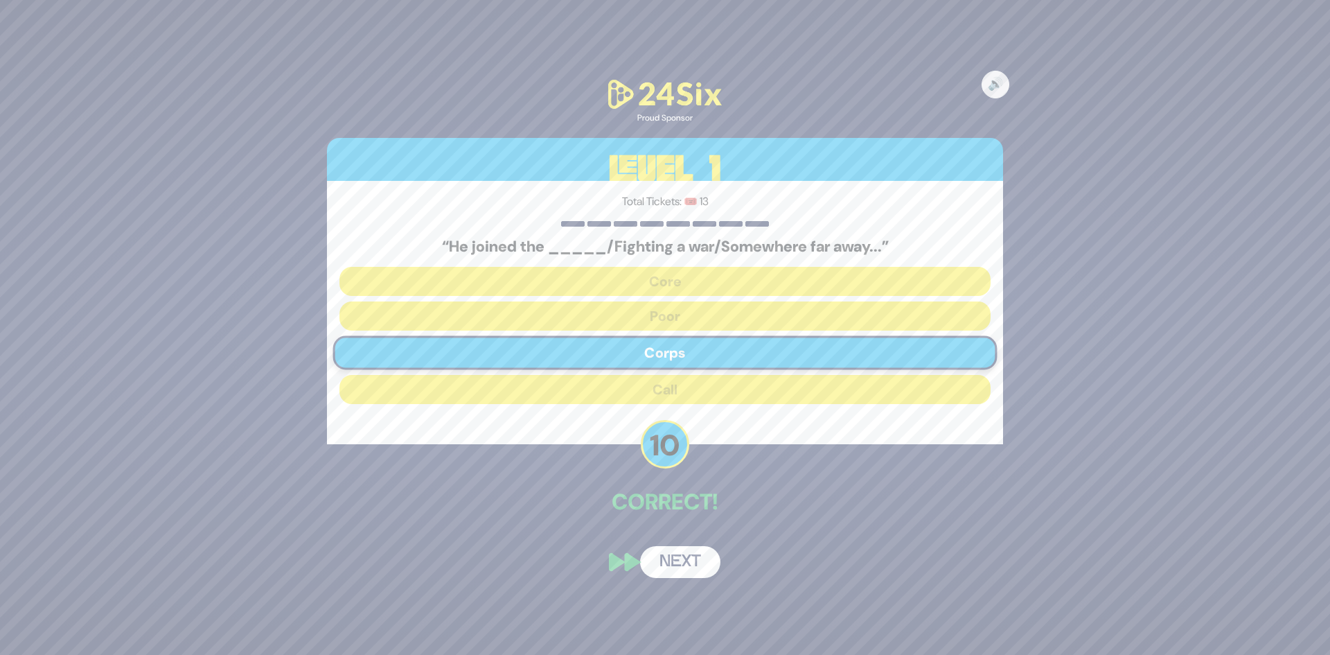
click at [679, 580] on div "🔊 Proud Sponsor Level 1 Total Tickets: 🎟️ 13 “He joined the _____/Fighting a wa…" at bounding box center [664, 327] width 709 height 535
click at [688, 553] on button "Next" at bounding box center [680, 562] width 80 height 32
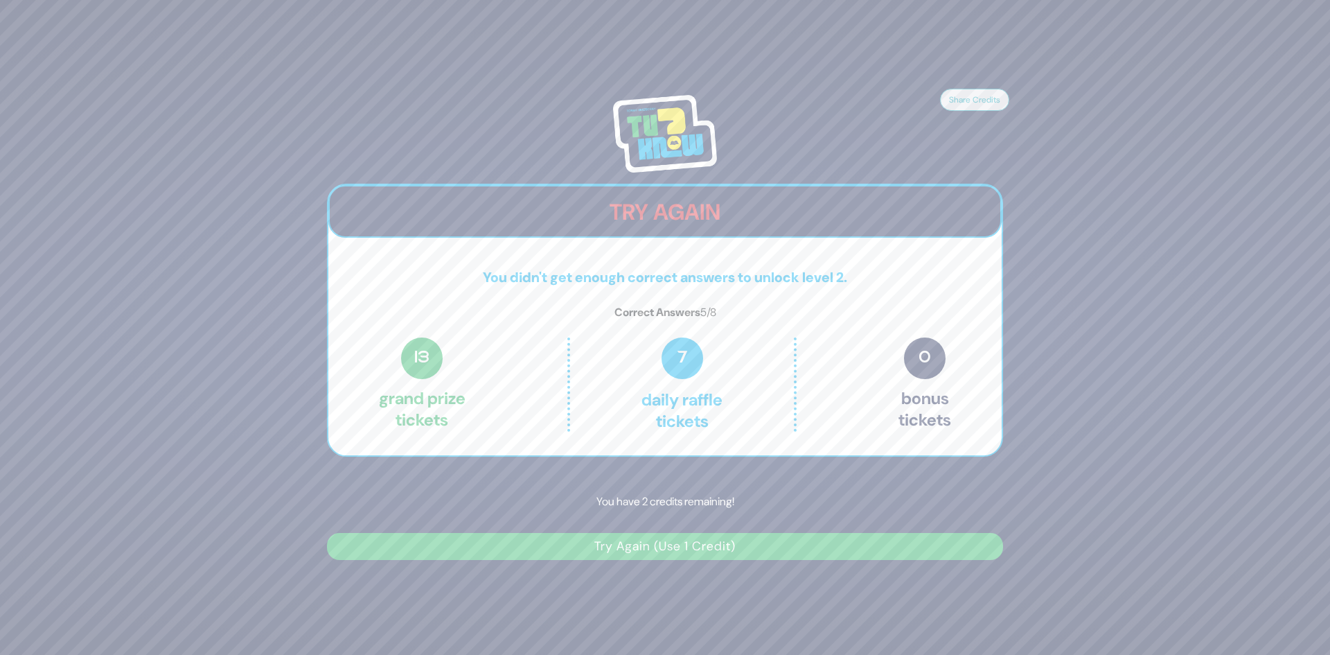
click at [688, 553] on button "Try Again (Use 1 Credit)" at bounding box center [665, 546] width 676 height 27
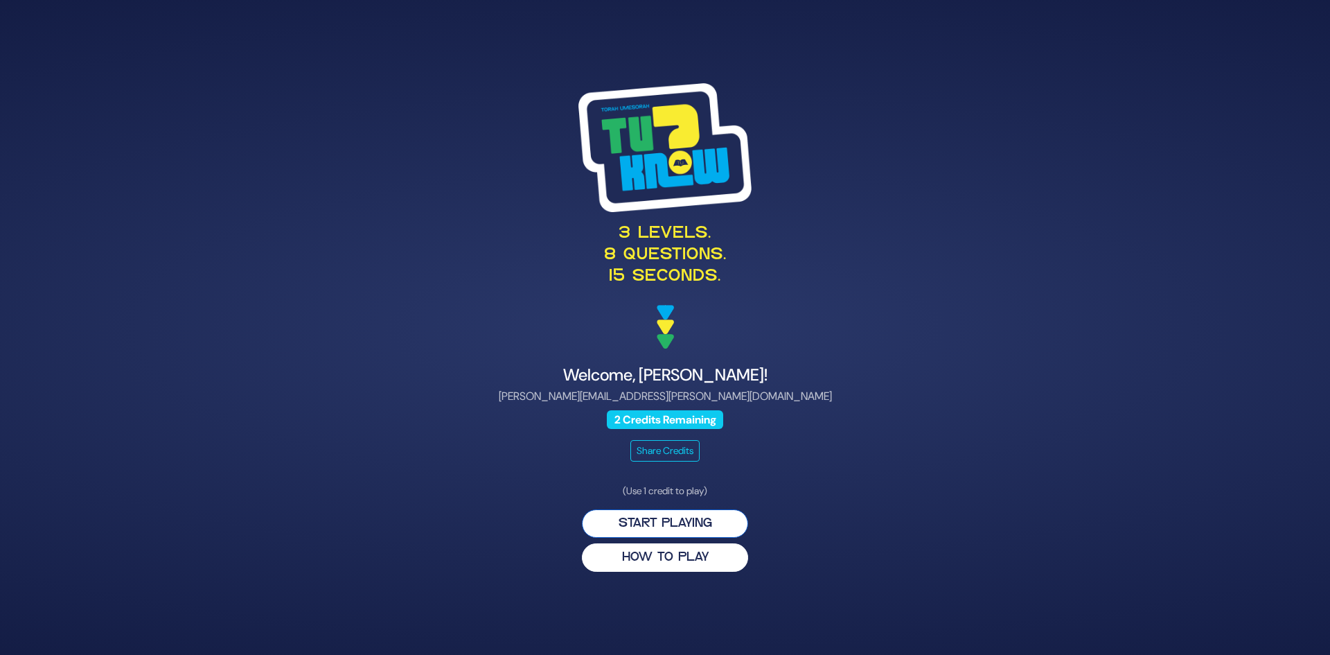
click at [693, 529] on button "Start Playing" at bounding box center [665, 523] width 166 height 28
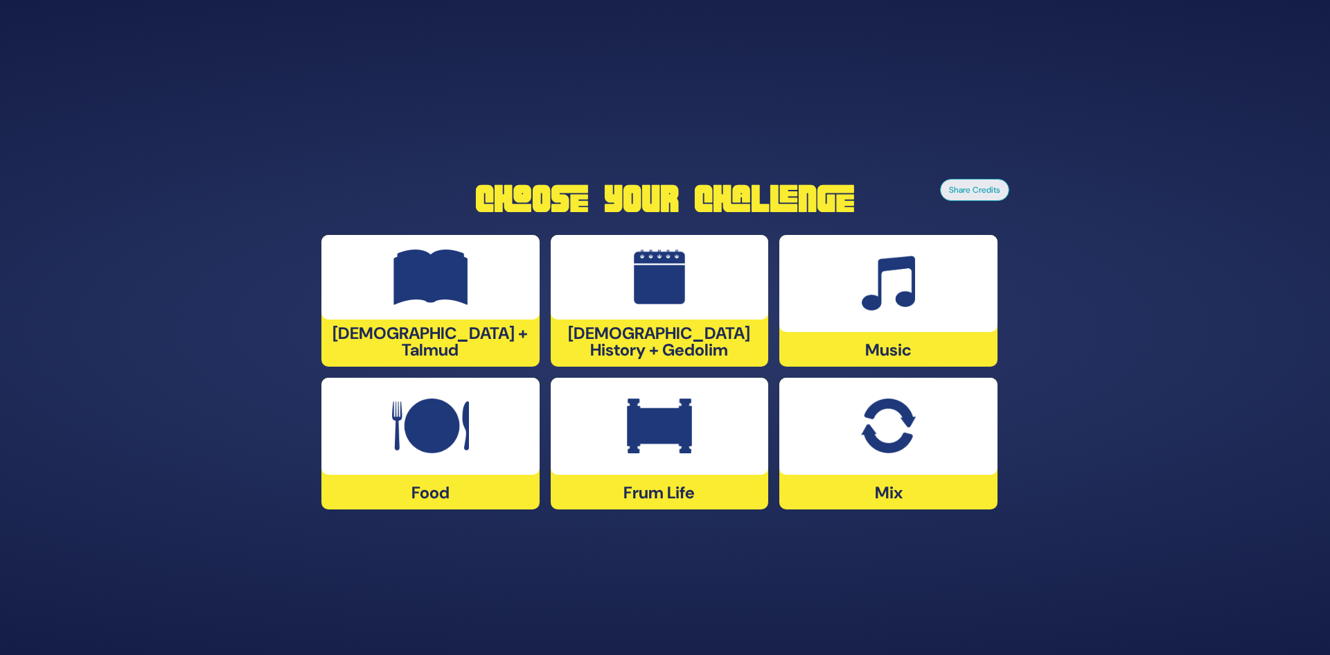
click at [671, 402] on img at bounding box center [659, 425] width 65 height 55
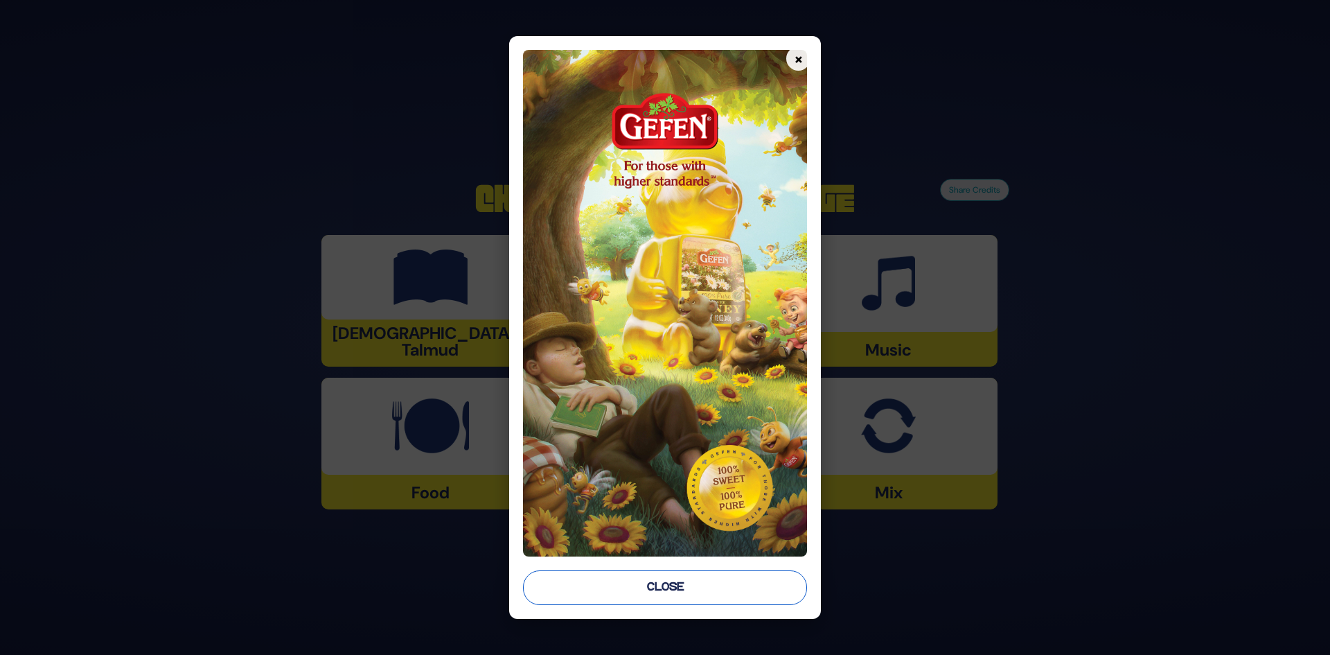
click at [690, 582] on button "Close" at bounding box center [665, 587] width 285 height 35
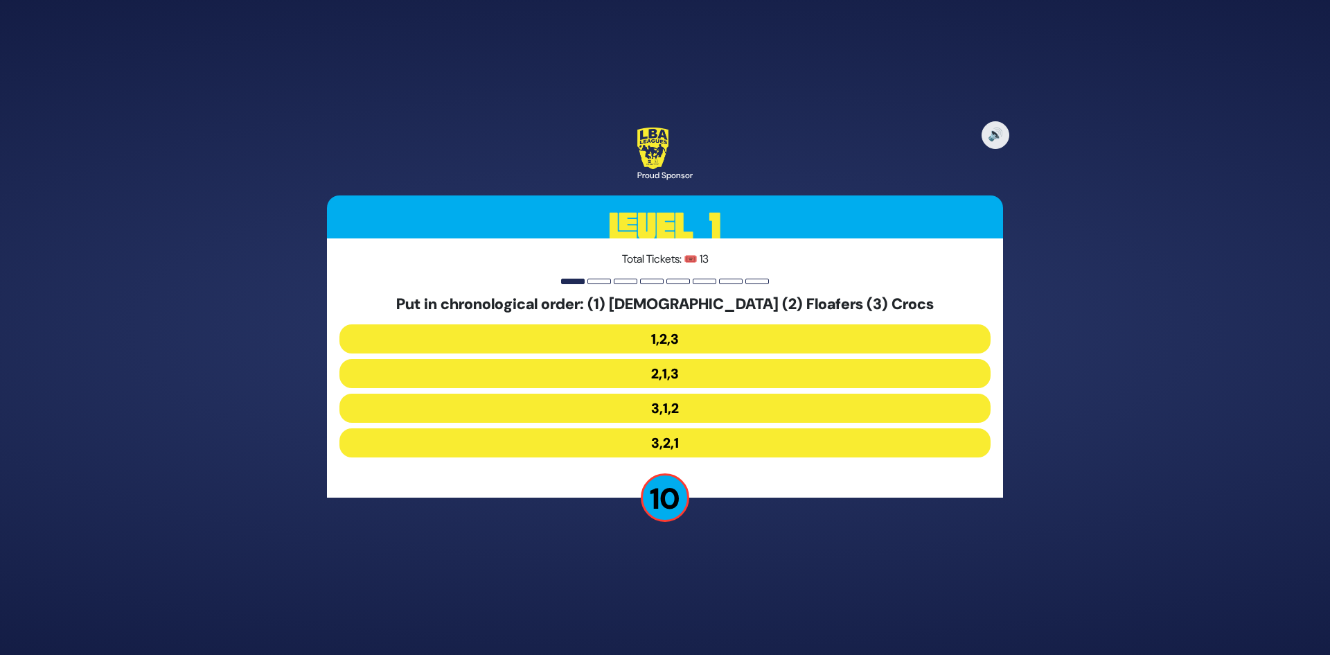
click at [699, 444] on button "3,2,1" at bounding box center [664, 442] width 651 height 29
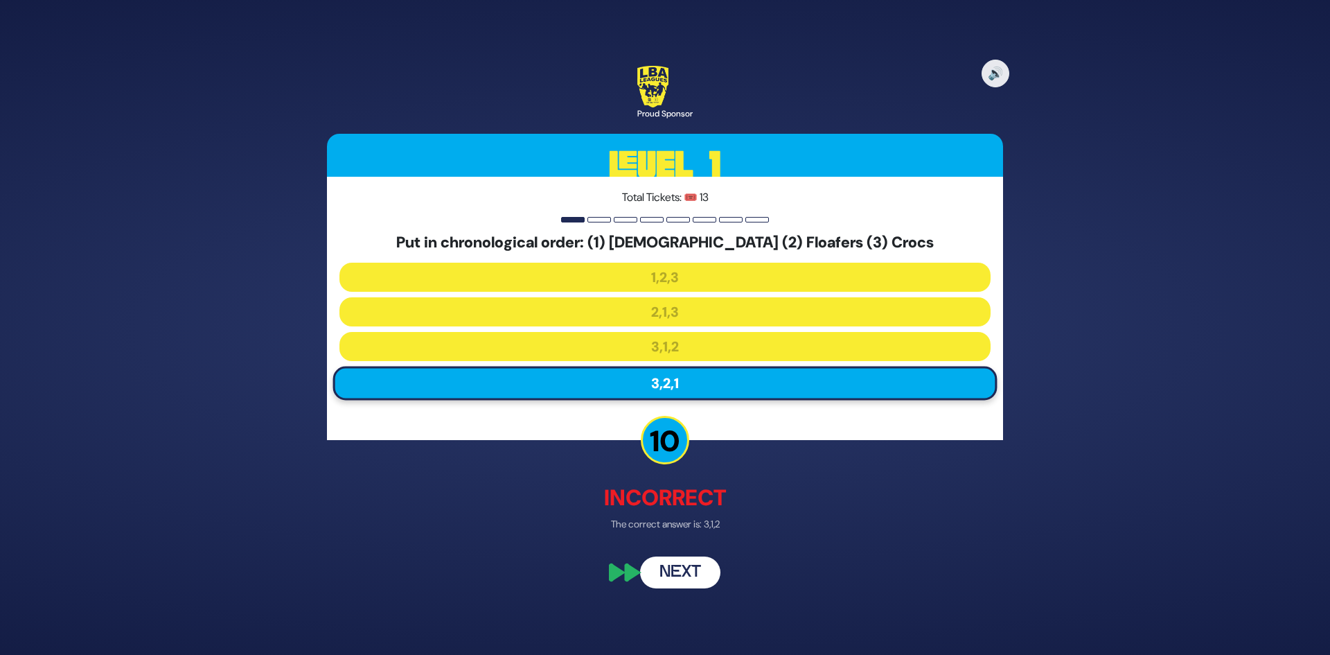
click at [686, 570] on button "Next" at bounding box center [680, 573] width 80 height 32
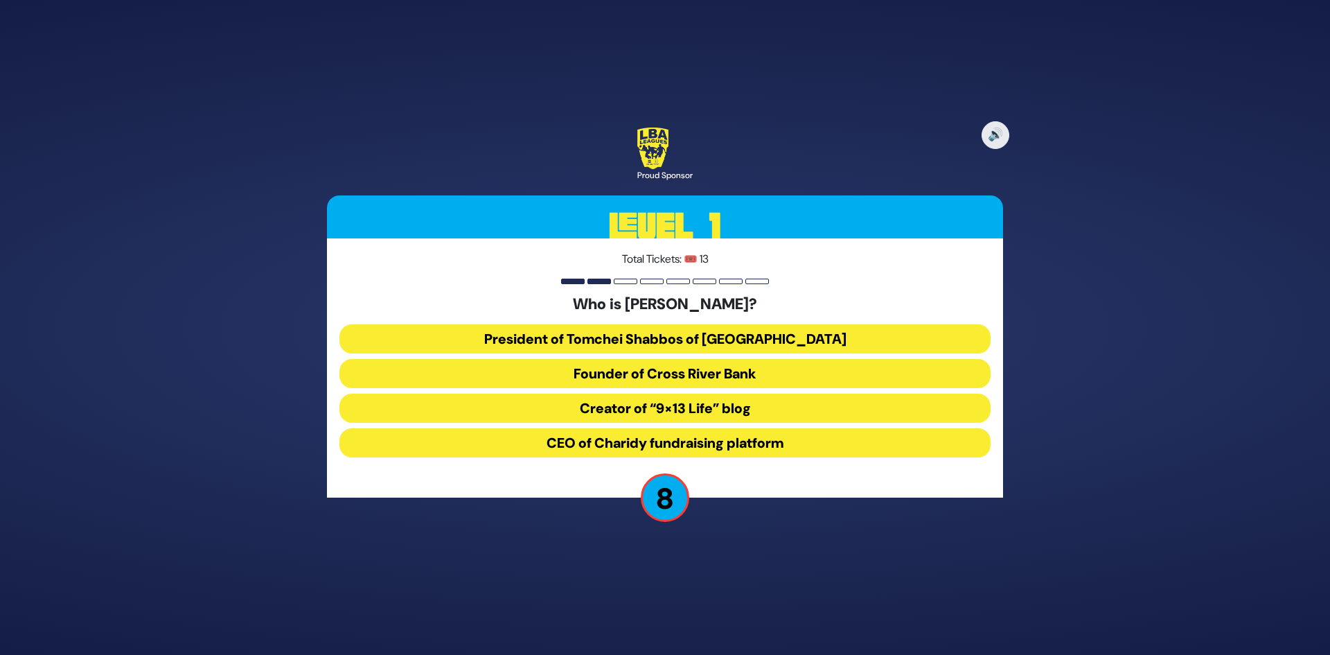
click at [734, 372] on button "Founder of Cross River Bank" at bounding box center [664, 373] width 651 height 29
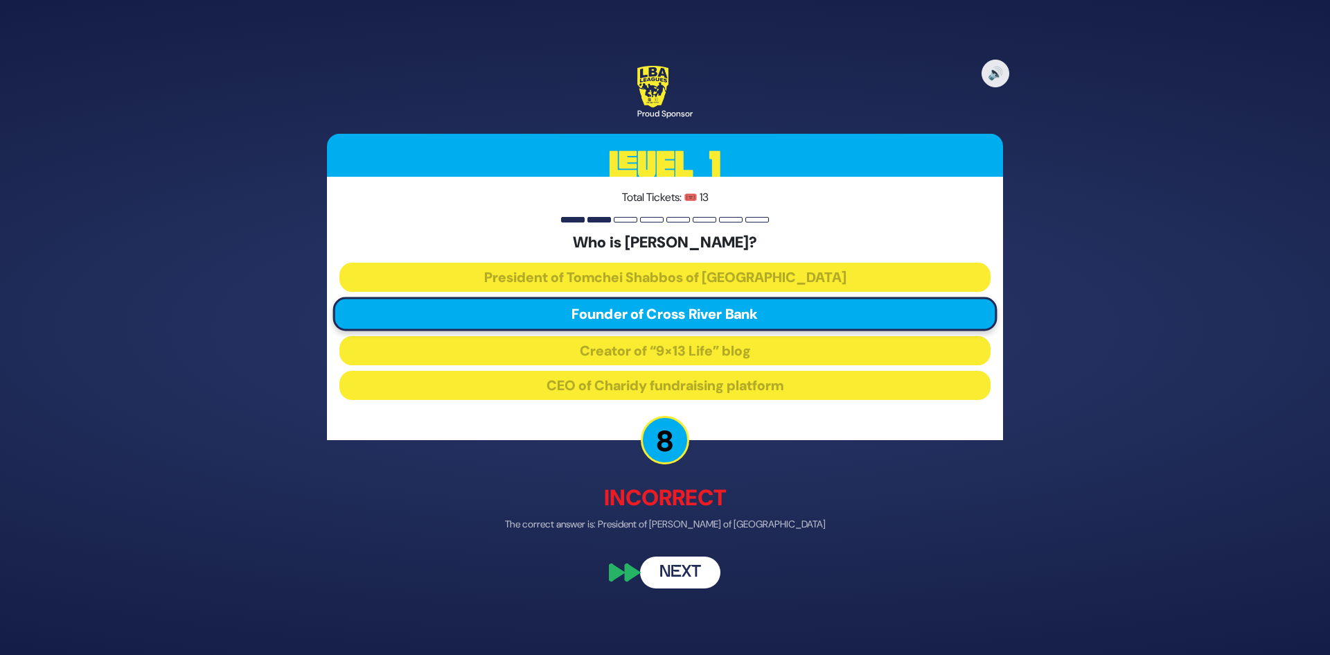
click at [687, 571] on button "Next" at bounding box center [680, 573] width 80 height 32
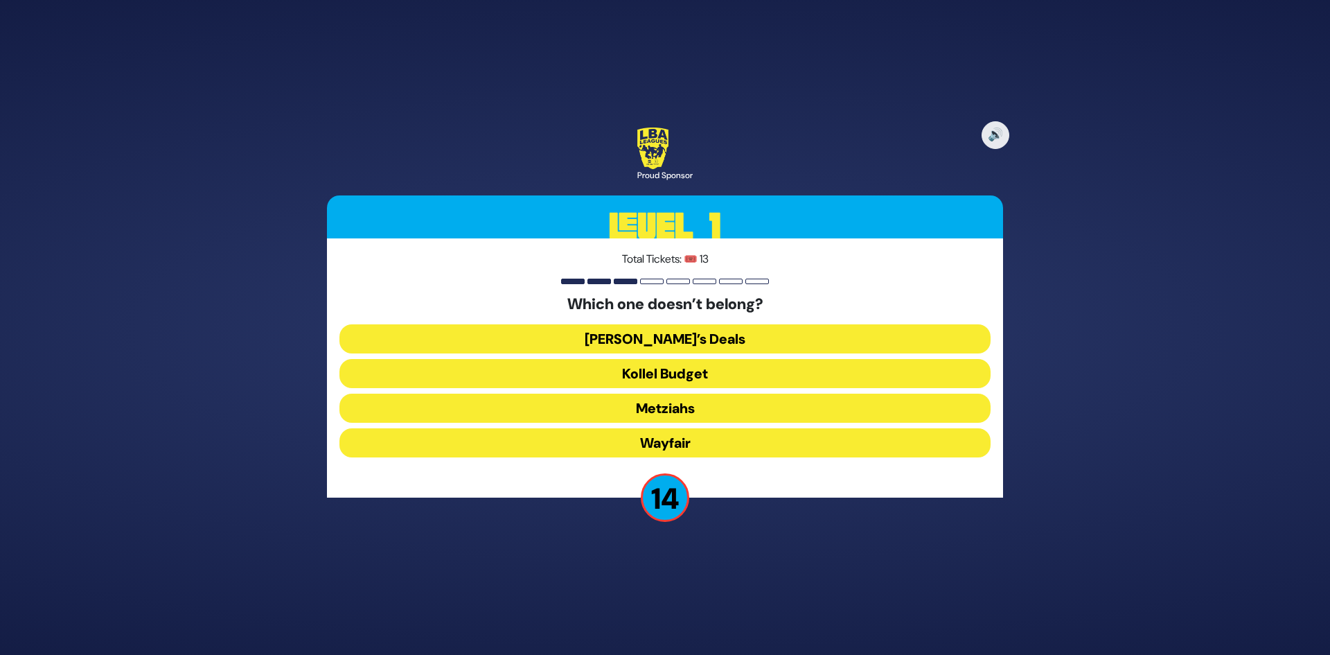
click at [699, 443] on button "Wayfair" at bounding box center [664, 442] width 651 height 29
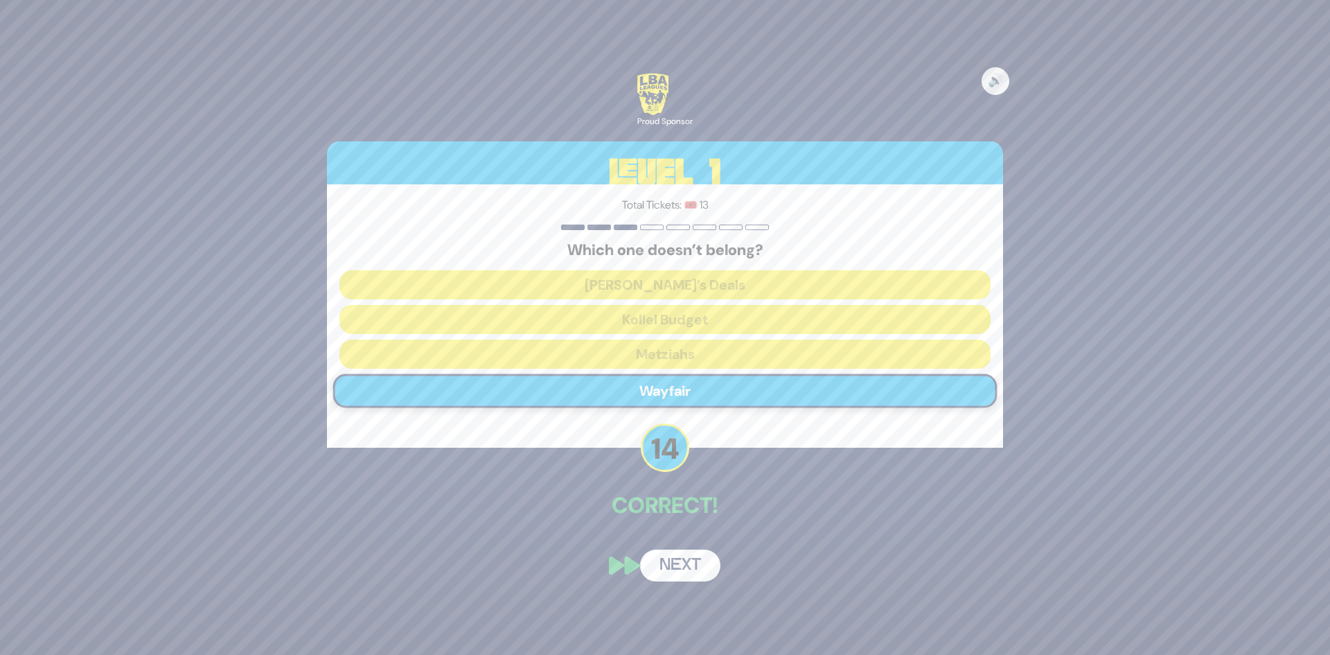
click at [686, 556] on button "Next" at bounding box center [680, 565] width 80 height 32
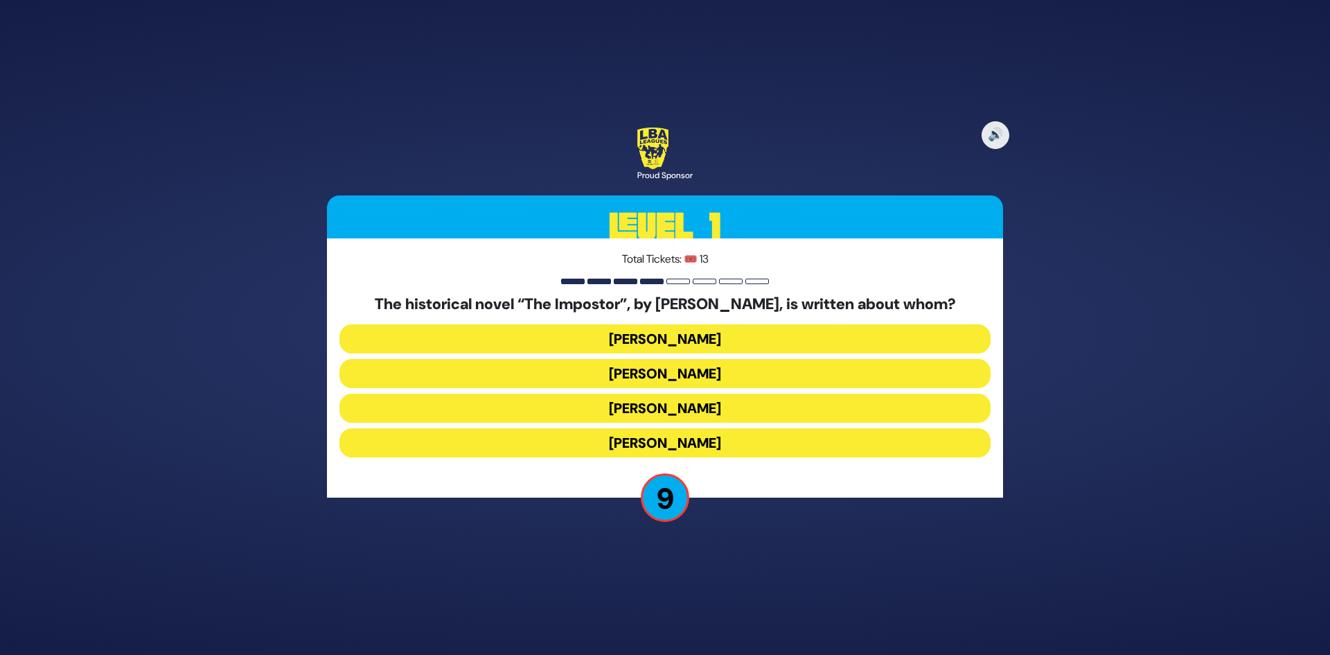
click at [756, 403] on button "[PERSON_NAME]" at bounding box center [664, 407] width 651 height 29
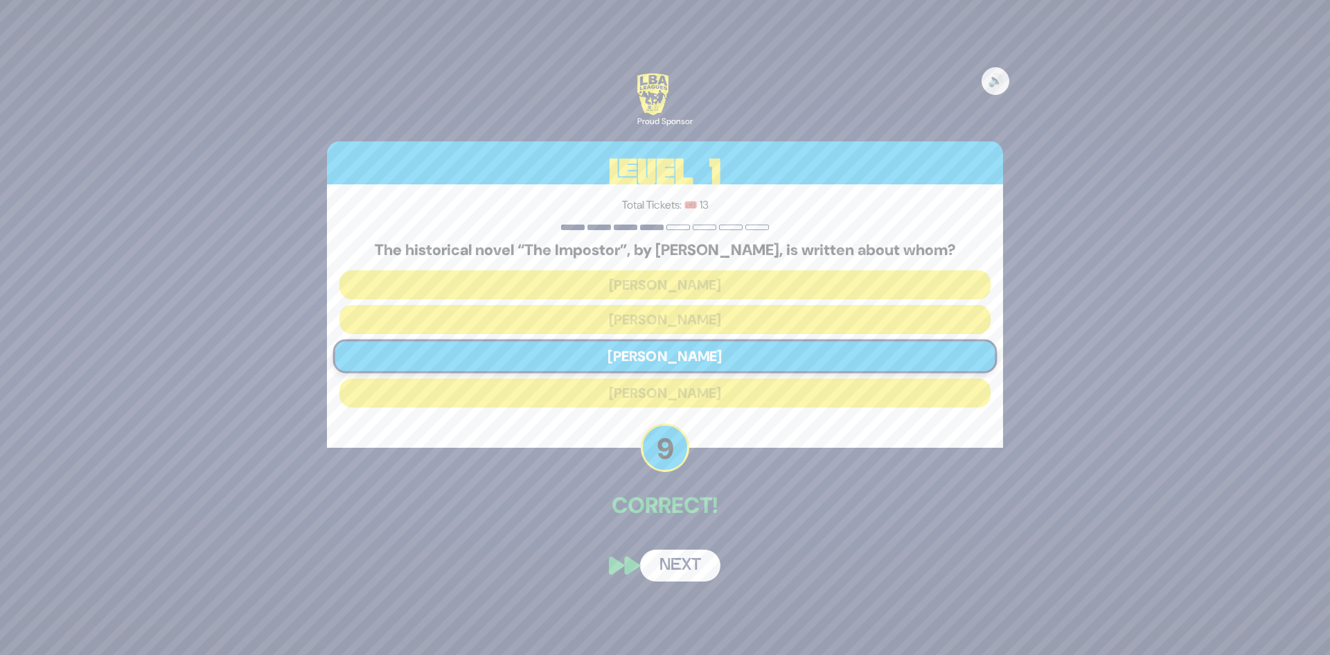
click at [695, 562] on button "Next" at bounding box center [680, 565] width 80 height 32
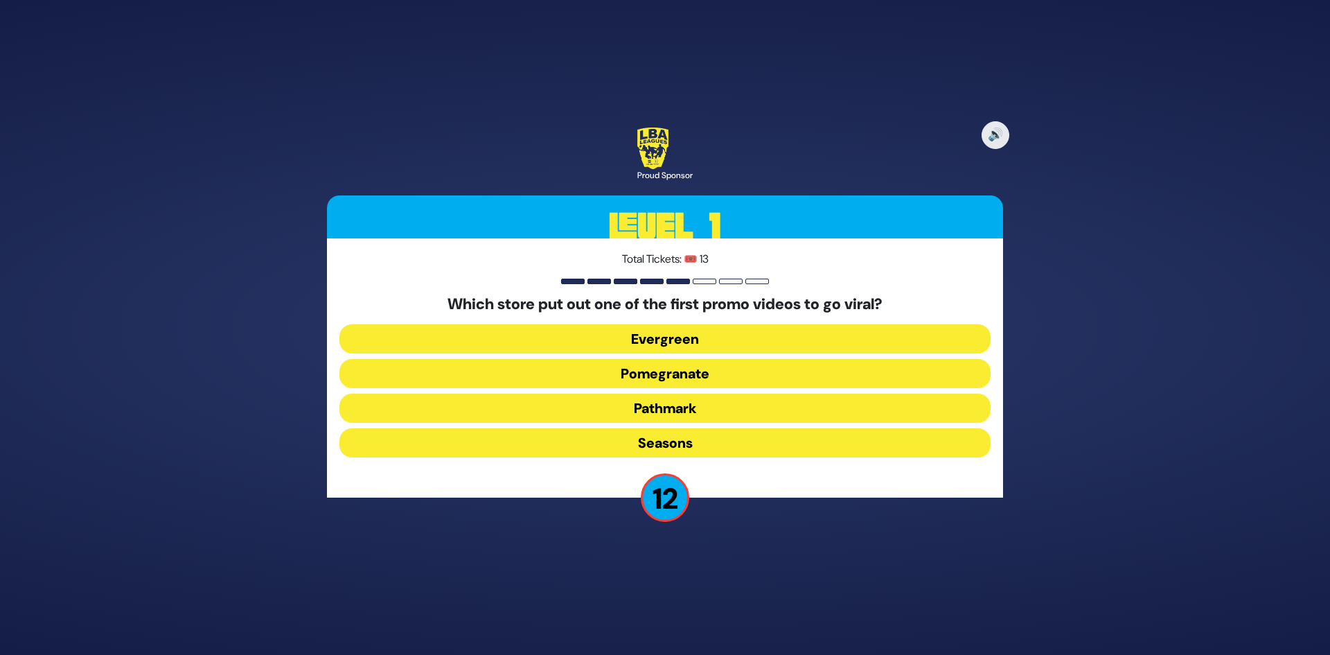
click at [703, 372] on button "Pomegranate" at bounding box center [664, 373] width 651 height 29
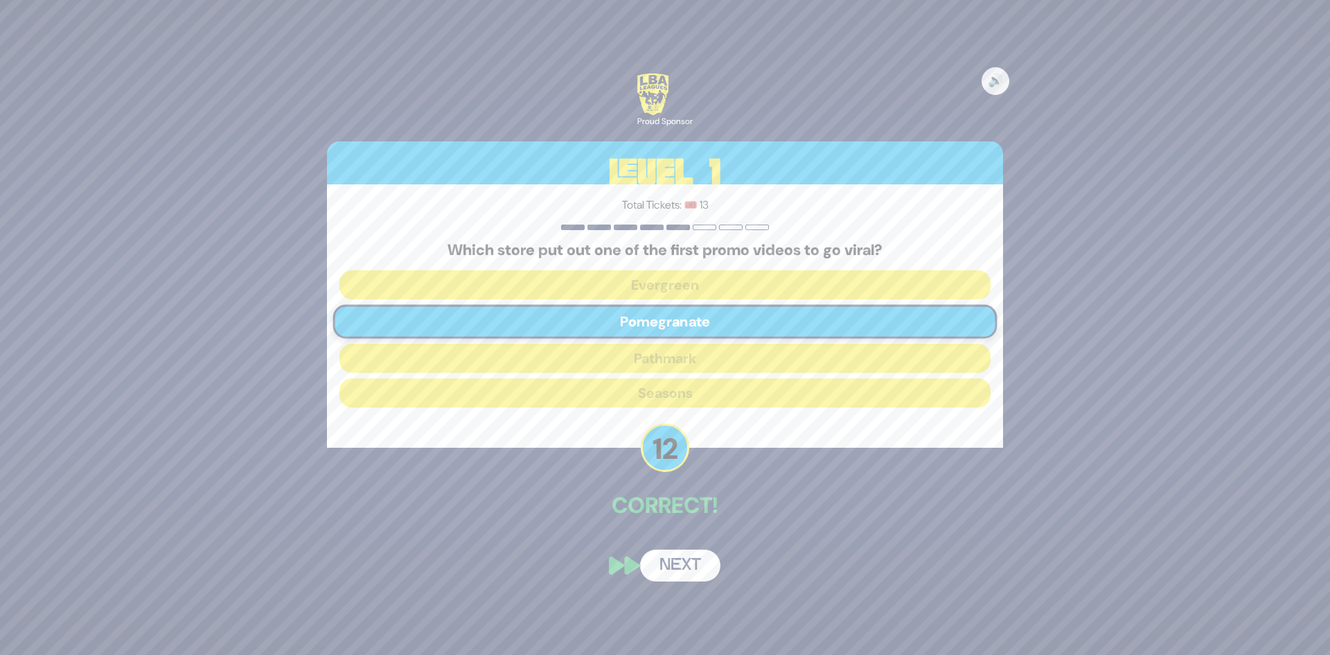
click at [692, 556] on button "Next" at bounding box center [680, 565] width 80 height 32
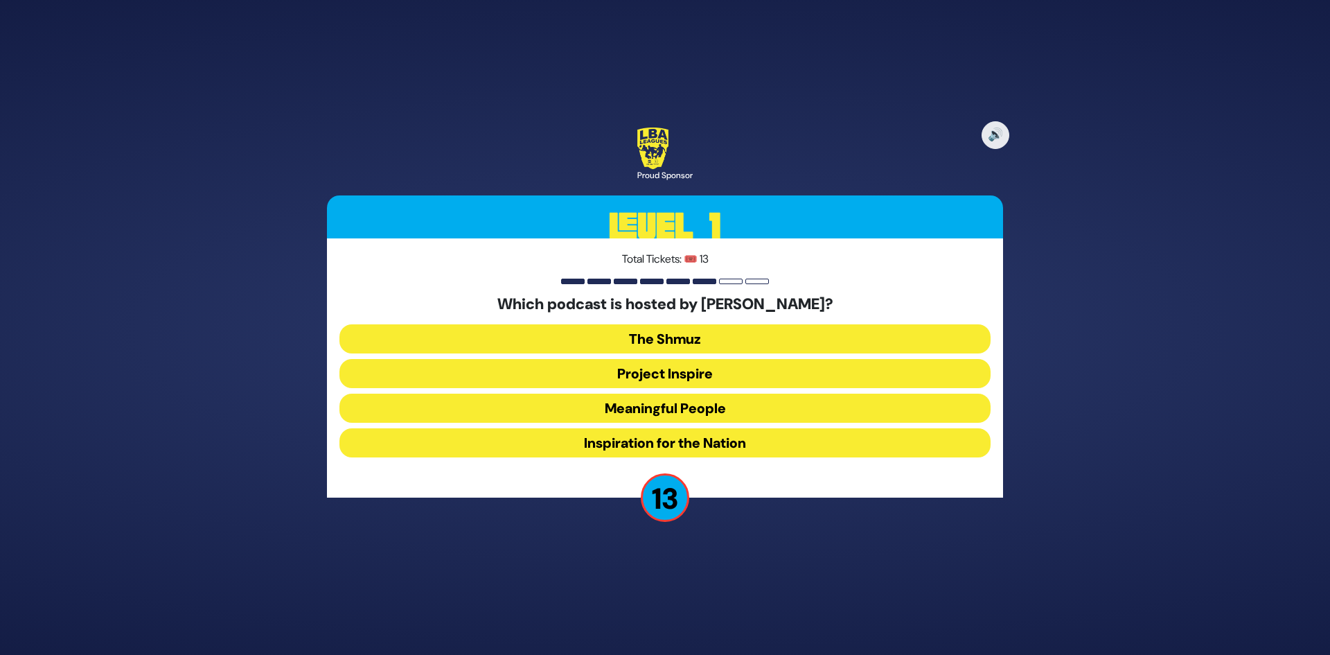
click at [674, 413] on button "Meaningful People" at bounding box center [664, 407] width 651 height 29
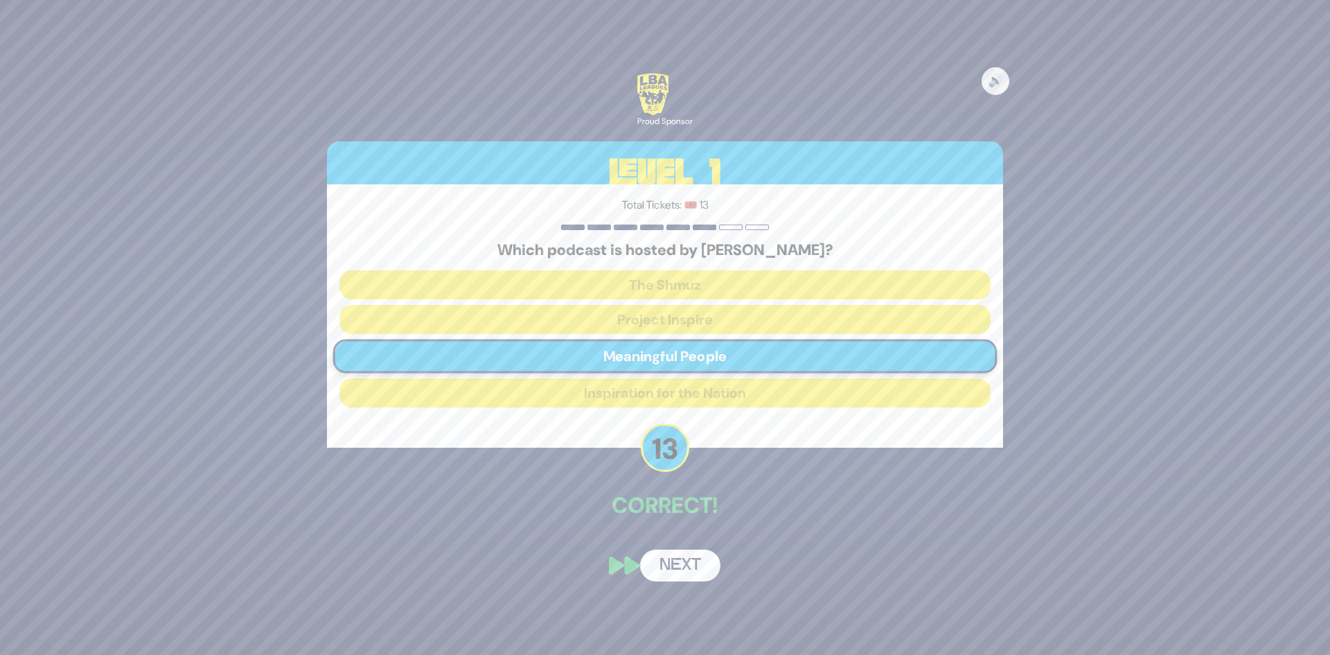
click at [691, 567] on button "Next" at bounding box center [680, 565] width 80 height 32
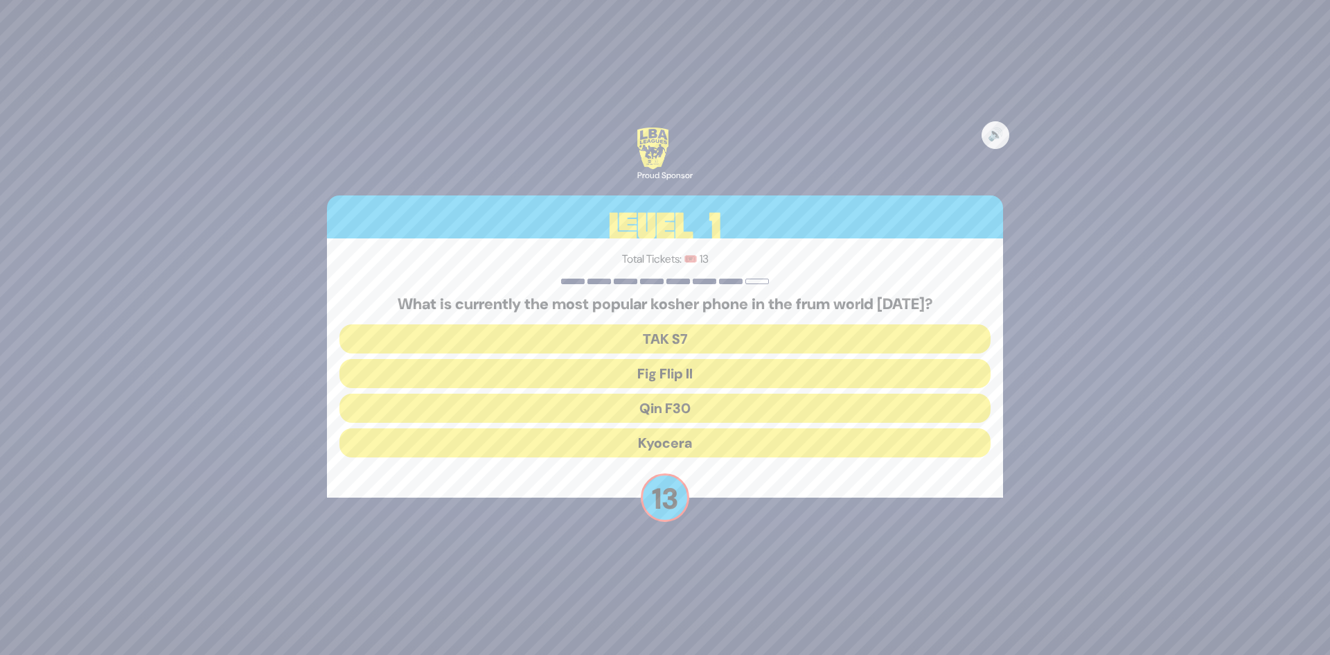
click at [689, 373] on button "Fig Flip II" at bounding box center [664, 373] width 651 height 29
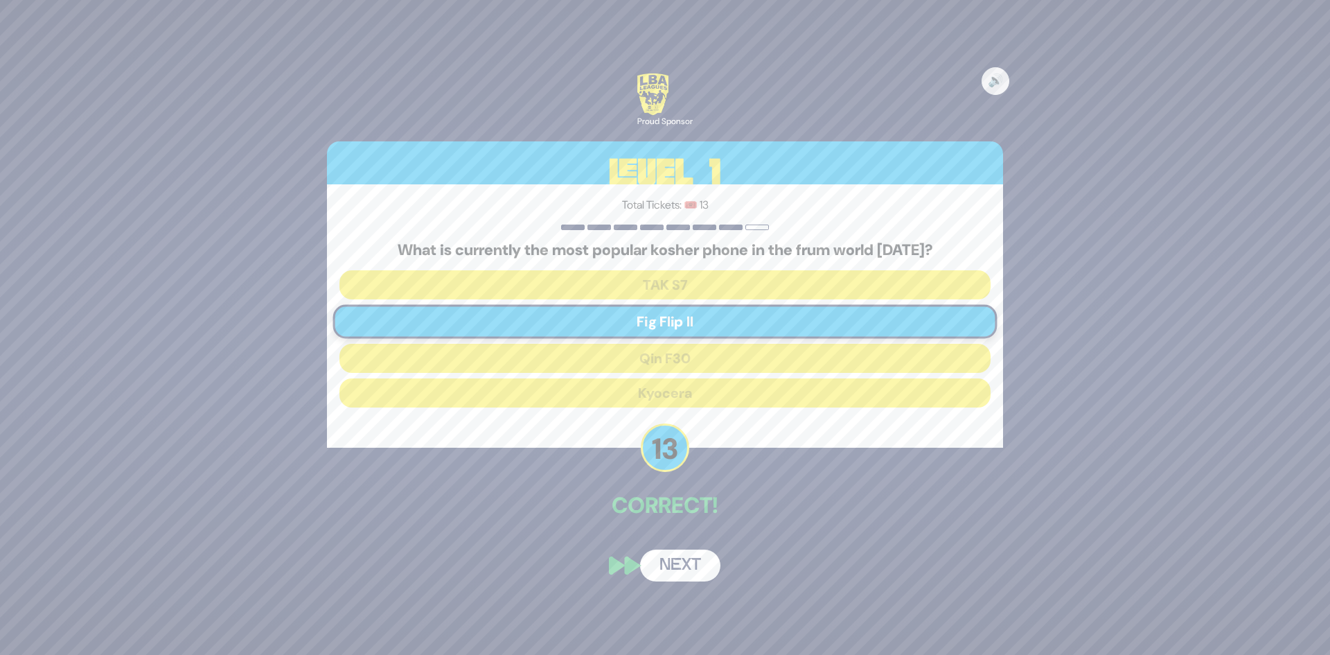
click at [682, 567] on button "Next" at bounding box center [680, 565] width 80 height 32
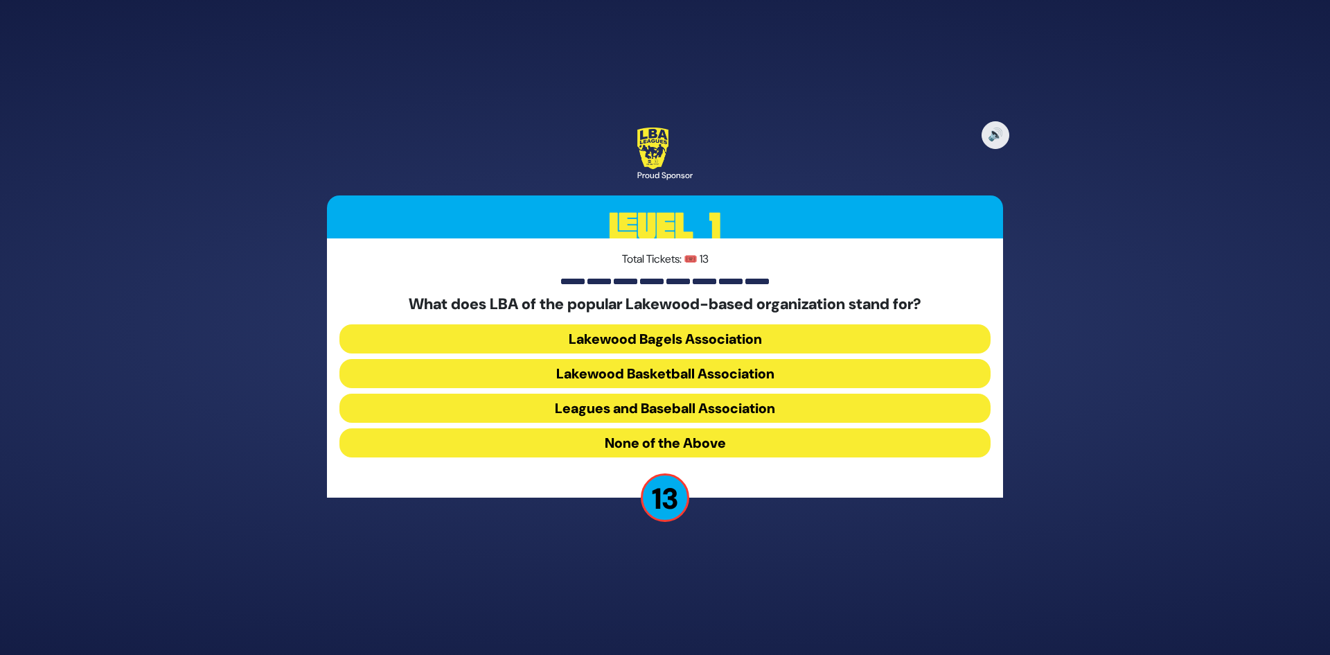
click at [718, 379] on button "Lakewood Basketball Association" at bounding box center [664, 373] width 651 height 29
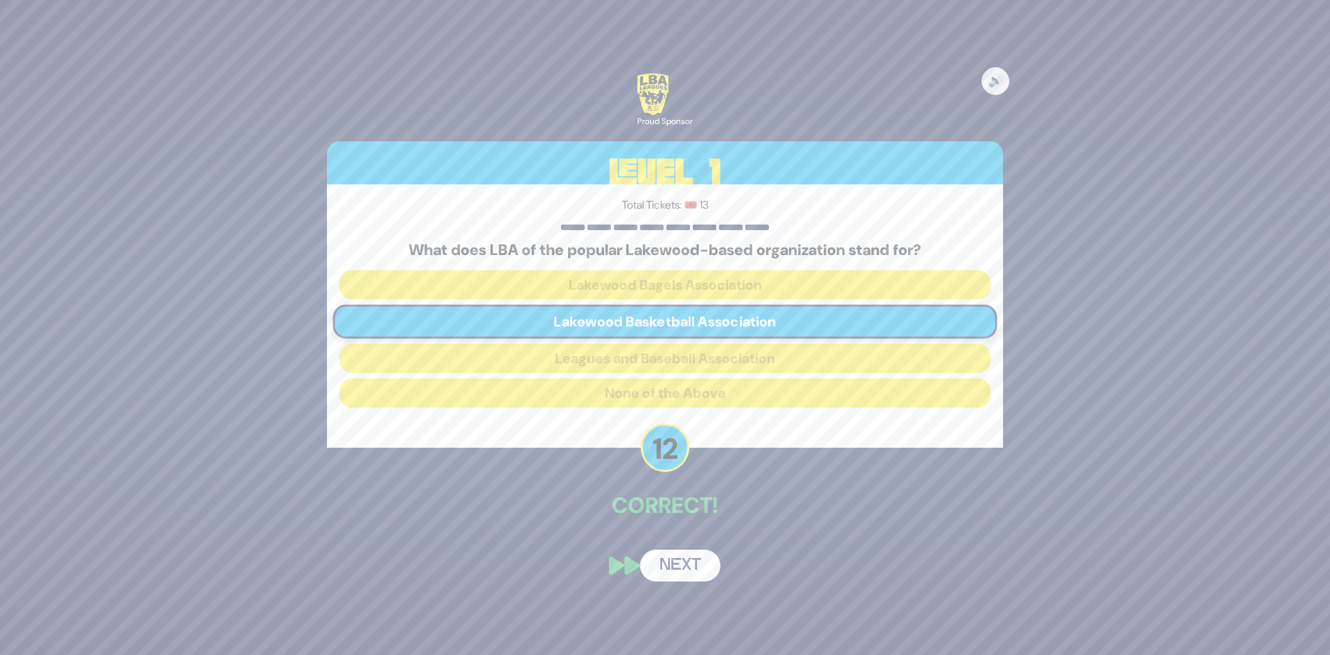
click at [682, 565] on button "Next" at bounding box center [680, 565] width 80 height 32
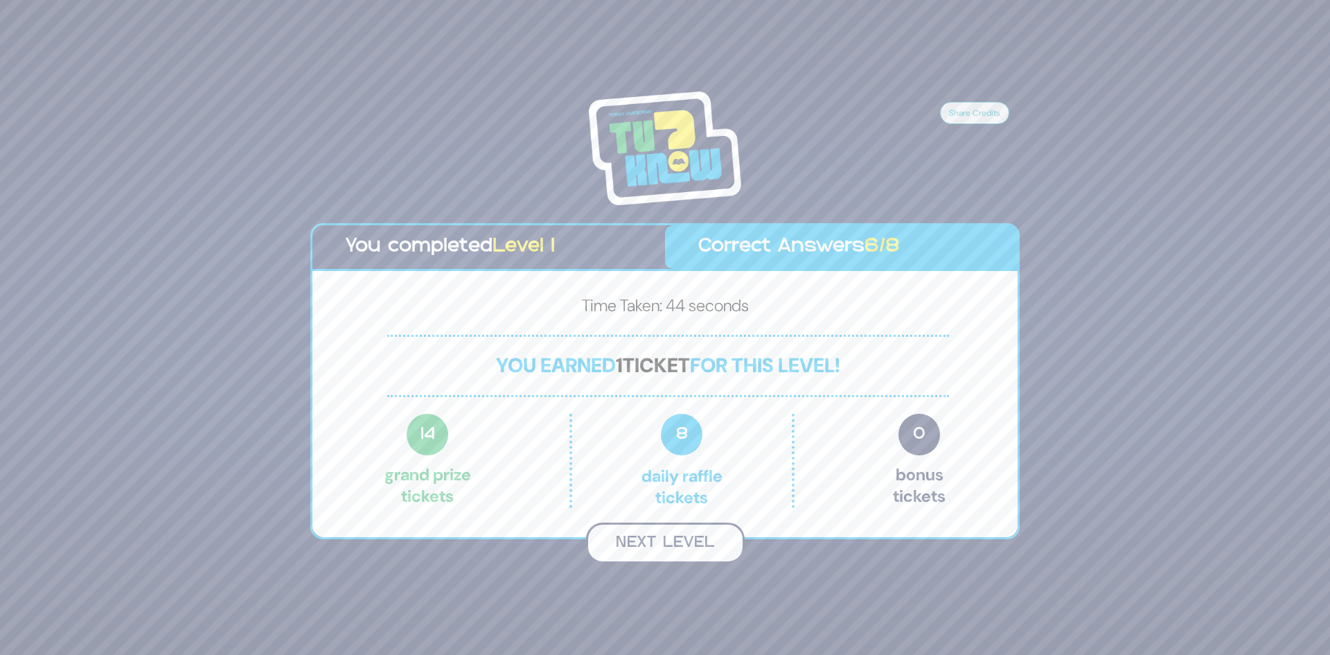
click at [704, 528] on button "Next Level" at bounding box center [665, 542] width 159 height 41
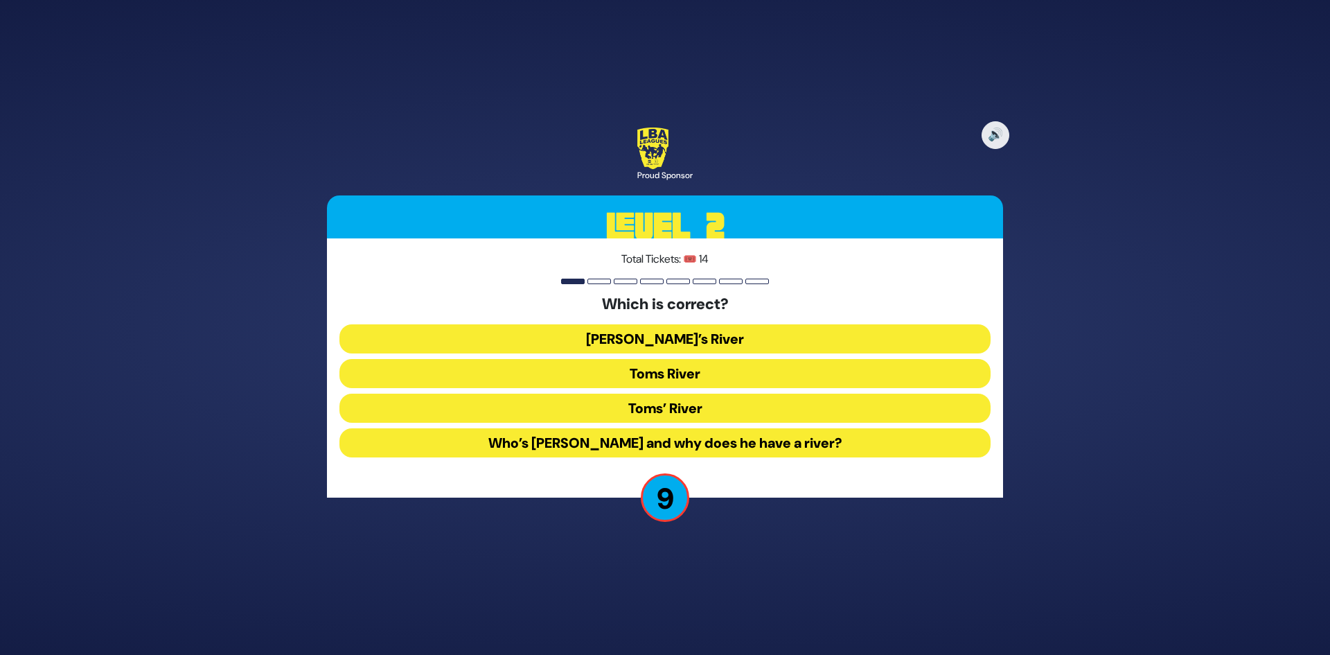
click at [707, 376] on button "Toms River" at bounding box center [664, 373] width 651 height 29
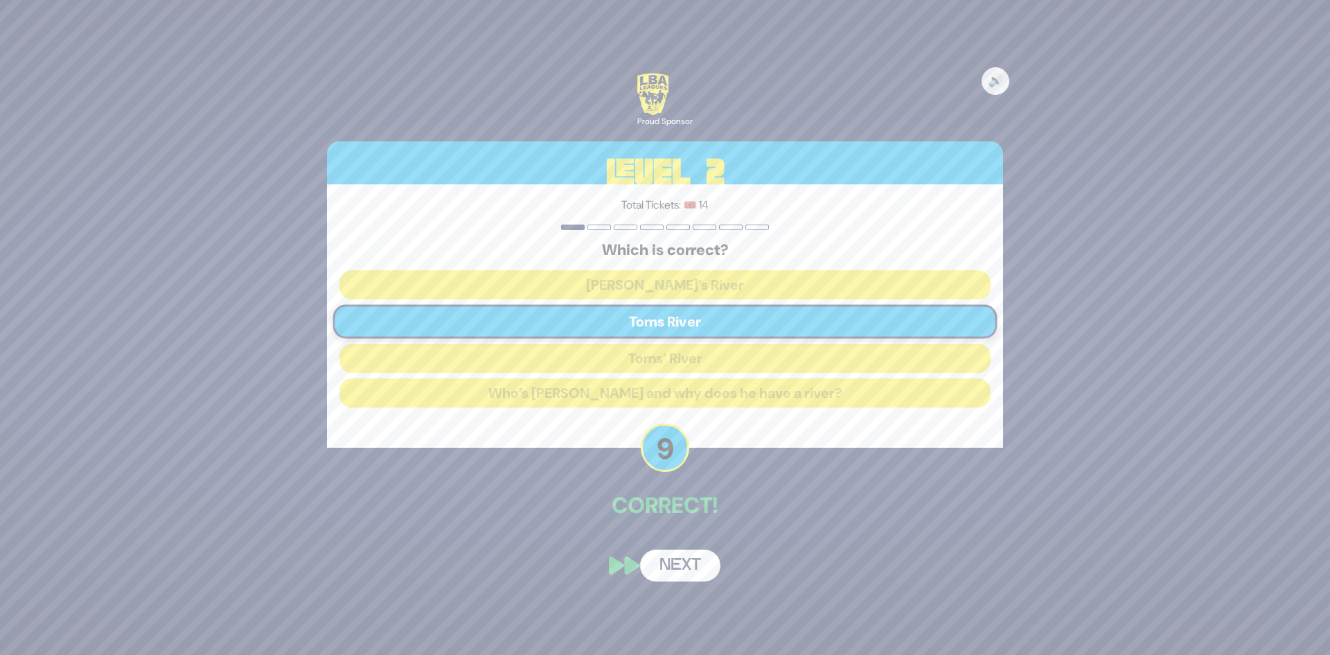
click at [696, 567] on button "Next" at bounding box center [680, 565] width 80 height 32
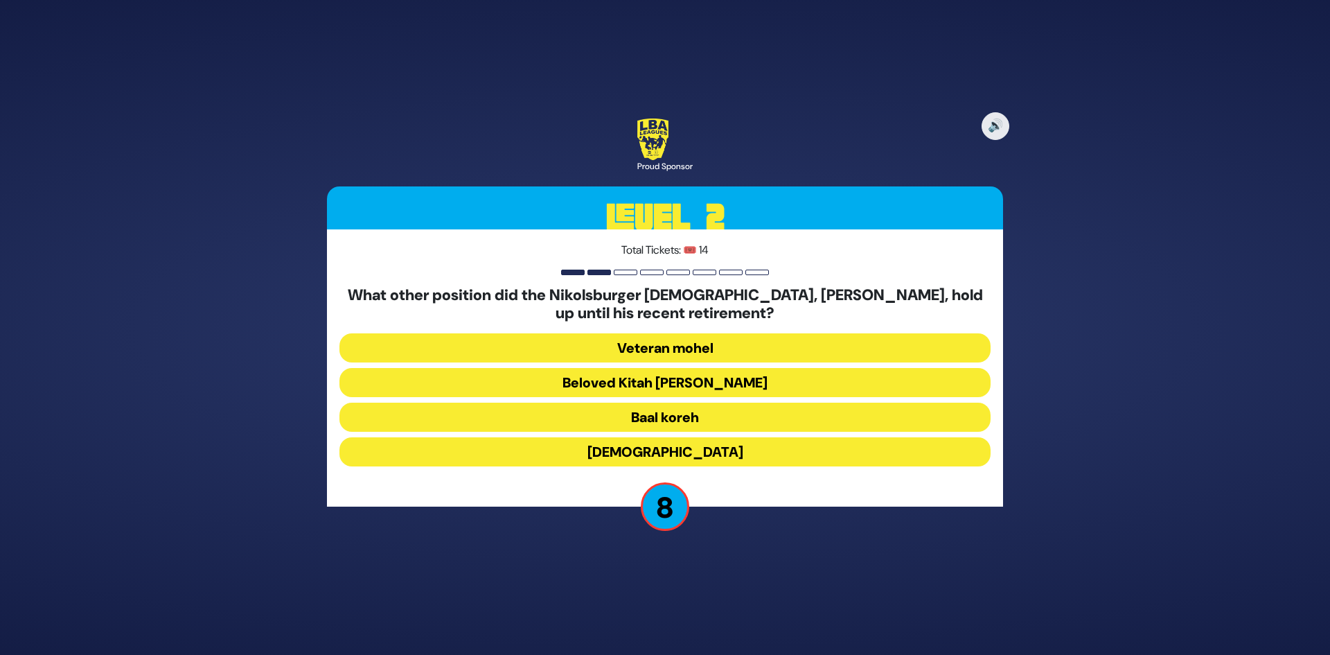
click at [712, 416] on button "Baal koreh" at bounding box center [664, 416] width 651 height 29
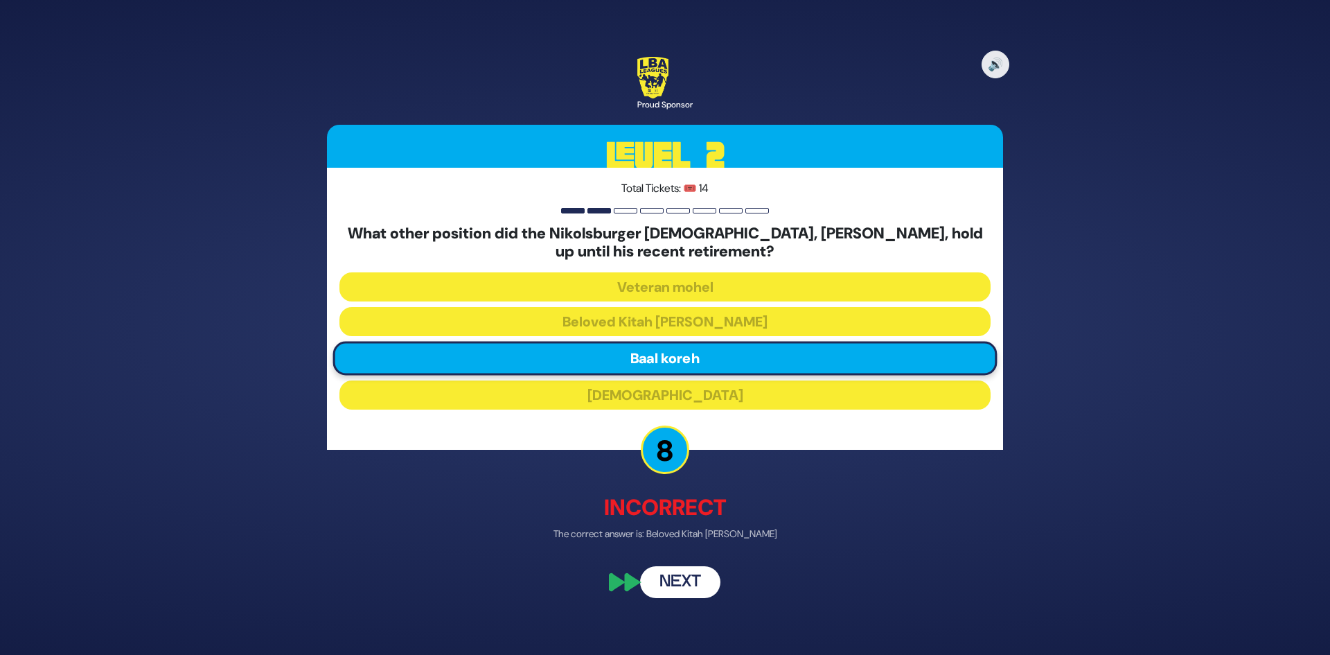
click at [684, 582] on button "Next" at bounding box center [680, 582] width 80 height 32
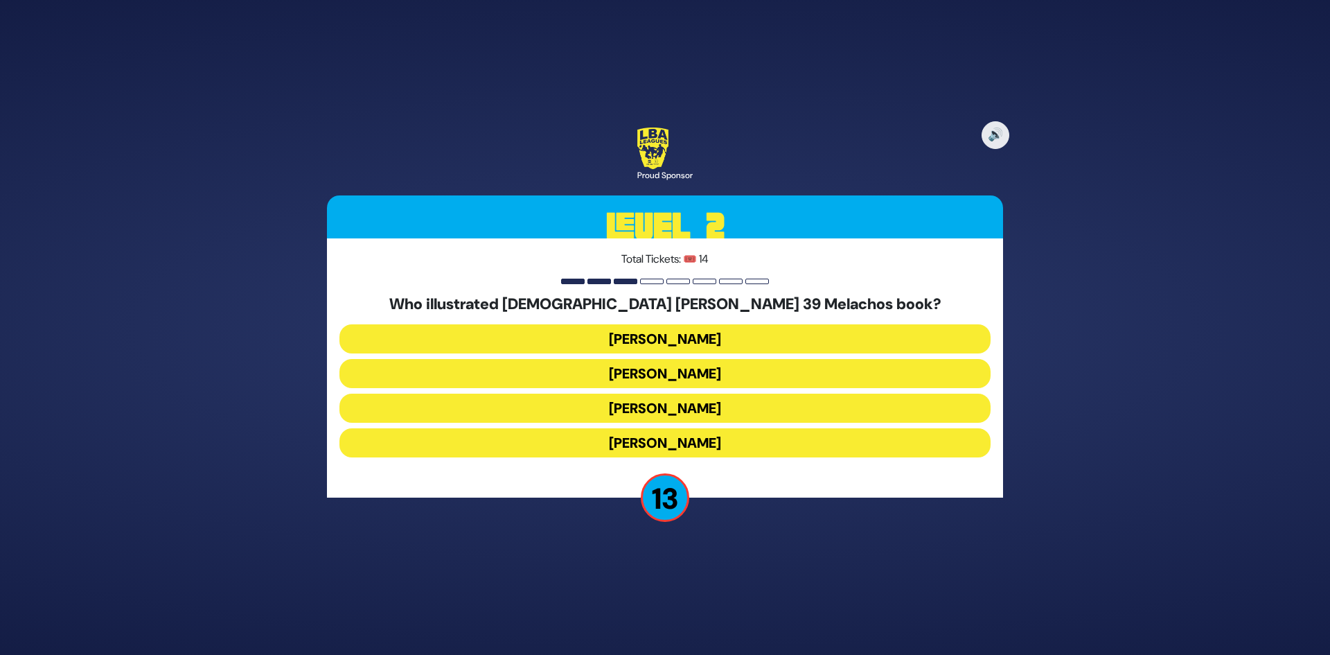
click at [707, 343] on button "[PERSON_NAME]" at bounding box center [664, 338] width 651 height 29
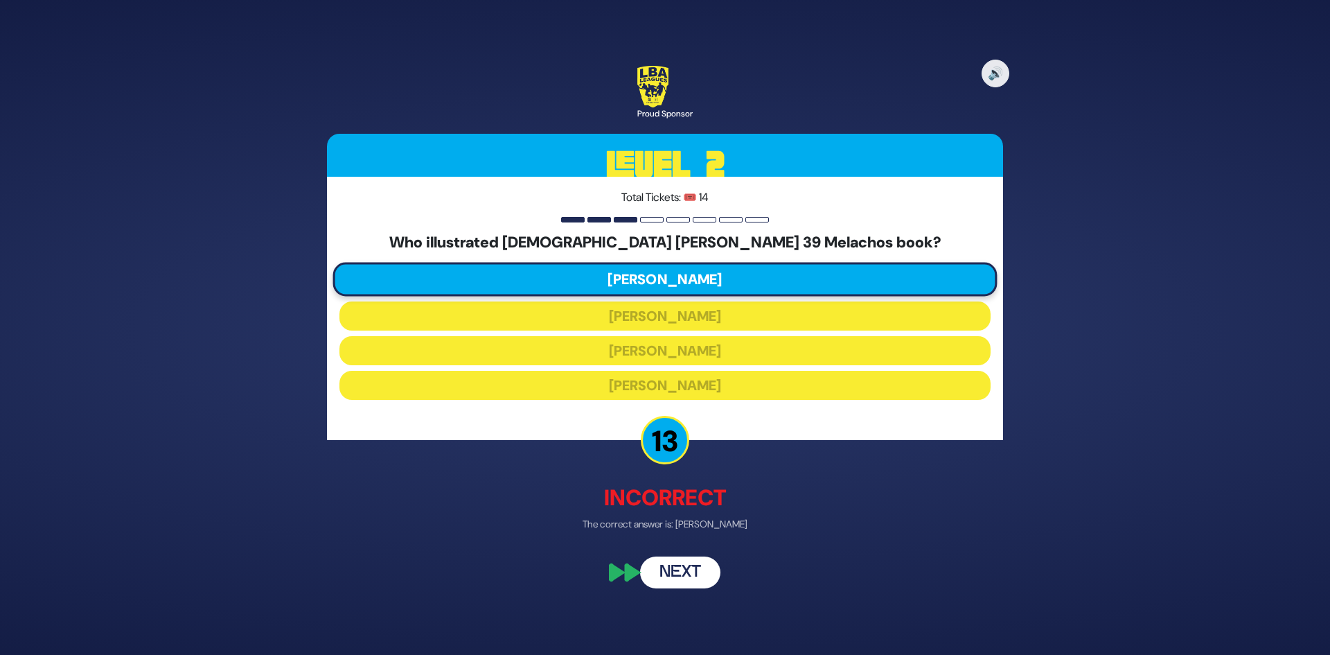
click at [677, 574] on button "Next" at bounding box center [680, 573] width 80 height 32
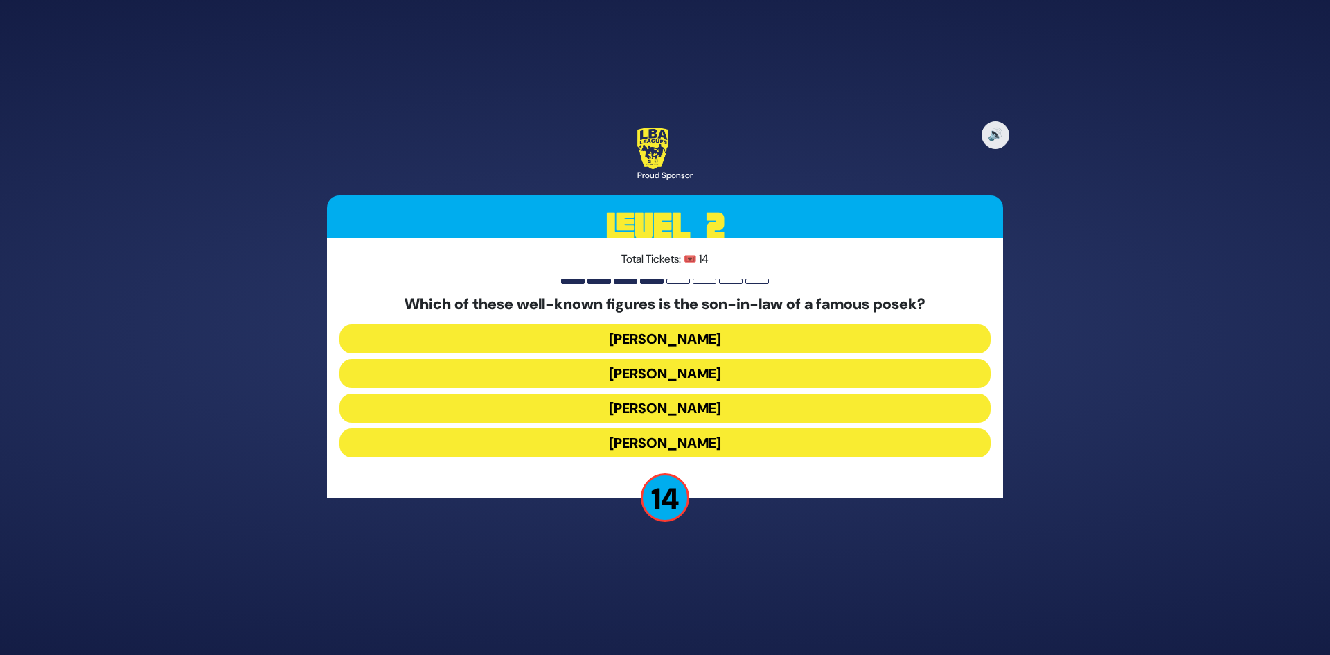
click at [718, 452] on button "[PERSON_NAME]" at bounding box center [664, 442] width 651 height 29
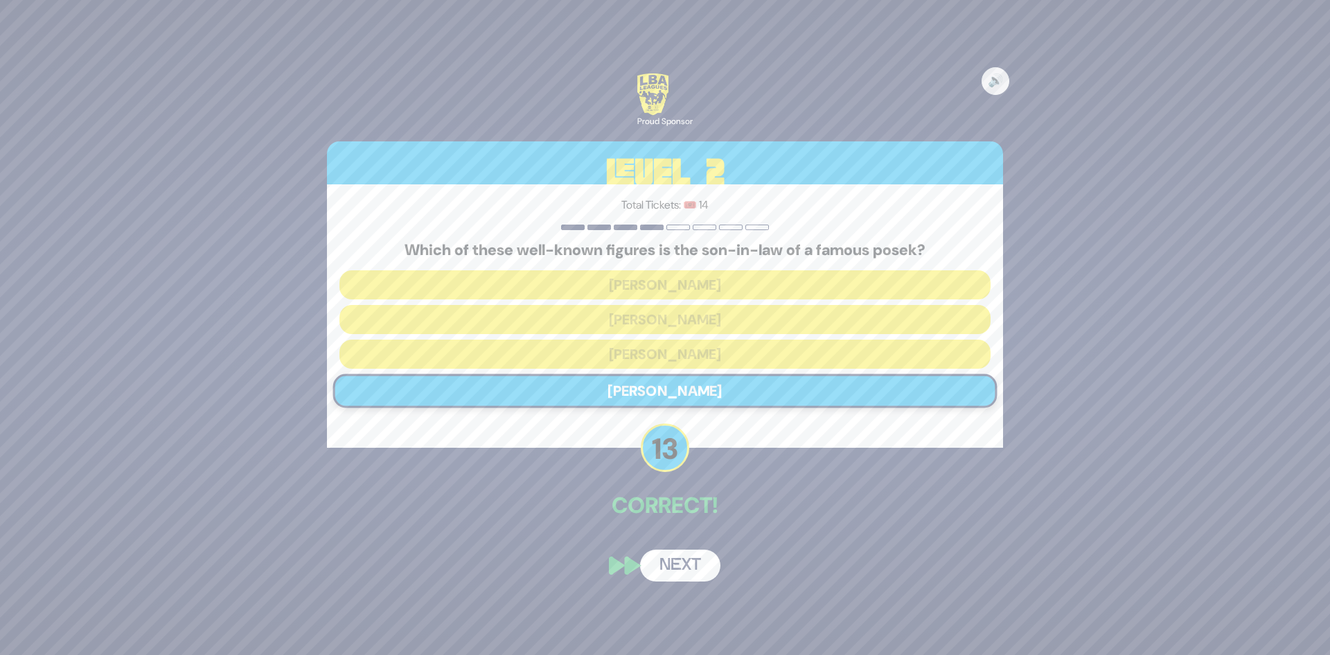
click at [672, 556] on button "Next" at bounding box center [680, 565] width 80 height 32
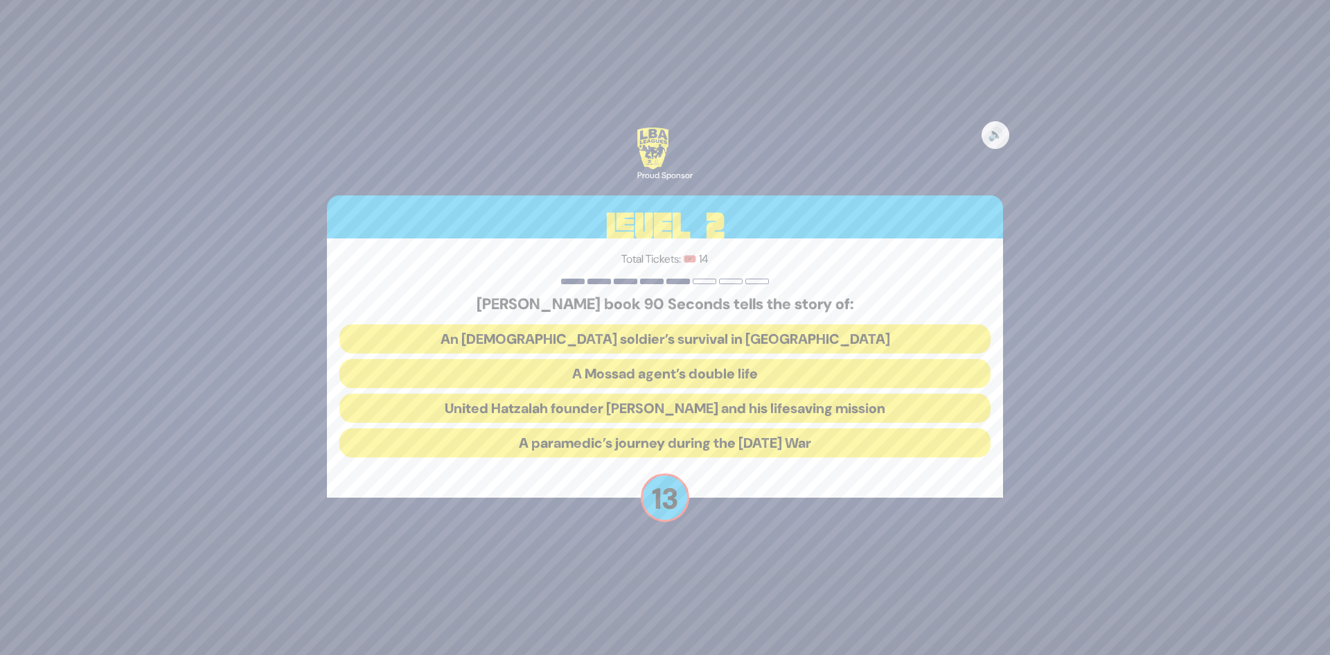
click at [725, 412] on button "United Hatzalah founder [PERSON_NAME] and his lifesaving mission" at bounding box center [664, 407] width 651 height 29
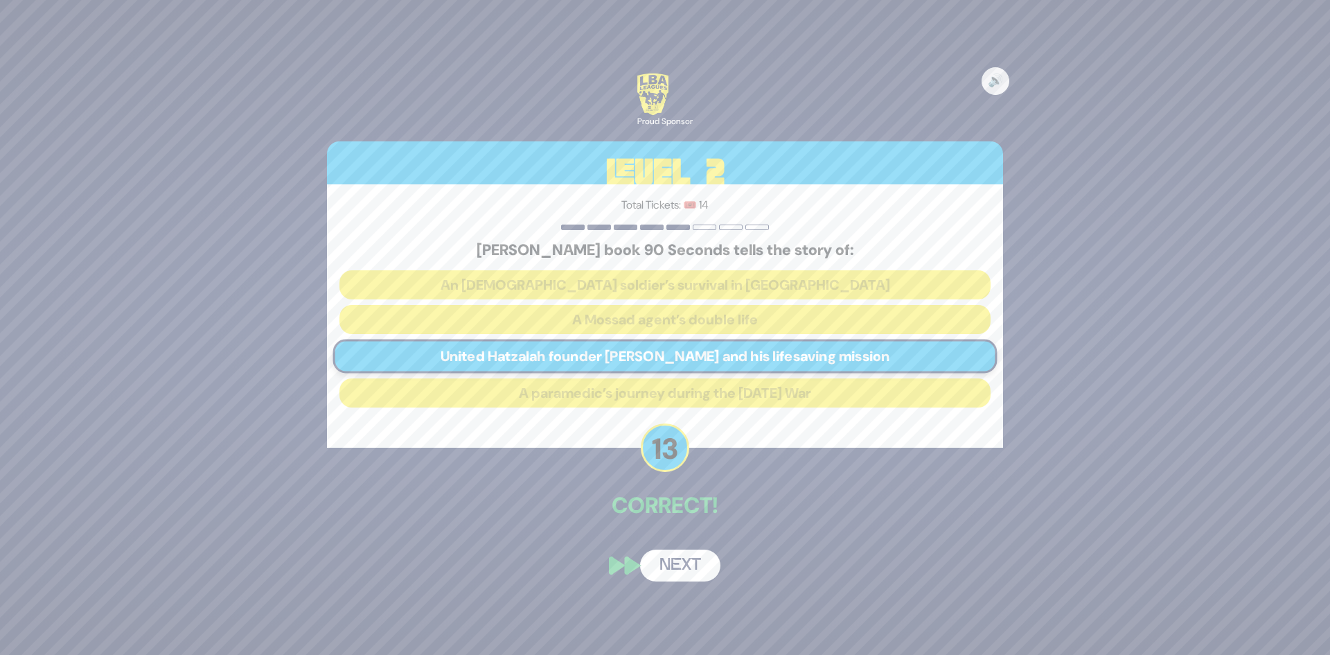
click at [679, 571] on button "Next" at bounding box center [680, 565] width 80 height 32
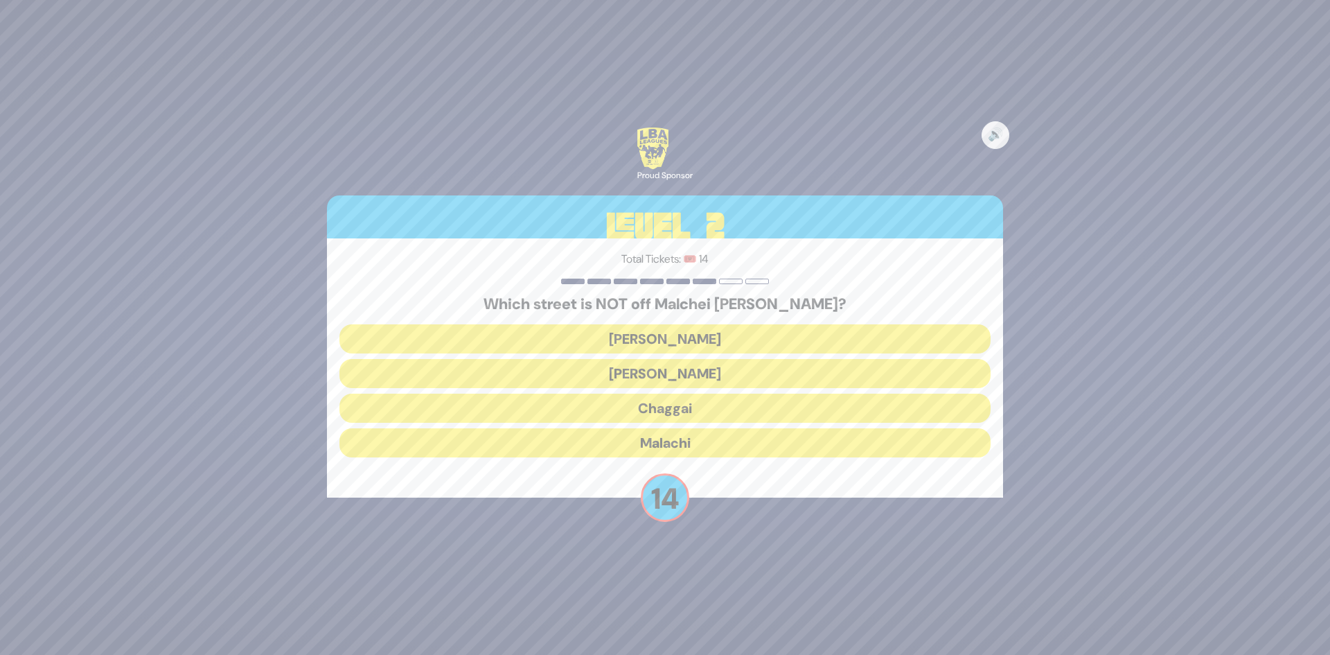
click at [693, 409] on button "Chaggai" at bounding box center [664, 407] width 651 height 29
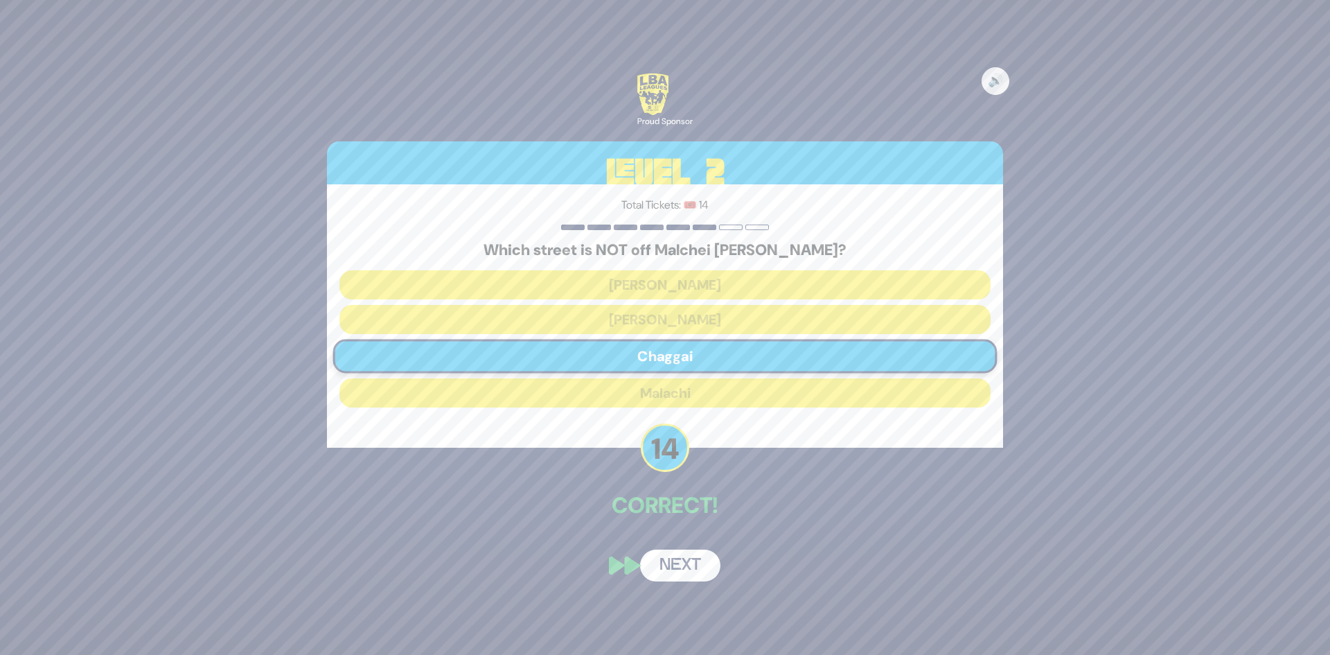
click at [684, 569] on button "Next" at bounding box center [680, 565] width 80 height 32
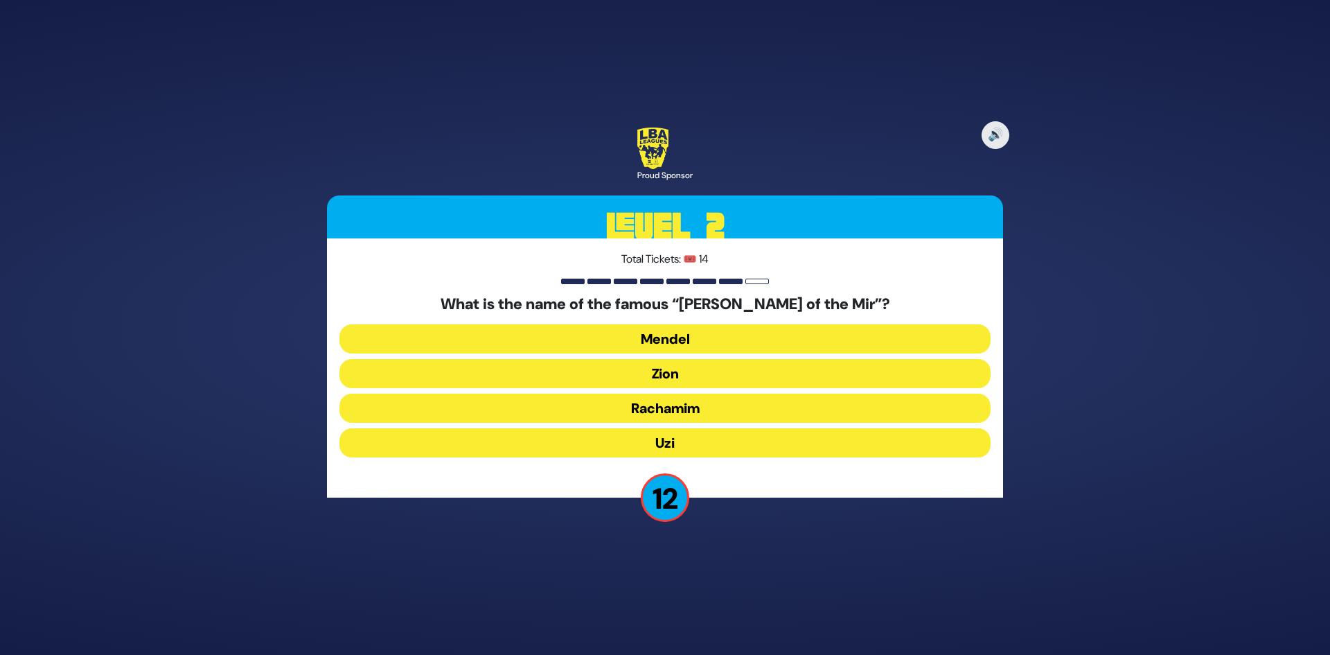
click at [696, 335] on button "Mendel" at bounding box center [664, 338] width 651 height 29
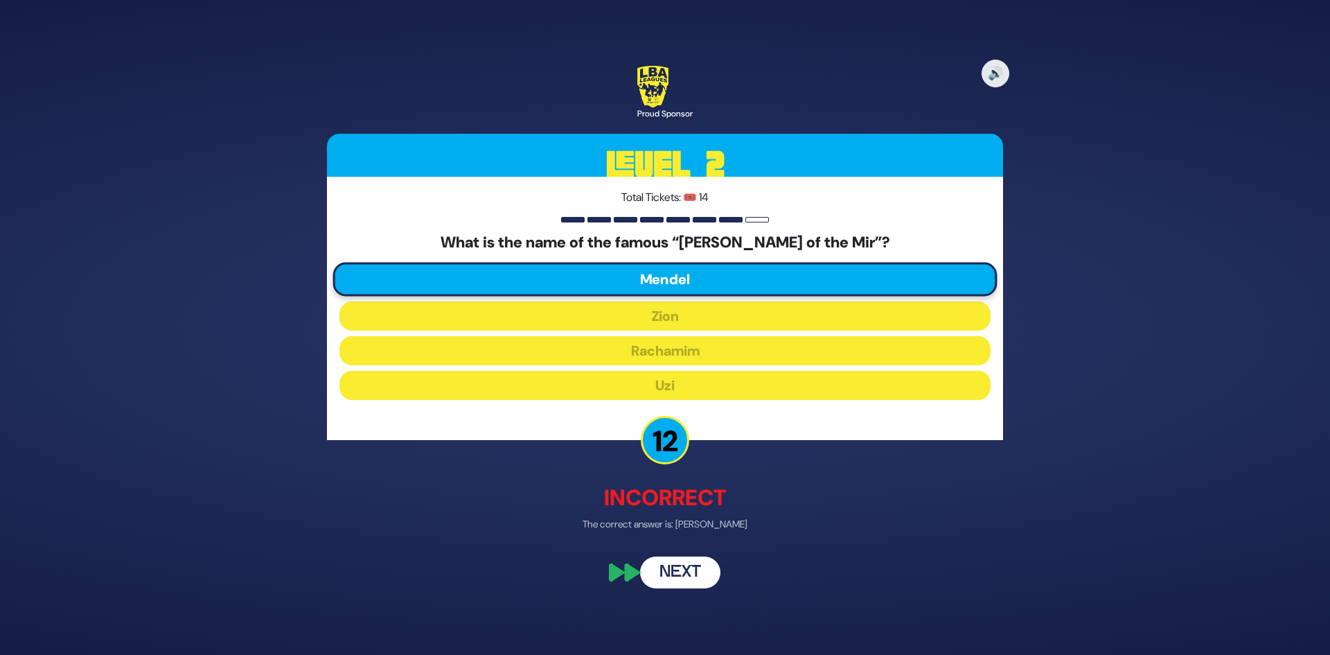
click at [686, 576] on button "Next" at bounding box center [680, 573] width 80 height 32
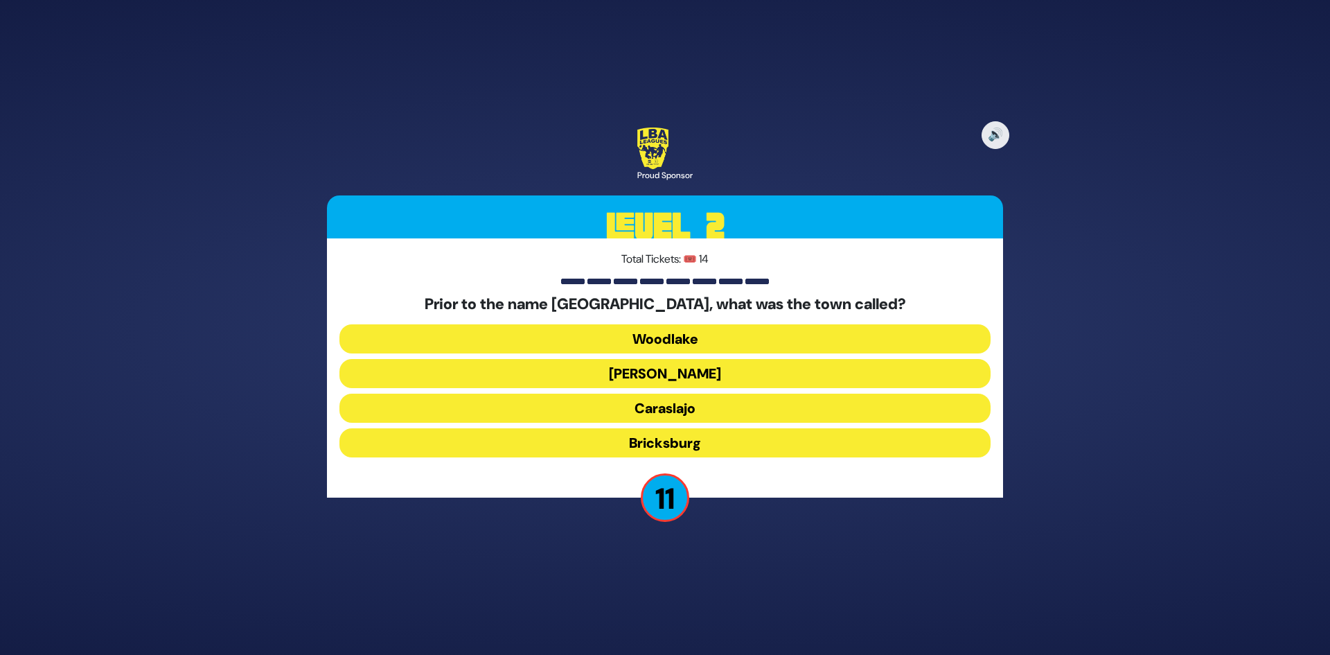
click at [702, 411] on button "Caraslajo" at bounding box center [664, 407] width 651 height 29
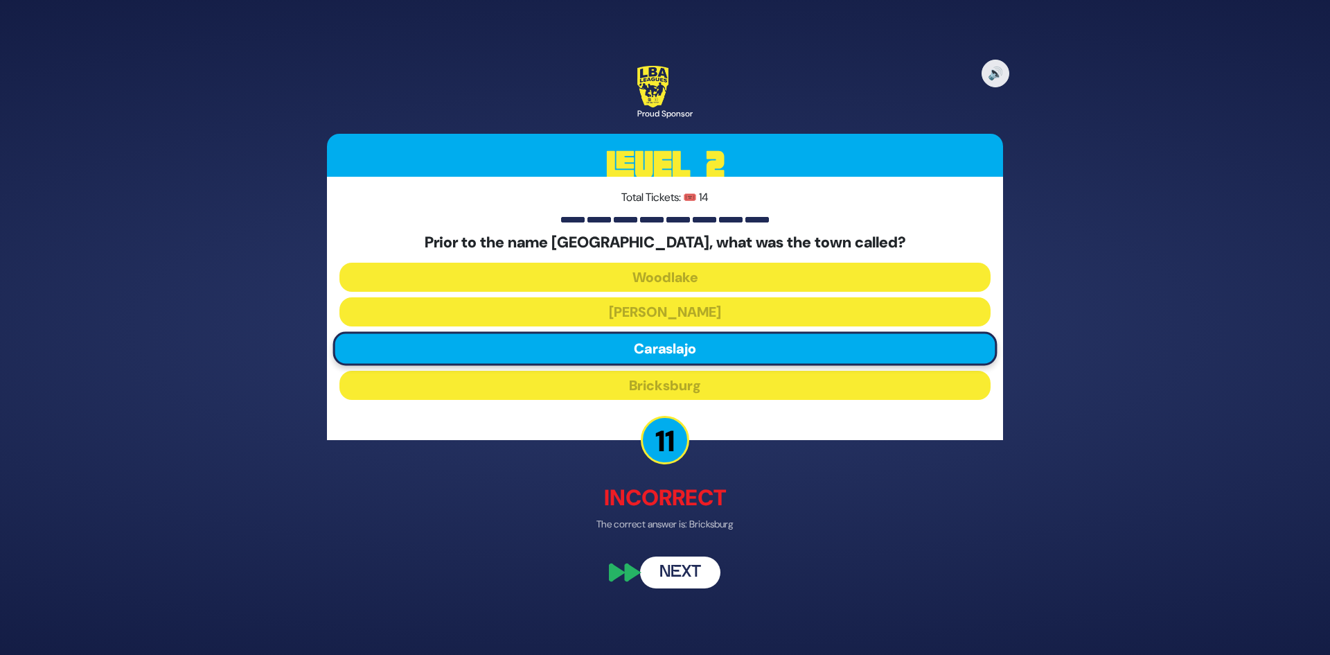
click at [689, 570] on button "Next" at bounding box center [680, 573] width 80 height 32
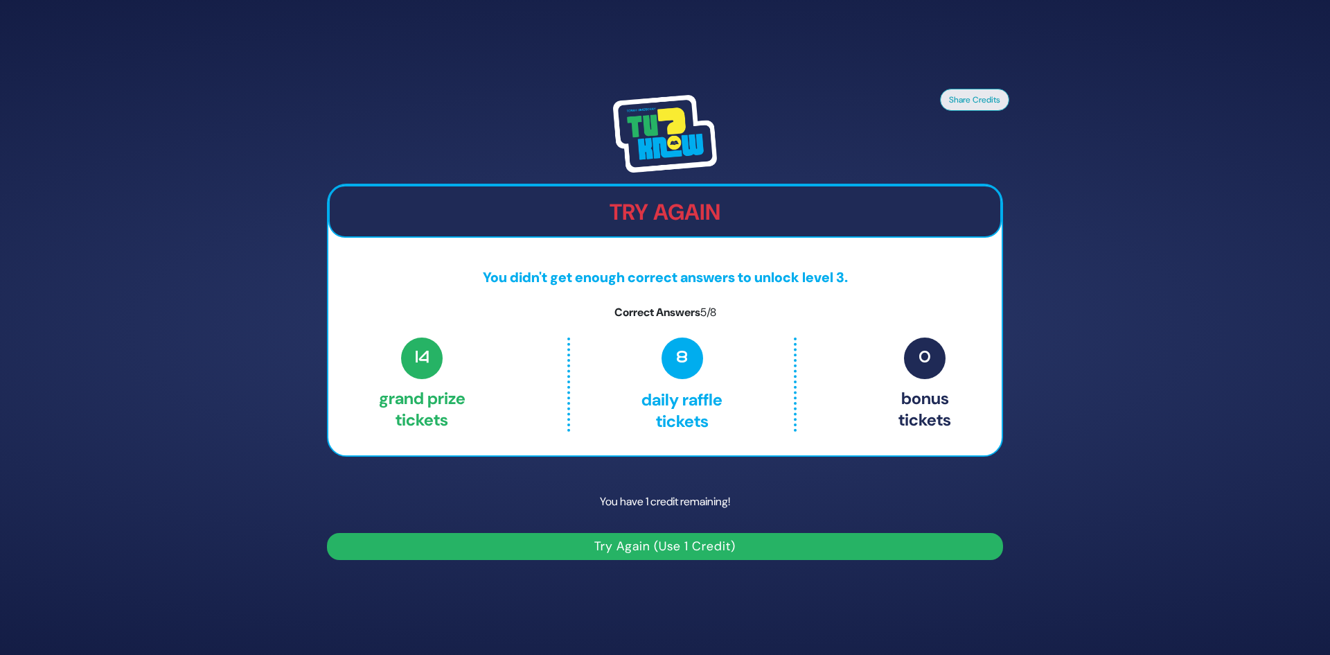
click at [719, 533] on button "Try Again (Use 1 Credit)" at bounding box center [665, 546] width 676 height 27
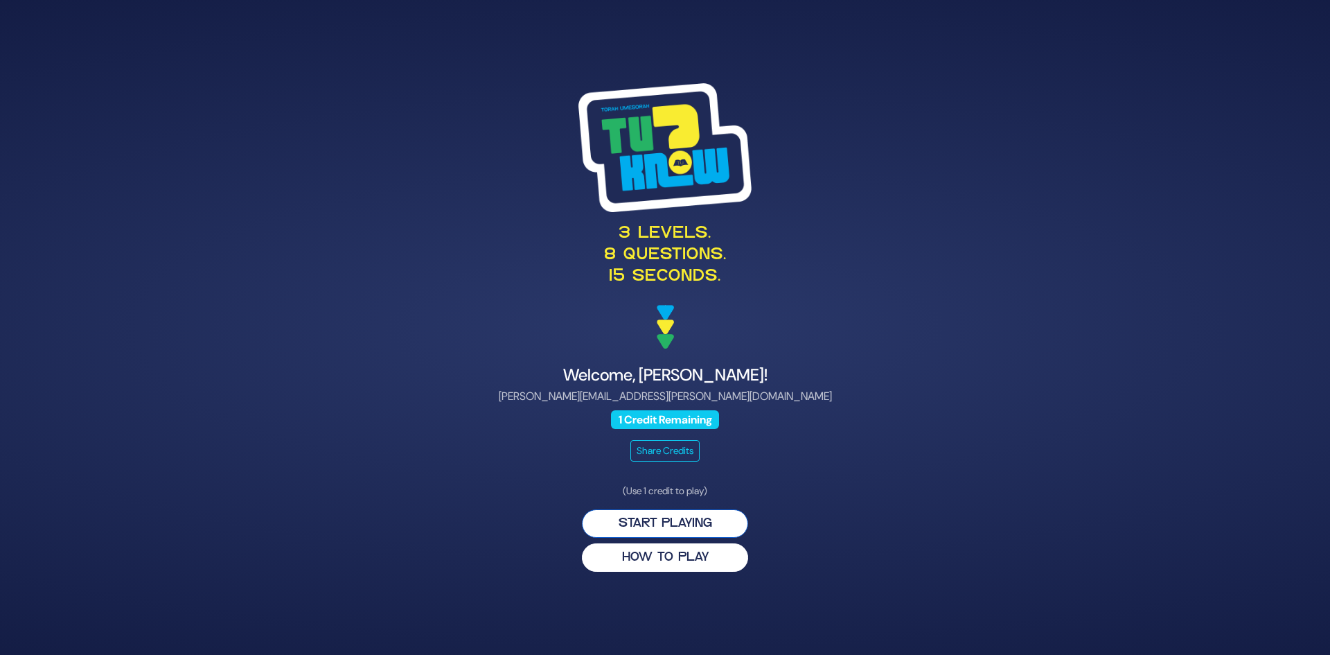
click at [668, 523] on button "Start Playing" at bounding box center [665, 523] width 166 height 28
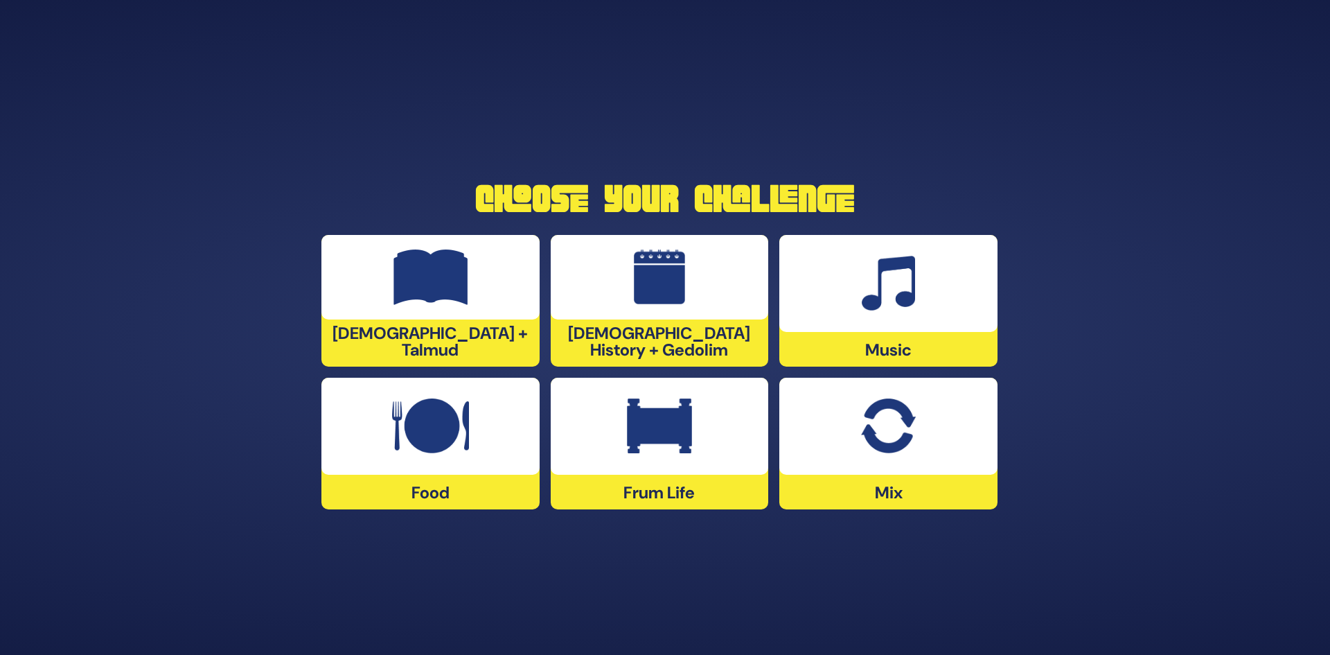
click at [912, 305] on img at bounding box center [888, 283] width 53 height 55
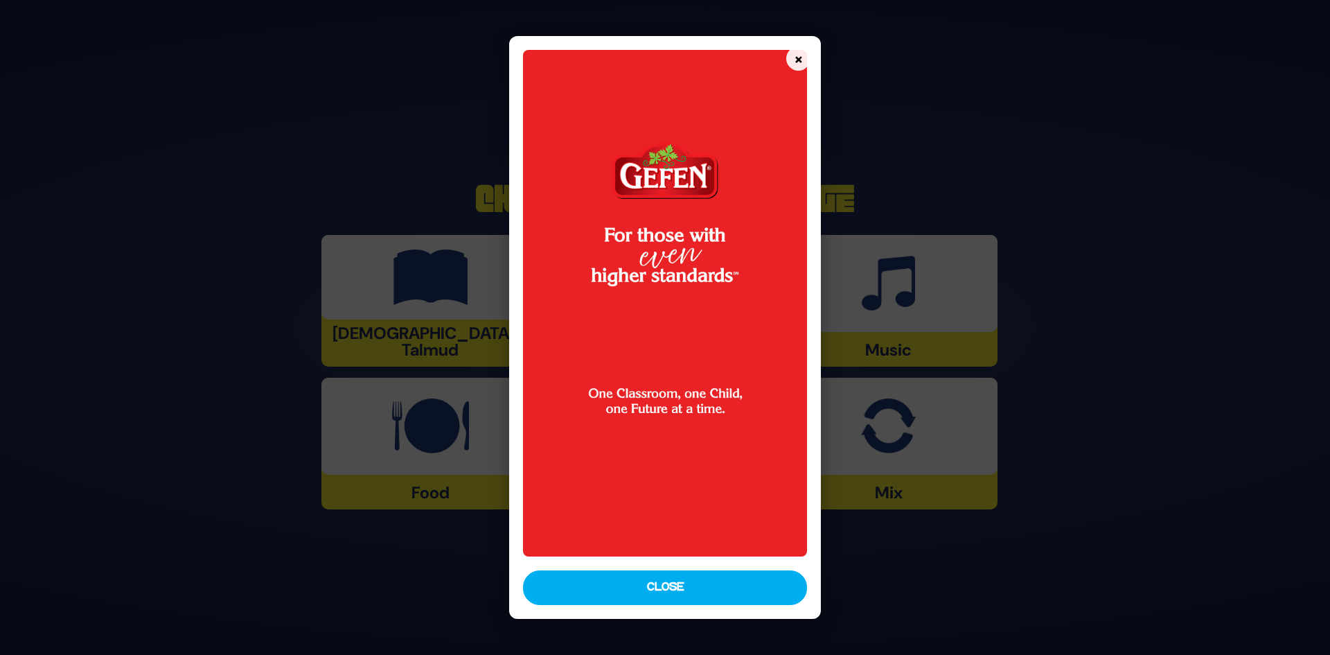
click at [725, 587] on button "Close" at bounding box center [665, 587] width 285 height 35
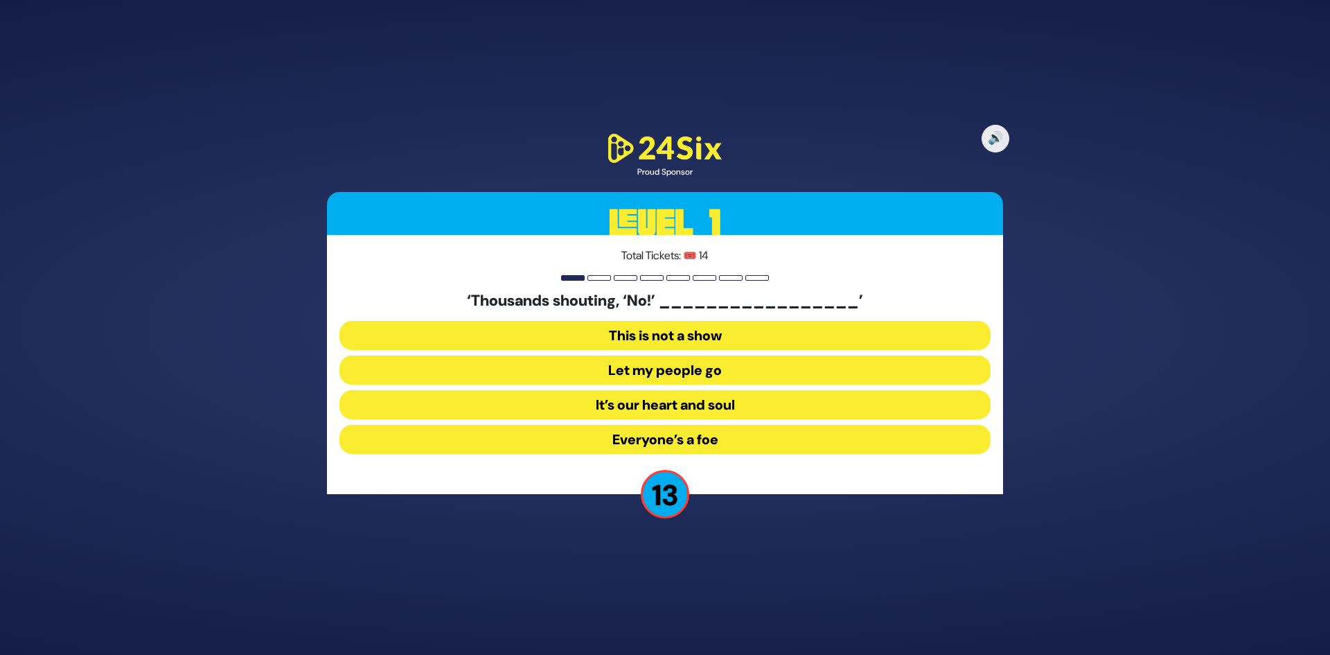
click at [747, 372] on button "Let my people go" at bounding box center [664, 369] width 651 height 29
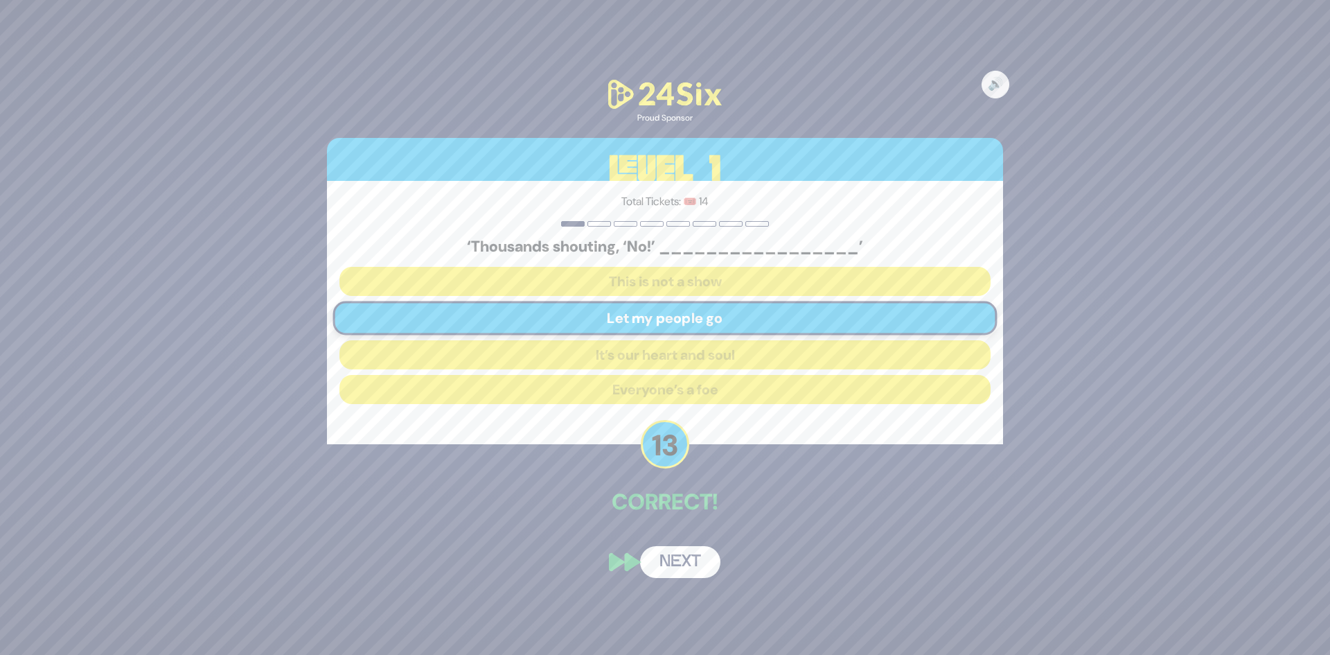
click at [702, 566] on button "Next" at bounding box center [680, 562] width 80 height 32
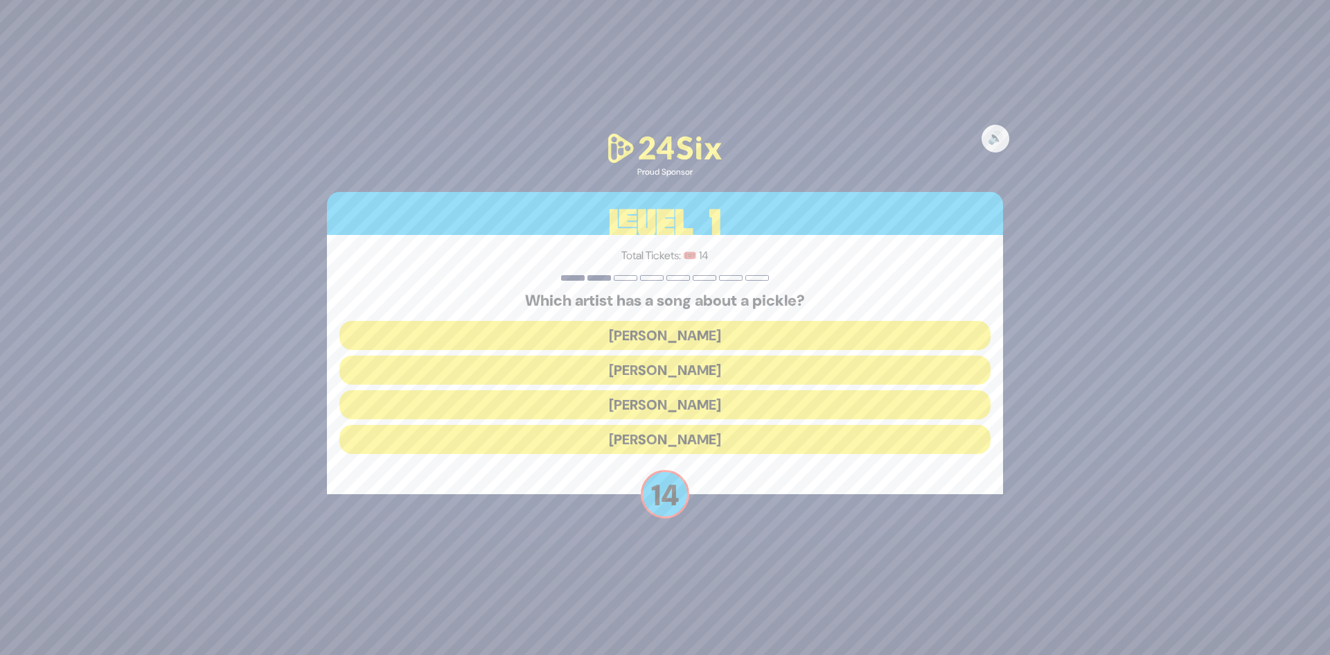
click at [714, 324] on button "Joey Newcomb" at bounding box center [664, 335] width 651 height 29
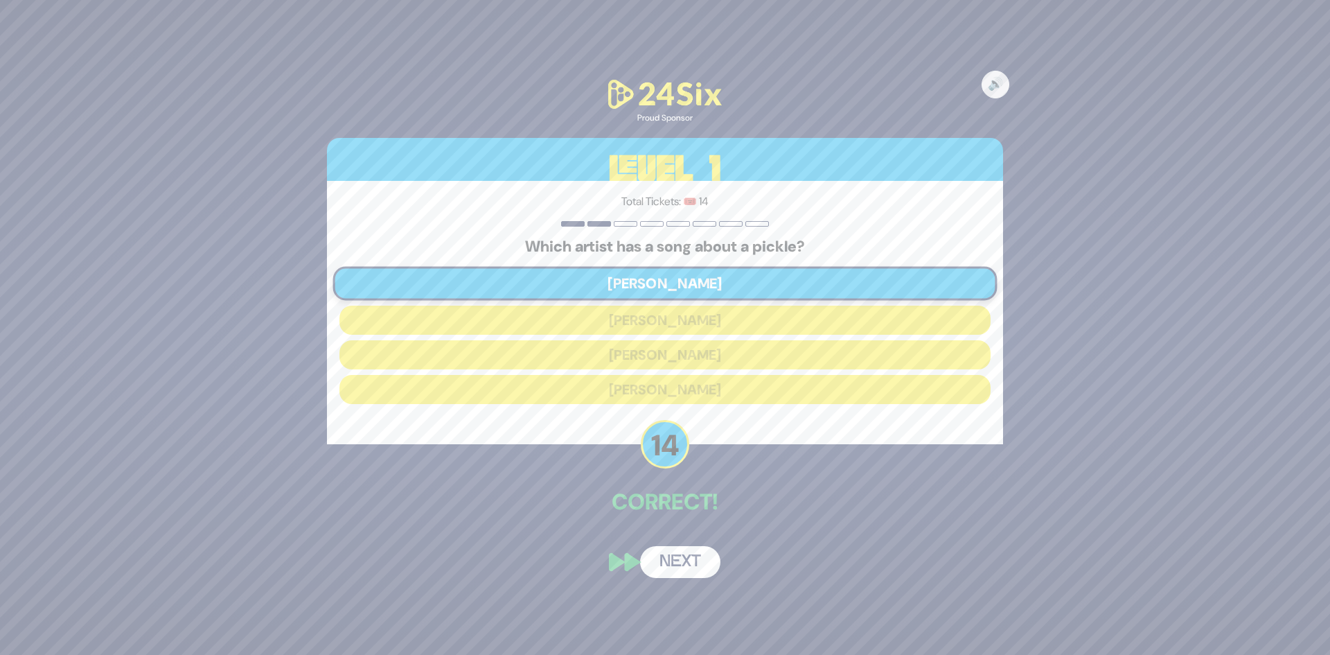
click at [698, 566] on button "Next" at bounding box center [680, 562] width 80 height 32
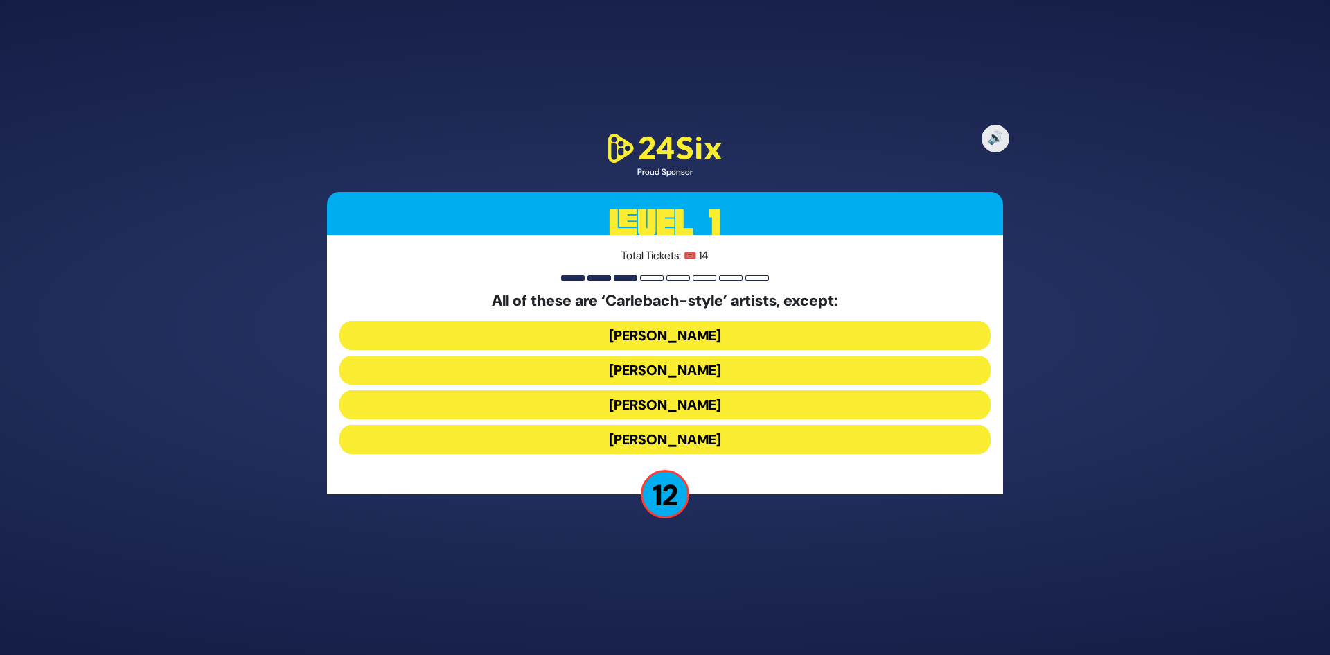
click at [706, 363] on button "Naftali Kempeh" at bounding box center [664, 369] width 651 height 29
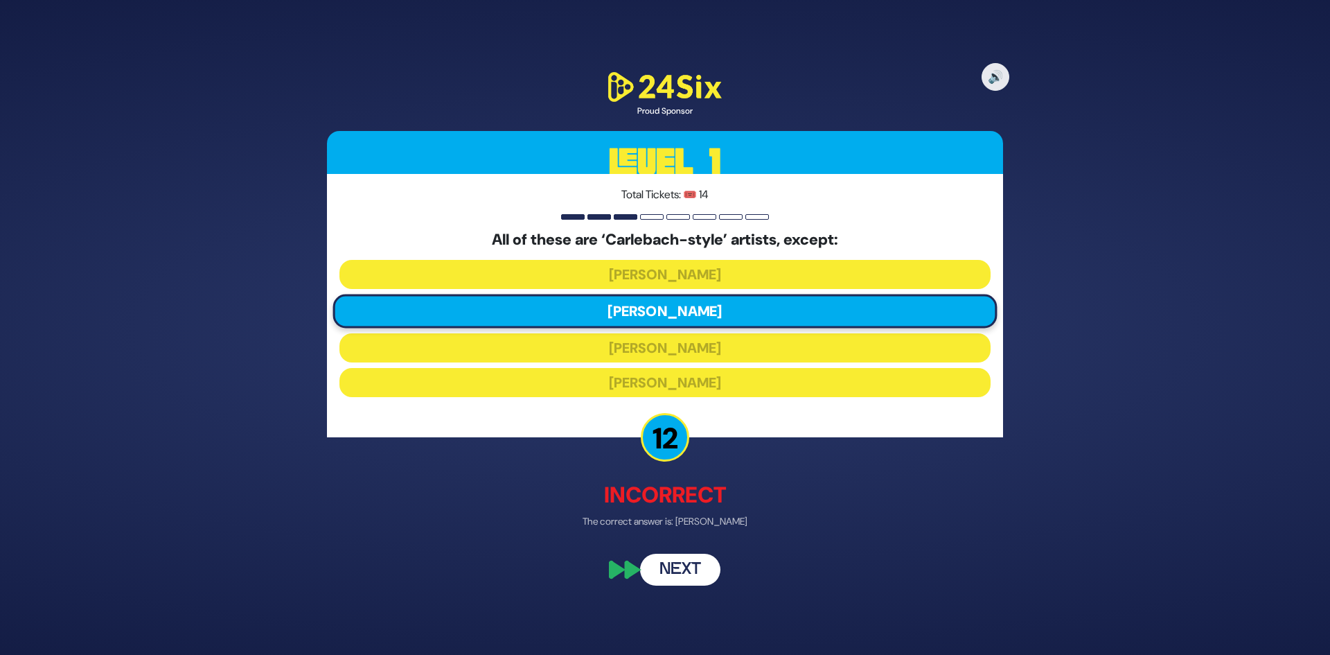
click at [702, 565] on button "Next" at bounding box center [680, 569] width 80 height 32
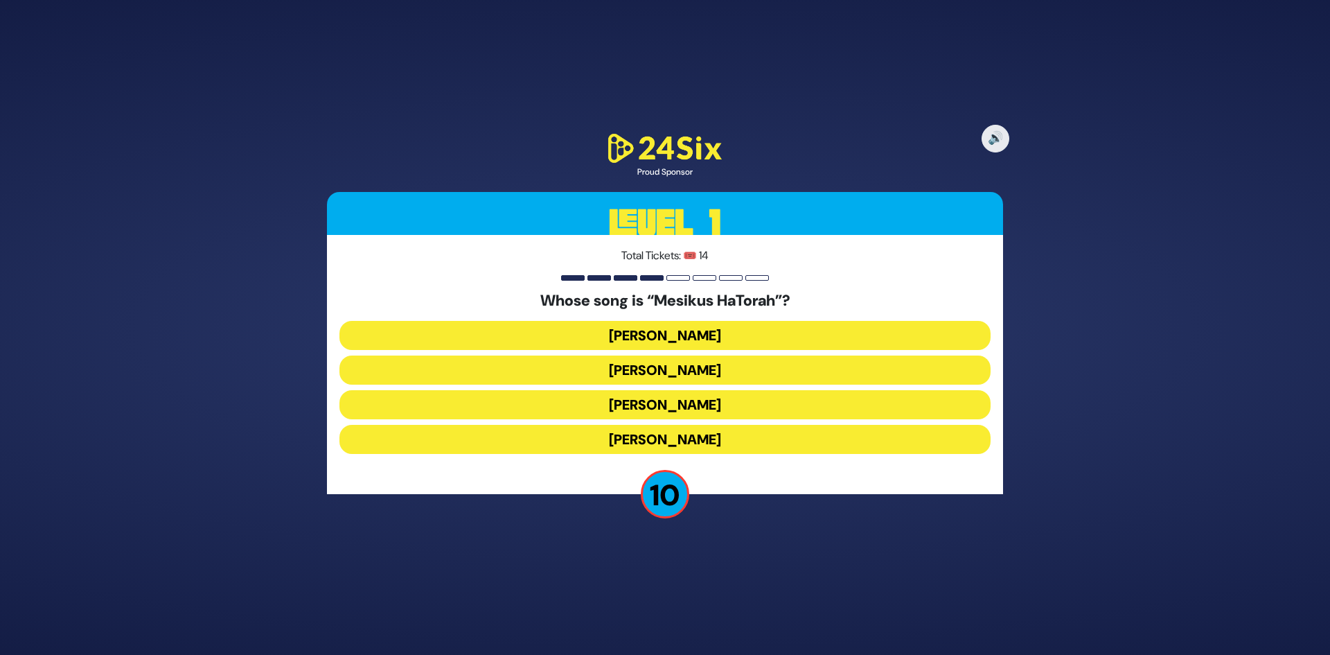
click at [655, 407] on button "Yisroel Werdyger" at bounding box center [664, 404] width 651 height 29
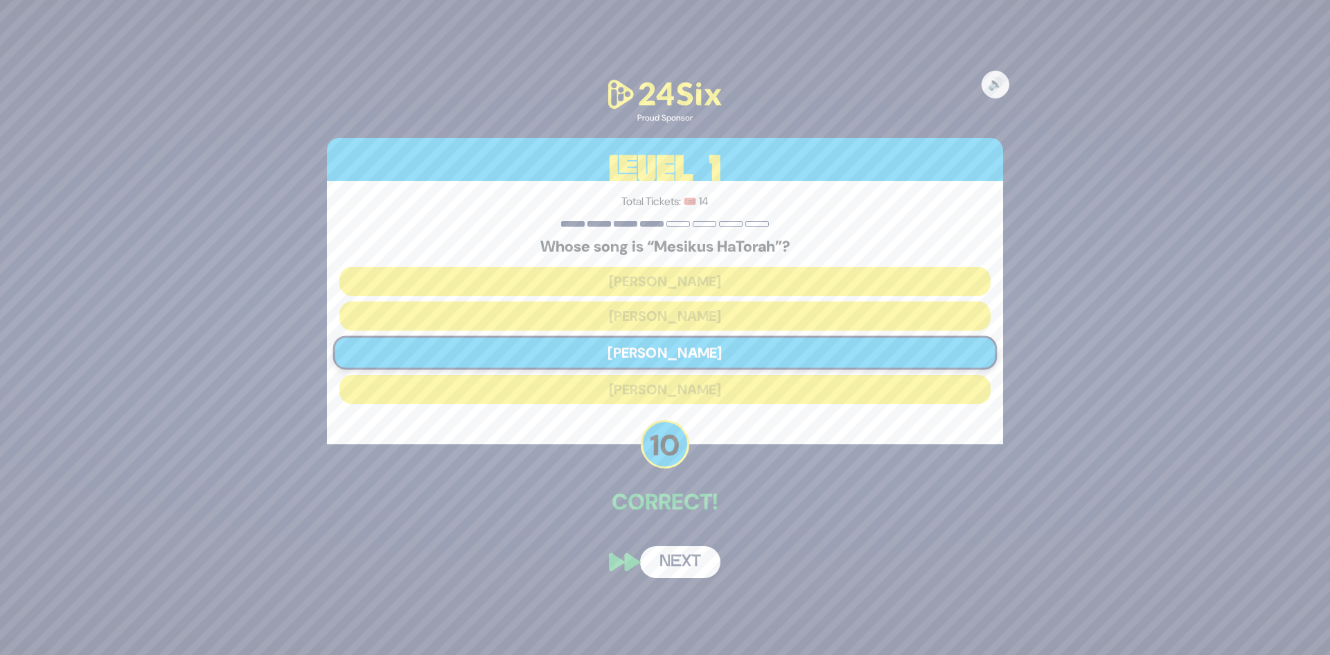
click at [669, 567] on button "Next" at bounding box center [680, 562] width 80 height 32
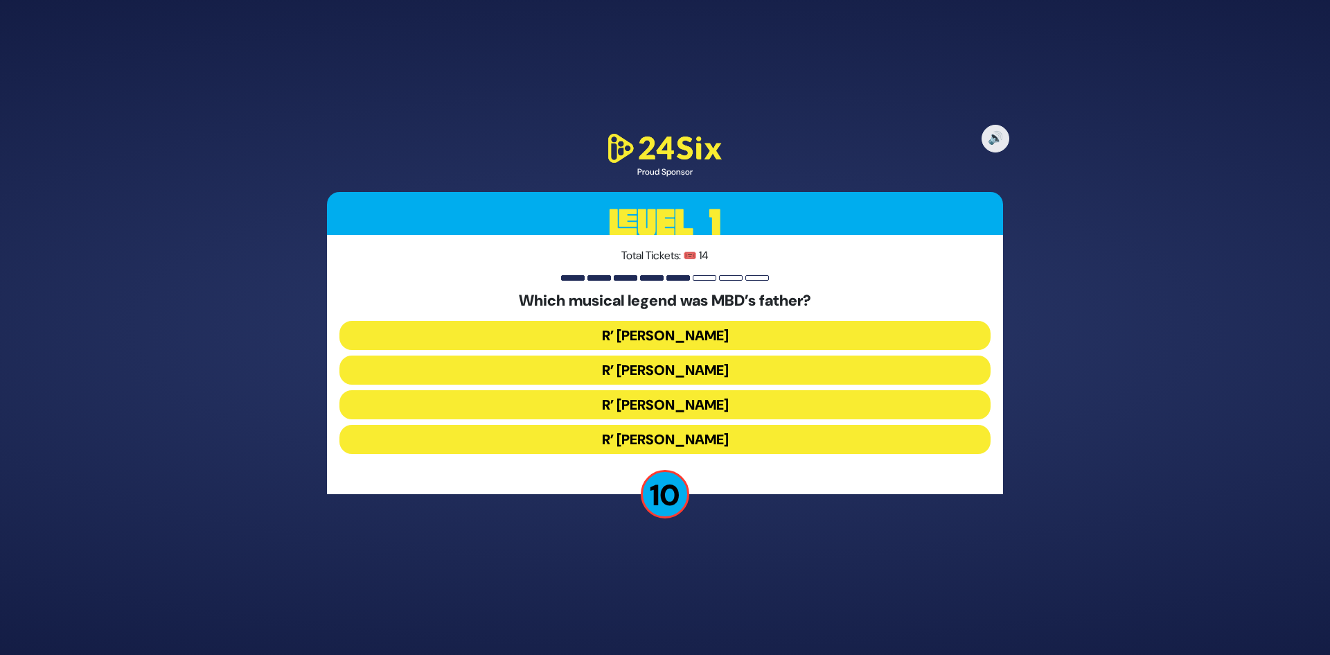
click at [724, 443] on button "R’ Shlomo Werdyger" at bounding box center [664, 439] width 651 height 29
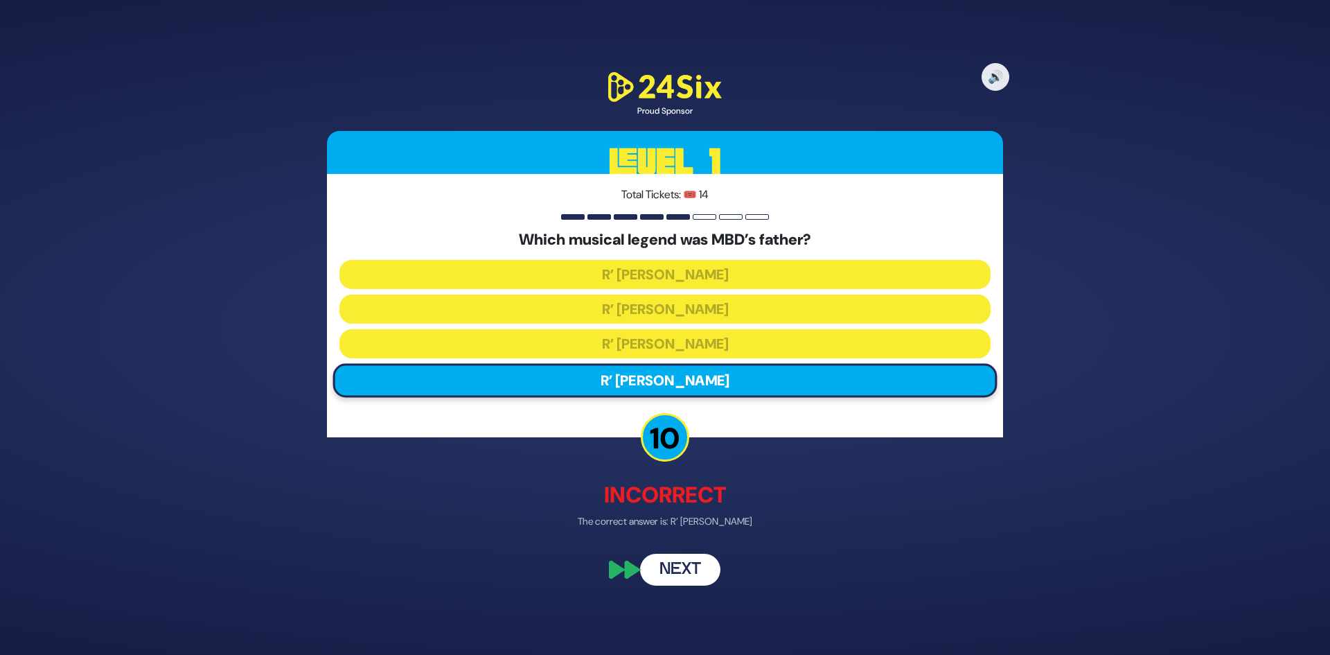
click at [693, 562] on button "Next" at bounding box center [680, 569] width 80 height 32
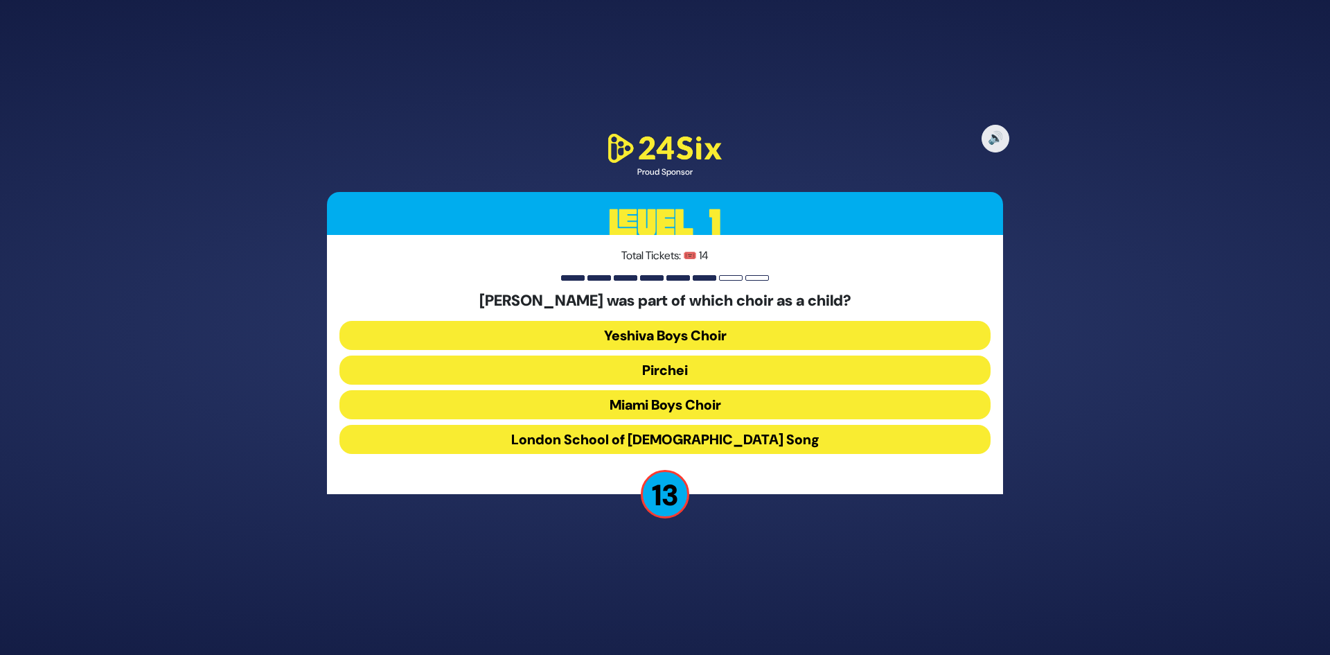
click at [716, 400] on button "Miami Boys Choir" at bounding box center [664, 404] width 651 height 29
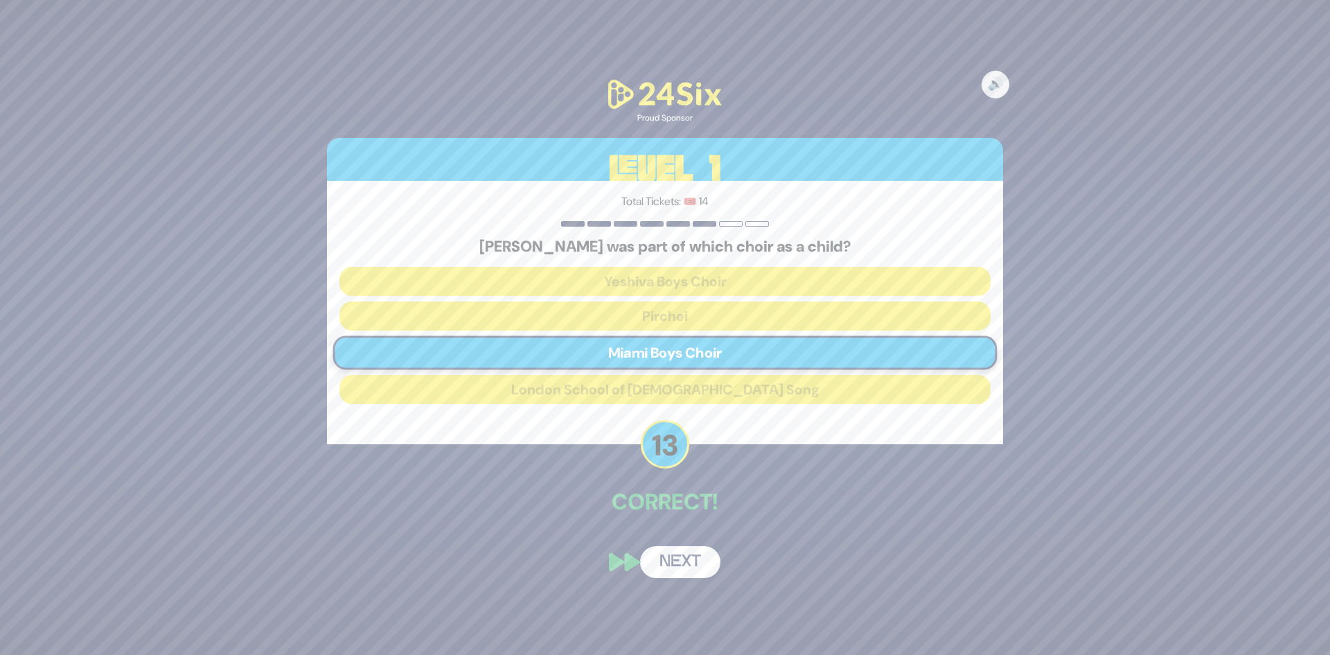
click at [682, 551] on button "Next" at bounding box center [680, 562] width 80 height 32
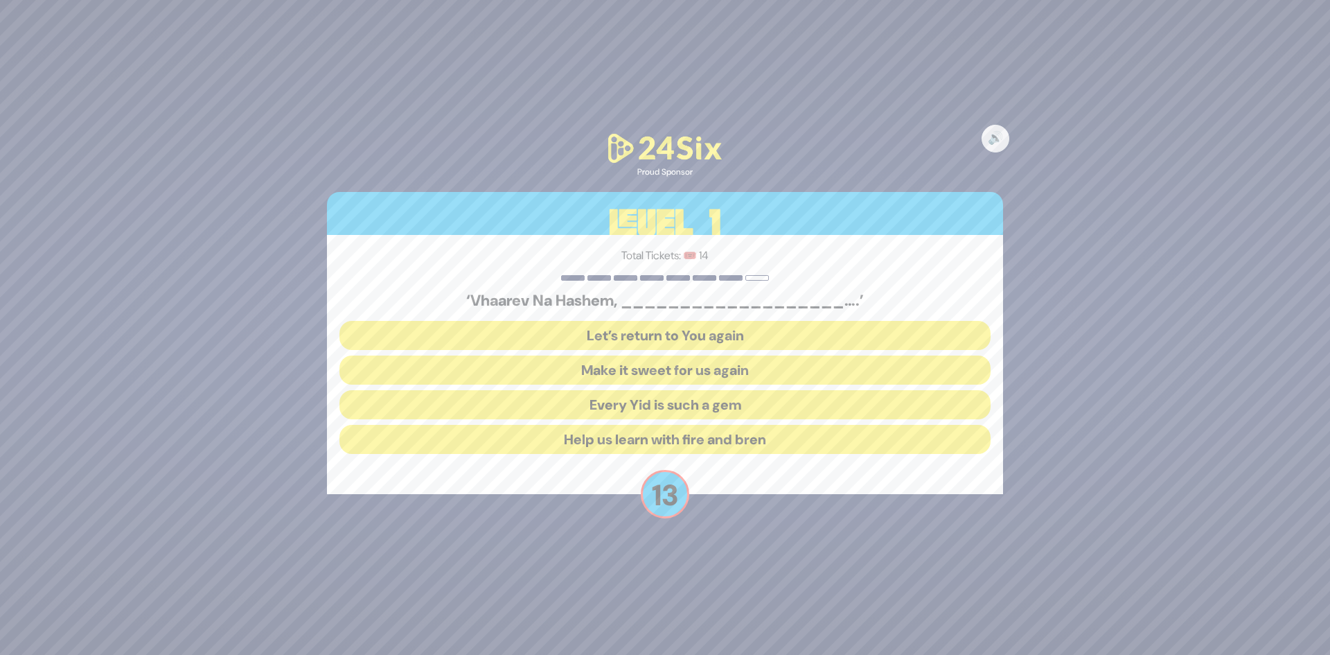
click at [761, 373] on button "Make it sweet for us again" at bounding box center [664, 369] width 651 height 29
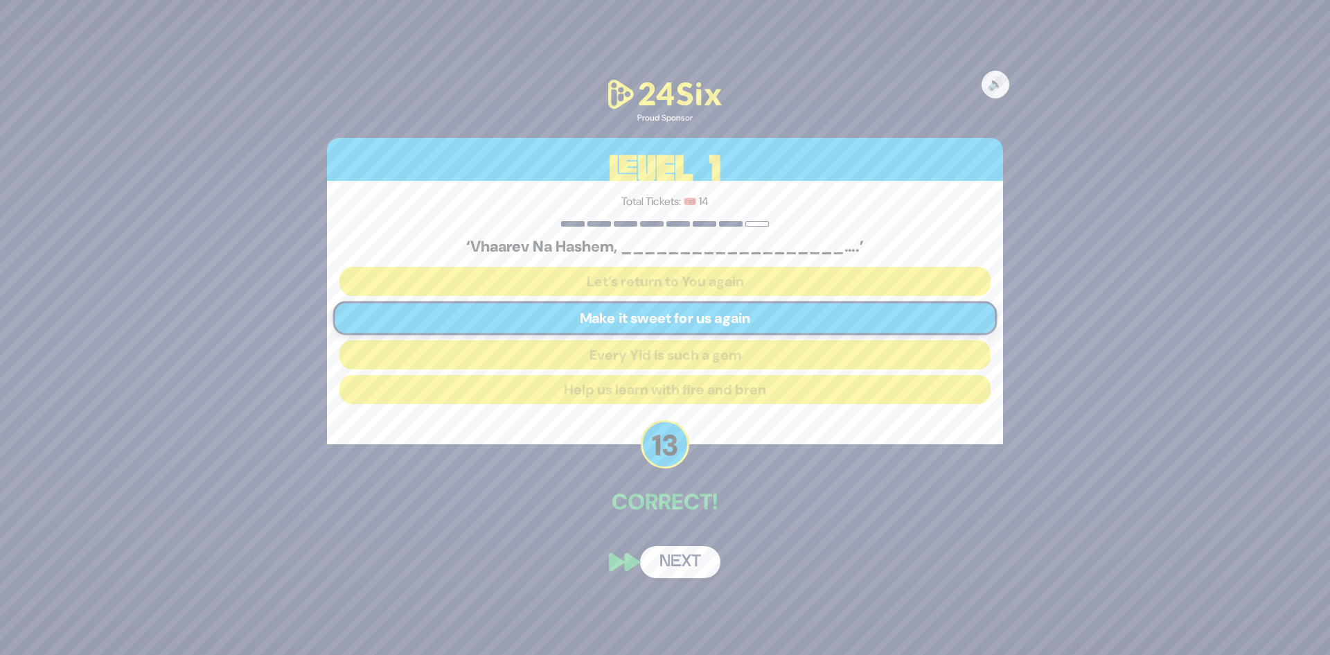
click at [695, 576] on button "Next" at bounding box center [680, 562] width 80 height 32
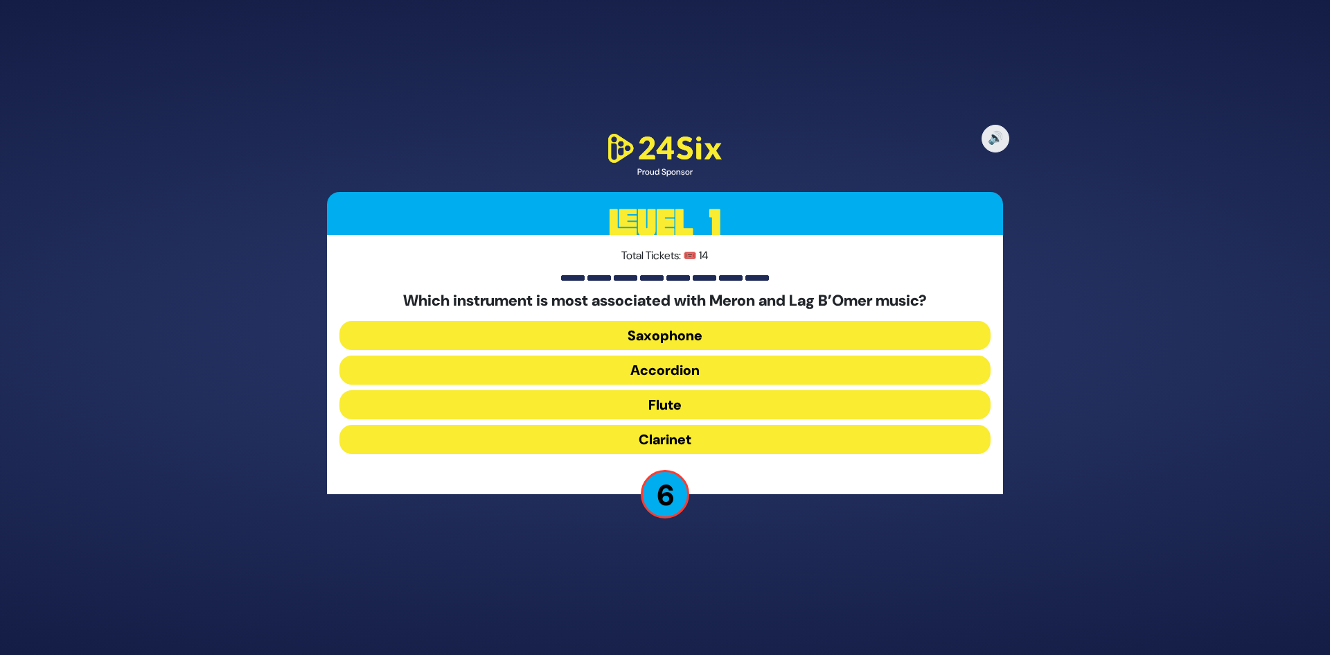
click at [697, 439] on button "Clarinet" at bounding box center [664, 439] width 651 height 29
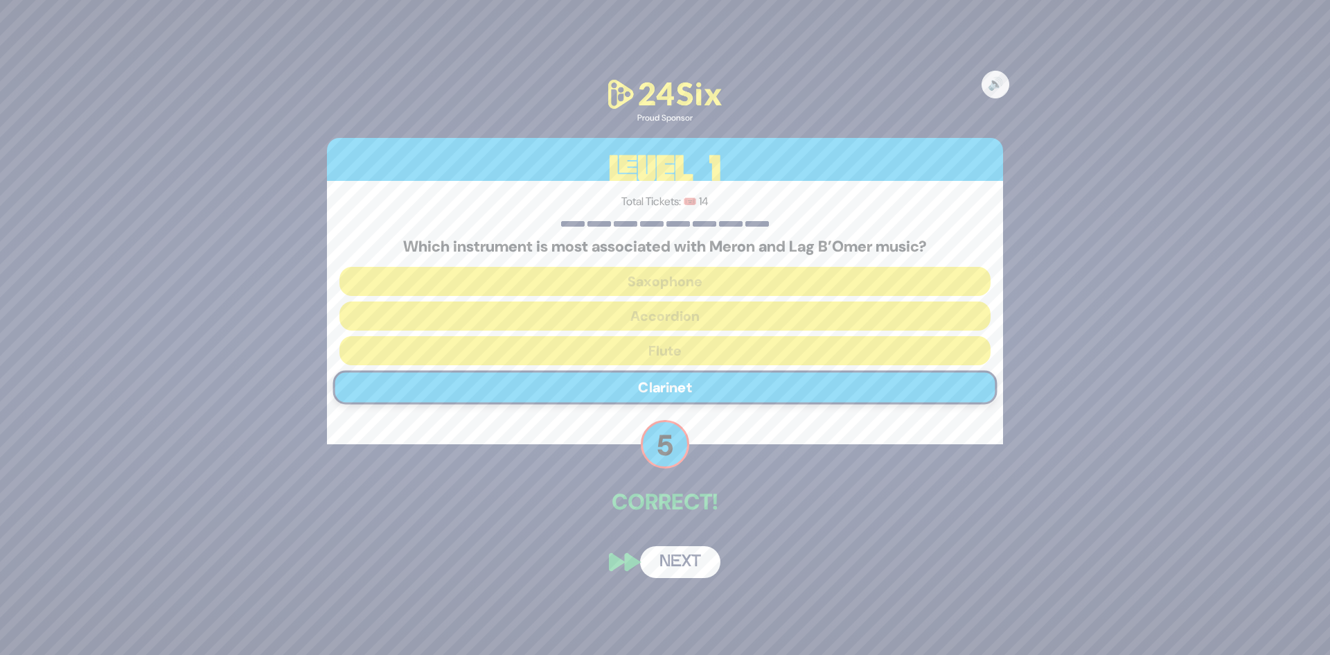
click at [687, 560] on button "Next" at bounding box center [680, 562] width 80 height 32
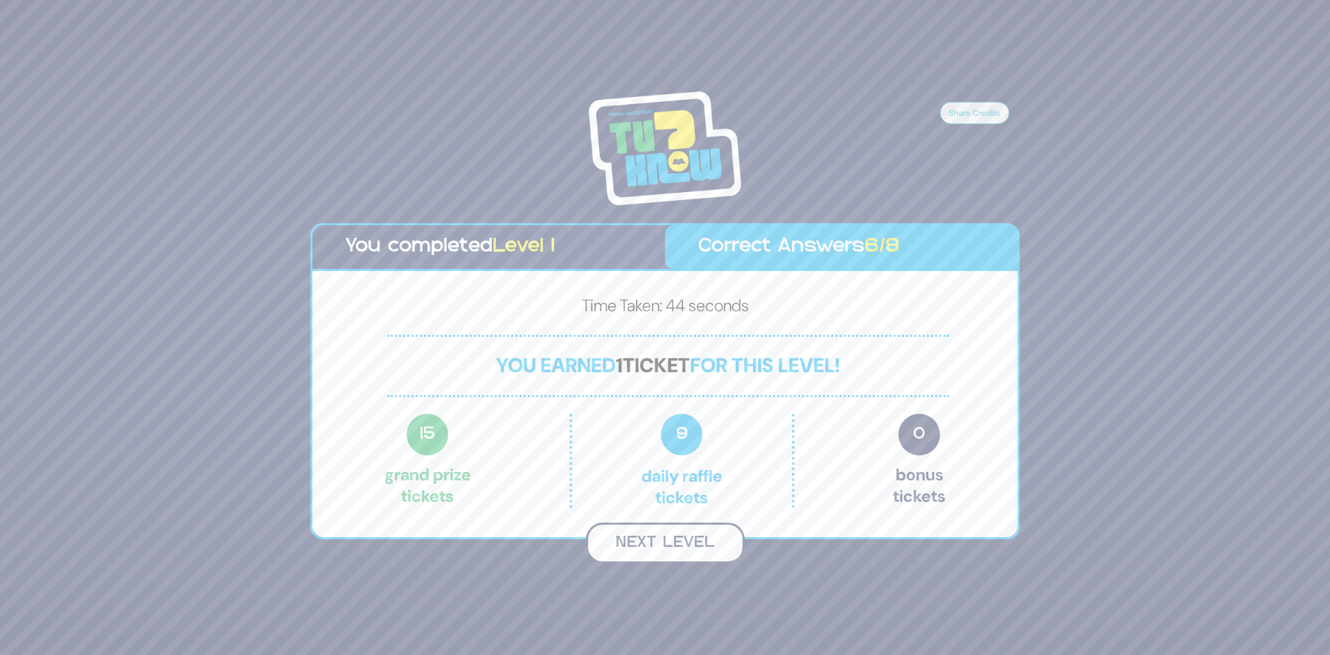
click at [707, 547] on button "Next Level" at bounding box center [665, 542] width 159 height 41
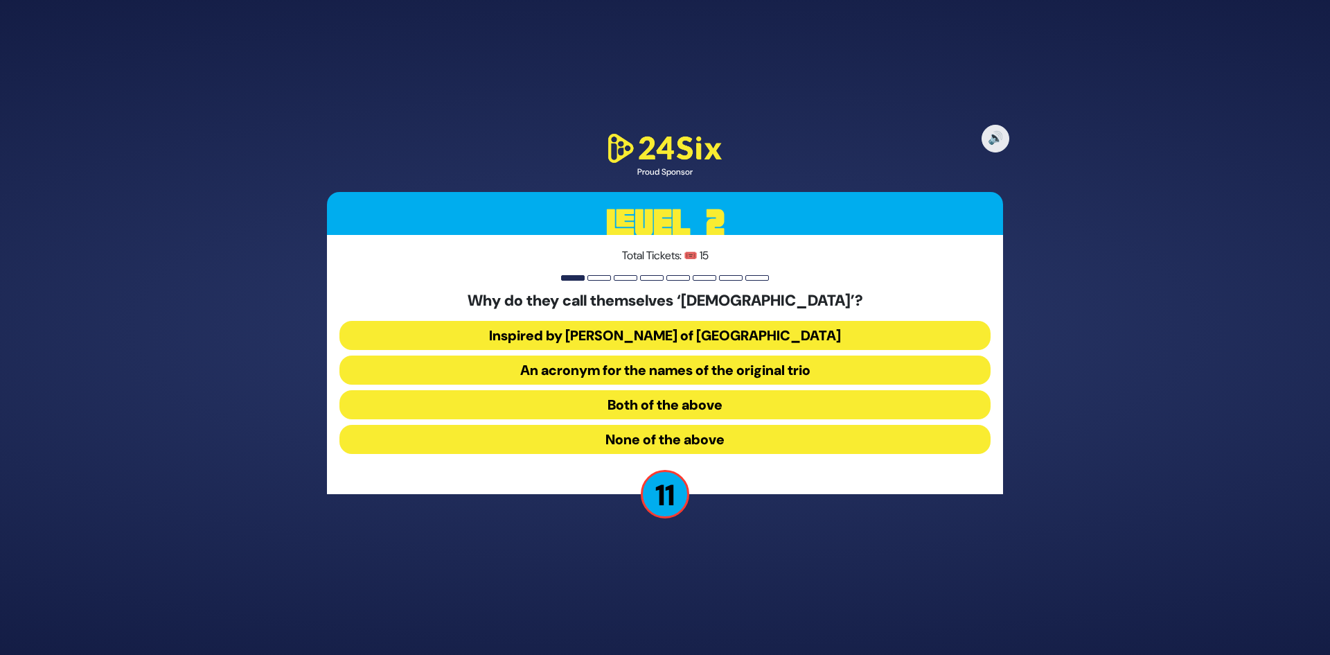
click at [751, 398] on button "Both of the above" at bounding box center [664, 404] width 651 height 29
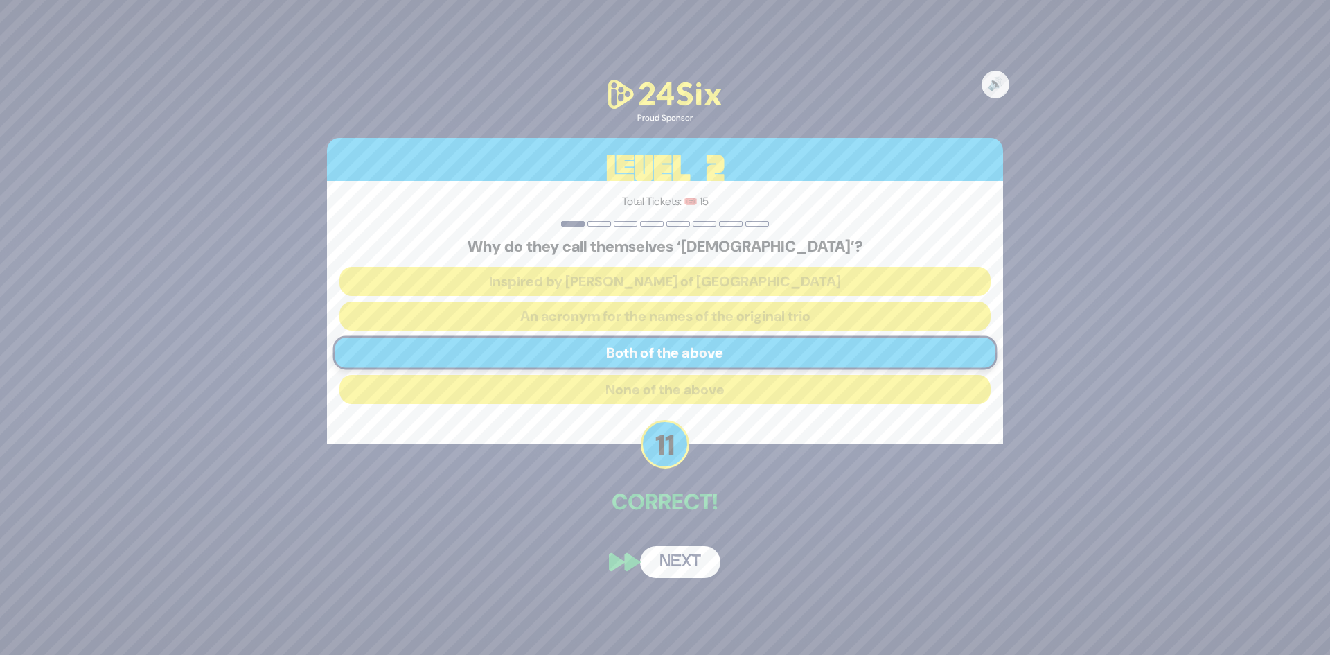
click at [693, 550] on button "Next" at bounding box center [680, 562] width 80 height 32
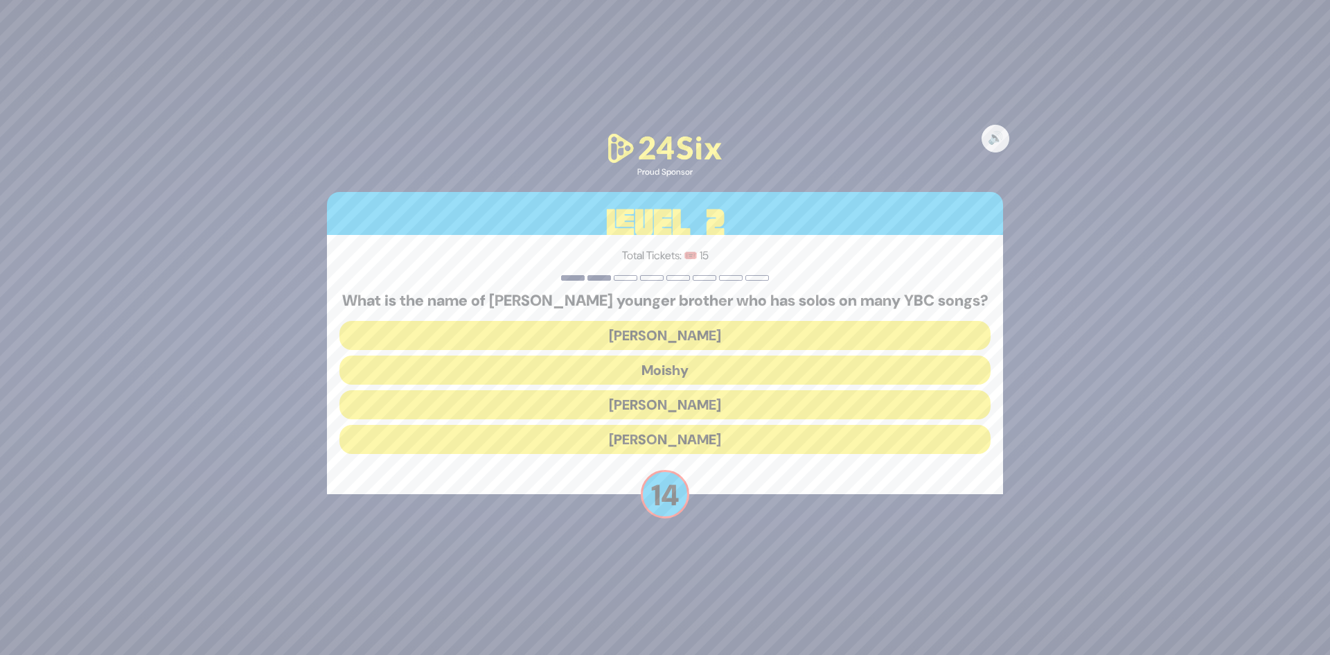
click at [745, 449] on button "Yaakov Mordechai" at bounding box center [664, 439] width 651 height 29
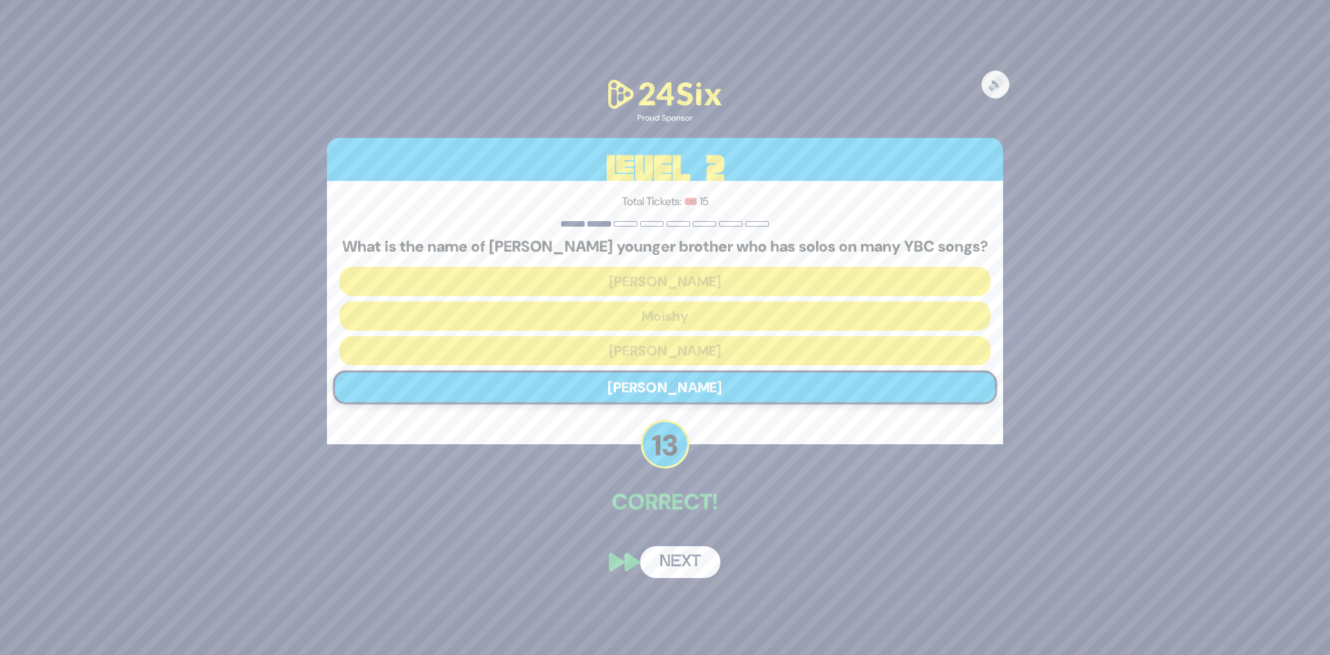
click at [689, 550] on button "Next" at bounding box center [680, 562] width 80 height 32
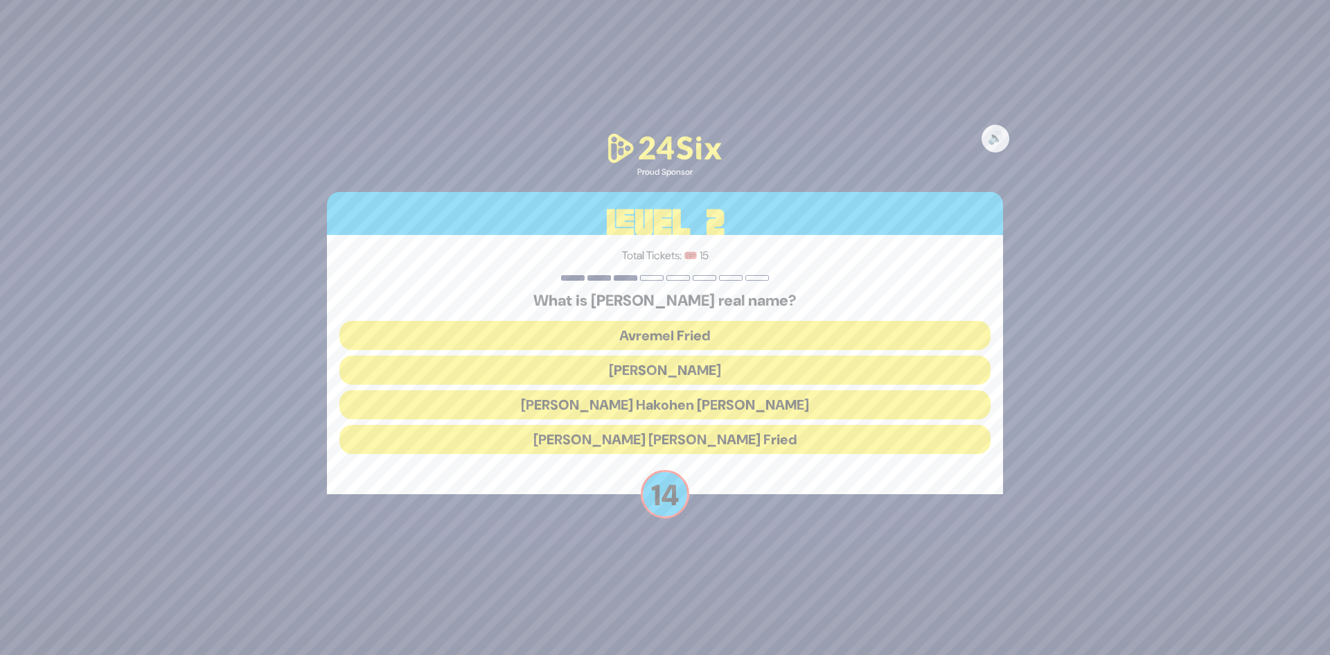
click at [758, 404] on button "Avraham Shabsi Hakohen Friedman" at bounding box center [664, 404] width 651 height 29
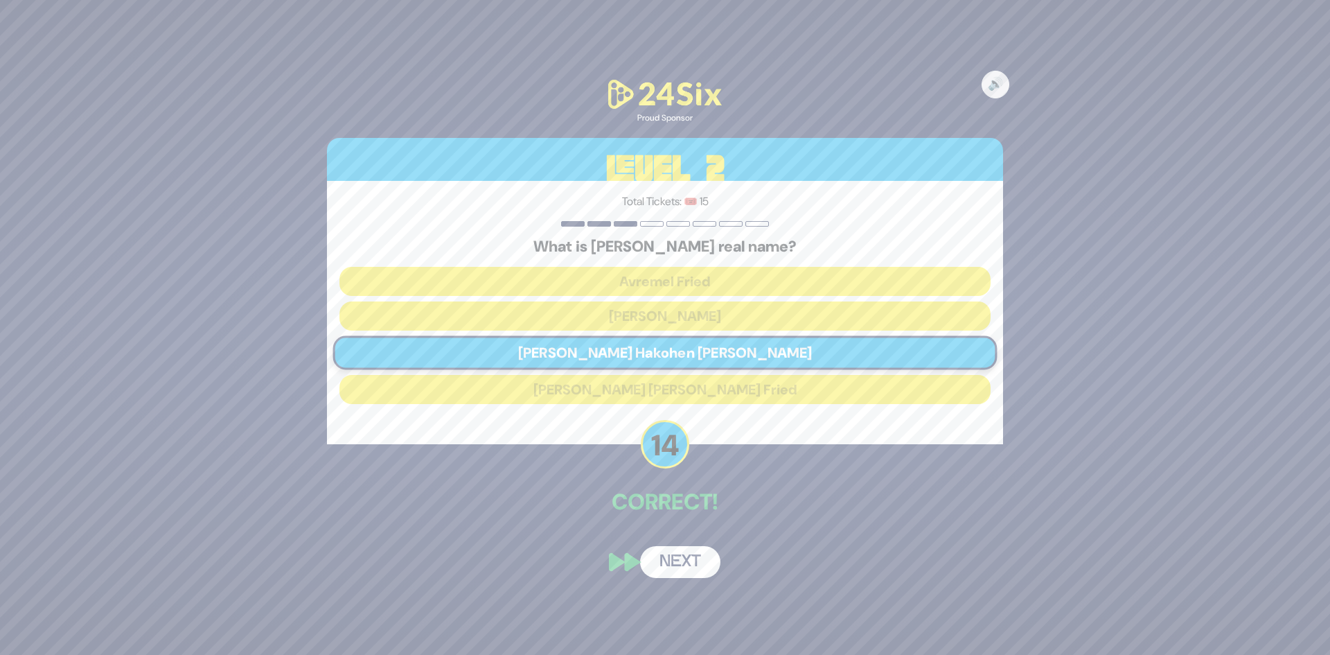
click at [682, 573] on button "Next" at bounding box center [680, 562] width 80 height 32
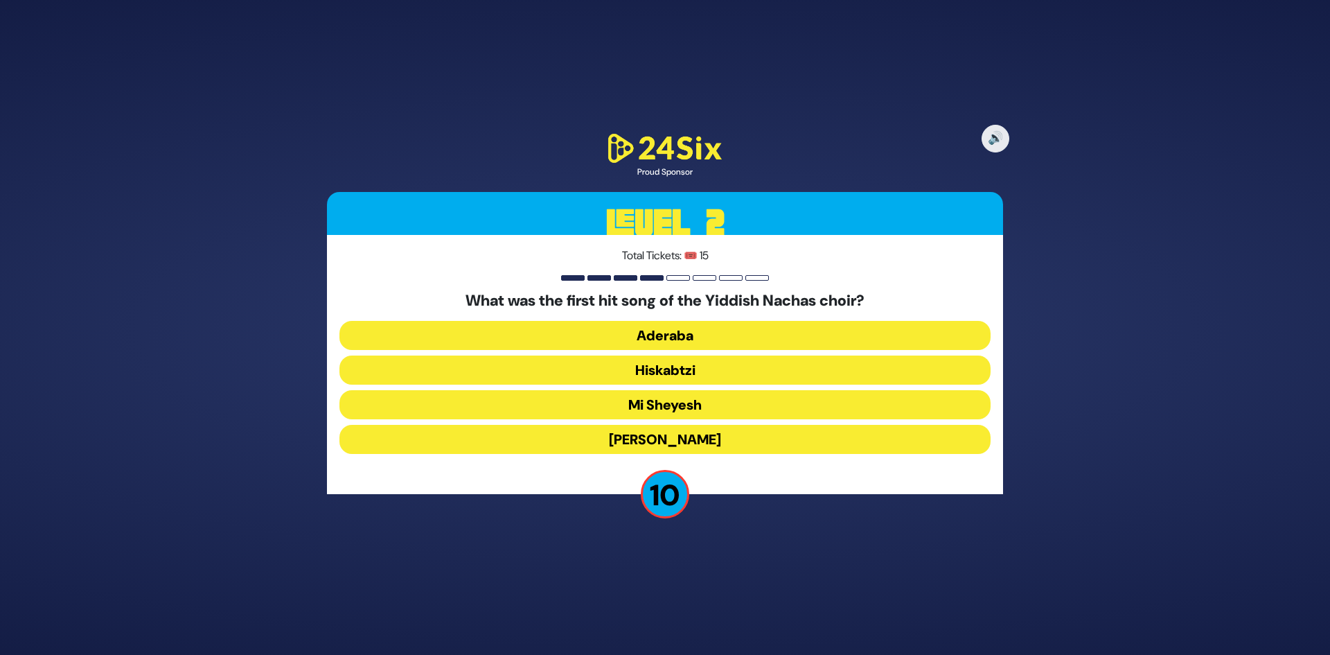
click at [689, 332] on button "Aderaba" at bounding box center [664, 335] width 651 height 29
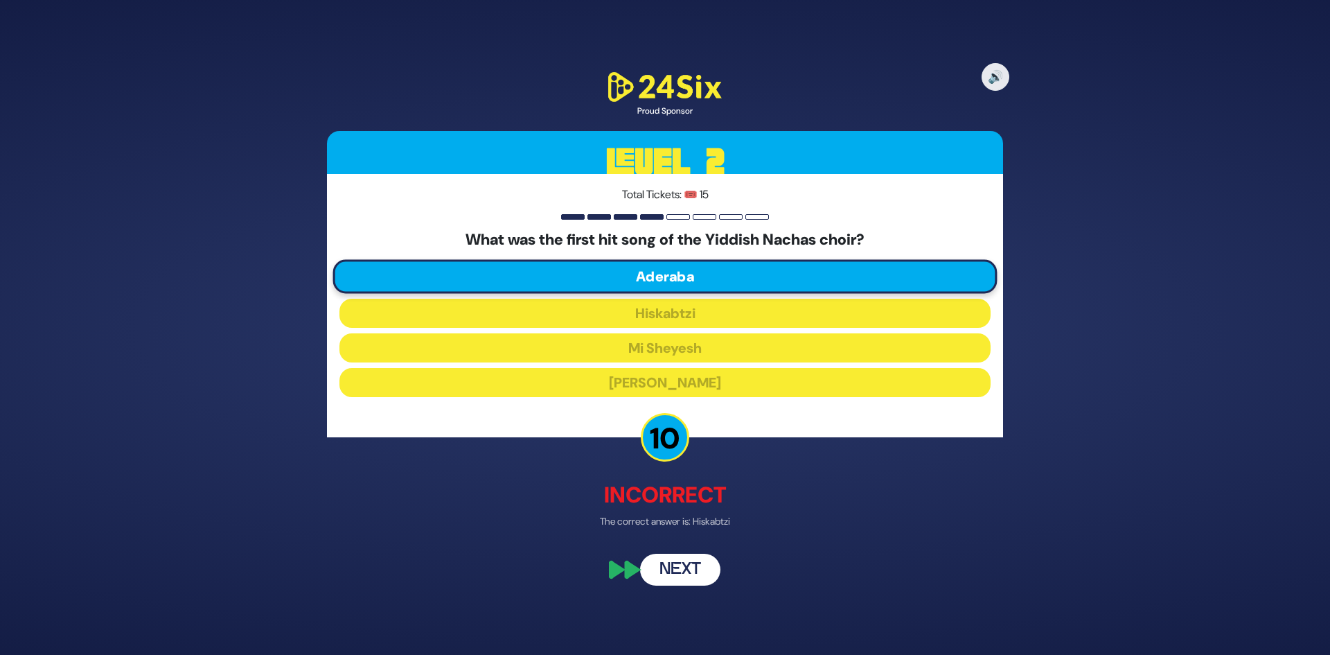
click at [684, 561] on button "Next" at bounding box center [680, 569] width 80 height 32
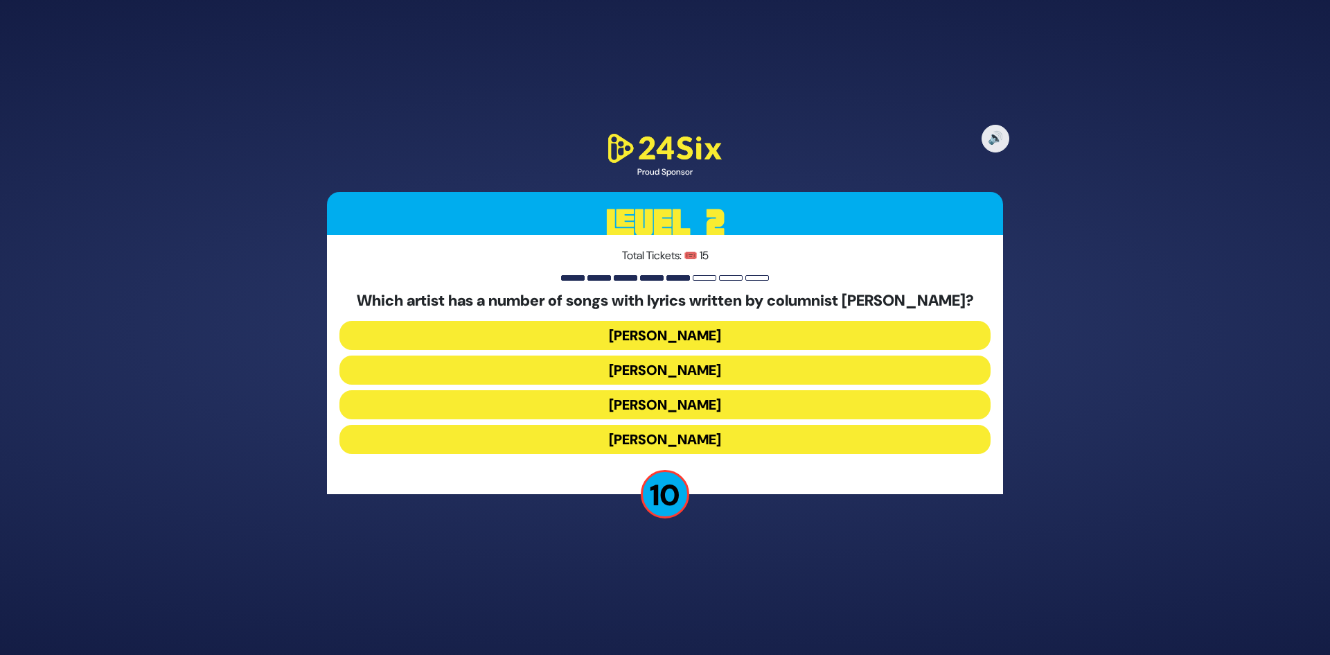
click at [713, 407] on button "Yaakov Shwekey" at bounding box center [664, 404] width 651 height 29
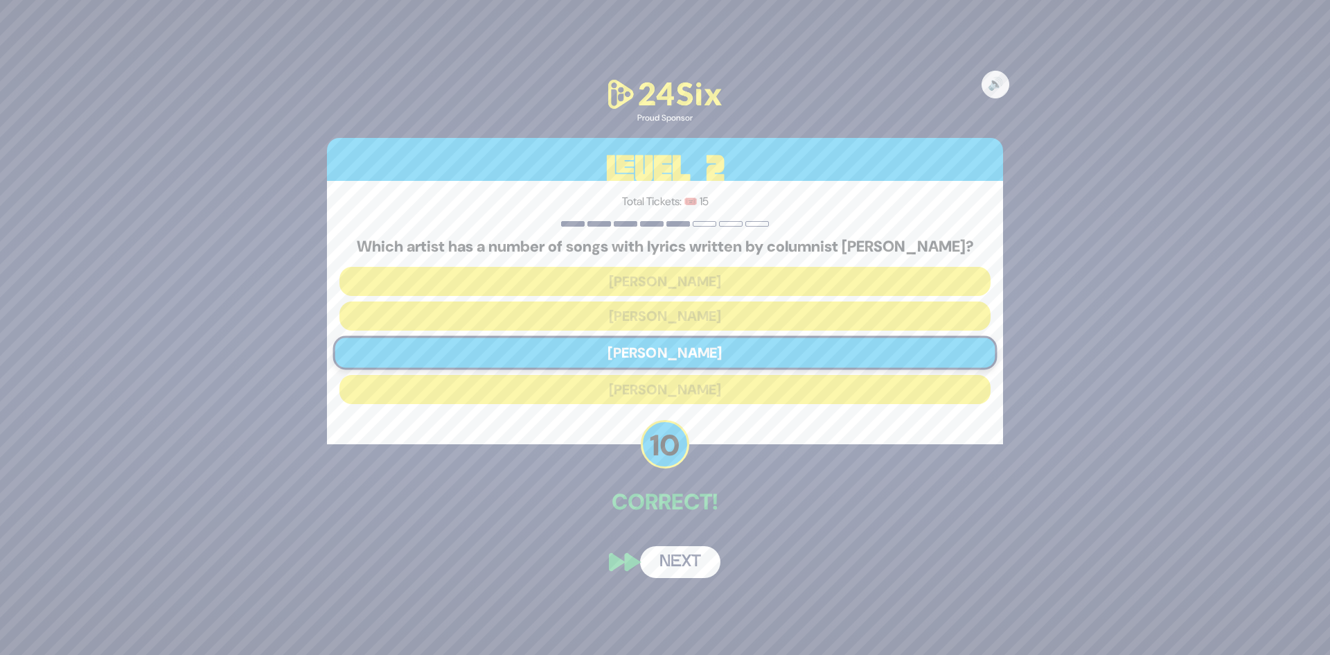
click at [699, 558] on button "Next" at bounding box center [680, 562] width 80 height 32
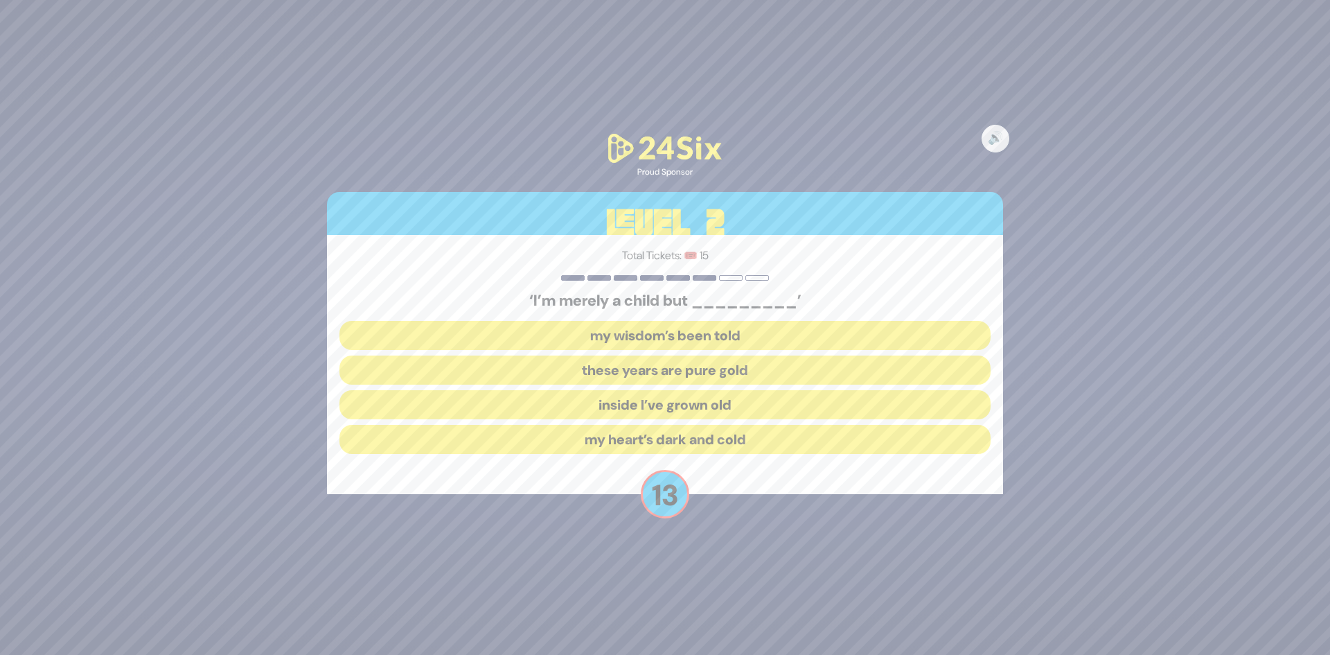
click at [736, 405] on button "inside I’ve grown old" at bounding box center [664, 404] width 651 height 29
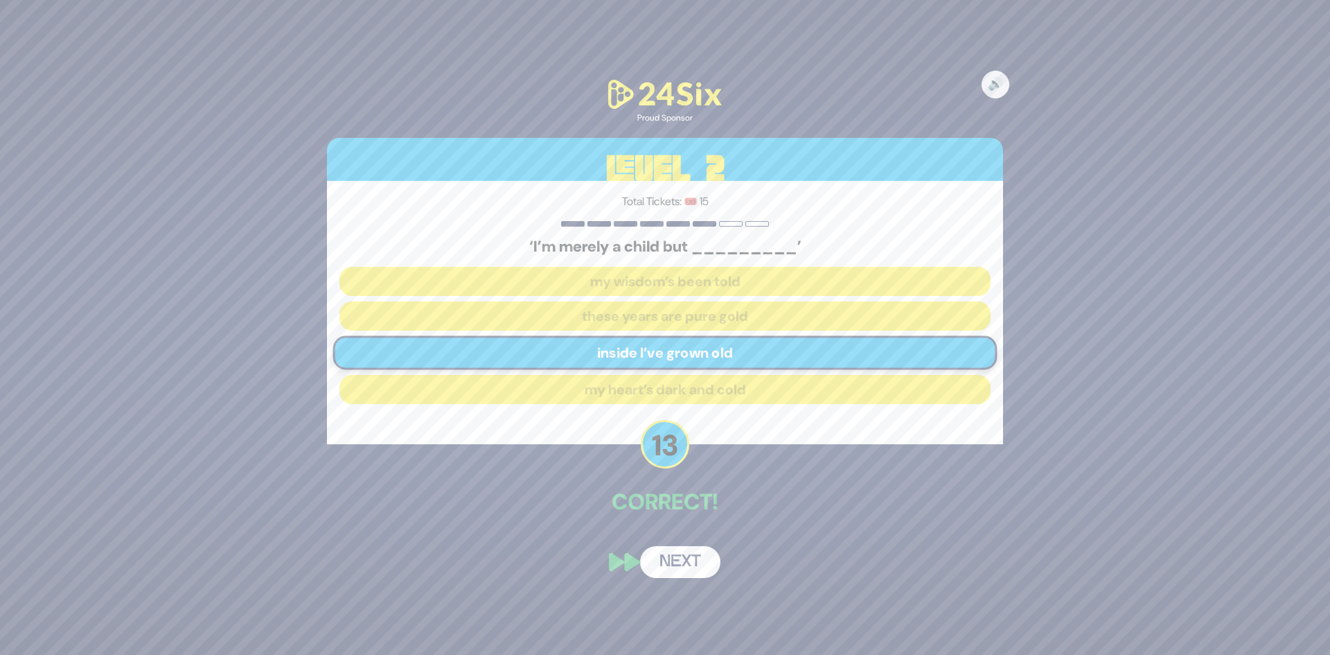
click at [691, 574] on button "Next" at bounding box center [680, 562] width 80 height 32
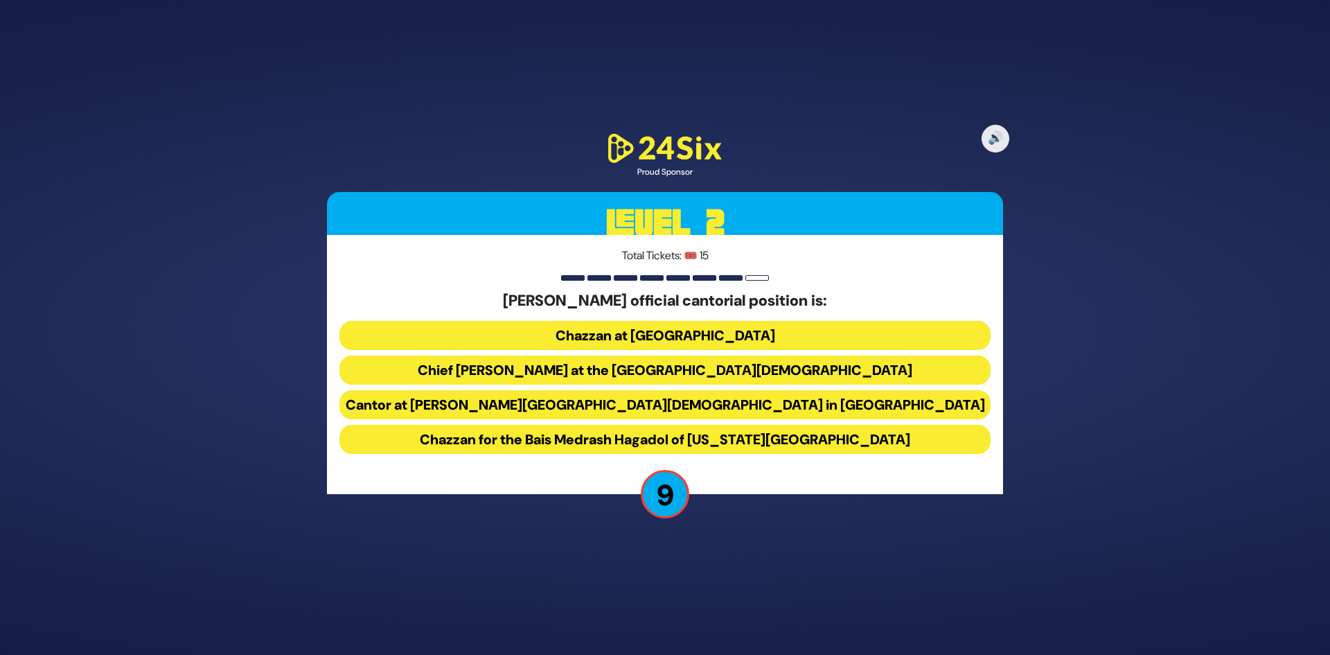
click at [757, 376] on button "Chief Cantor at the Park East Synagogue" at bounding box center [664, 369] width 651 height 29
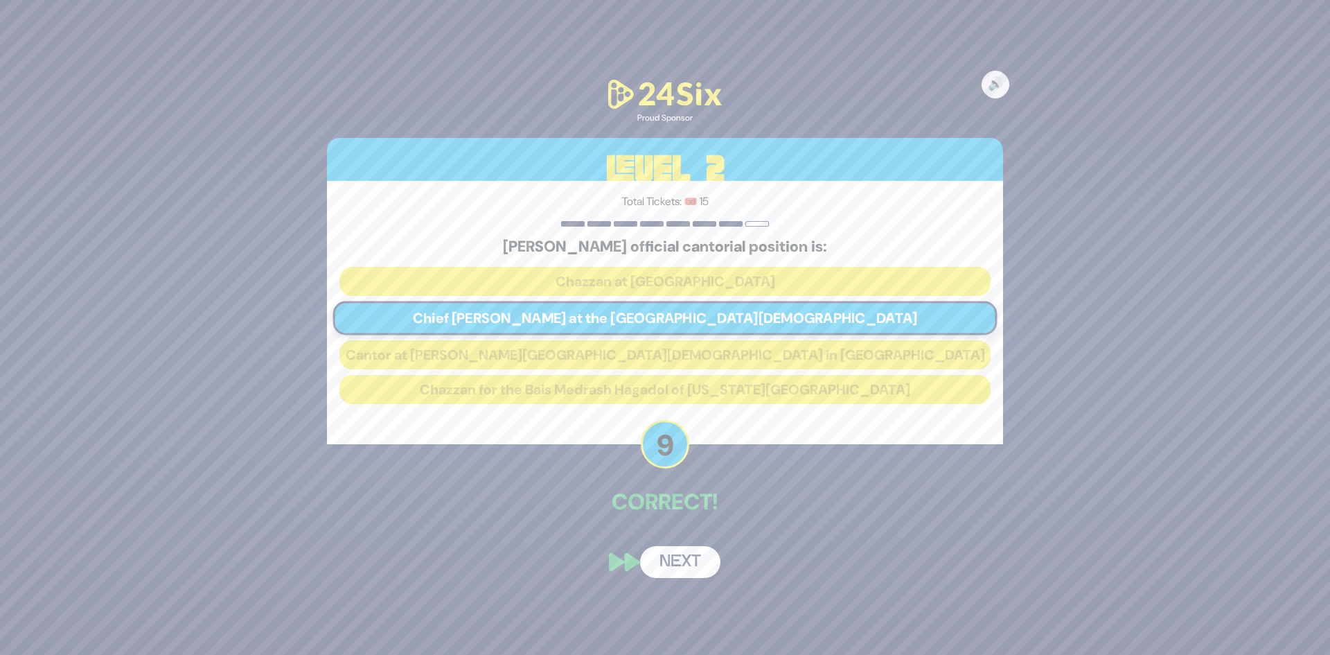
click at [708, 563] on button "Next" at bounding box center [680, 562] width 80 height 32
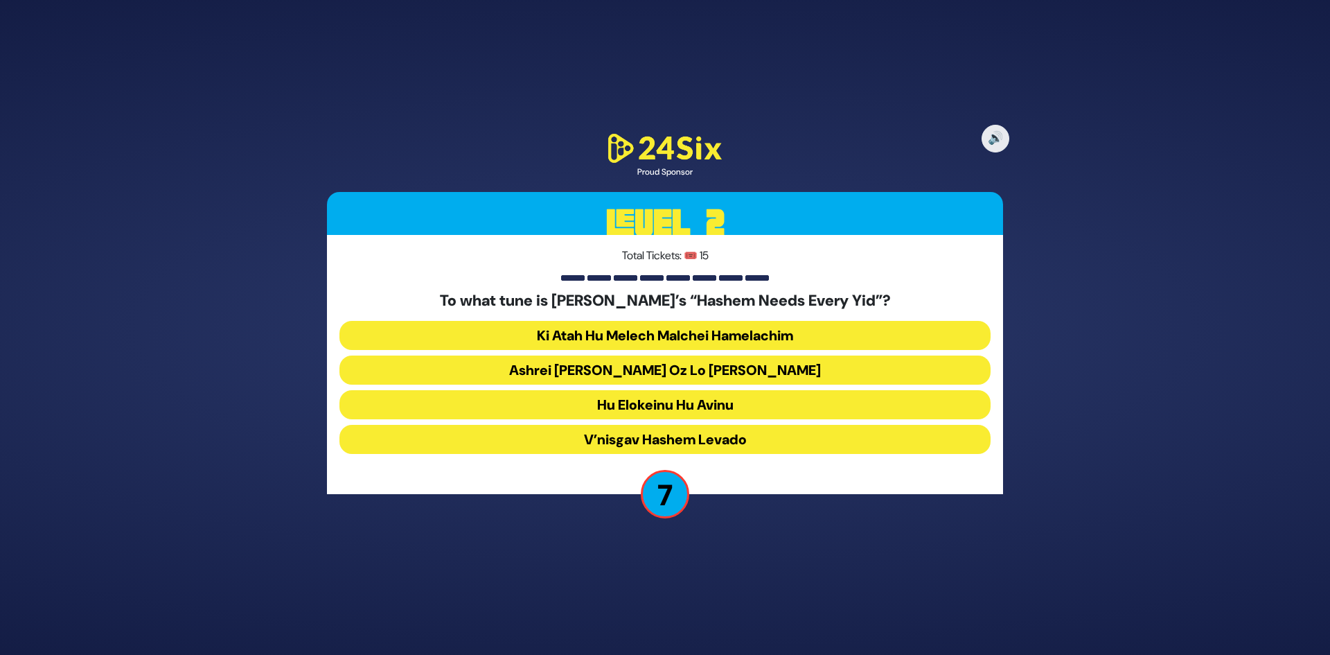
click at [712, 439] on button "V’nisgav Hashem Levado" at bounding box center [664, 439] width 651 height 29
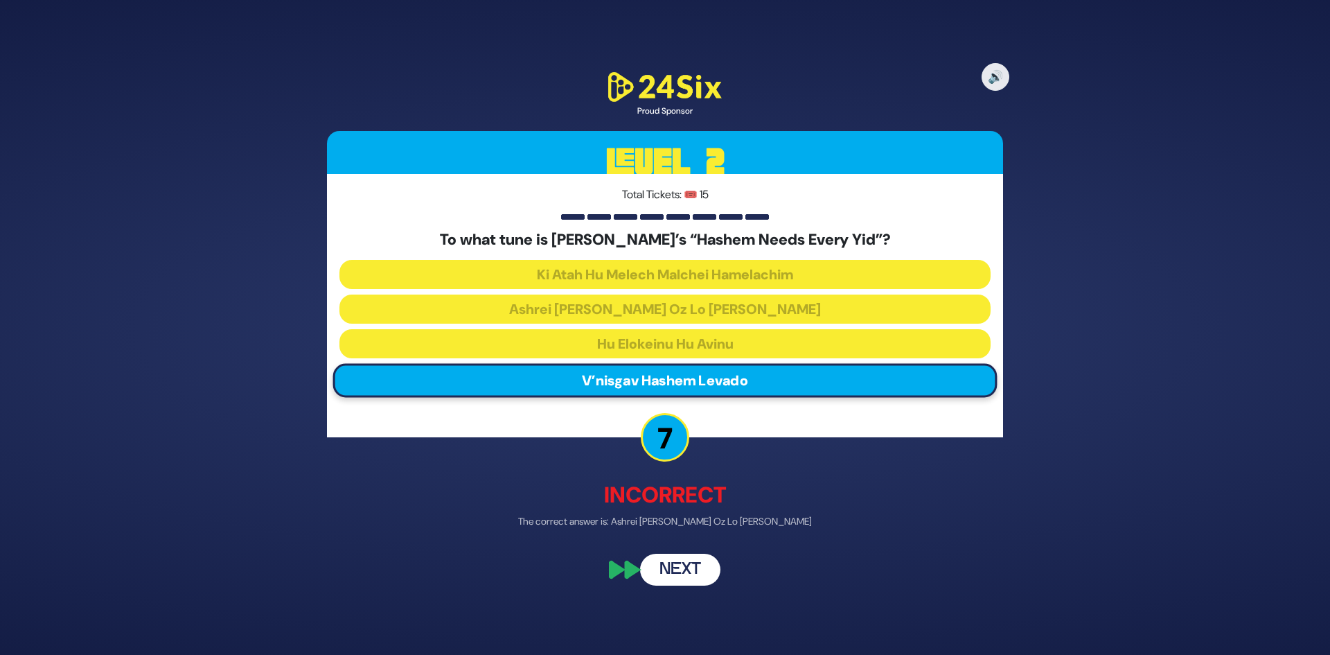
click at [684, 563] on button "Next" at bounding box center [680, 569] width 80 height 32
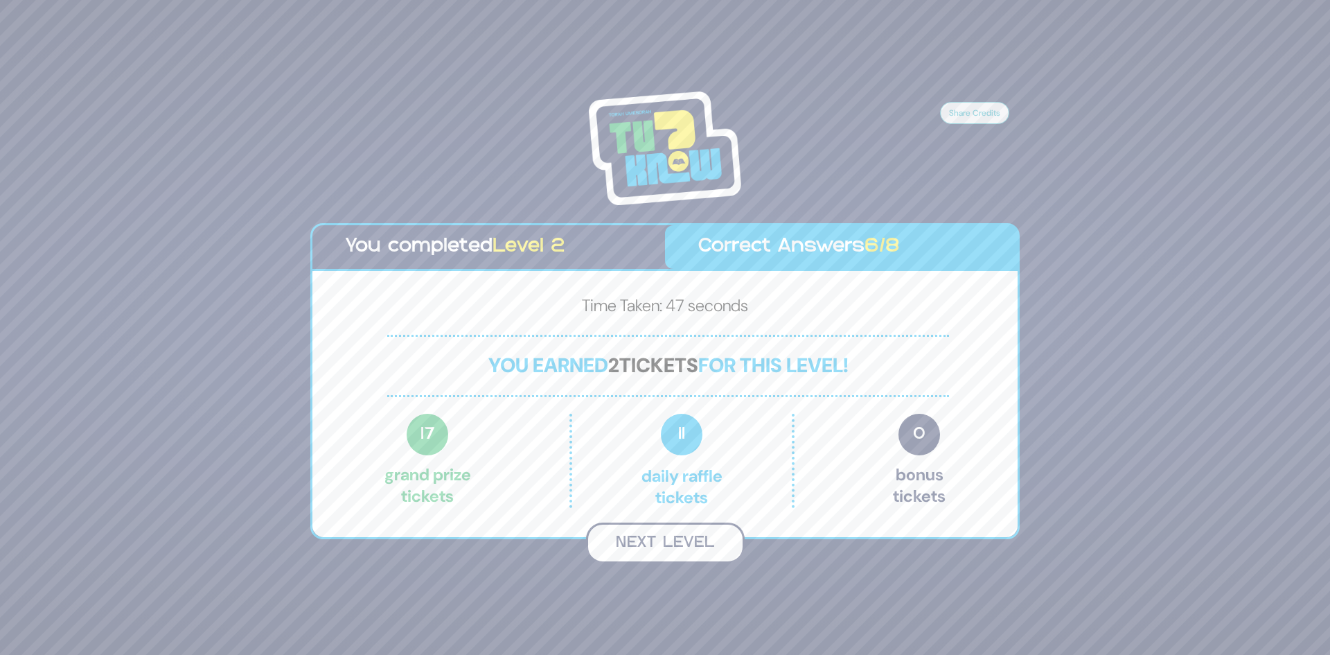
click at [696, 548] on button "Next Level" at bounding box center [665, 542] width 159 height 41
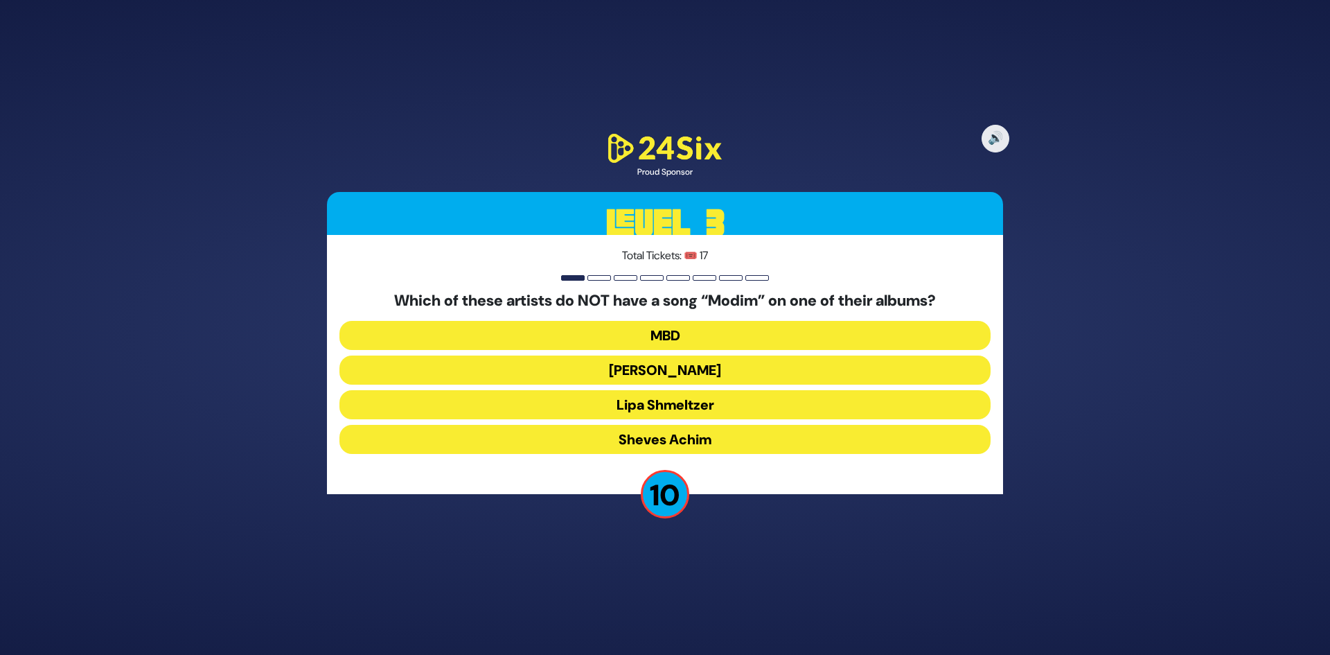
click at [754, 409] on button "Lipa Shmeltzer" at bounding box center [664, 404] width 651 height 29
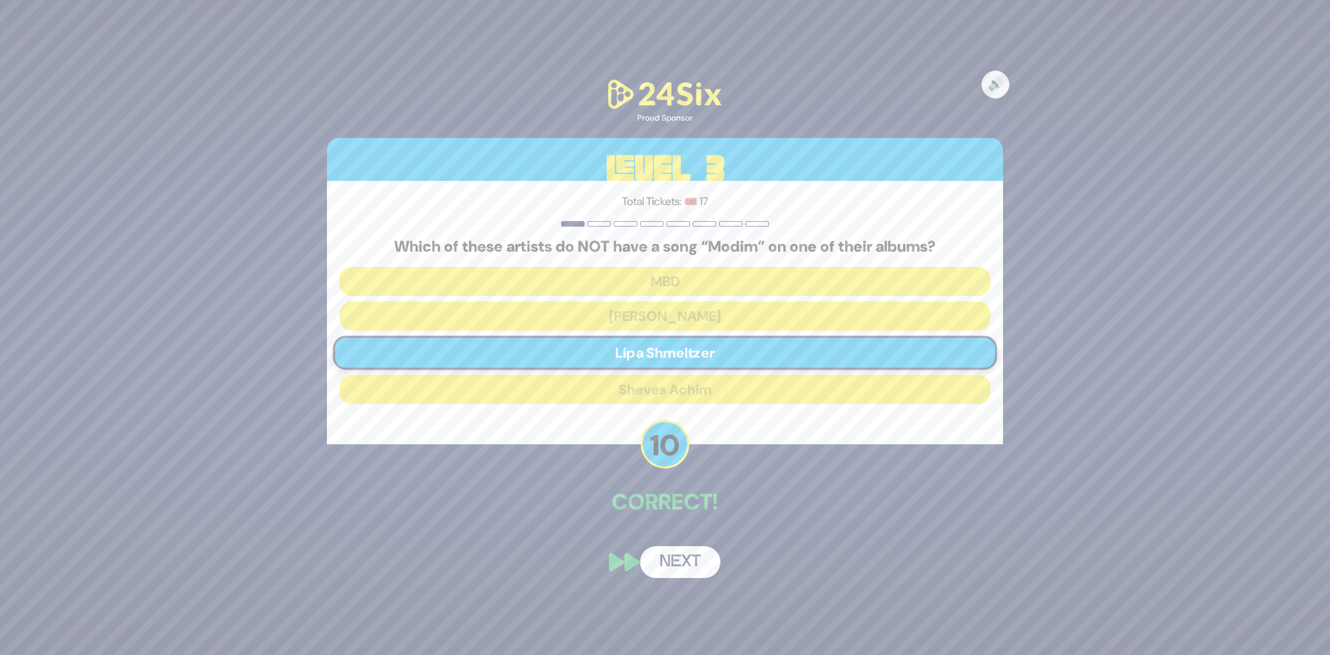
click at [680, 545] on div "🔊 Proud Sponsor Level 3 Total Tickets: 🎟️ 17 Which of these artists do NOT have…" at bounding box center [664, 327] width 709 height 535
click at [677, 558] on button "Next" at bounding box center [680, 562] width 80 height 32
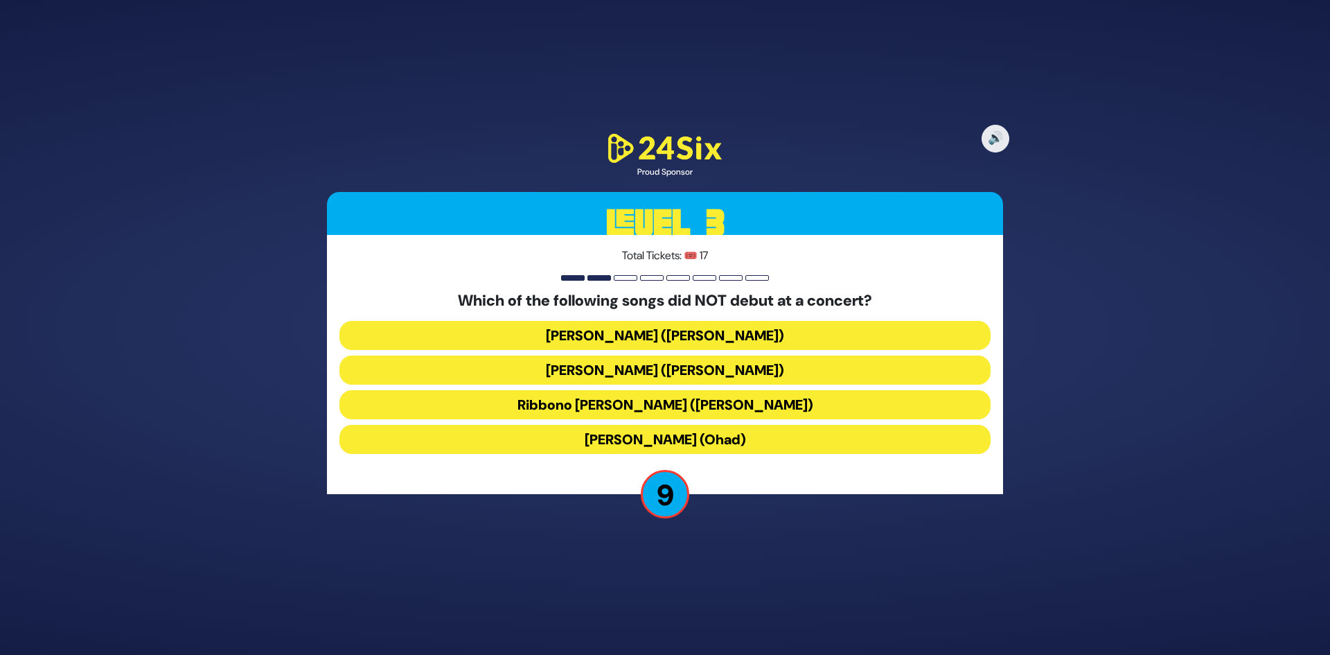
click at [761, 407] on button "Ribbono Shel Olam (Mona Rosenblum)" at bounding box center [664, 404] width 651 height 29
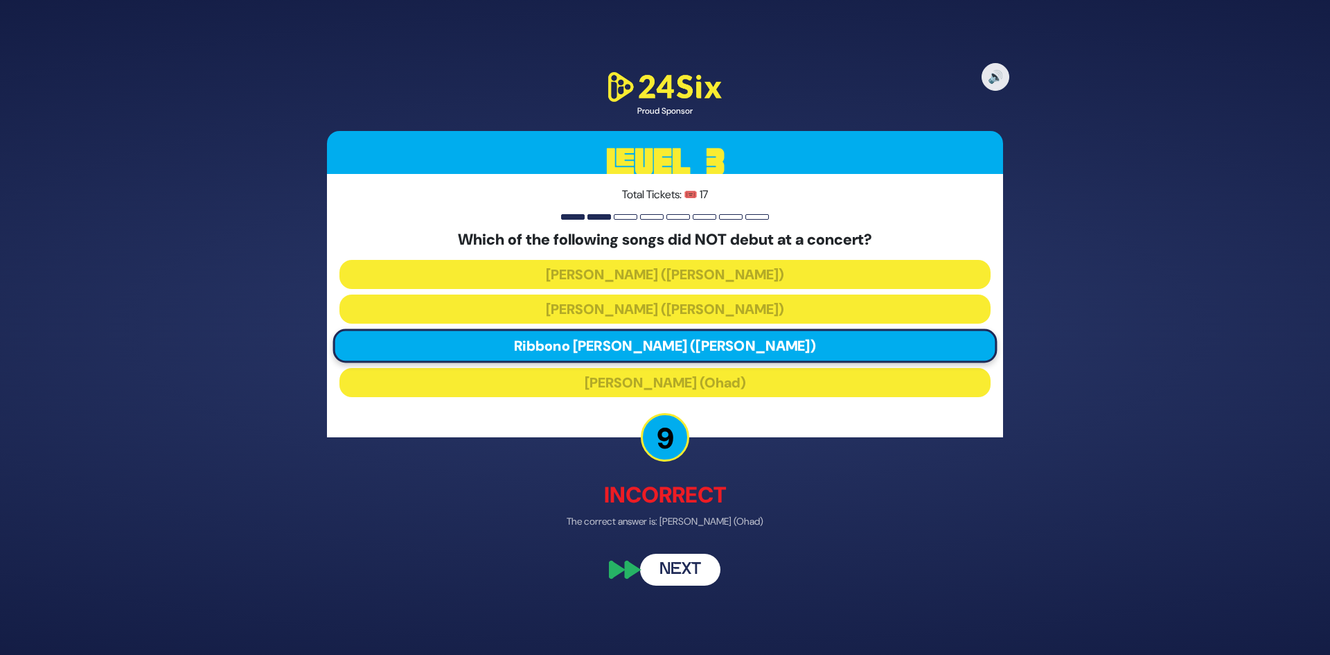
click at [686, 569] on button "Next" at bounding box center [680, 569] width 80 height 32
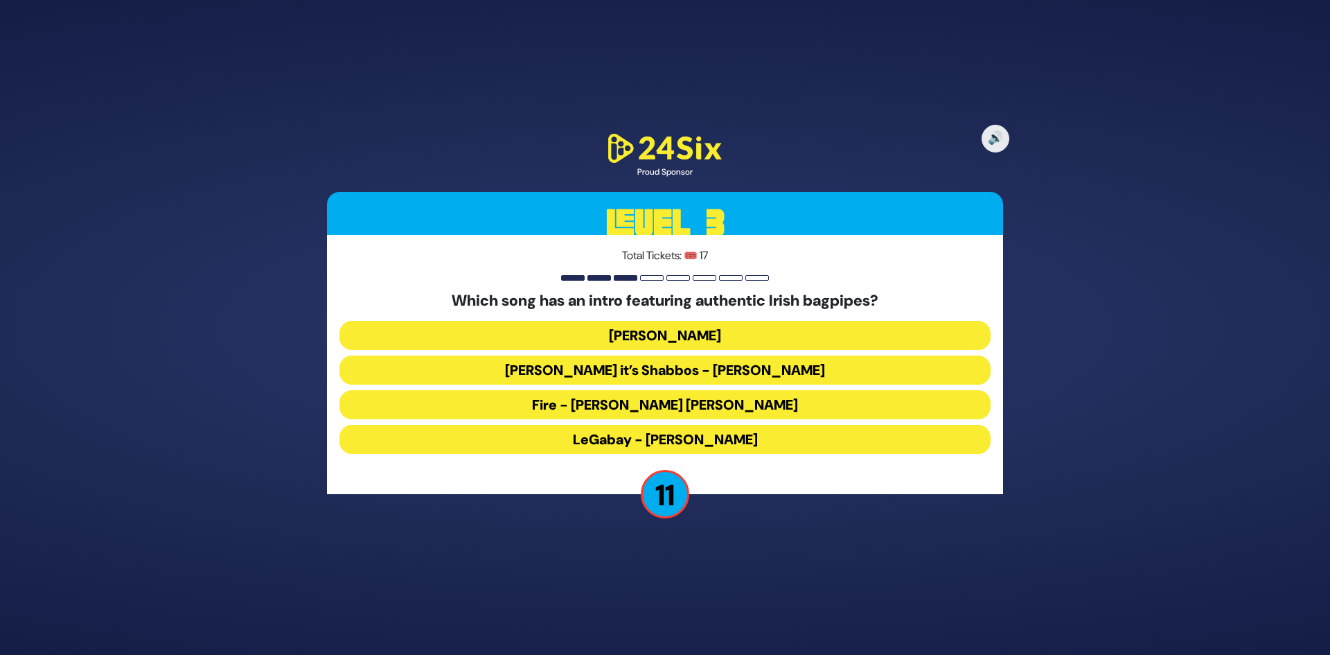
click at [759, 441] on button "LeGabay - Dovid Gabay" at bounding box center [664, 439] width 651 height 29
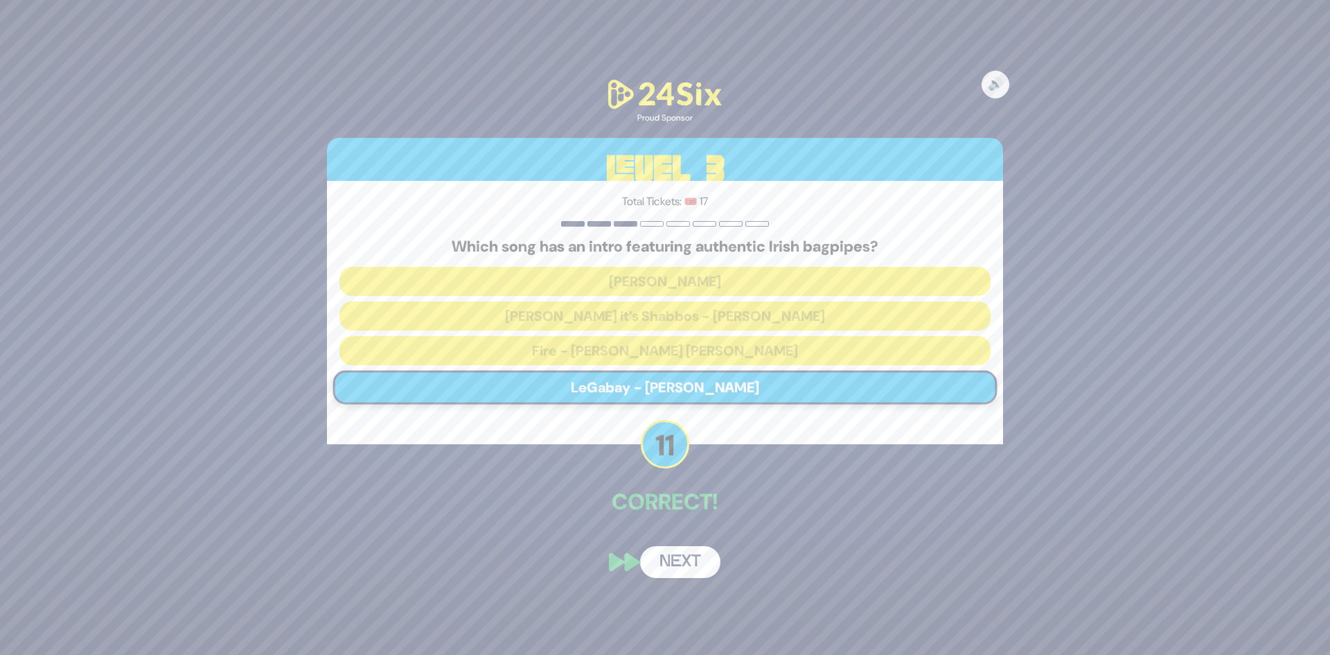
click at [693, 551] on button "Next" at bounding box center [680, 562] width 80 height 32
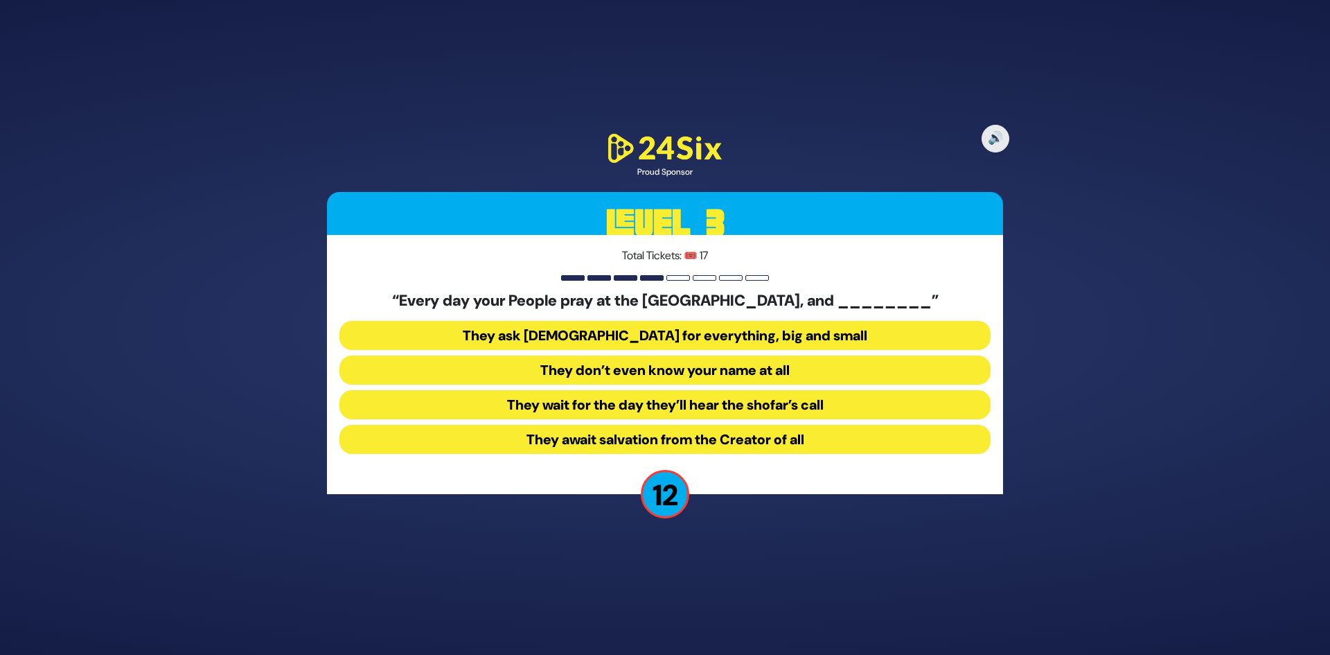
click at [765, 380] on button "They don’t even know your name at all" at bounding box center [664, 369] width 651 height 29
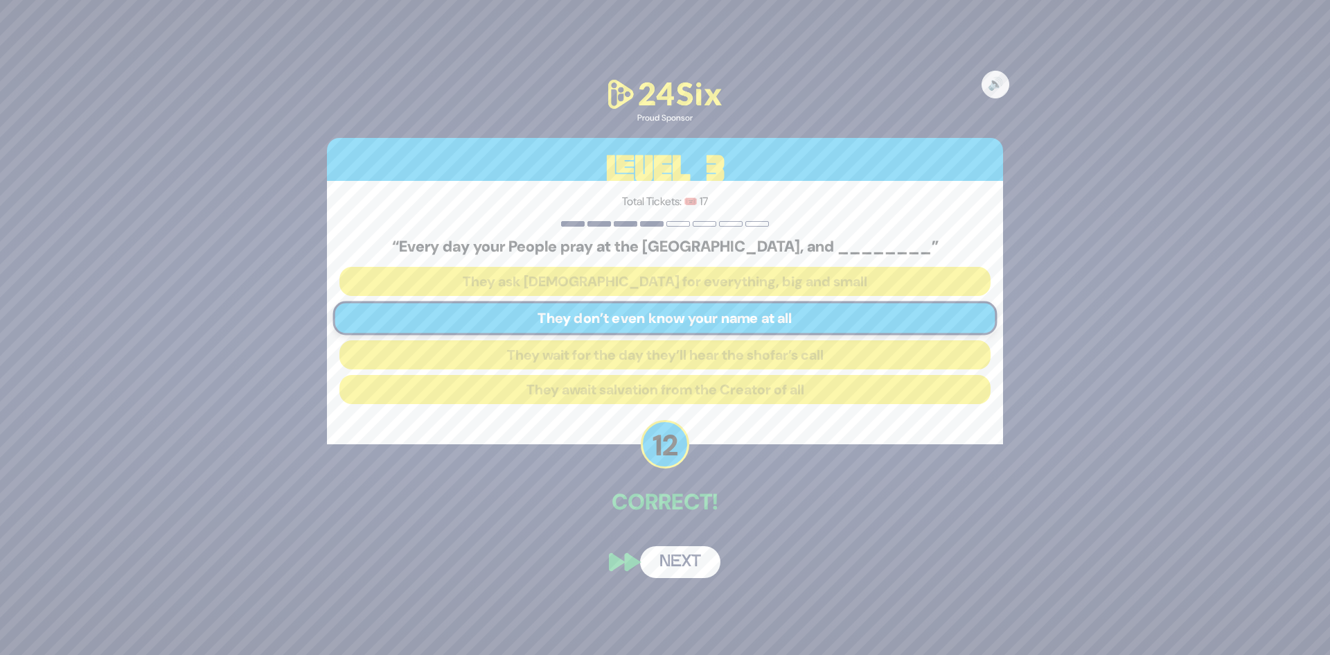
click at [673, 559] on button "Next" at bounding box center [680, 562] width 80 height 32
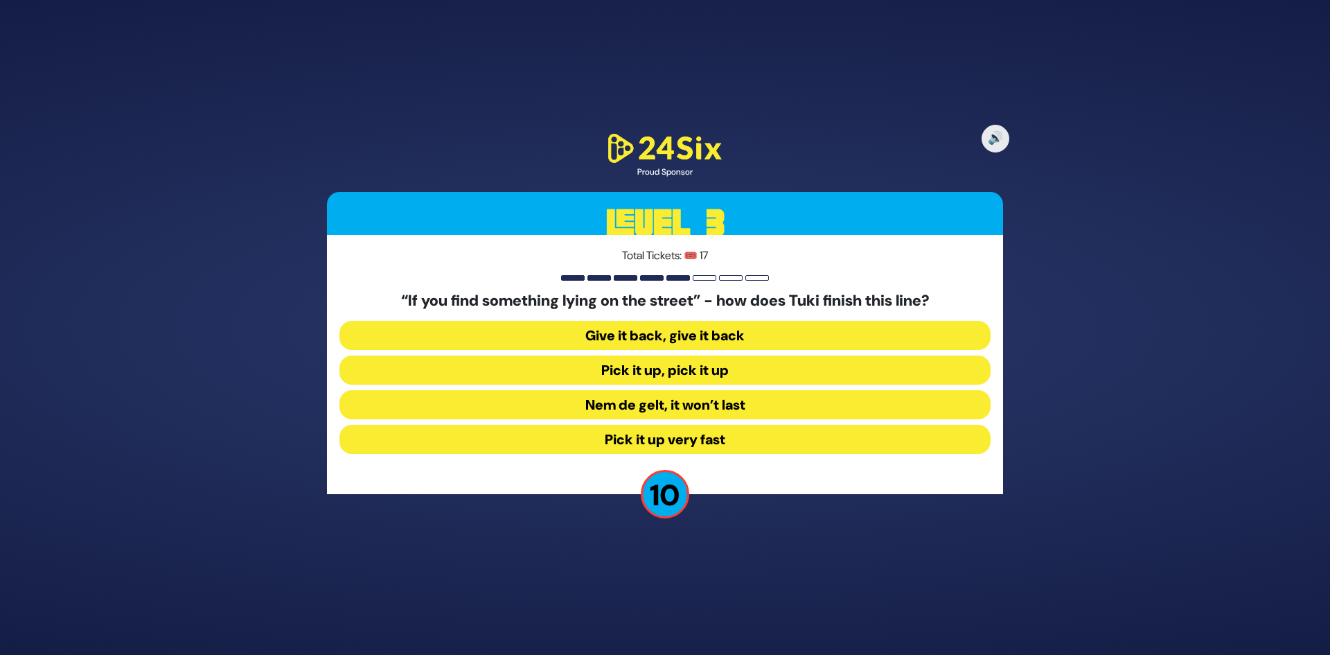
click at [706, 339] on button "Give it back, give it back" at bounding box center [664, 335] width 651 height 29
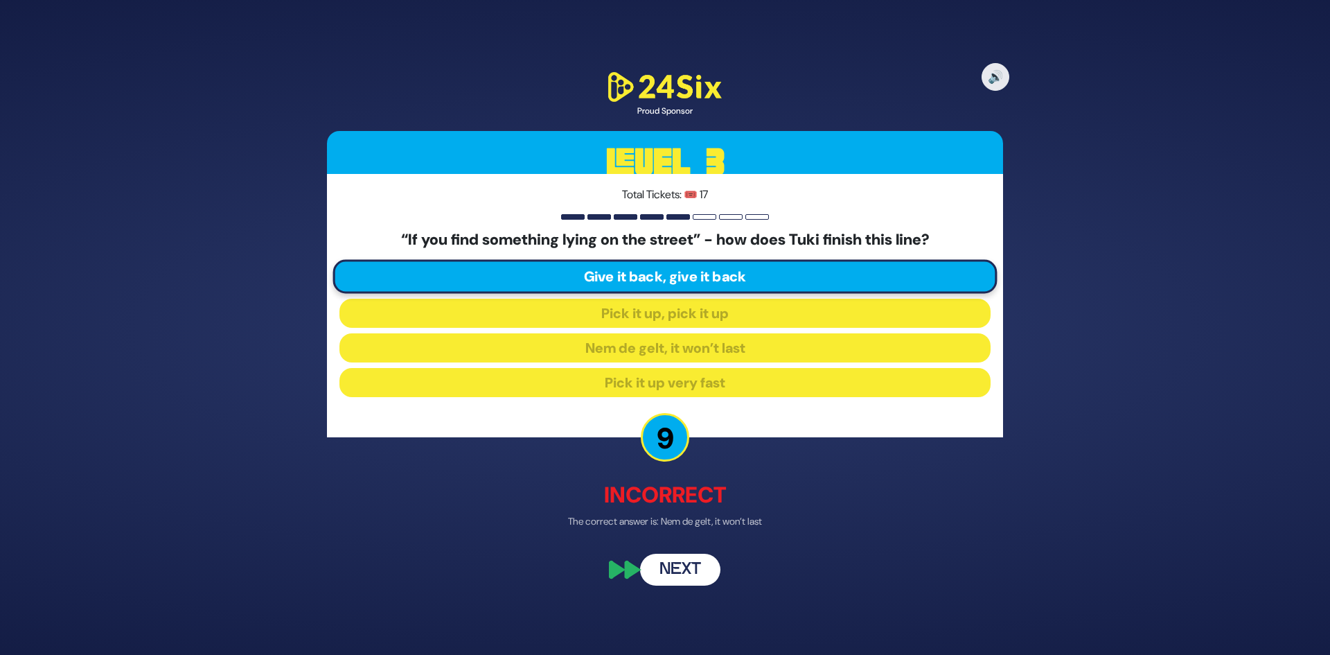
click at [695, 565] on button "Next" at bounding box center [680, 569] width 80 height 32
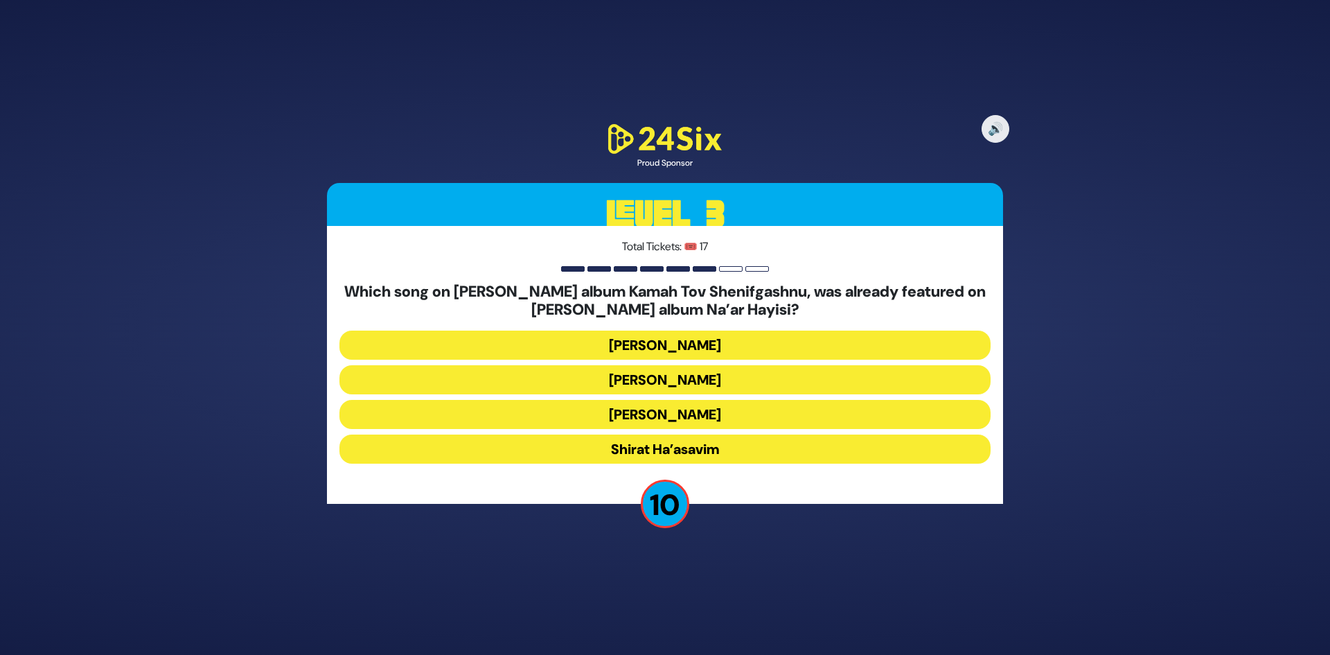
click at [709, 344] on button "Pashut Anashim" at bounding box center [664, 344] width 651 height 29
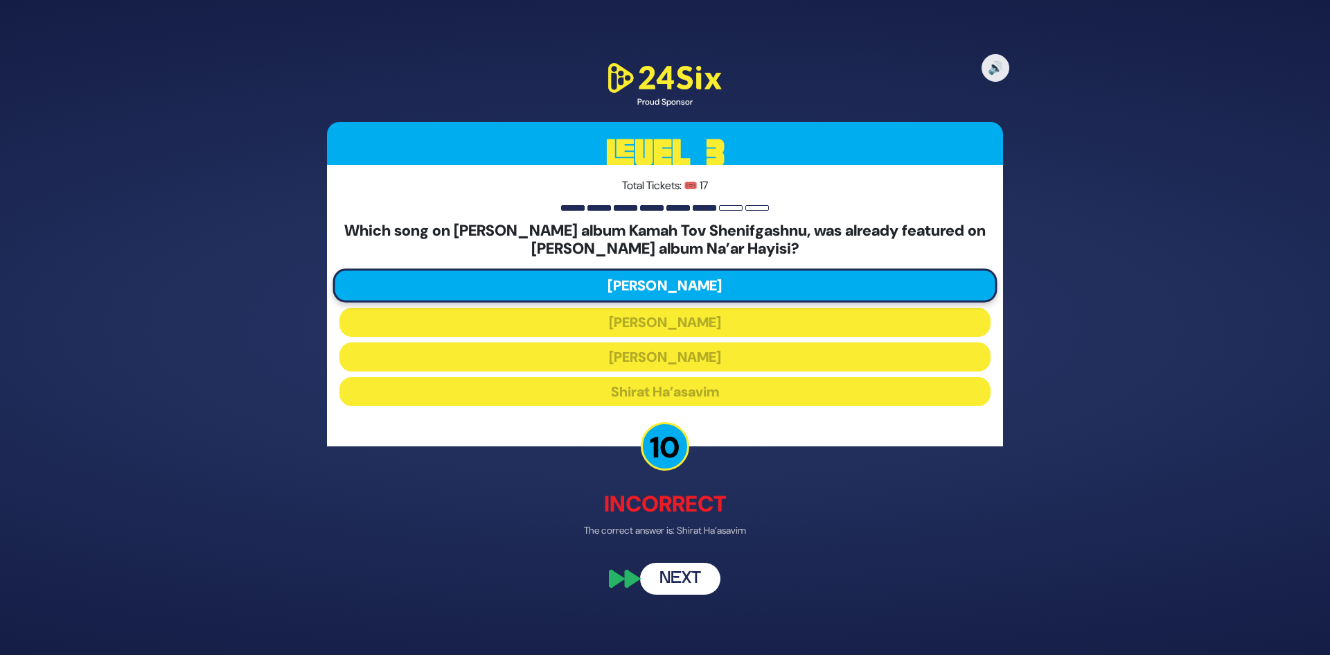
click at [685, 571] on button "Next" at bounding box center [680, 578] width 80 height 32
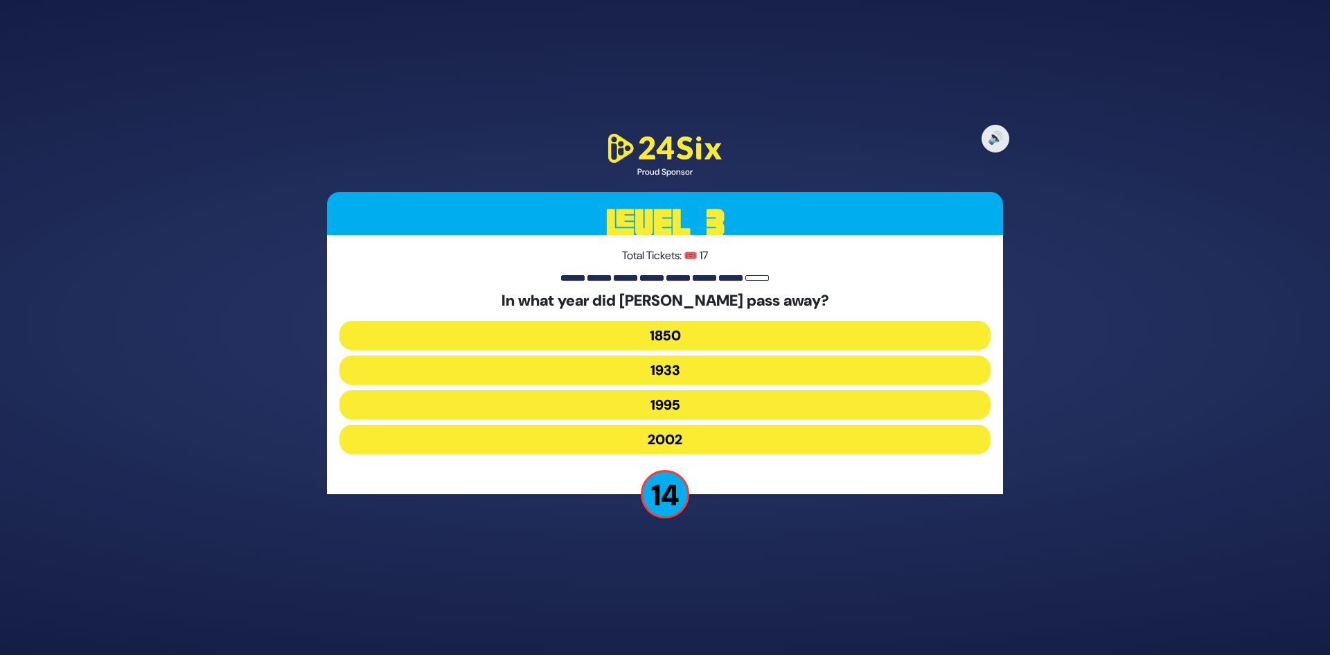
click at [711, 364] on button "1933" at bounding box center [664, 369] width 651 height 29
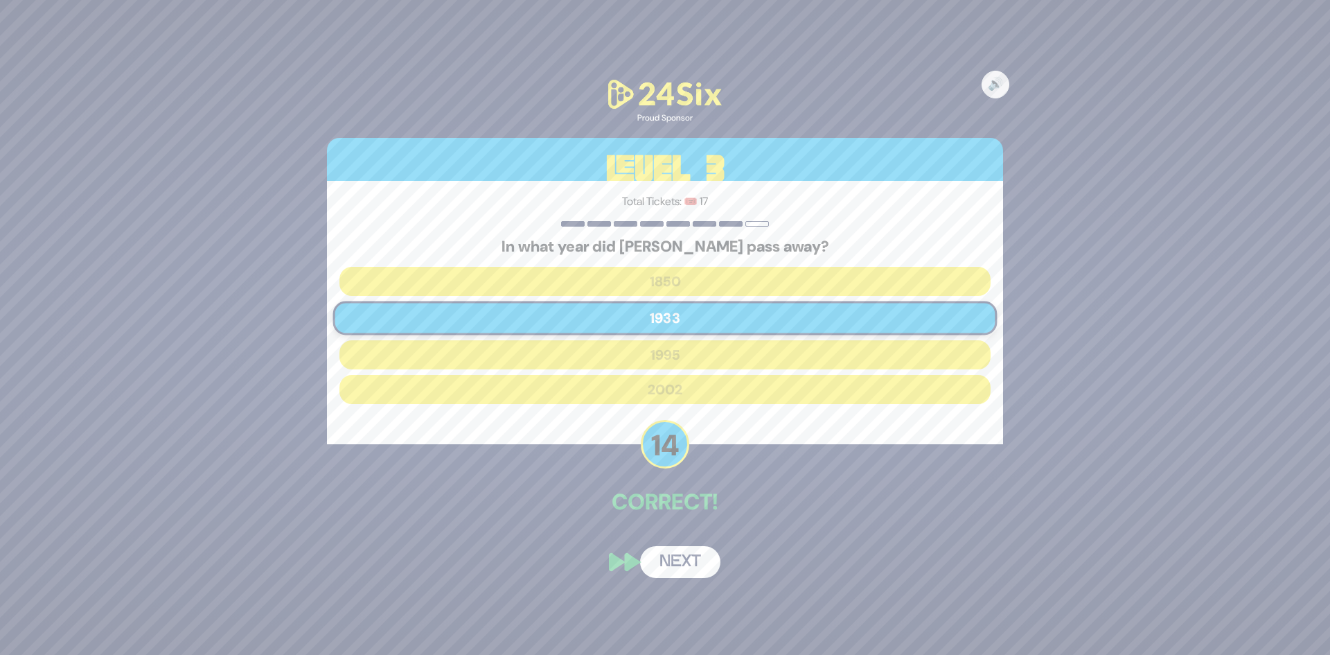
click at [684, 560] on button "Next" at bounding box center [680, 562] width 80 height 32
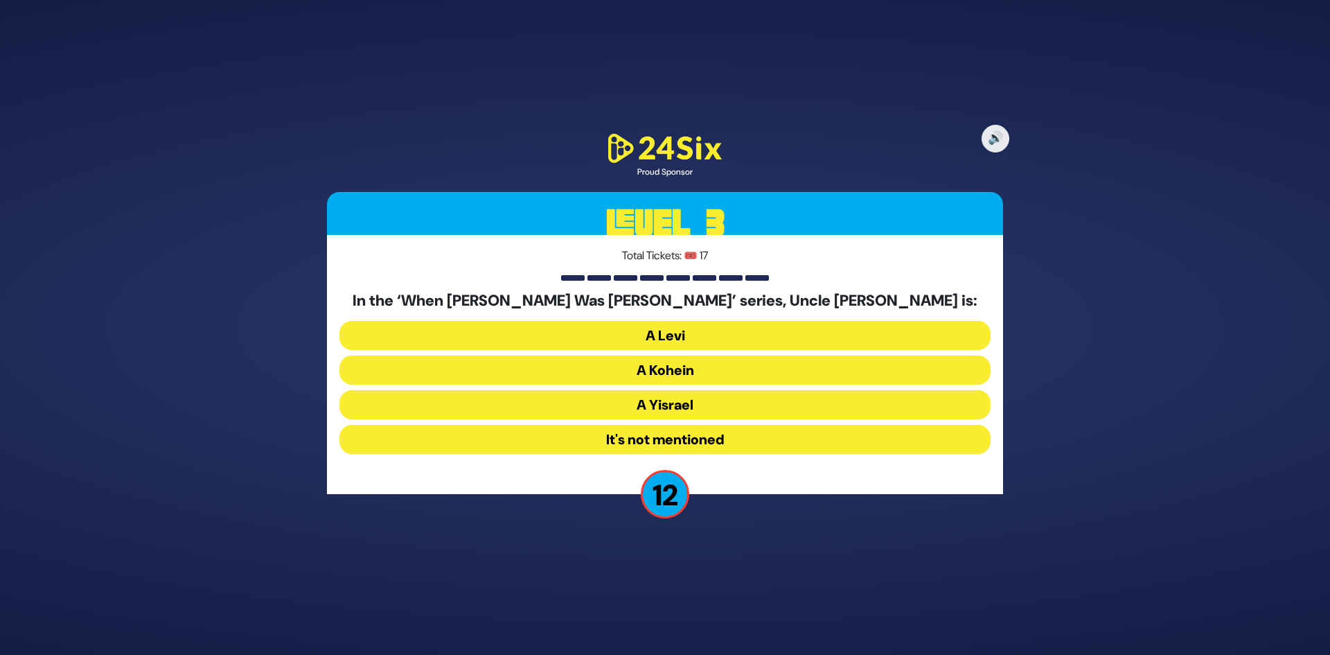
click at [740, 447] on button "It's not mentioned" at bounding box center [664, 439] width 651 height 29
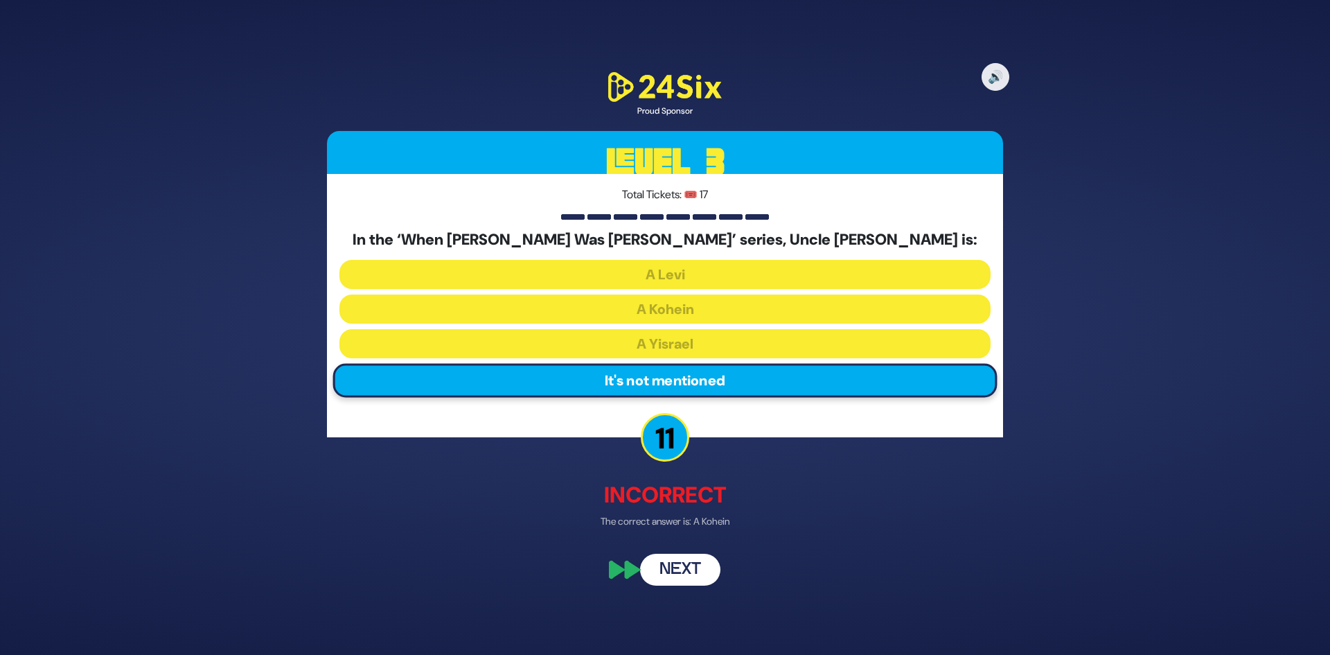
click at [683, 565] on button "Next" at bounding box center [680, 569] width 80 height 32
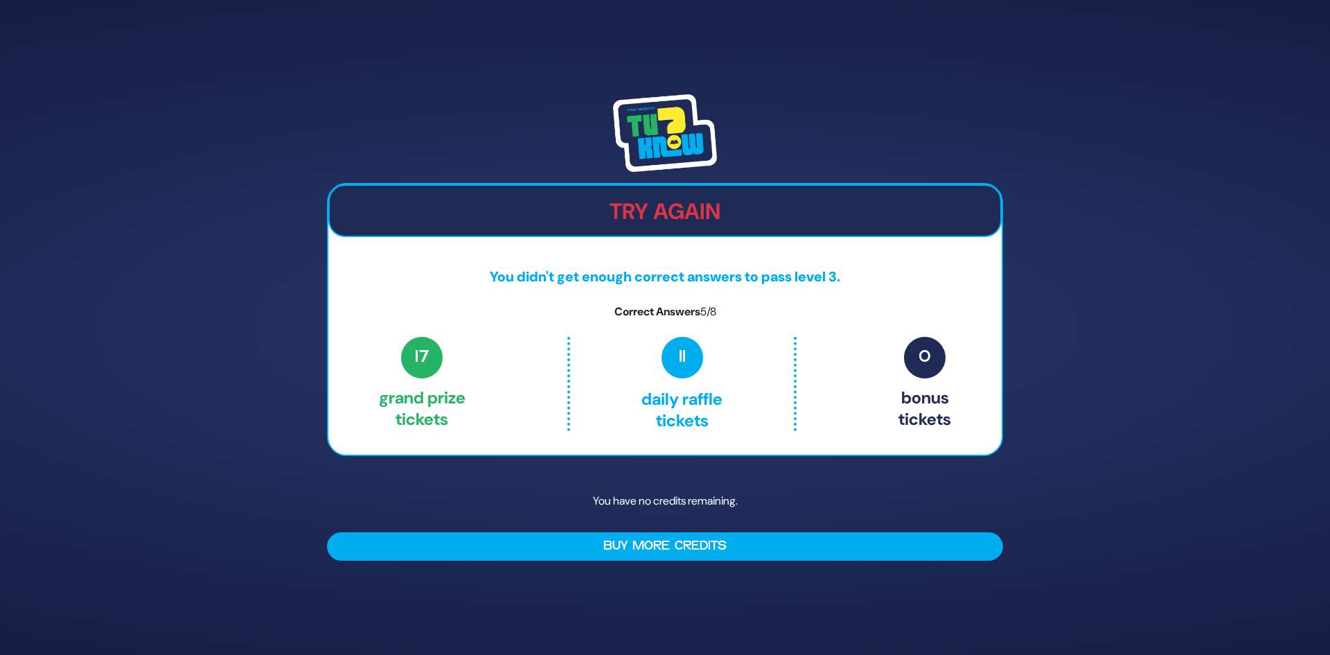
click at [684, 140] on img at bounding box center [665, 133] width 104 height 78
